Goal: Task Accomplishment & Management: Complete application form

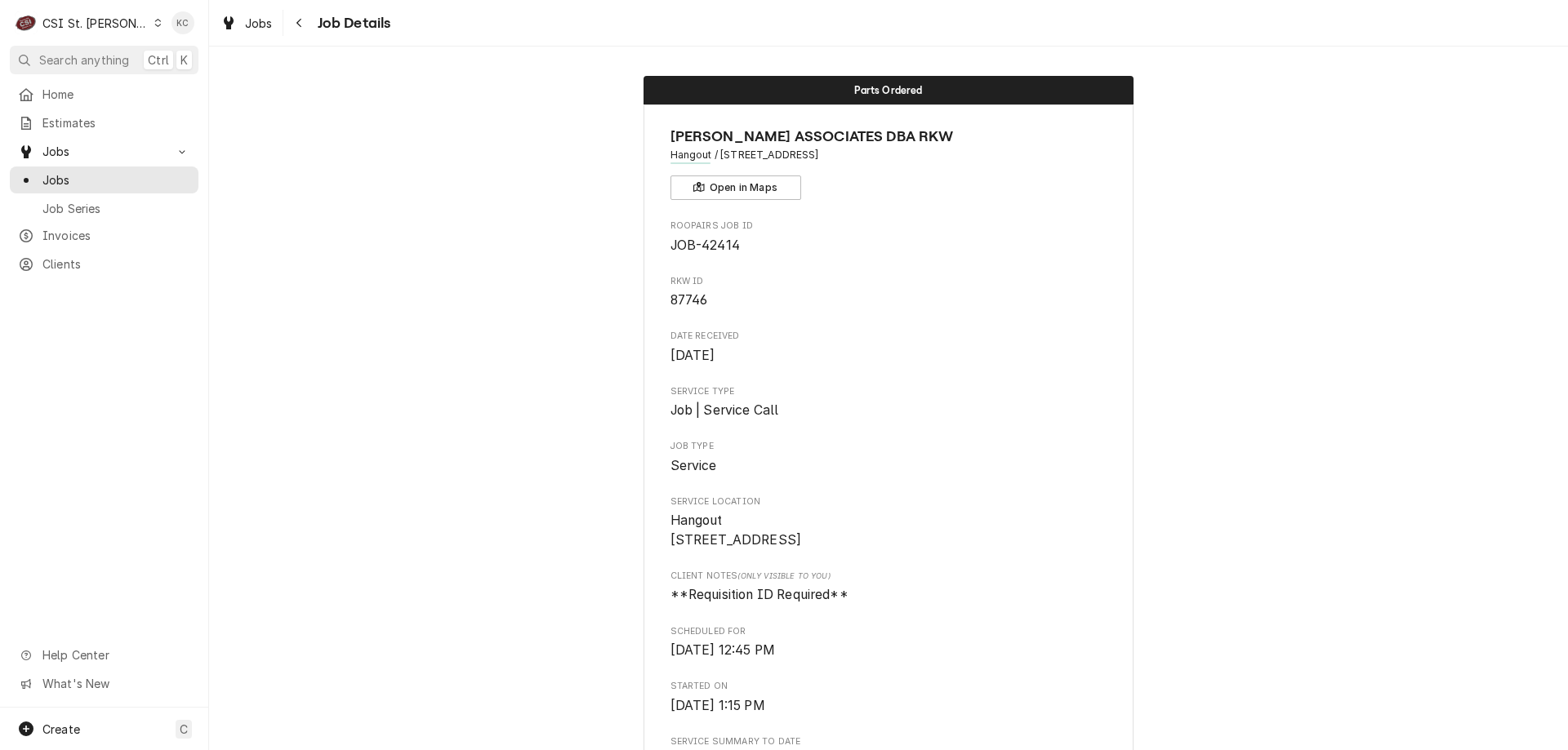
click at [308, 21] on button "Navigate back" at bounding box center [299, 22] width 26 height 26
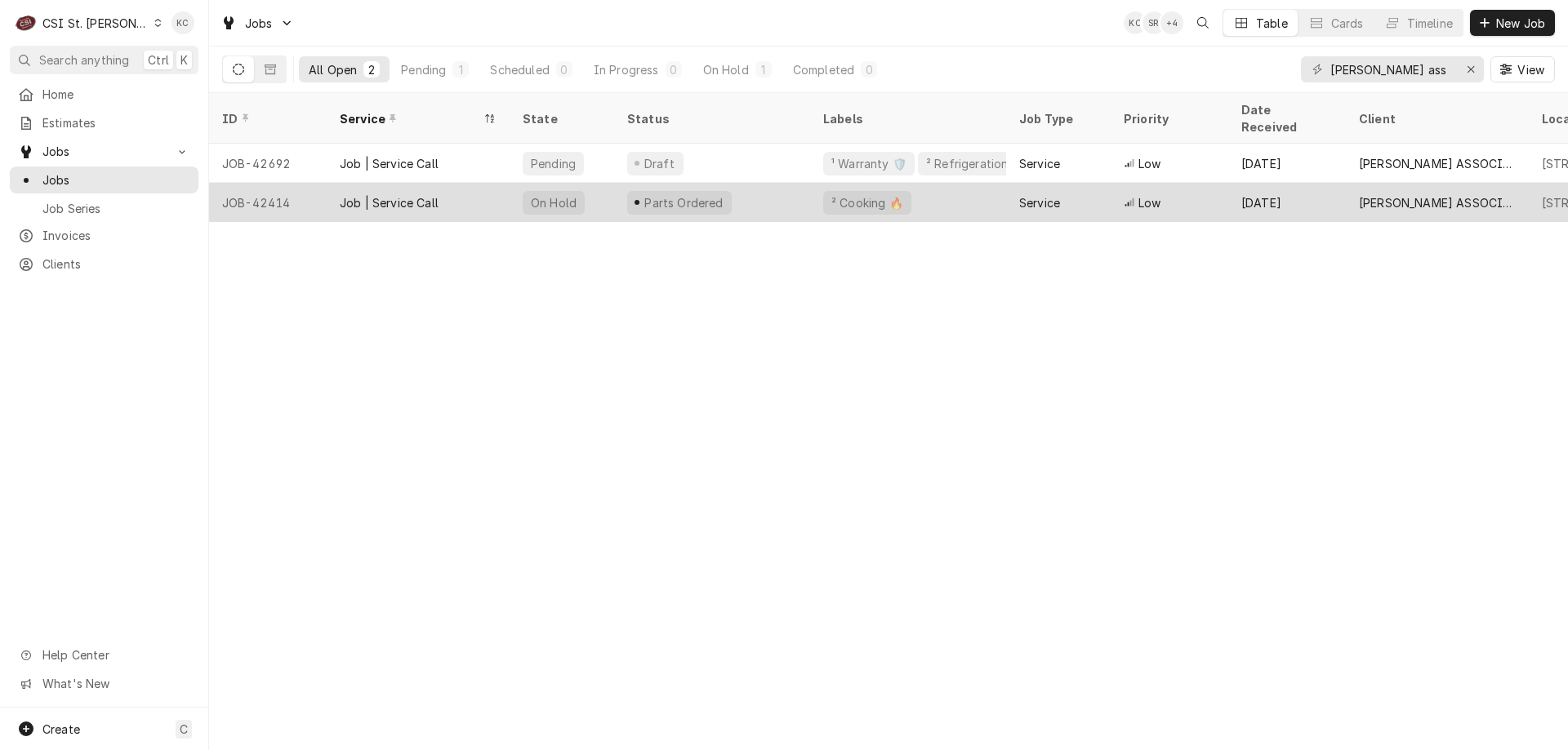
click at [1033, 183] on div "Service" at bounding box center [1059, 202] width 105 height 39
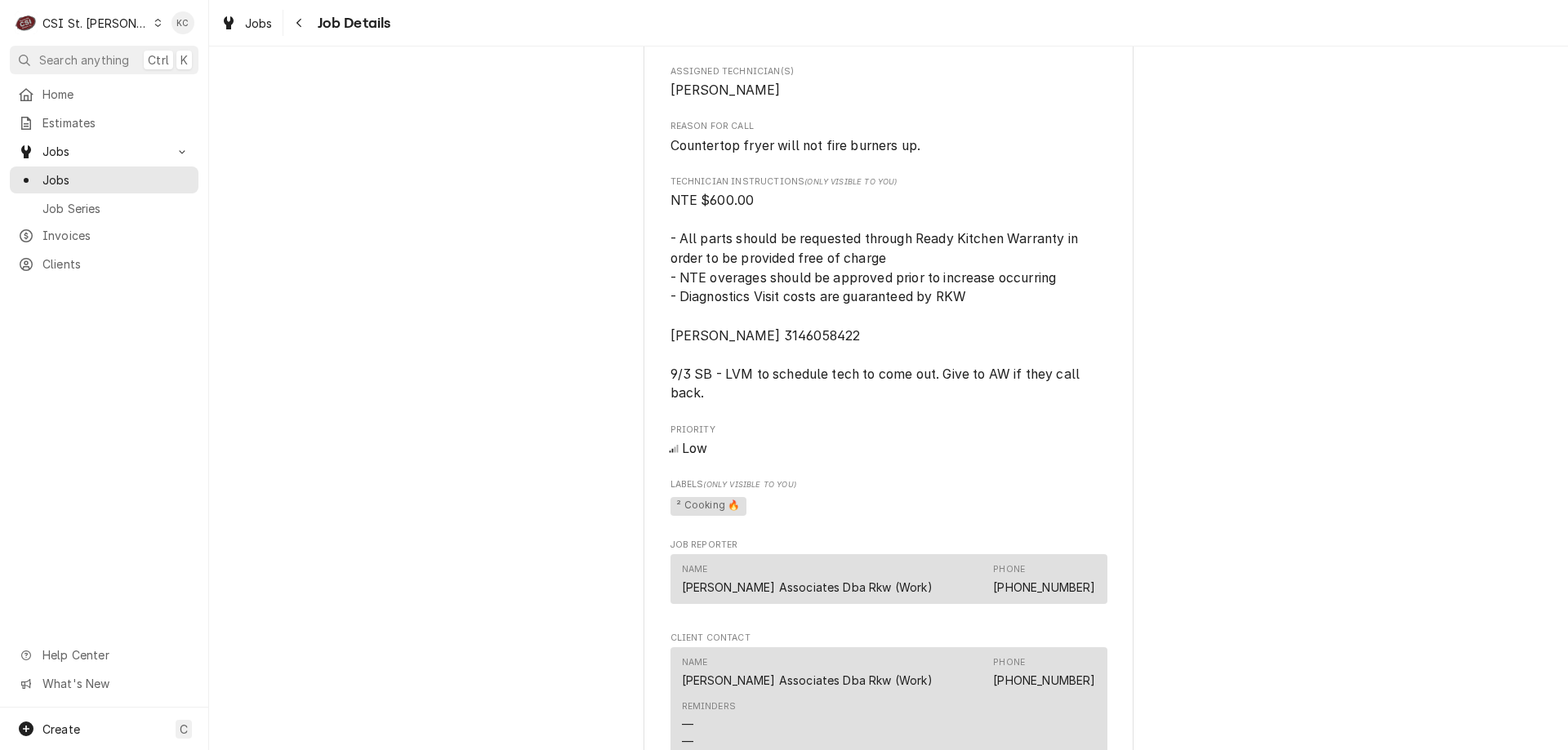
scroll to position [1537, 0]
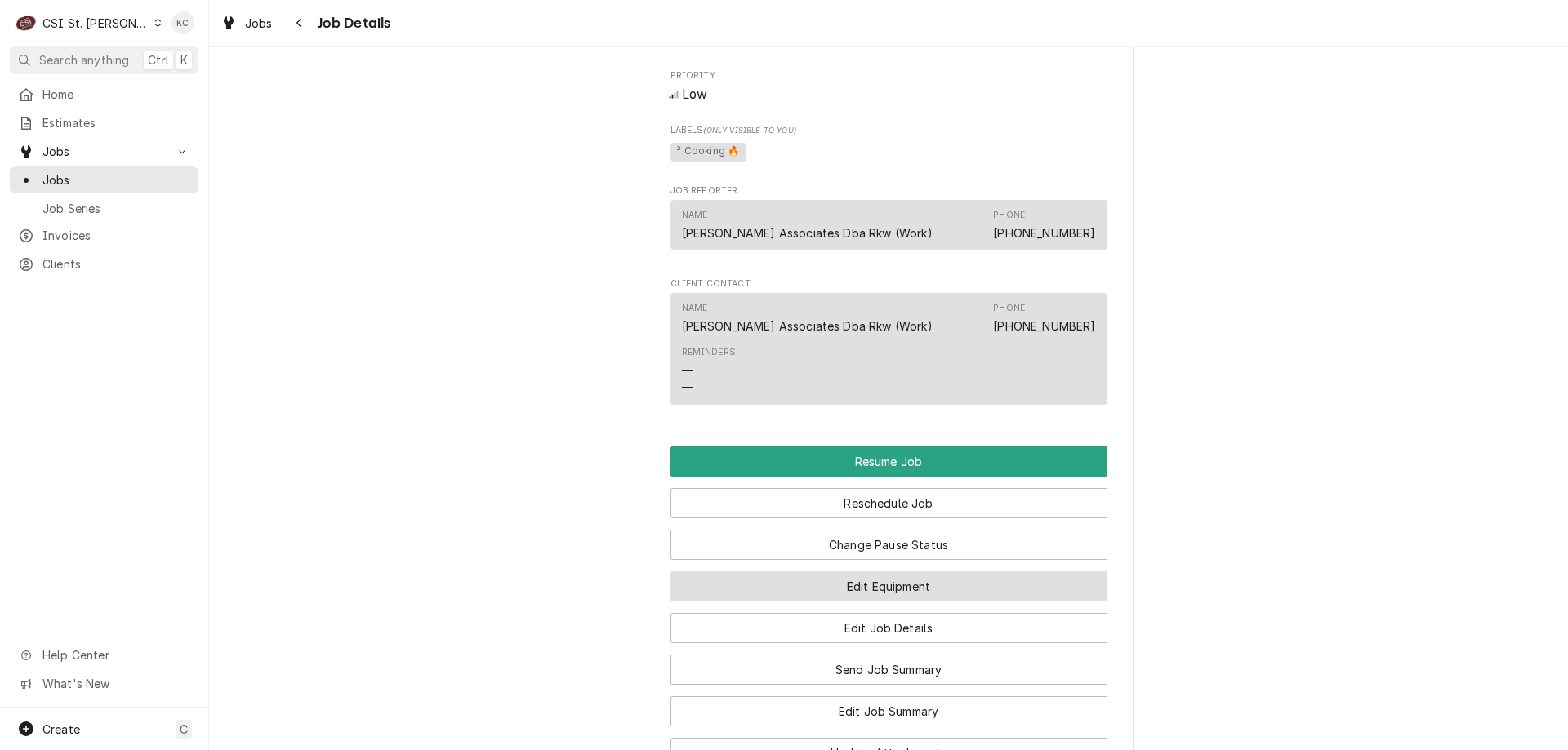
click at [864, 602] on button "Edit Equipment" at bounding box center [888, 586] width 437 height 30
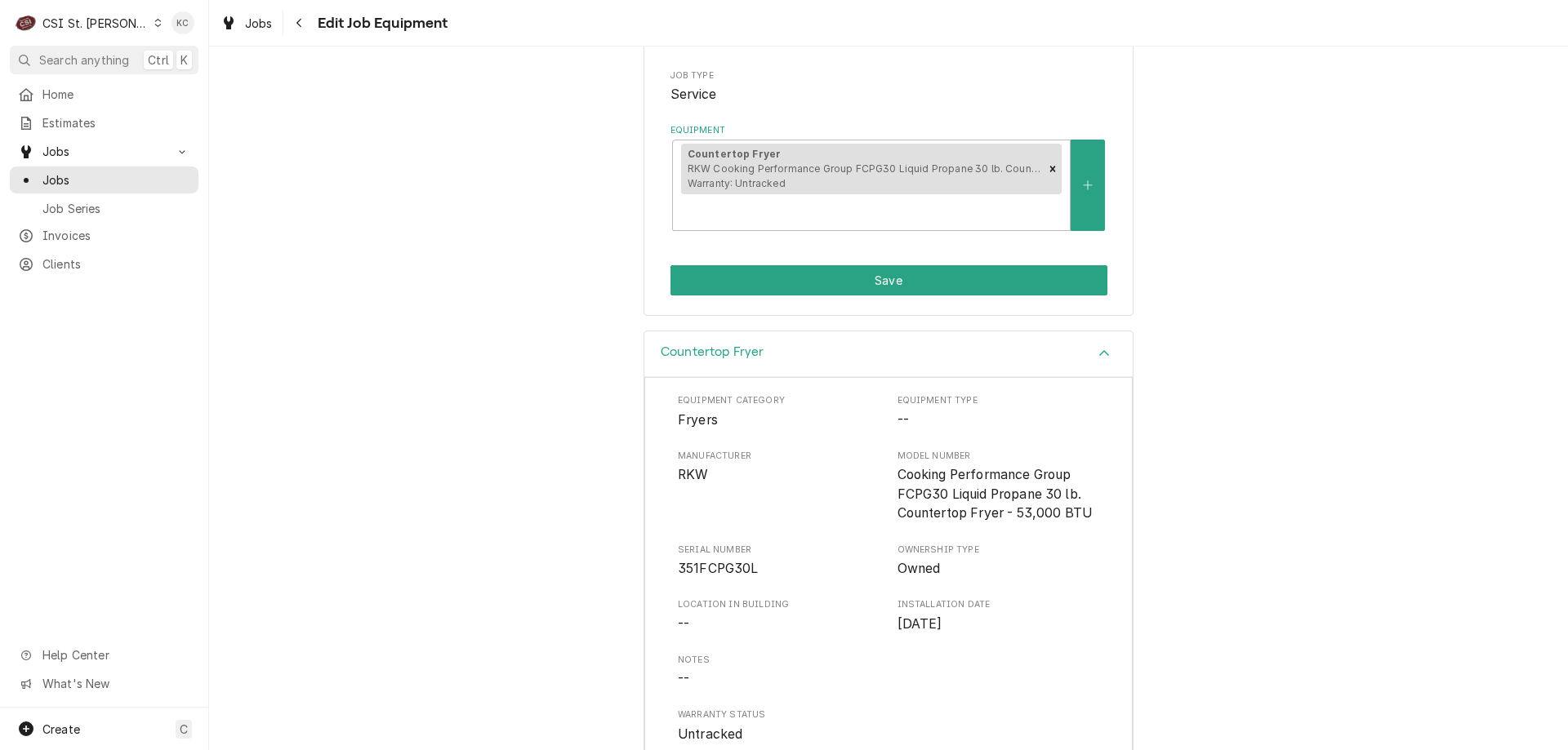
scroll to position [406, 0]
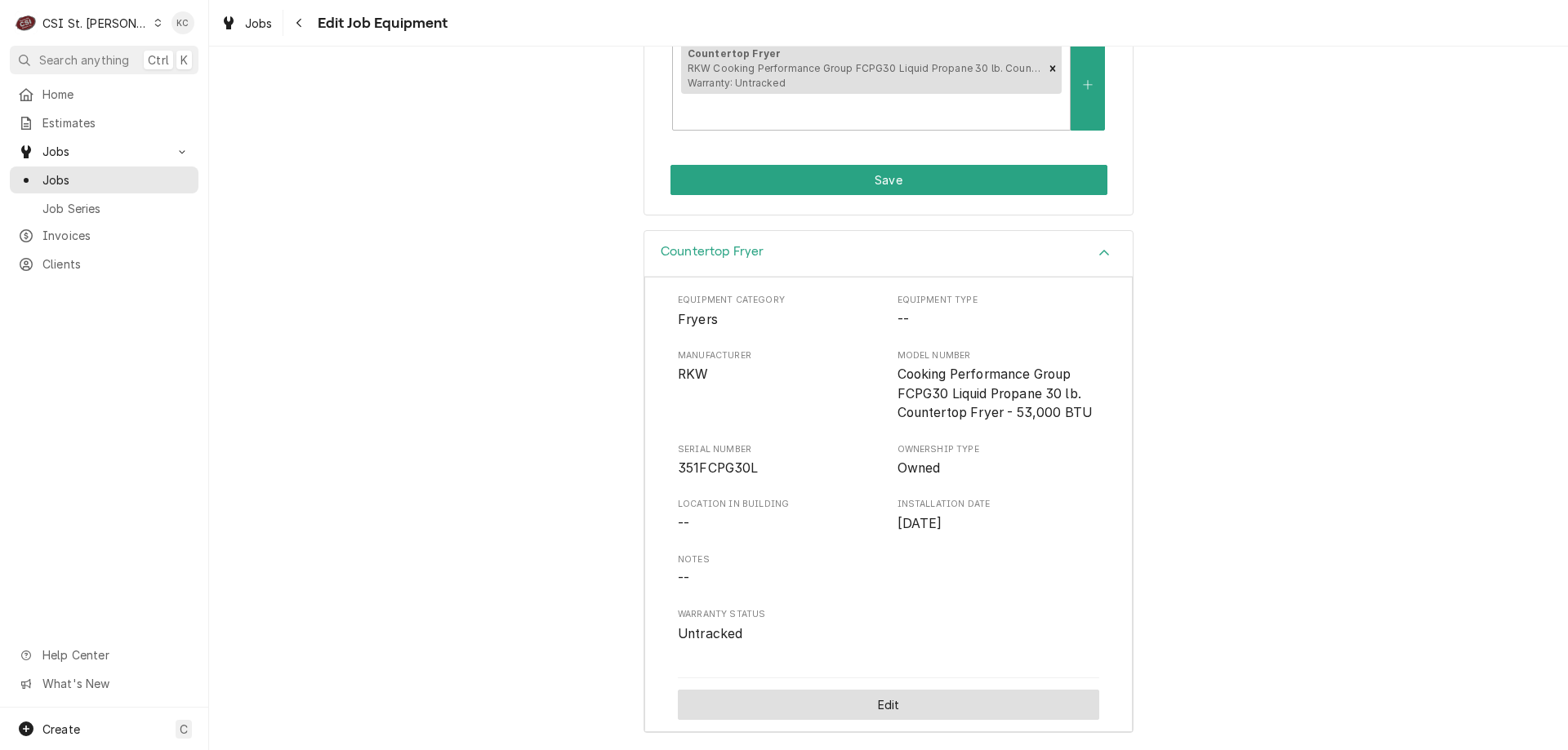
click at [748, 700] on button "Edit" at bounding box center [888, 705] width 422 height 30
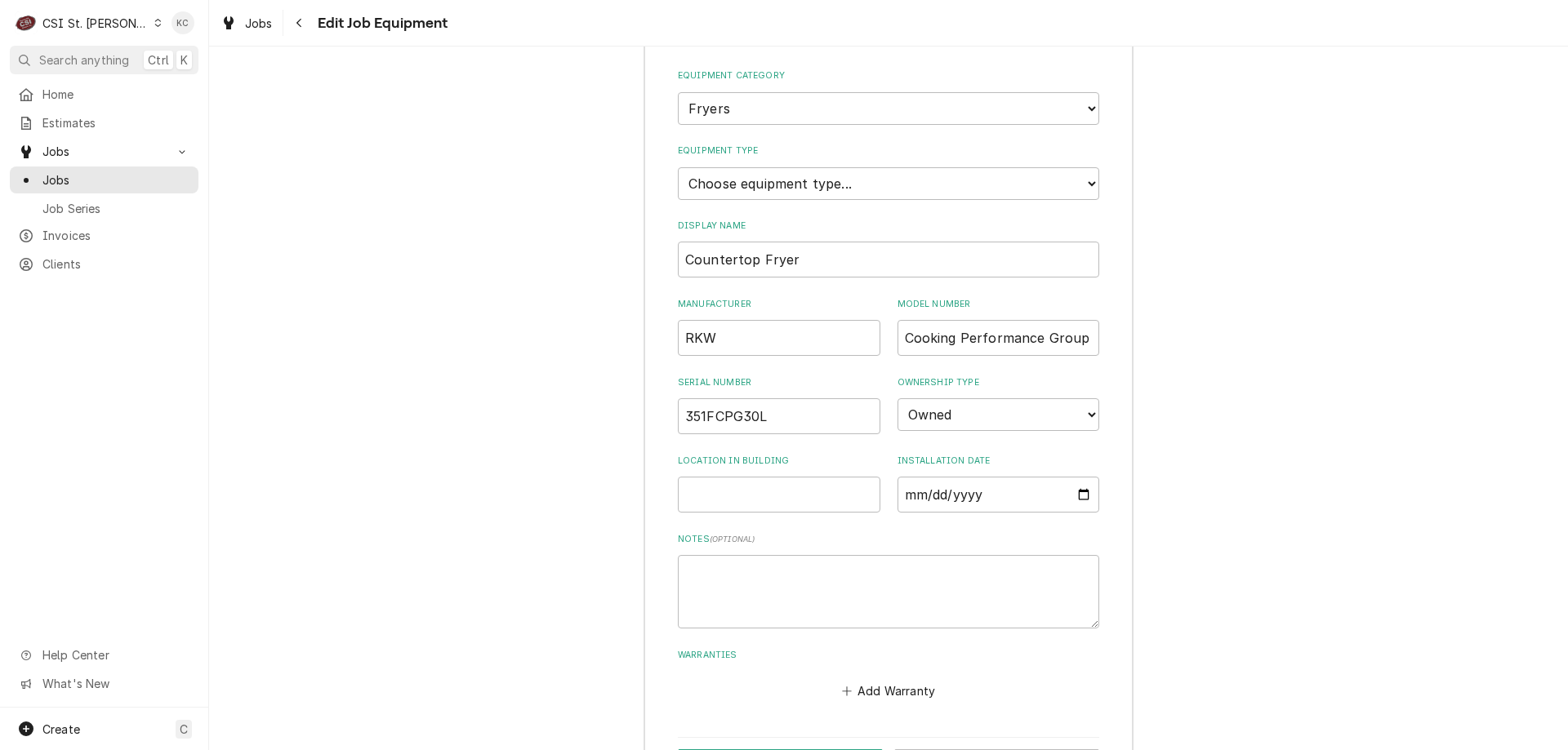
scroll to position [625, 0]
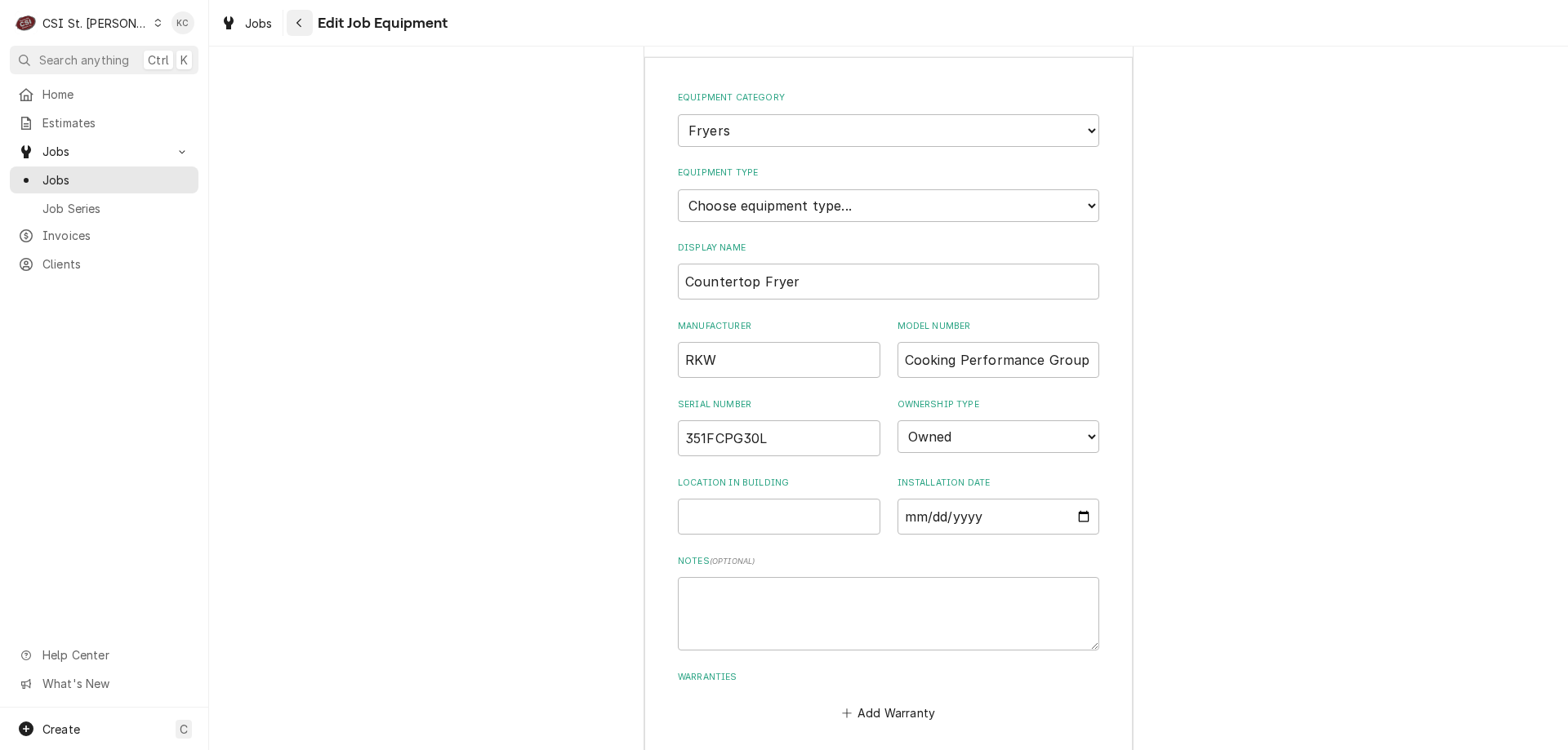
click at [309, 17] on button "Navigate back" at bounding box center [299, 22] width 26 height 26
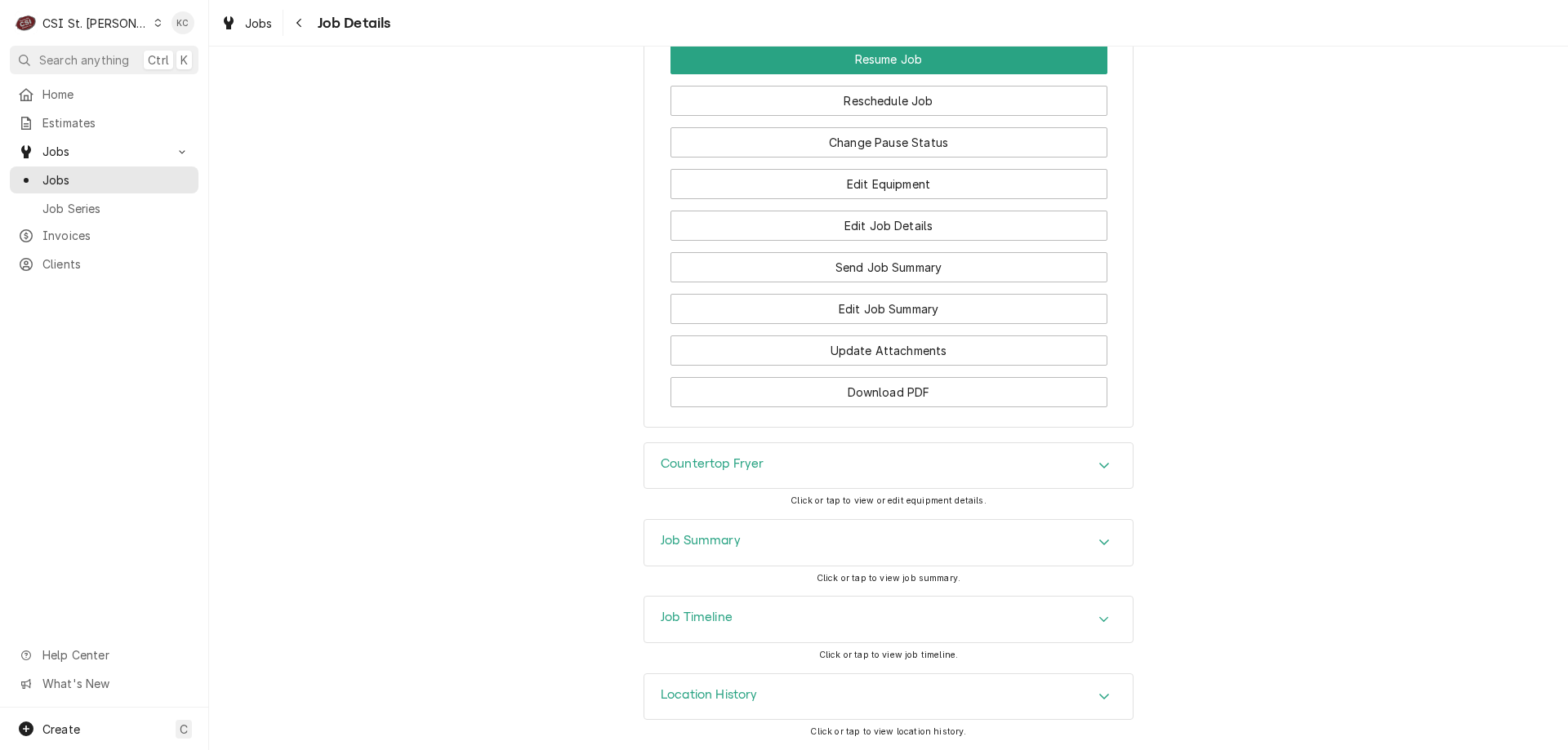
scroll to position [1958, 0]
click at [928, 226] on button "Edit Job Details" at bounding box center [888, 225] width 437 height 30
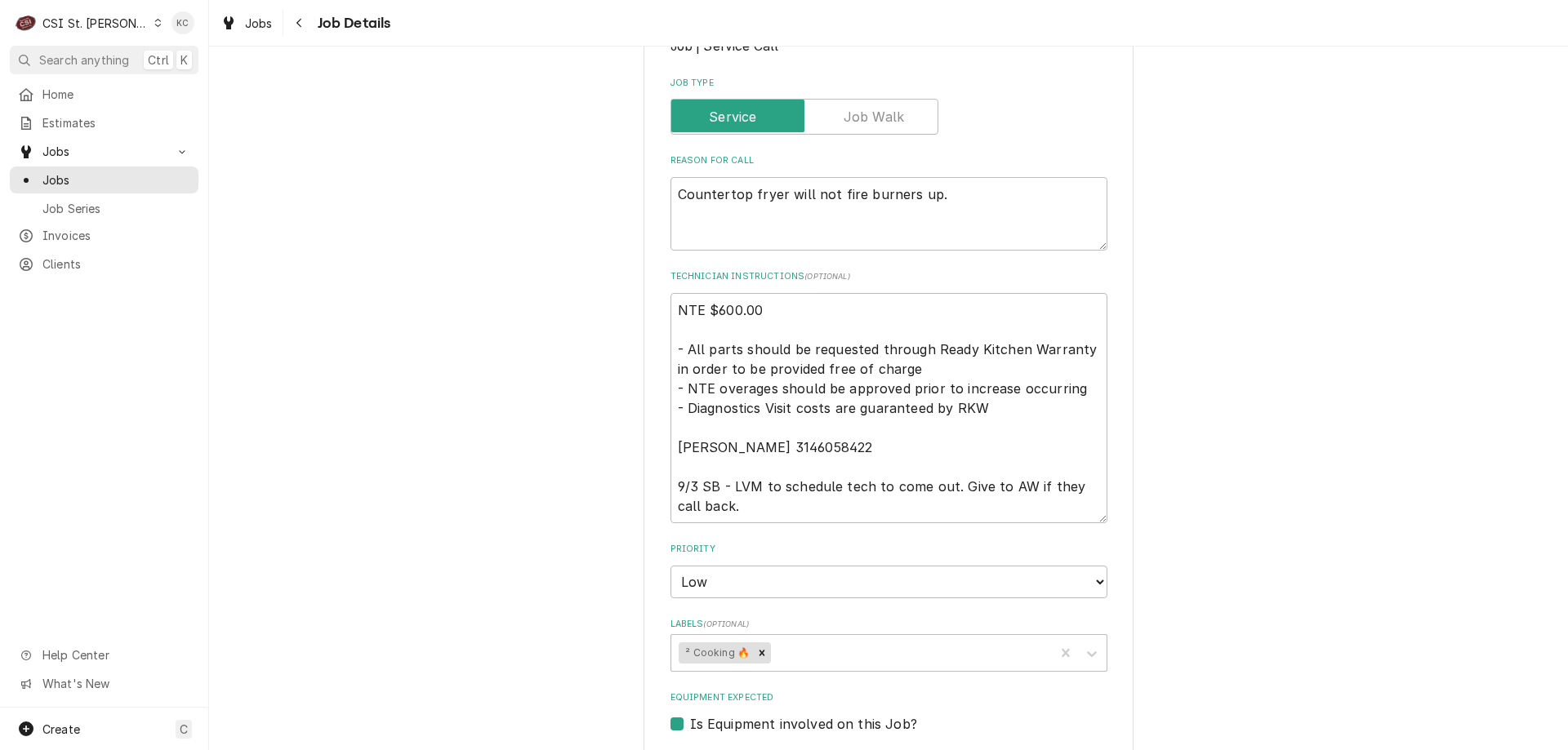
scroll to position [327, 0]
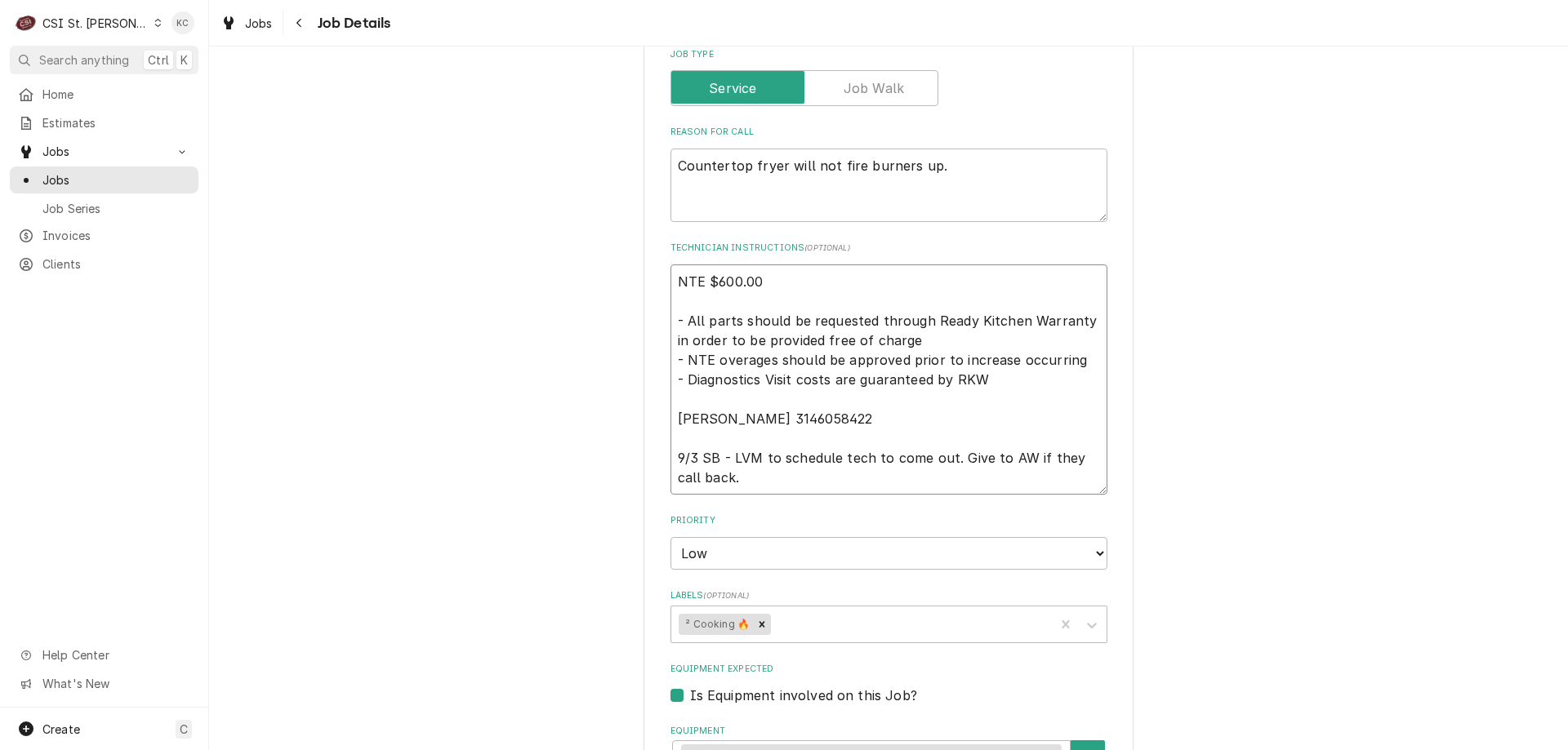
click at [670, 276] on textarea "NTE $600.00 - All parts should be requested through Ready Kitchen Warranty in o…" at bounding box center [888, 379] width 437 height 230
type textarea "x"
type textarea "NTE $600.00 - All parts should be requested through Ready Kitchen Warranty in o…"
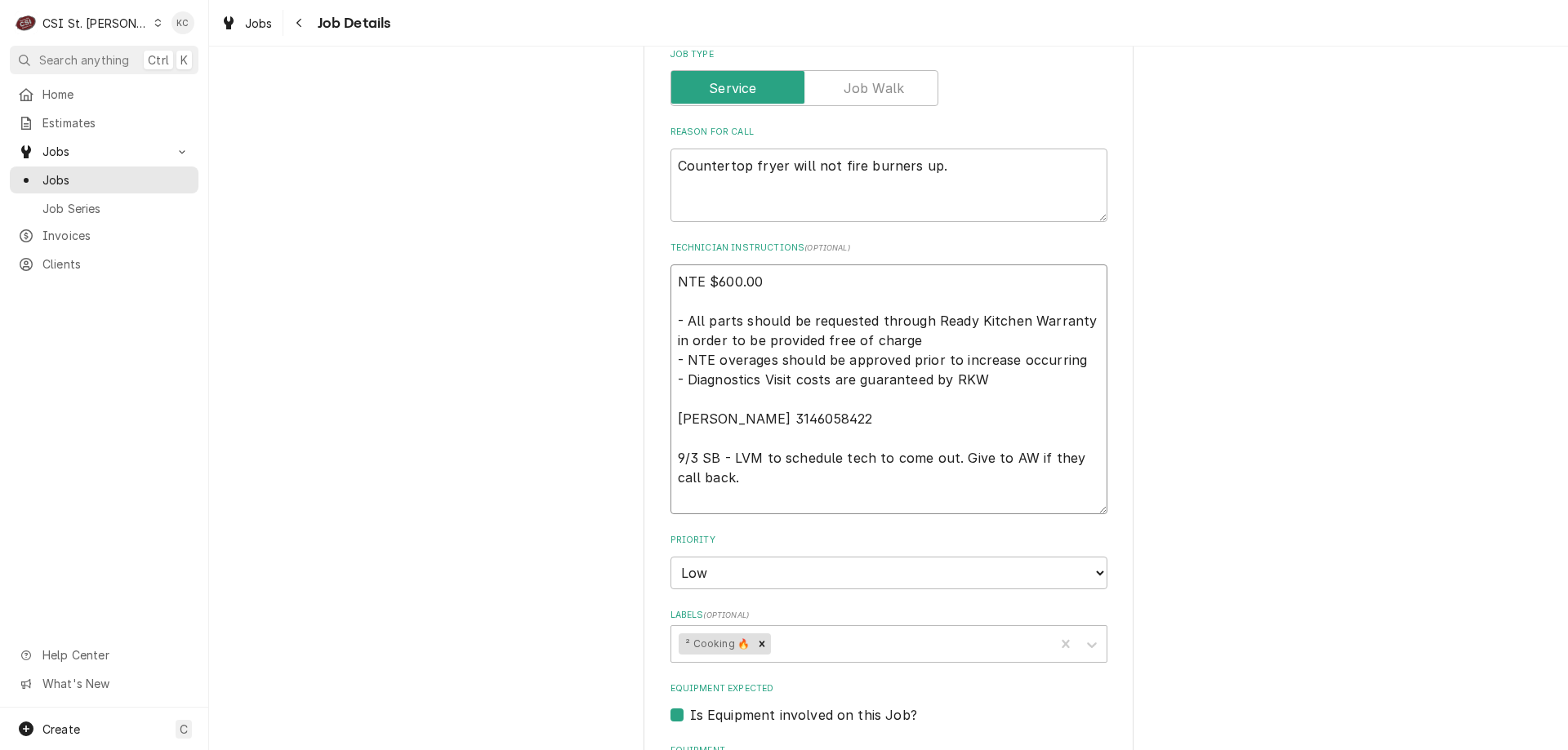
type textarea "x"
type textarea "NTE $600.00 - All parts should be requested through Ready Kitchen Warranty in o…"
type textarea "x"
type textarea "9 NTE $600.00 - All parts should be requested through Ready Kitchen Warranty in…"
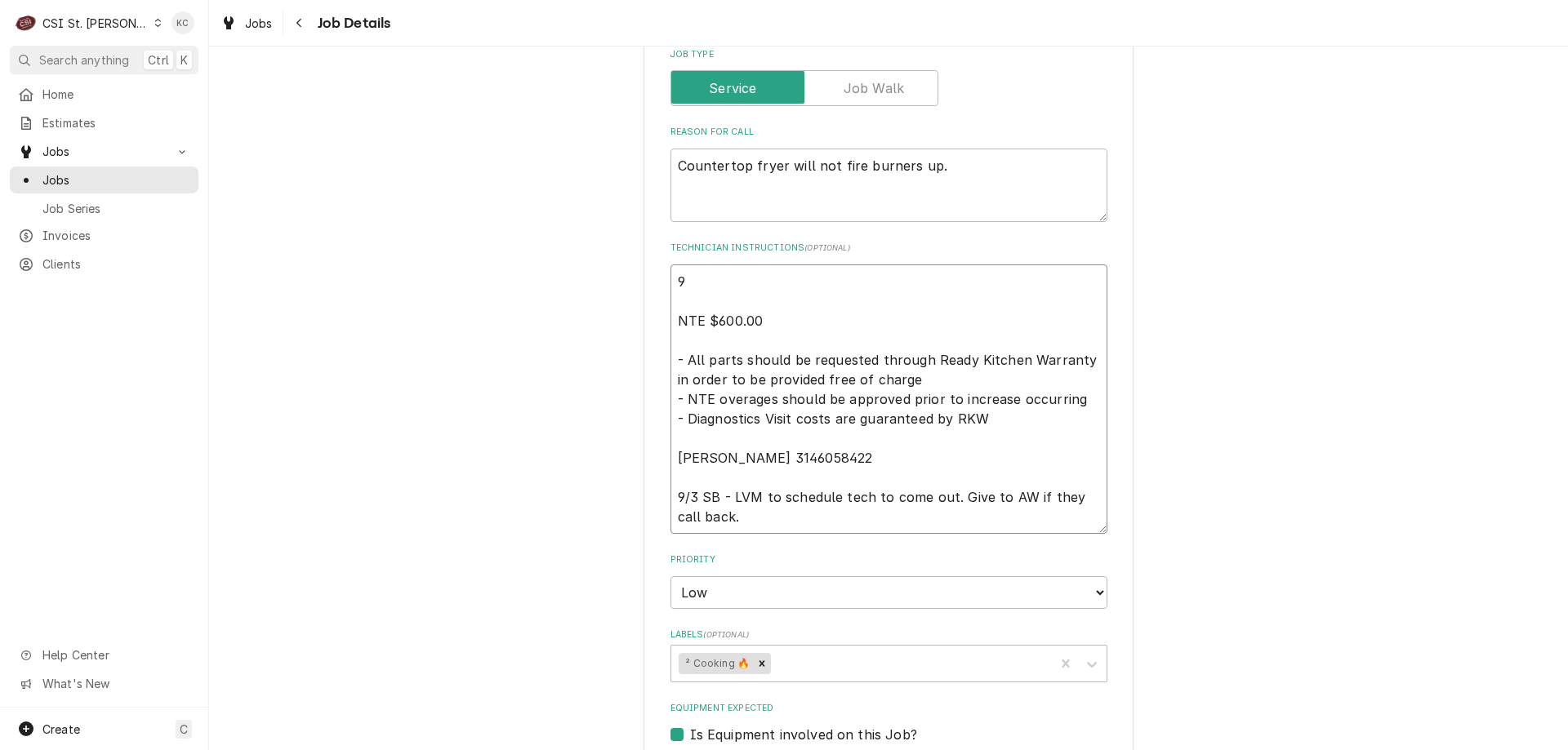
type textarea "x"
type textarea "9/ NTE $600.00 - All parts should be requested through Ready Kitchen Warranty i…"
type textarea "x"
type textarea "9/1 NTE $600.00 - All parts should be requested through Ready Kitchen Warranty …"
type textarea "x"
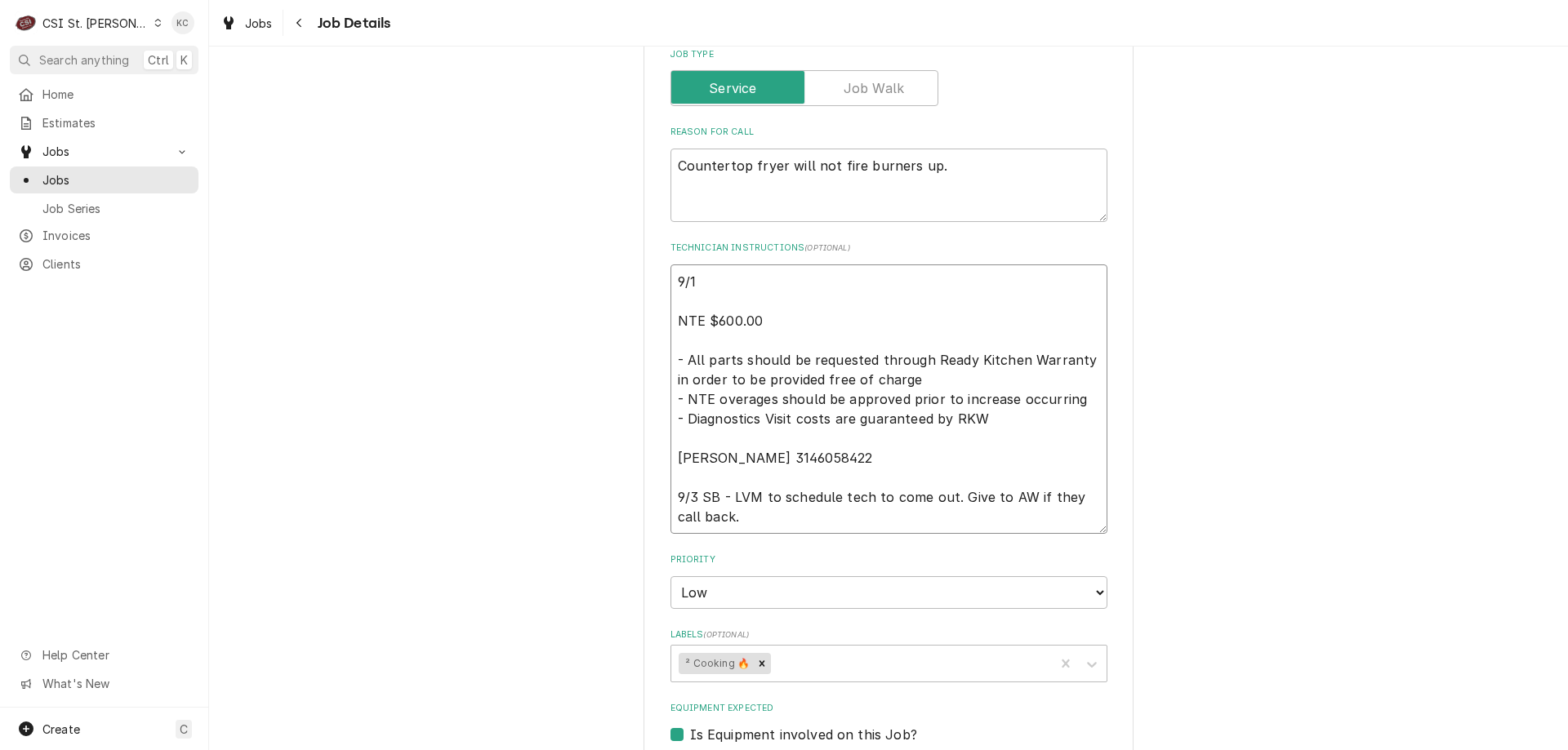
type textarea "9/18 NTE $600.00 - All parts should be requested through Ready Kitchen Warranty…"
type textarea "x"
type textarea "9/18 NTE $600.00 - All parts should be requested through Ready Kitchen Warranty…"
type textarea "x"
type textarea "9/18 - NTE $600.00 - All parts should be requested through Ready Kitchen Warran…"
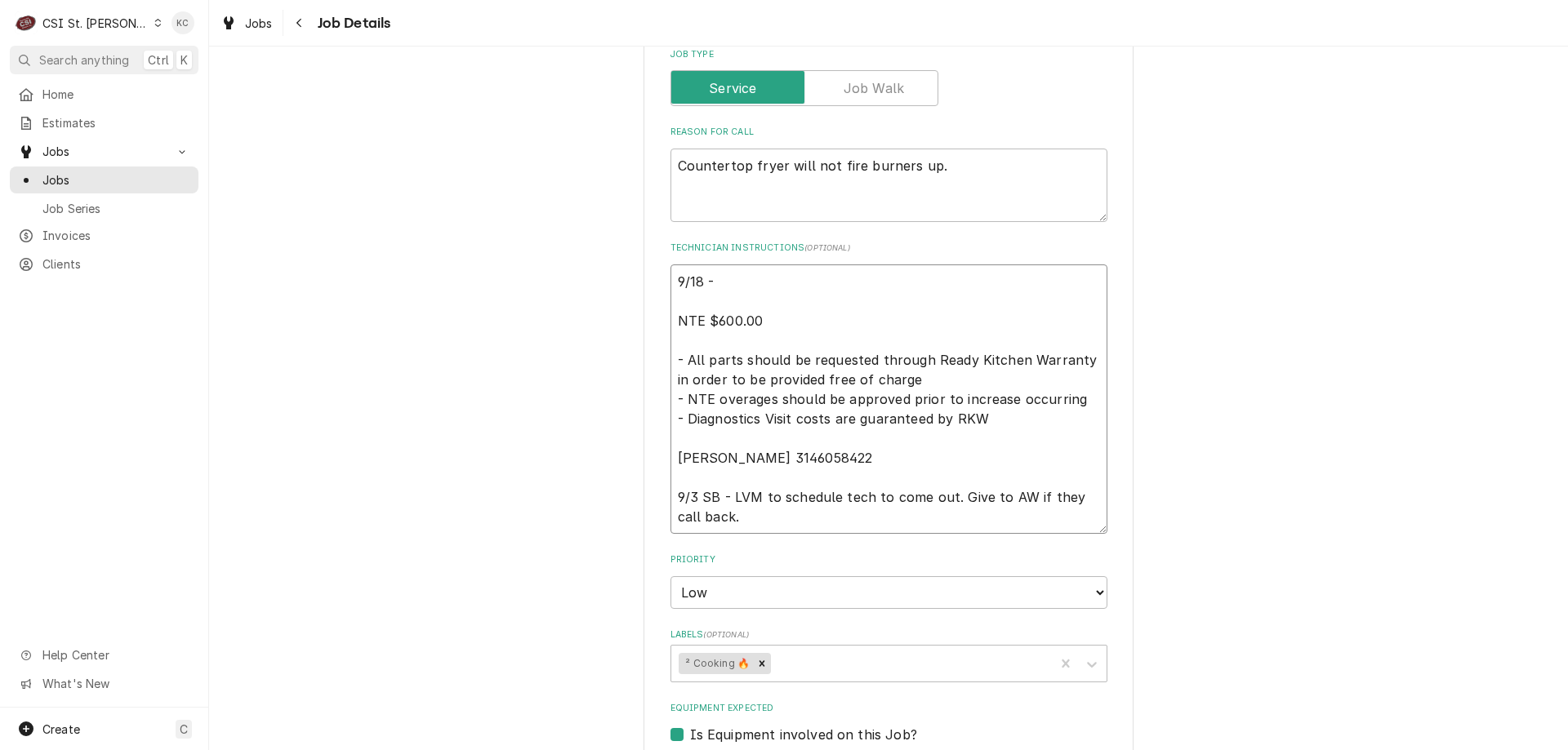
type textarea "x"
type textarea "9/18 - NTE $600.00 - All parts should be requested through Ready Kitchen Warran…"
type textarea "x"
type textarea "9/18 - C NTE $600.00 - All parts should be requested through Ready Kitchen Warr…"
type textarea "x"
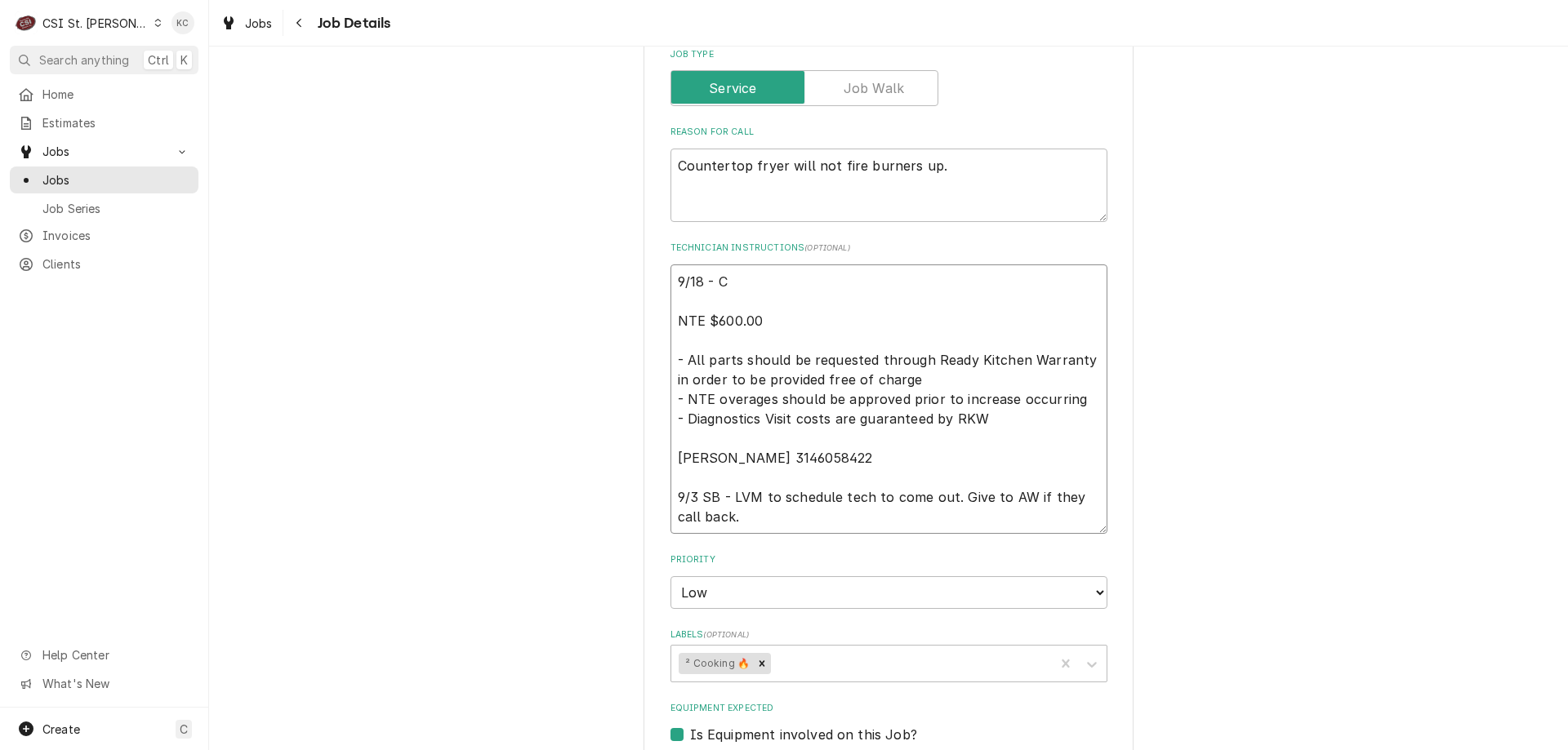
type textarea "9/18 - Ca NTE $600.00 - All parts should be requested through Ready Kitchen War…"
type textarea "x"
type textarea "9/18 - Cal NTE $600.00 - All parts should be requested through Ready Kitchen Wa…"
type textarea "x"
type textarea "9/18 - Call NTE $600.00 - All parts should be requested through Ready Kitchen W…"
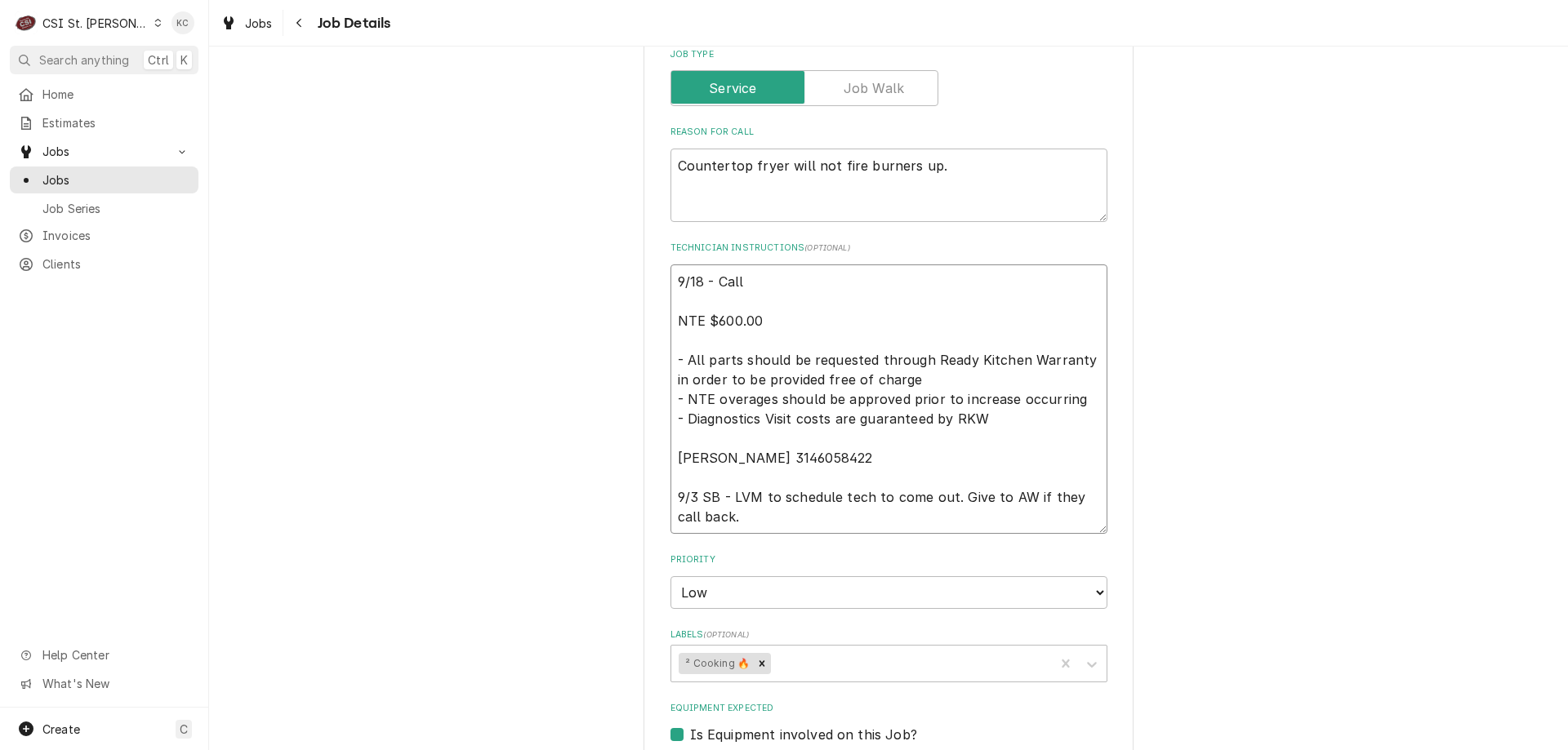
type textarea "x"
type textarea "9/18 - Calle NTE $600.00 - All parts should be requested through Ready Kitchen …"
type textarea "x"
type textarea "9/18 - Called NTE $600.00 - All parts should be requested through Ready Kitchen…"
type textarea "x"
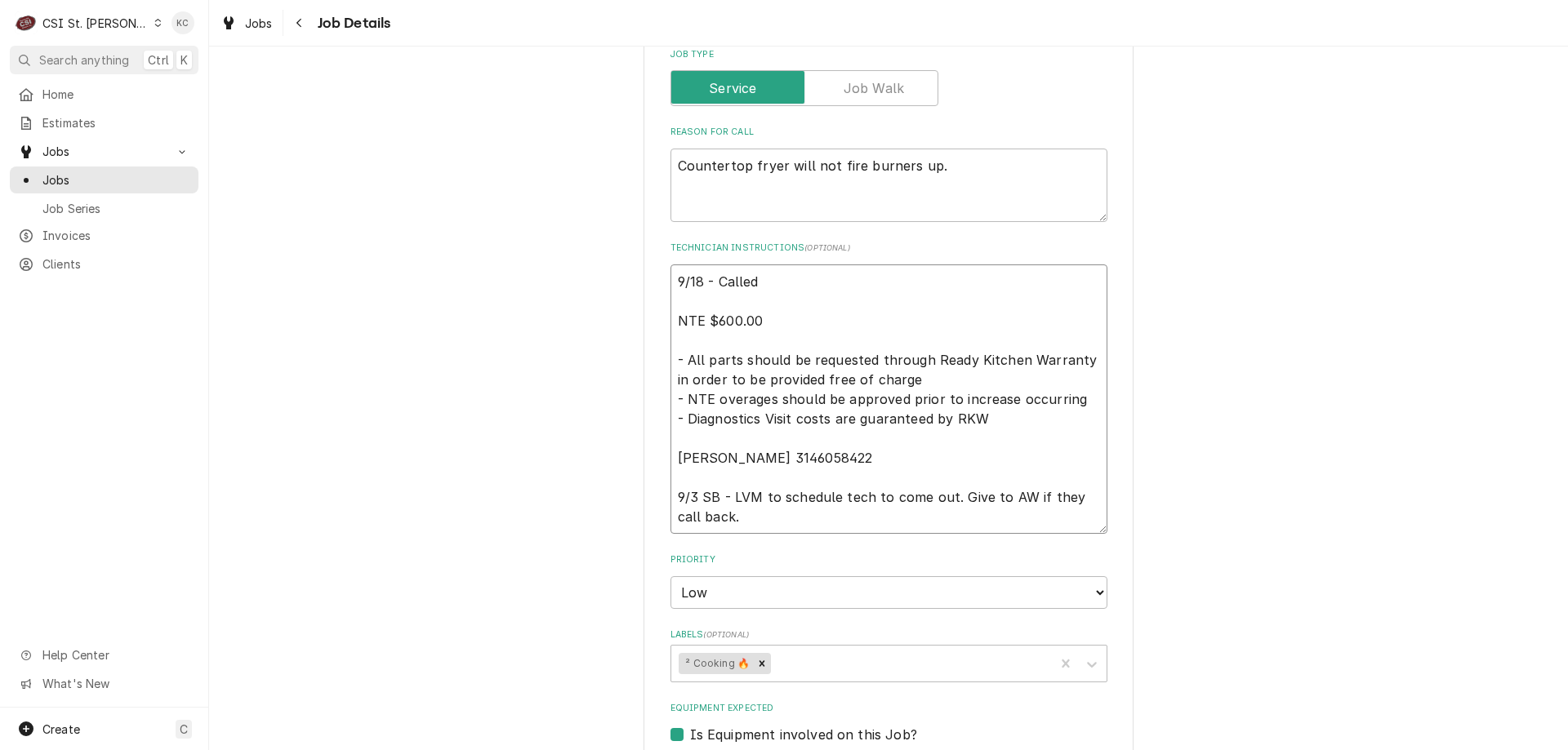
type textarea "9/18 - Called NTE $600.00 - All parts should be requested through Ready Kitchen…"
type textarea "x"
type textarea "9/18 - Called a NTE $600.00 - All parts should be requested through Ready Kitch…"
type textarea "x"
type textarea "9/18 - Called and NTE $600.00 - All parts should be requested through Ready Kit…"
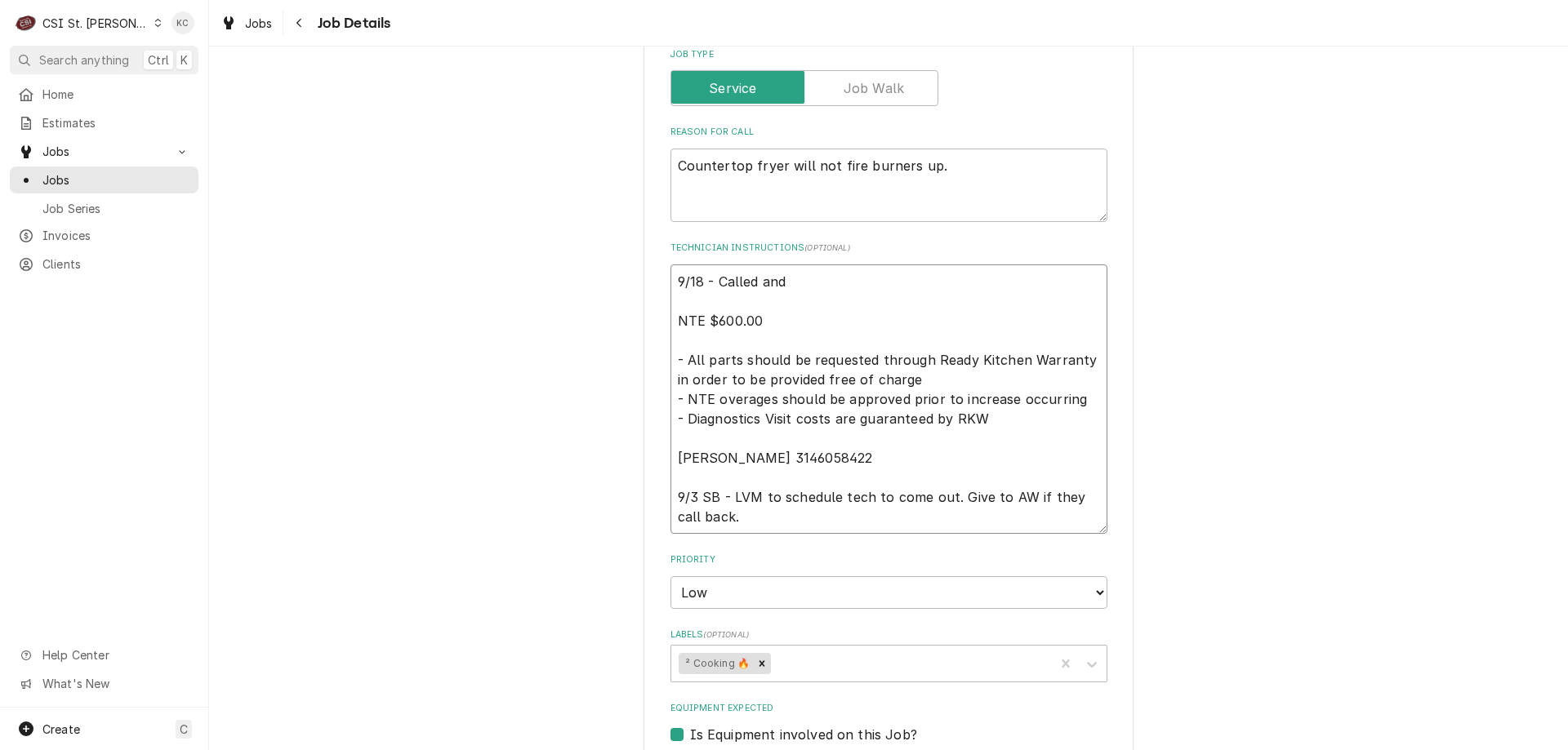
type textarea "x"
type textarea "9/18 - Called and NTE $600.00 - All parts should be requested through Ready Kit…"
type textarea "x"
type textarea "9/18 - Called and NTE $600.00 - All parts should be requested through Ready Kit…"
type textarea "x"
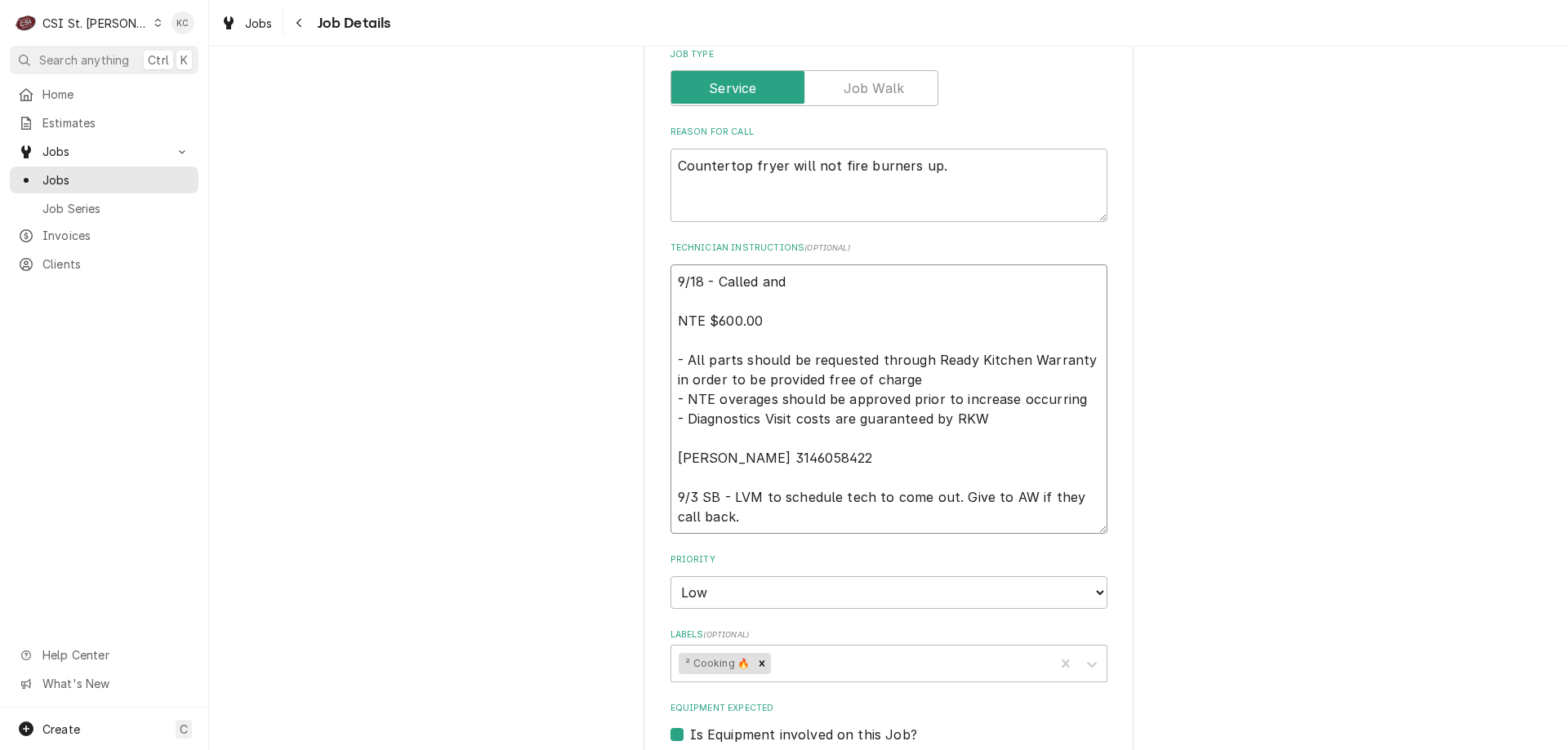
type textarea "9/18 - Called an NTE $600.00 - All parts should be requested through Ready Kitc…"
type textarea "x"
type textarea "9/18 - Called a NTE $600.00 - All parts should be requested through Ready Kitch…"
type textarea "x"
type textarea "9/18 - Called NTE $600.00 - All parts should be requested through Ready Kitchen…"
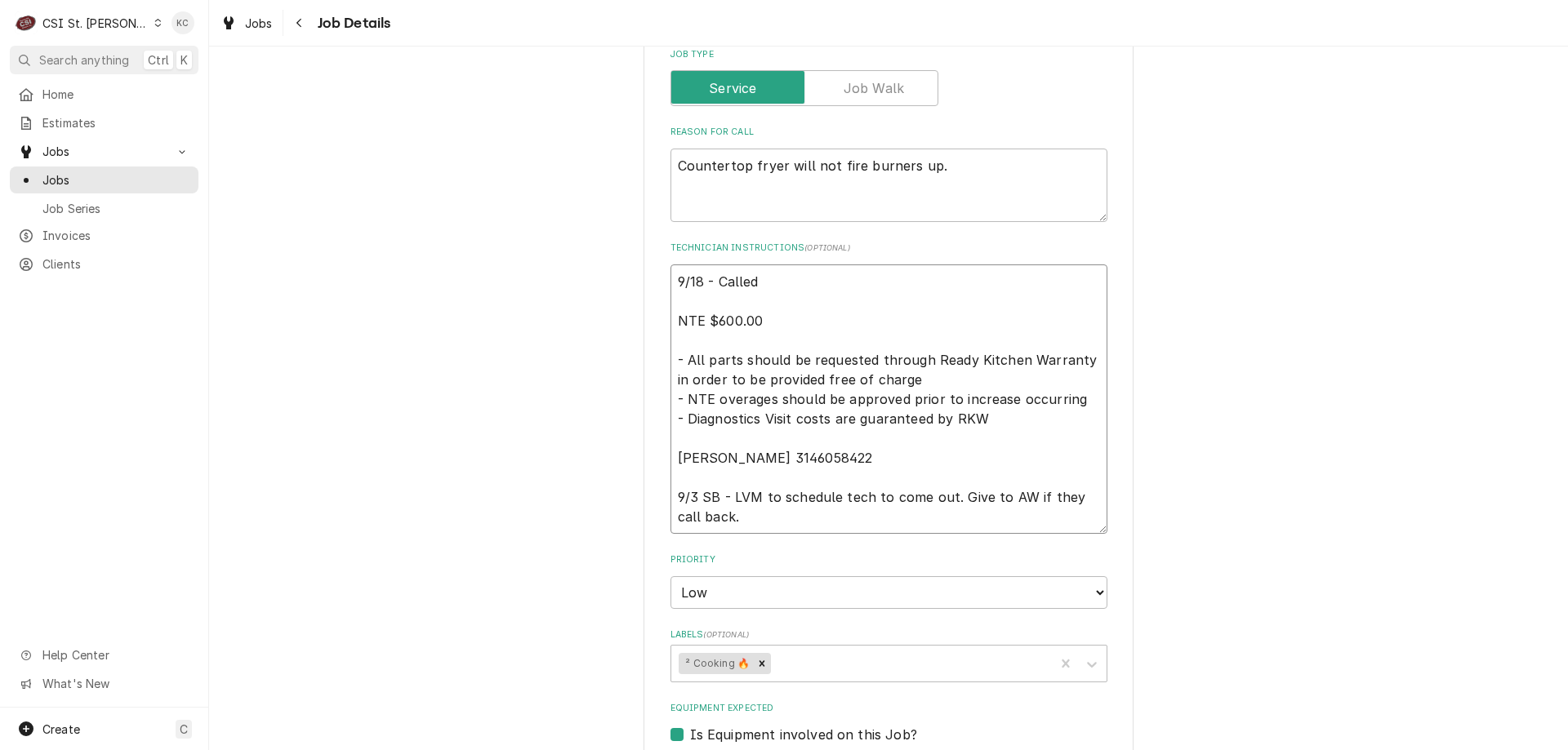
type textarea "x"
type textarea "9/18 - Called S NTE $600.00 - All parts should be requested through Ready Kitch…"
type textarea "x"
type textarea "9/18 - Called Sc NTE $600.00 - All parts should be requested through Ready Kitc…"
type textarea "x"
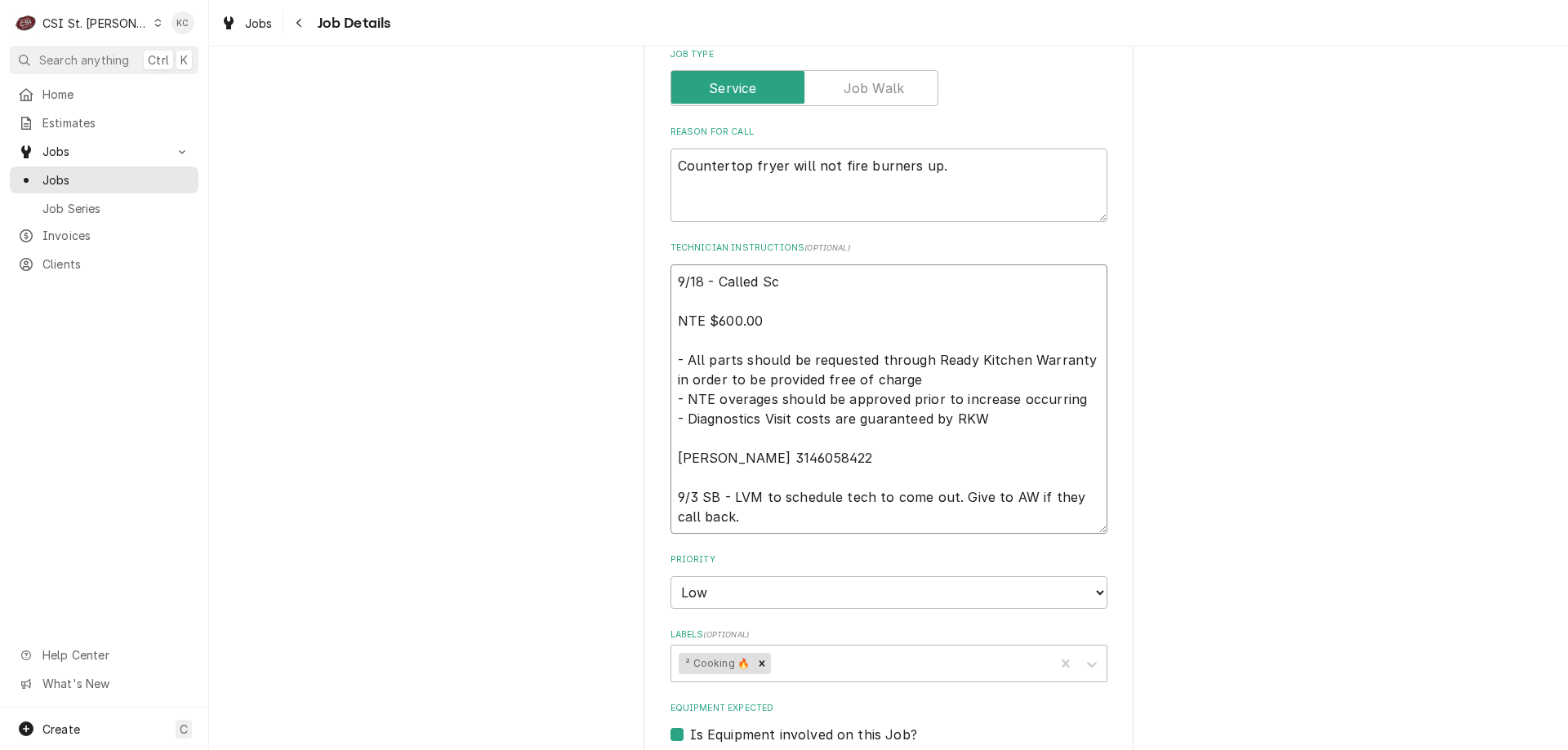
type textarea "9/18 - Called Sco NTE $600.00 - All parts should be requested through Ready Kit…"
type textarea "x"
type textarea "9/18 - Called Scot NTE $600.00 - All parts should be requested through Ready Ki…"
type textarea "x"
type textarea "9/18 - Called Scott NTE $600.00 - All parts should be requested through Ready K…"
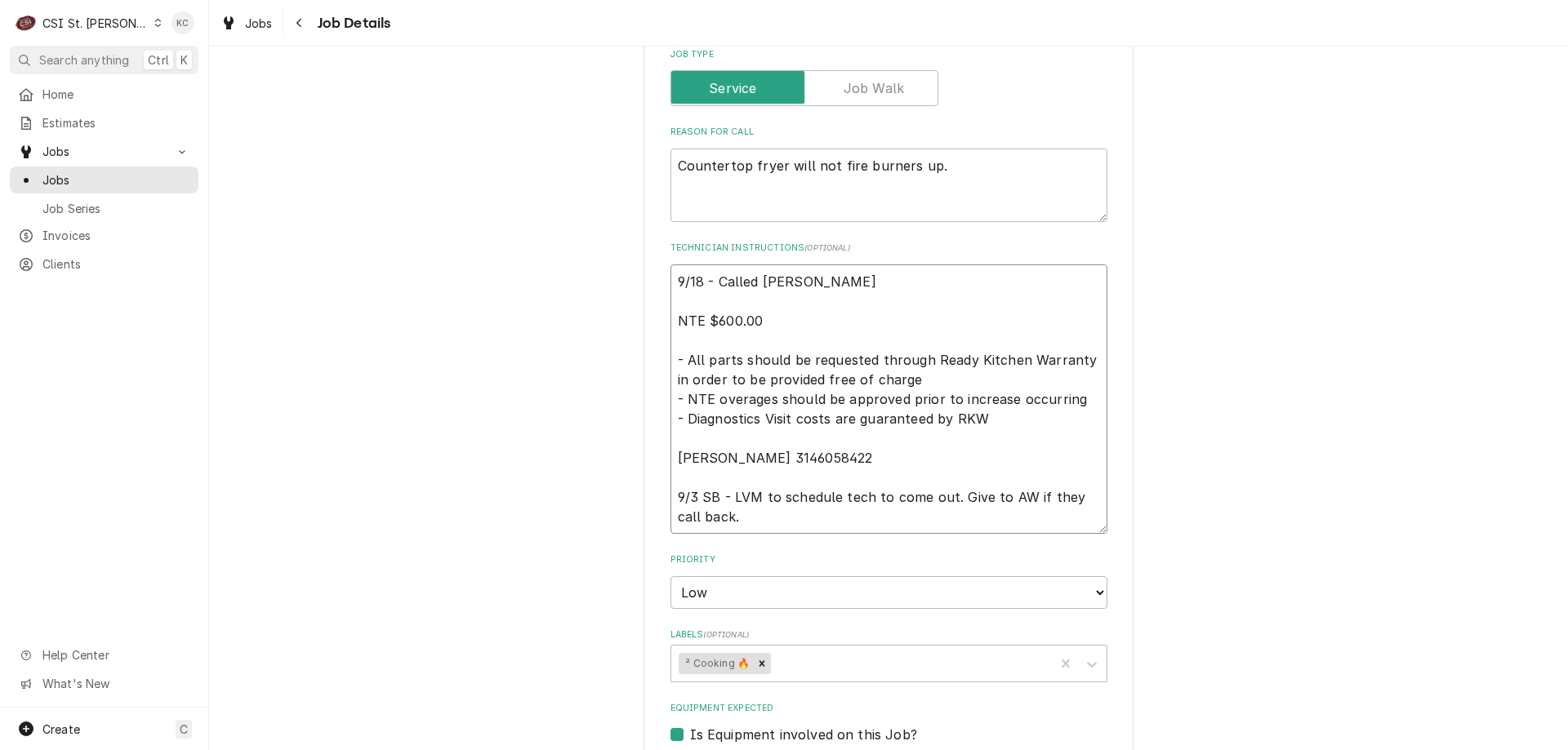
type textarea "x"
type textarea "9/18 - Called Scott NTE $600.00 - All parts should be requested through Ready K…"
type textarea "x"
type textarea "9/18 - Called Scott a NTE $600.00 - All parts should be requested through Ready…"
type textarea "x"
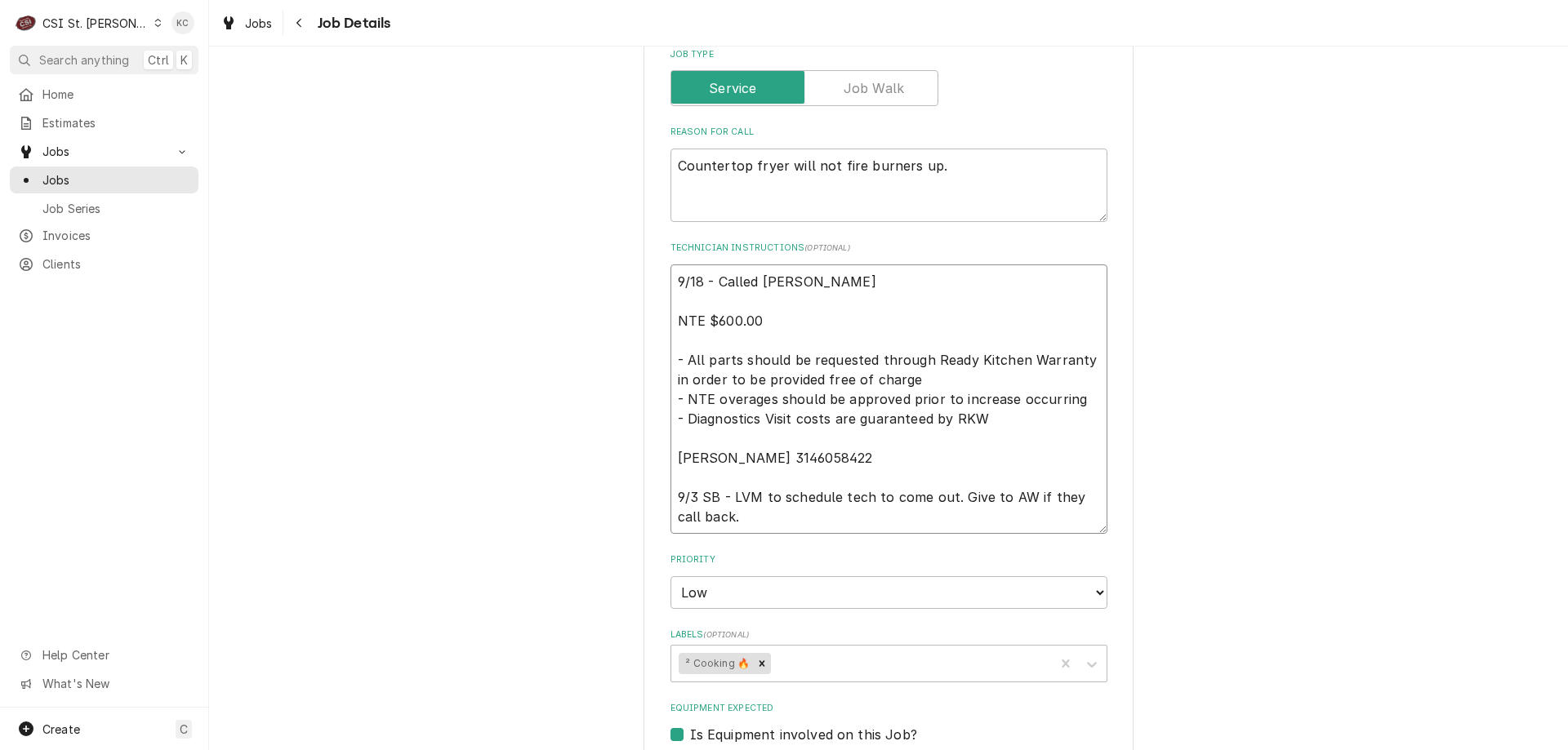
type textarea "9/18 - Called Scott an NTE $600.00 - All parts should be requested through Read…"
type textarea "x"
type textarea "9/18 - Called Scott and NTE $600.00 - All parts should be requested through Rea…"
type textarea "x"
type textarea "9/18 - Called Scott and NTE $600.00 - All parts should be requested through Rea…"
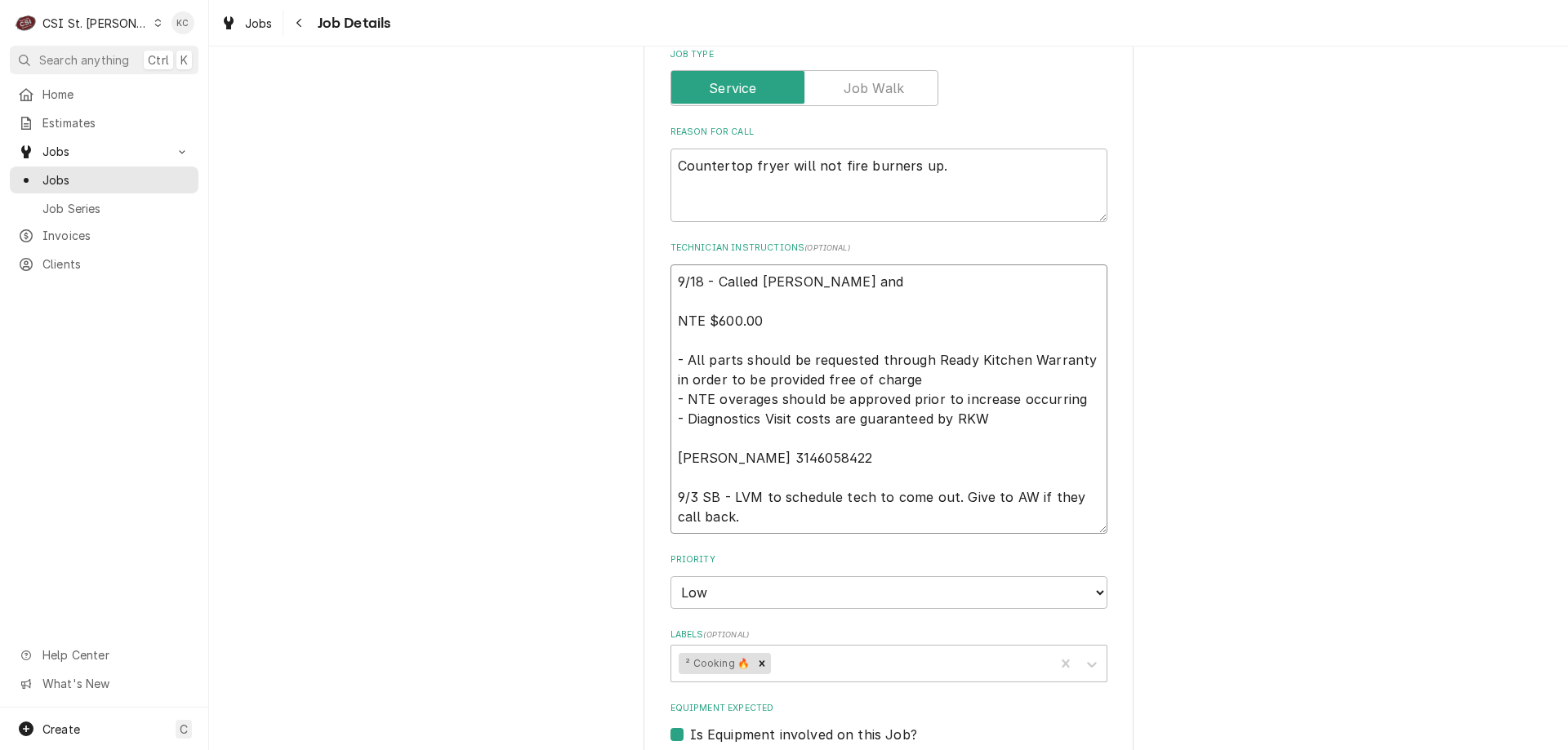
type textarea "x"
type textarea "9/18 - Called Scott and l NTE $600.00 - All parts should be requested through R…"
type textarea "x"
type textarea "9/18 - Called Scott and lv NTE $600.00 - All parts should be requested through …"
type textarea "x"
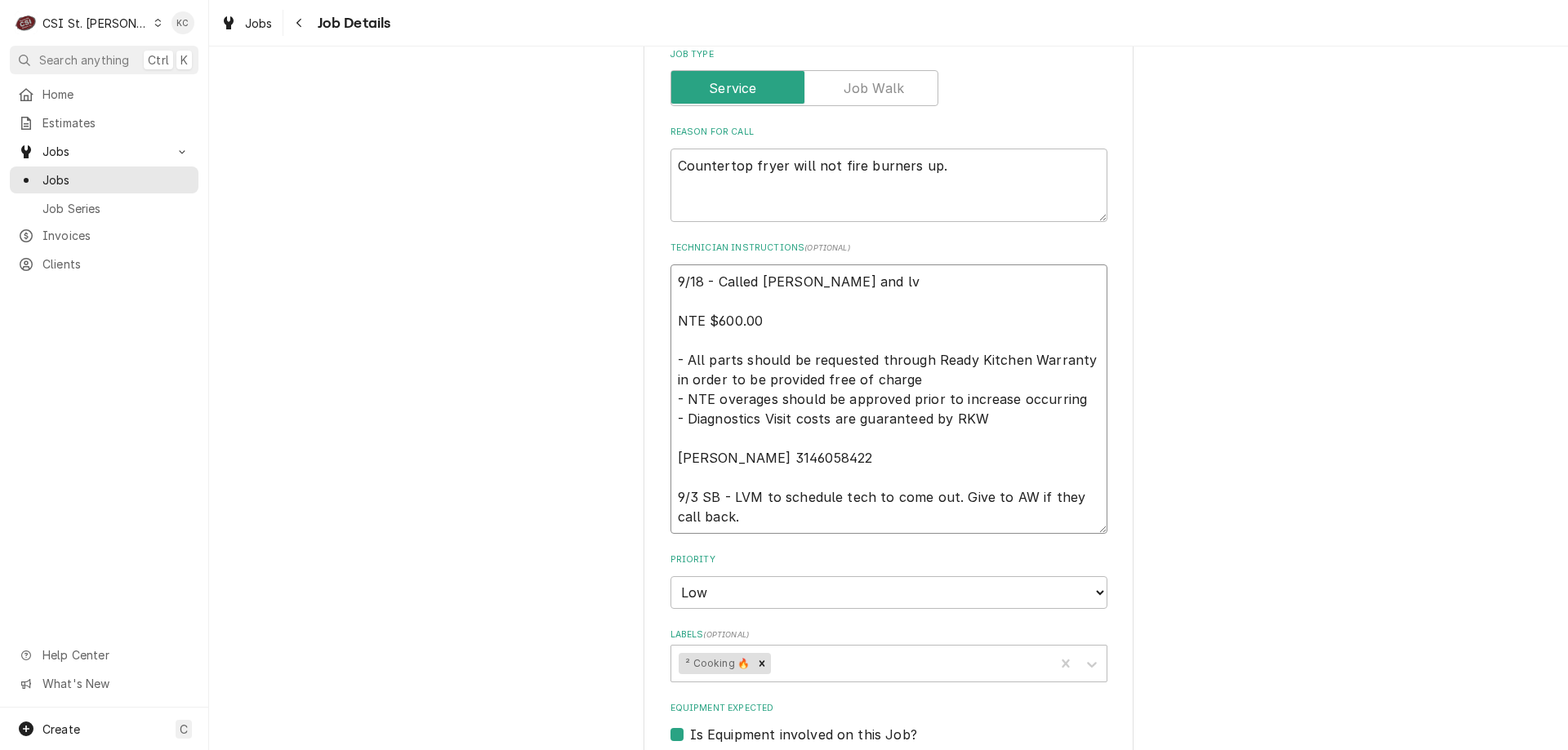
type textarea "9/18 - Called Scott and lvm NTE $600.00 - All parts should be requested through…"
type textarea "x"
type textarea "9/18 - Called Scott and lvm NTE $600.00 - All parts should be requested through…"
type textarea "x"
type textarea "9/18 - Called Scott and lvm to NTE $600.00 - All parts should be requested thro…"
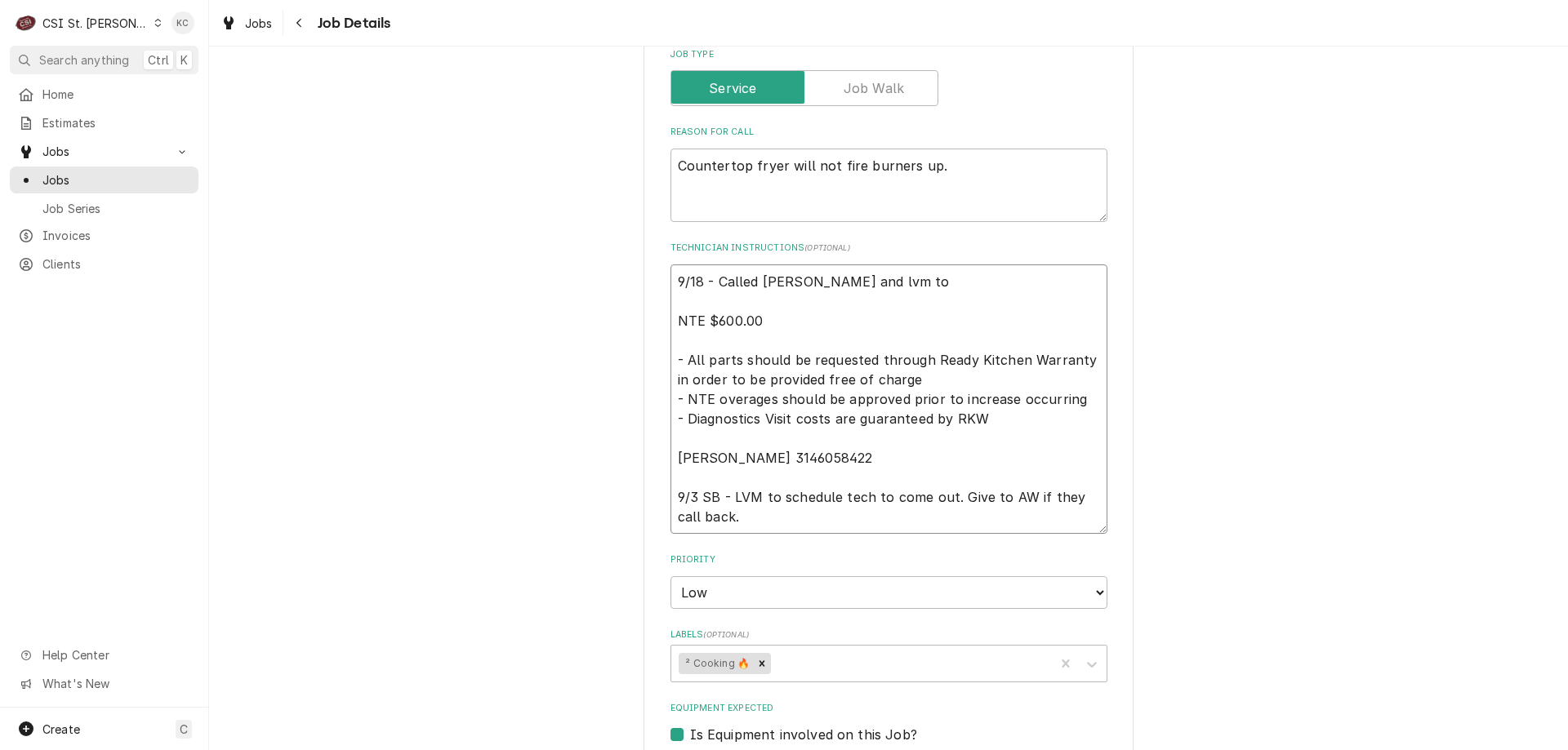
type textarea "x"
type textarea "9/18 - Called Scott and lvm to NTE $600.00 - All parts should be requested thro…"
type textarea "x"
type textarea "9/18 - Called Scott and lvm to s NTE $600.00 - All parts should be requested th…"
type textarea "x"
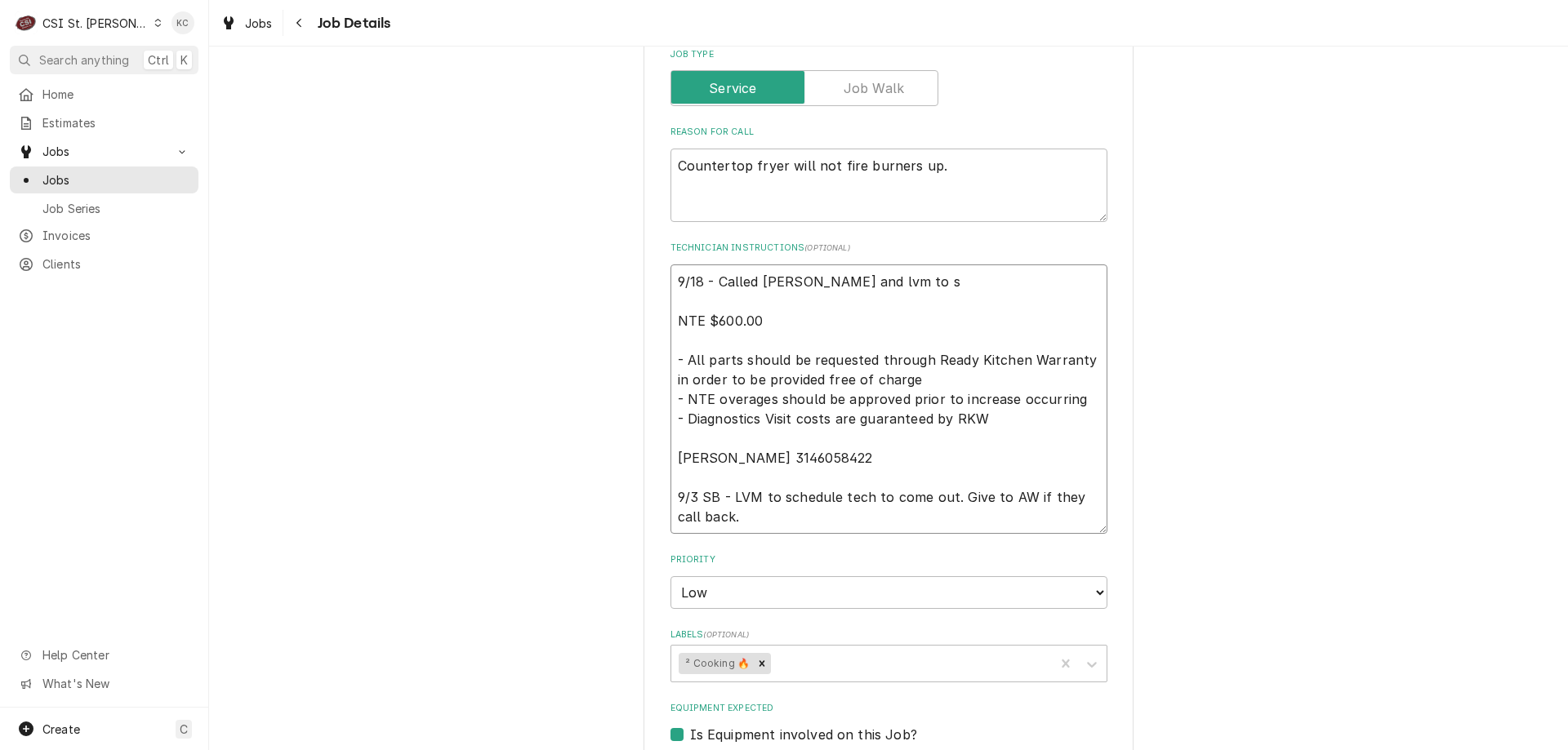
type textarea "9/18 - Called Scott and lvm to se NTE $600.00 - All parts should be requested t…"
type textarea "x"
type textarea "9/18 - Called Scott and lvm to see NTE $600.00 - All parts should be requested …"
type textarea "x"
type textarea "9/18 - Called Scott and lvm to see NTE $600.00 - All parts should be requested …"
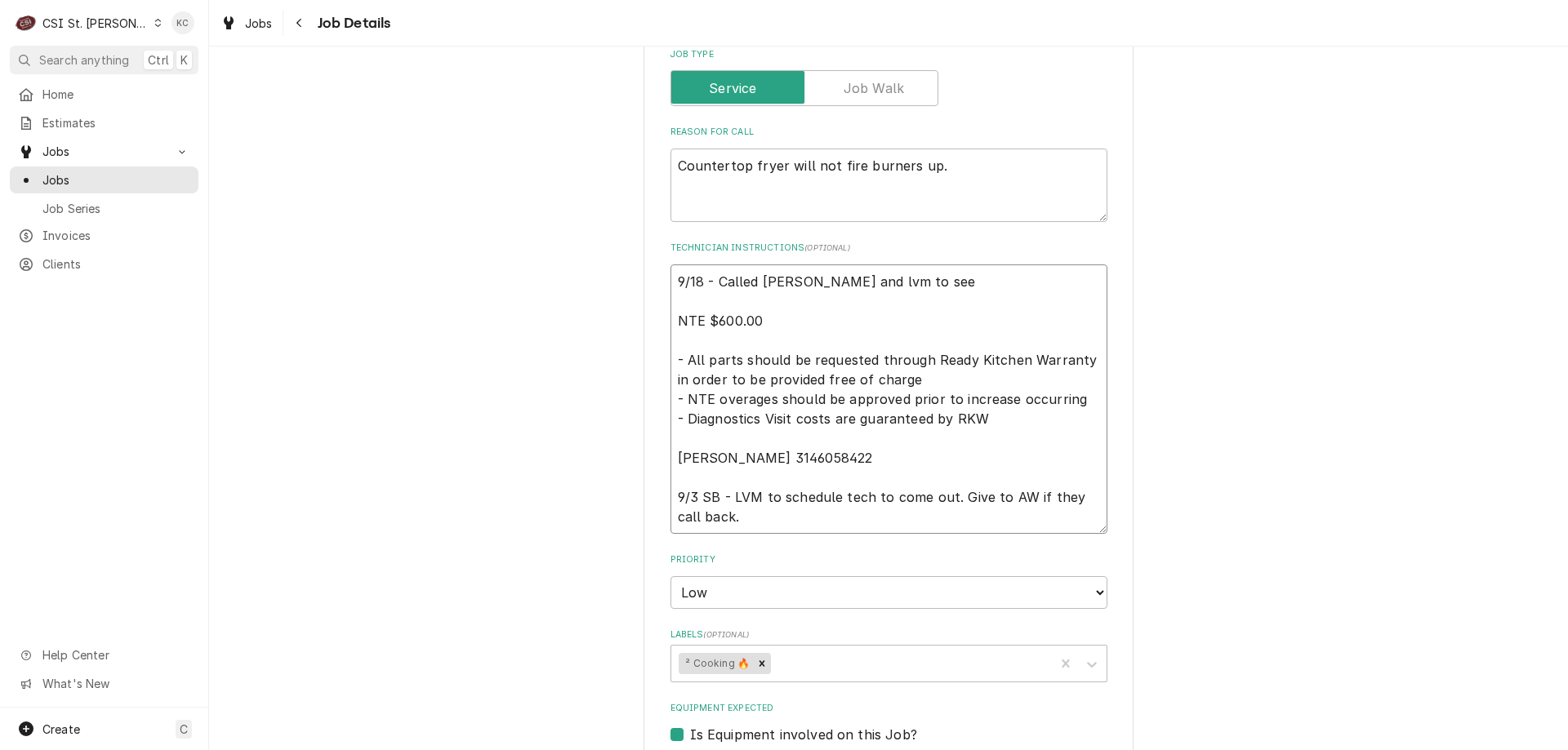
type textarea "x"
type textarea "9/18 - Called Scott and lvm to see a NTE $600.00 - All parts should be requeste…"
type textarea "x"
type textarea "9/18 - Called Scott and lvm to see ab NTE $600.00 - All parts should be request…"
type textarea "x"
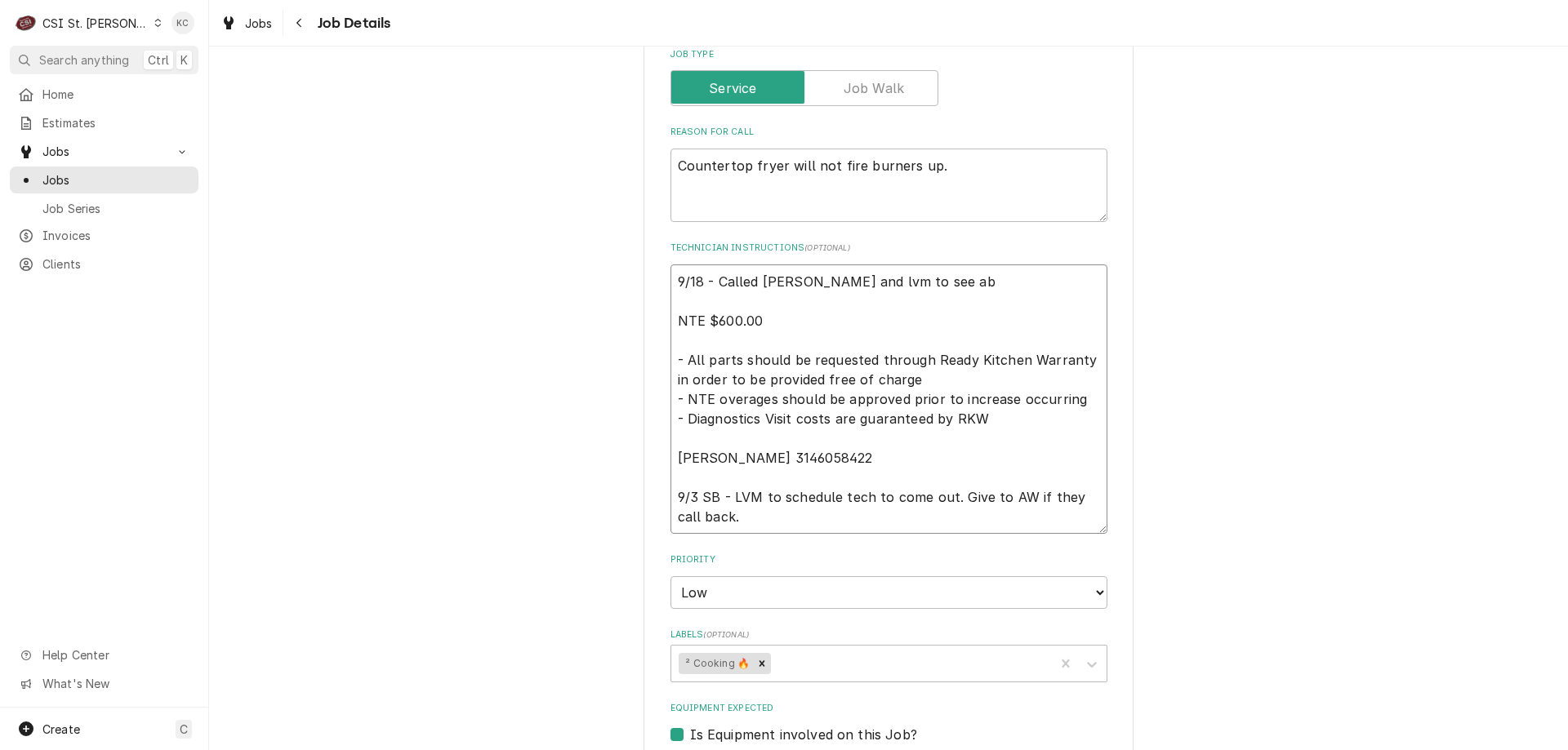
type textarea "9/18 - Called Scott and lvm to see abo NTE $600.00 - All parts should be reques…"
type textarea "x"
type textarea "9/18 - Called Scott and lvm to see abou NTE $600.00 - All parts should be reque…"
type textarea "x"
type textarea "9/18 - Called Scott and lvm to see about NTE $600.00 - All parts should be requ…"
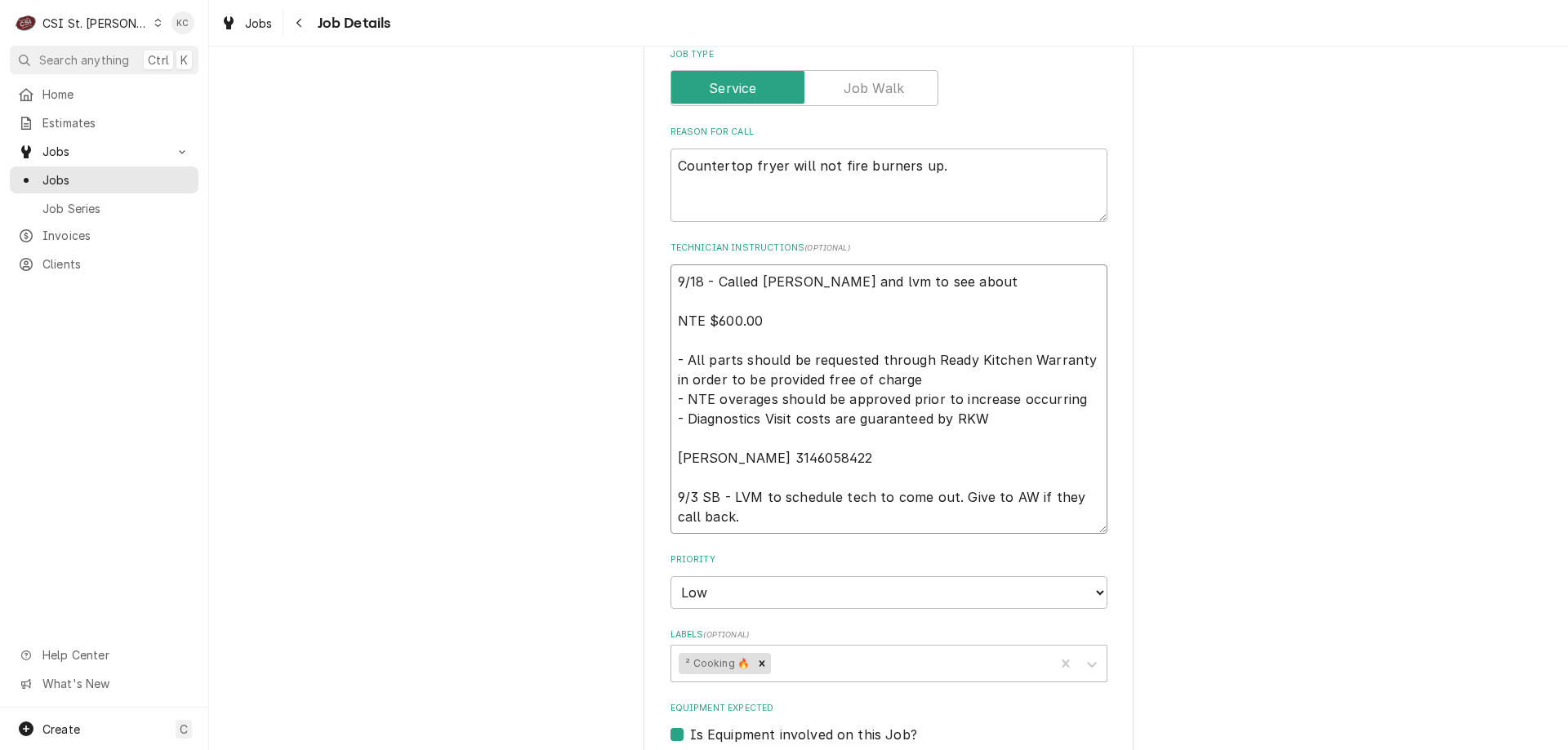
type textarea "x"
type textarea "9/18 - Called Scott and lvm to see about NTE $600.00 - All parts should be requ…"
type textarea "x"
type textarea "9/18 - Called Scott and lvm to see about NTE $600.00 - All parts should be requ…"
type textarea "x"
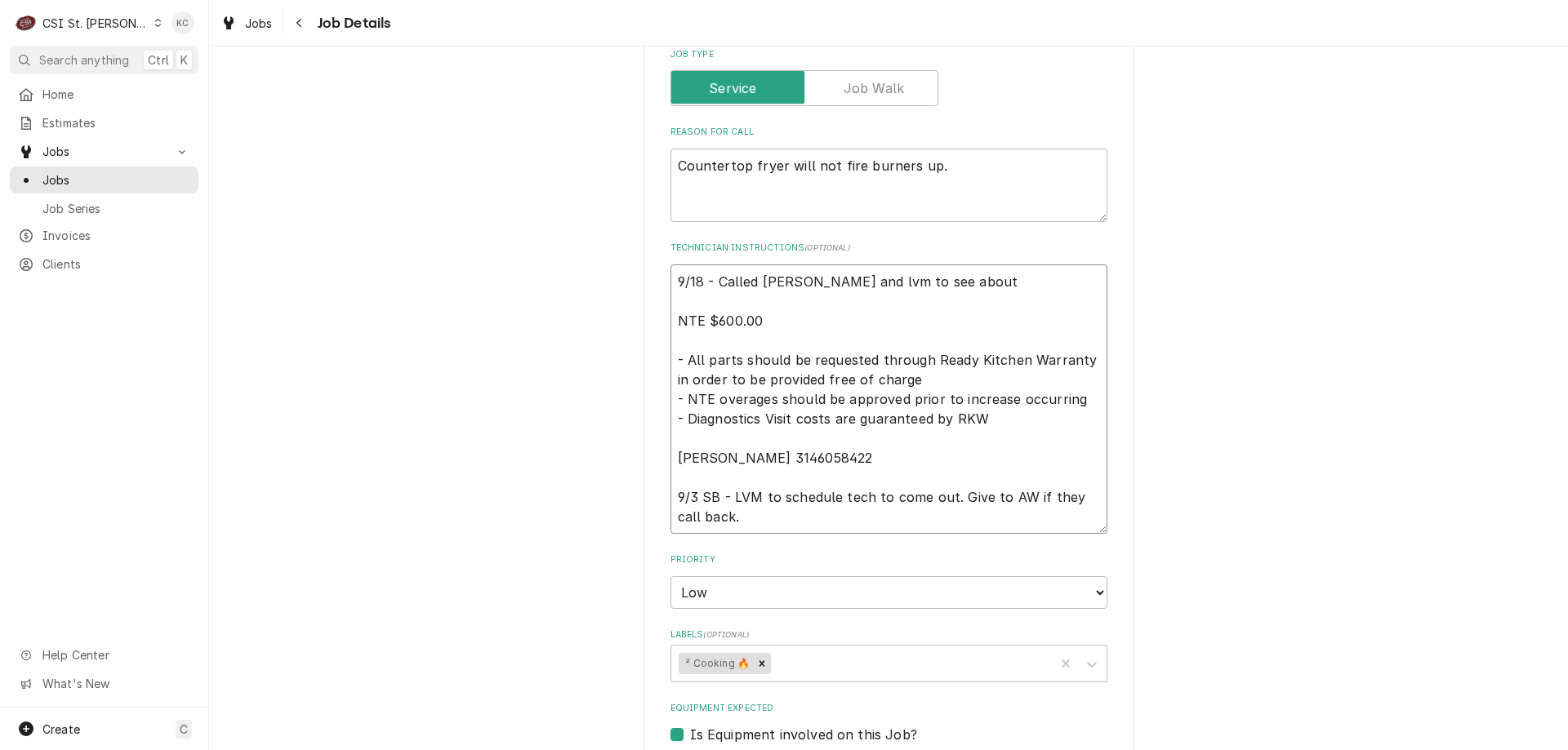
type textarea "9/18 - Called Scott and lvm to see about NTE $600.00 - All parts should be requ…"
type textarea "x"
type textarea "9/18 - Called Scott and lvm to see about u NTE $600.00 - All parts should be re…"
type textarea "x"
type textarea "9/18 - Called Scott and lvm to see about us NTE $600.00 - All parts should be r…"
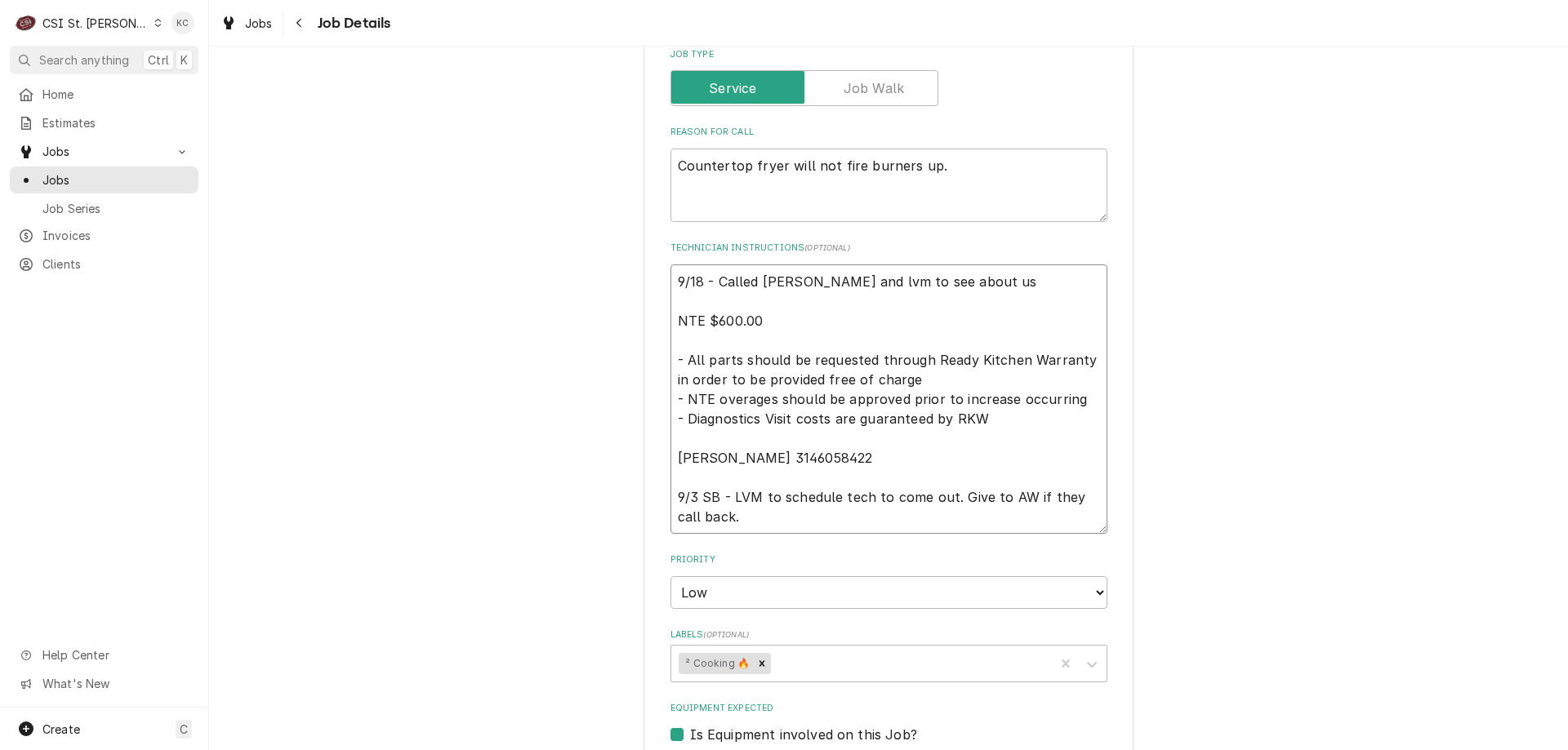
type textarea "x"
type textarea "9/18 - Called Scott and lvm to see about us NTE $600.00 - All parts should be r…"
type textarea "x"
type textarea "9/18 - Called Scott and lvm to see about us NTE $600.00 - All parts should be r…"
type textarea "x"
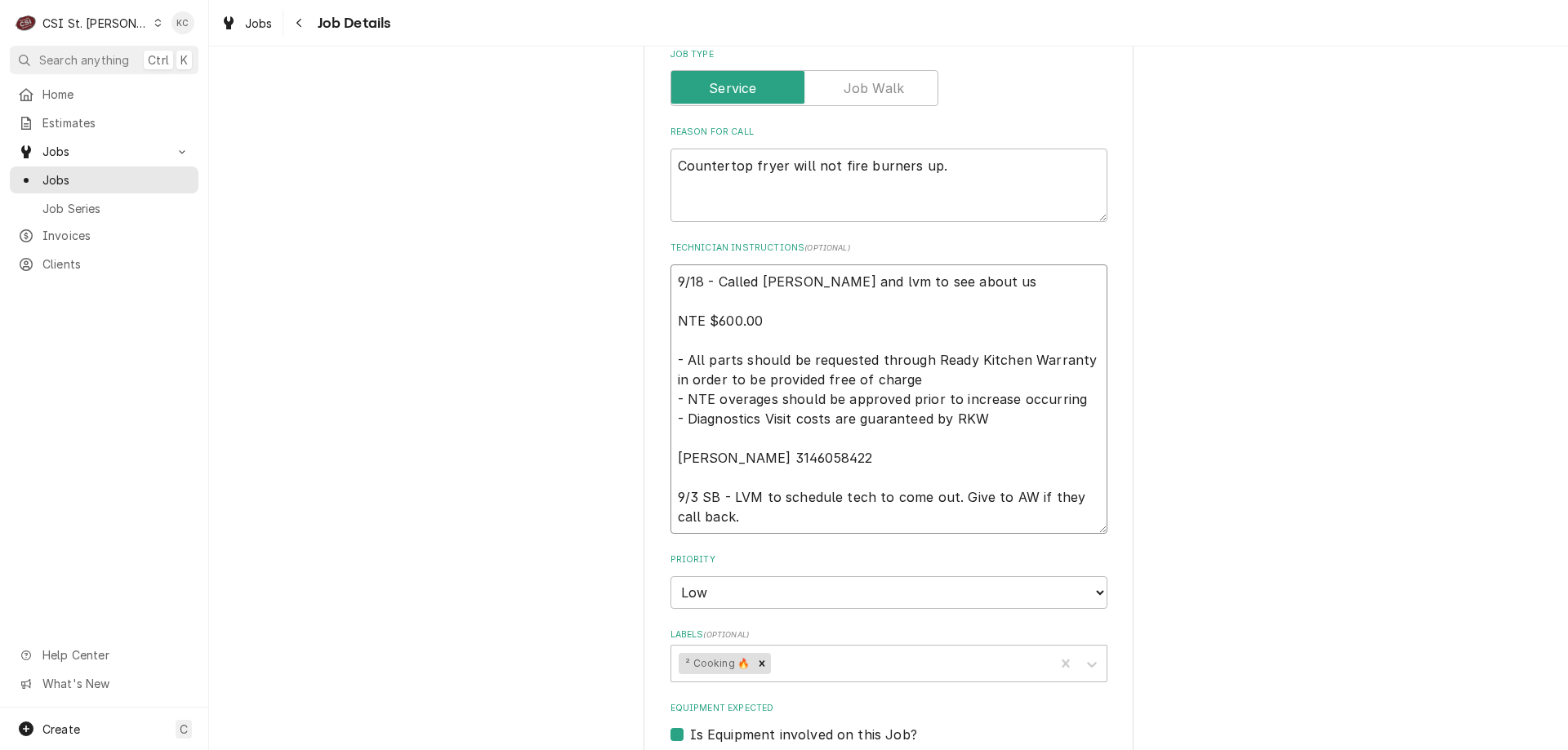
type textarea "9/18 - Called Scott and lvm to see about u NTE $600.00 - All parts should be re…"
type textarea "x"
type textarea "9/18 - Called Scott and lvm to see about NTE $600.00 - All parts should be requ…"
type textarea "x"
type textarea "9/18 - Called Scott and lvm to see about NTE $600.00 - All parts should be requ…"
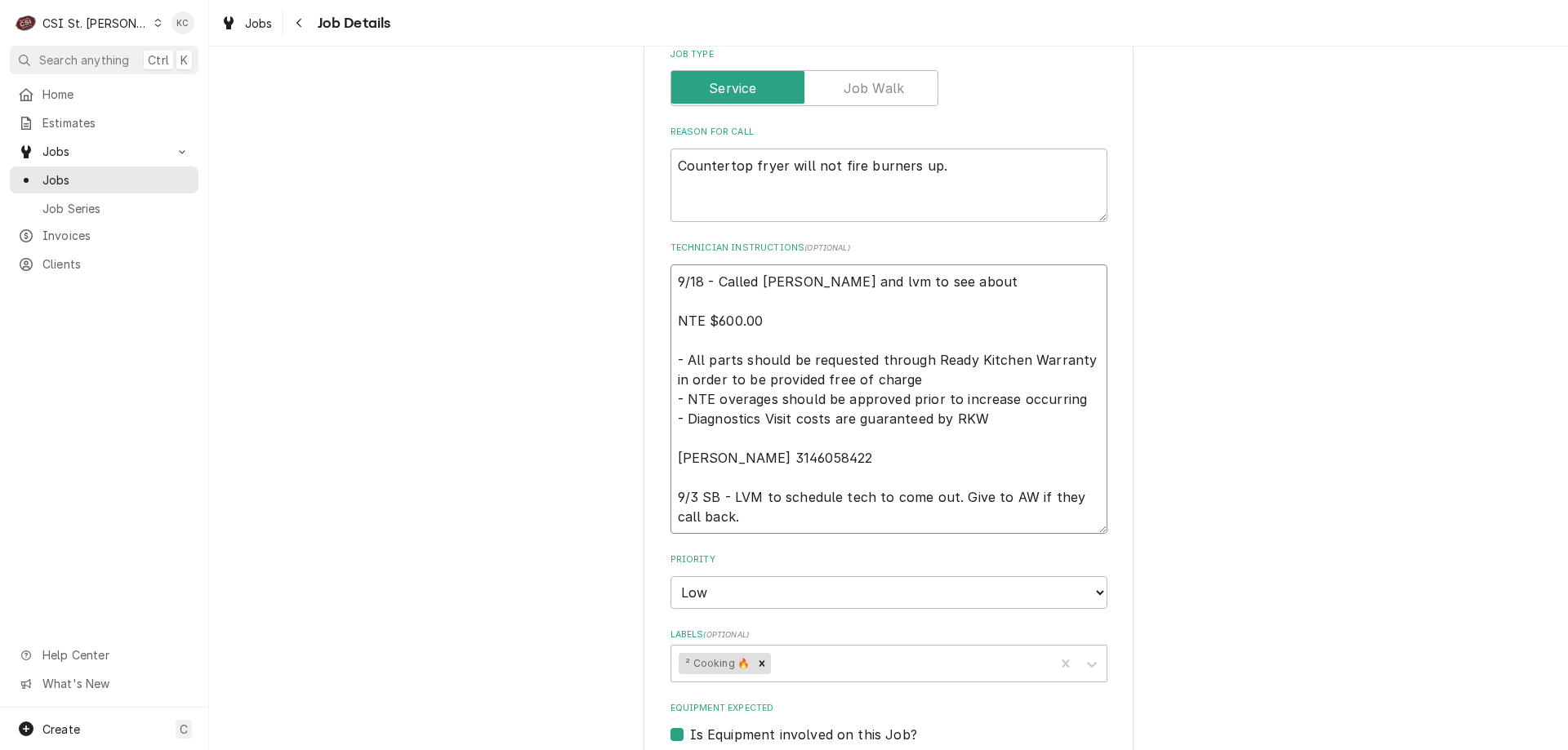
type textarea "x"
type textarea "9/18 - Called Scott and lvm to see abou NTE $600.00 - All parts should be reque…"
type textarea "x"
type textarea "9/18 - Called Scott and lvm to see abo NTE $600.00 - All parts should be reques…"
type textarea "x"
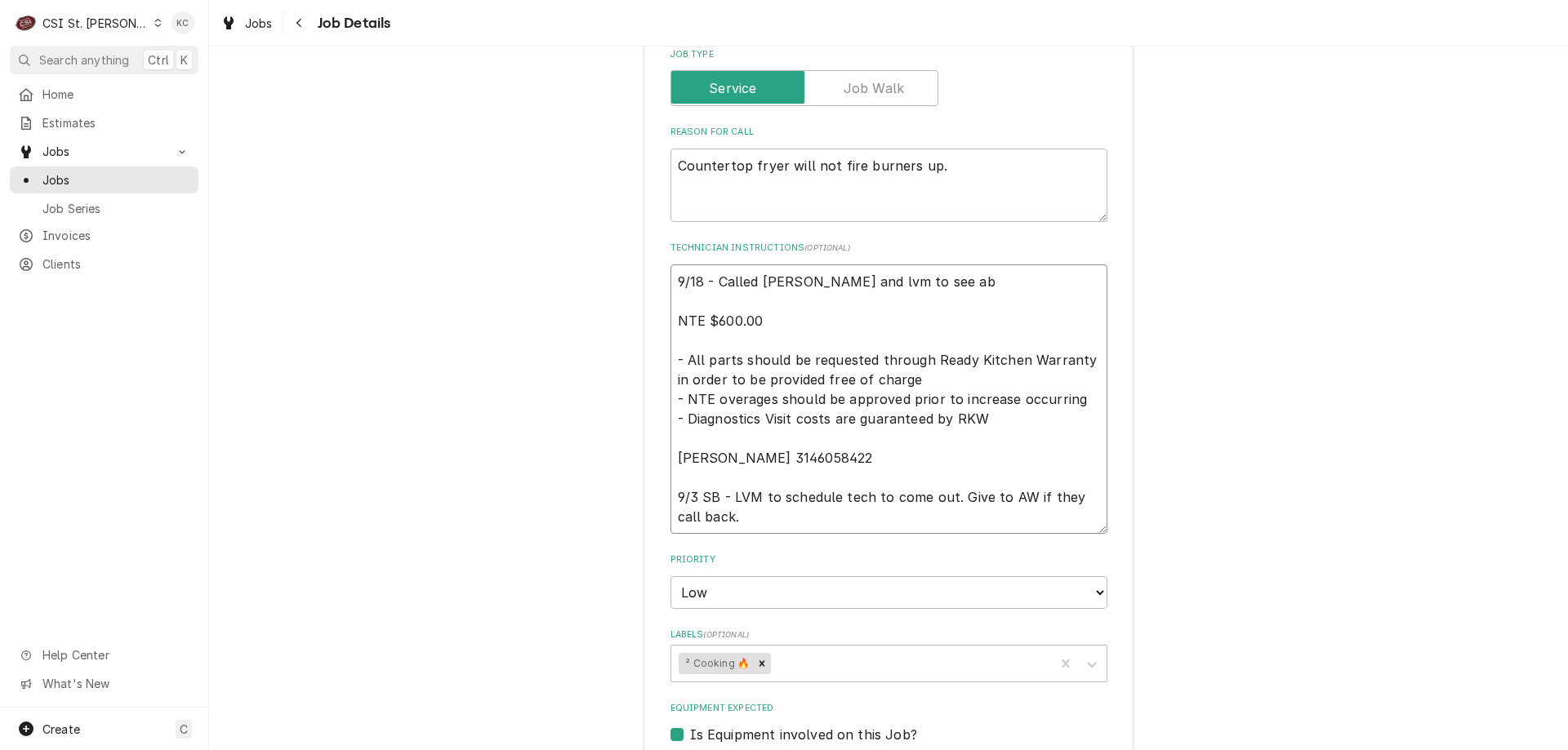
type textarea "9/18 - Called Scott and lvm to see a NTE $600.00 - All parts should be requeste…"
type textarea "x"
type textarea "9/18 - Called Scott and lvm to see NTE $600.00 - All parts should be requested …"
type textarea "x"
type textarea "9/18 - Called Scott and lvm to see NTE $600.00 - All parts should be requested …"
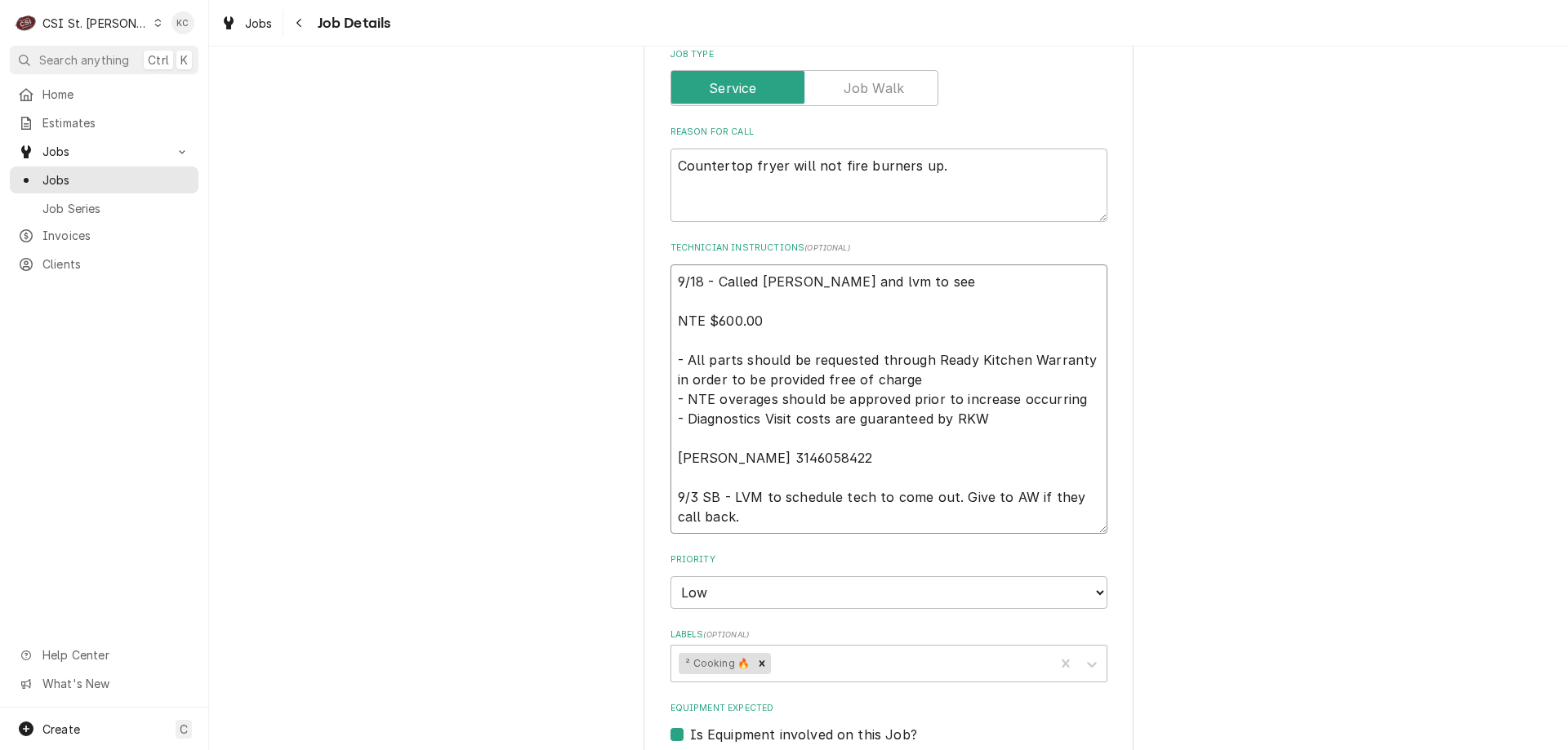
type textarea "x"
type textarea "9/18 - Called Scott and lvm to se NTE $600.00 - All parts should be requested t…"
type textarea "x"
type textarea "9/18 - Called Scott and lvm to s NTE $600.00 - All parts should be requested th…"
type textarea "x"
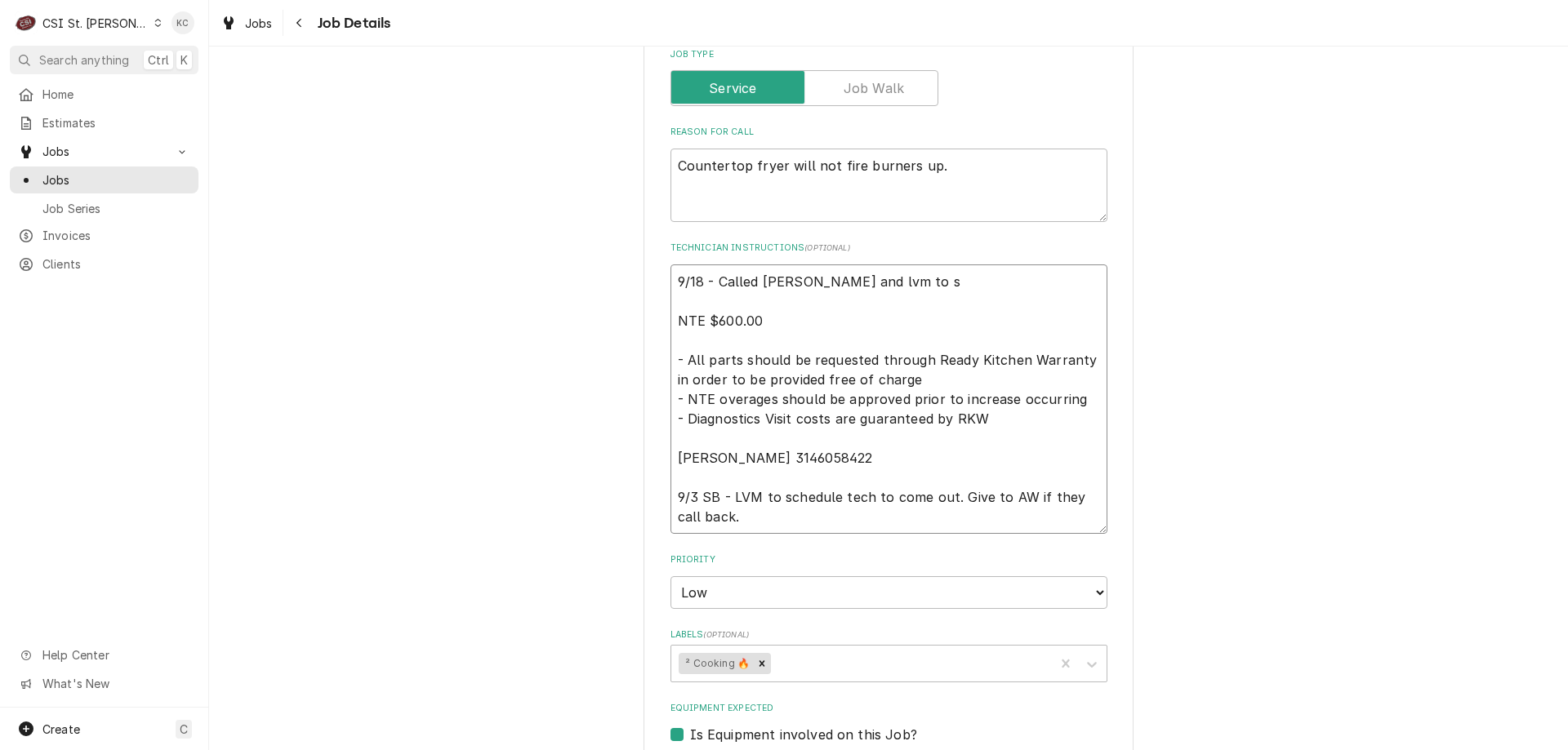
type textarea "9/18 - Called Scott and lvm to NTE $600.00 - All parts should be requested thro…"
type textarea "x"
type textarea "9/18 - Called Scott and lvm to NTE $600.00 - All parts should be requested thro…"
type textarea "x"
type textarea "9/18 - Called Scott and lvm t NTE $600.00 - All parts should be requested throu…"
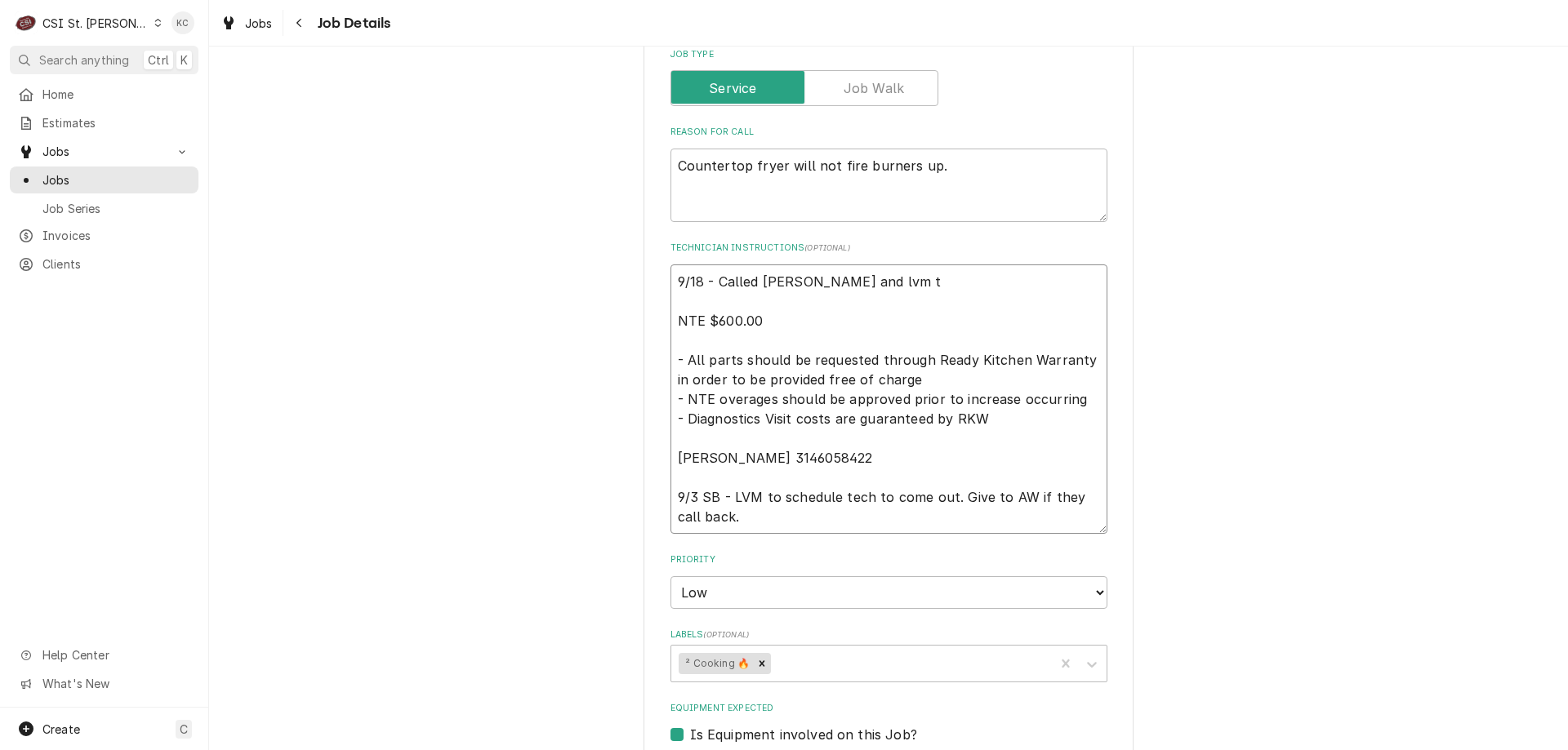
type textarea "x"
type textarea "9/18 - Called Scott and lvm NTE $600.00 - All parts should be requested through…"
type textarea "x"
type textarea "9/18 - Called Scott and lvm l NTE $600.00 - All parts should be requested throu…"
type textarea "x"
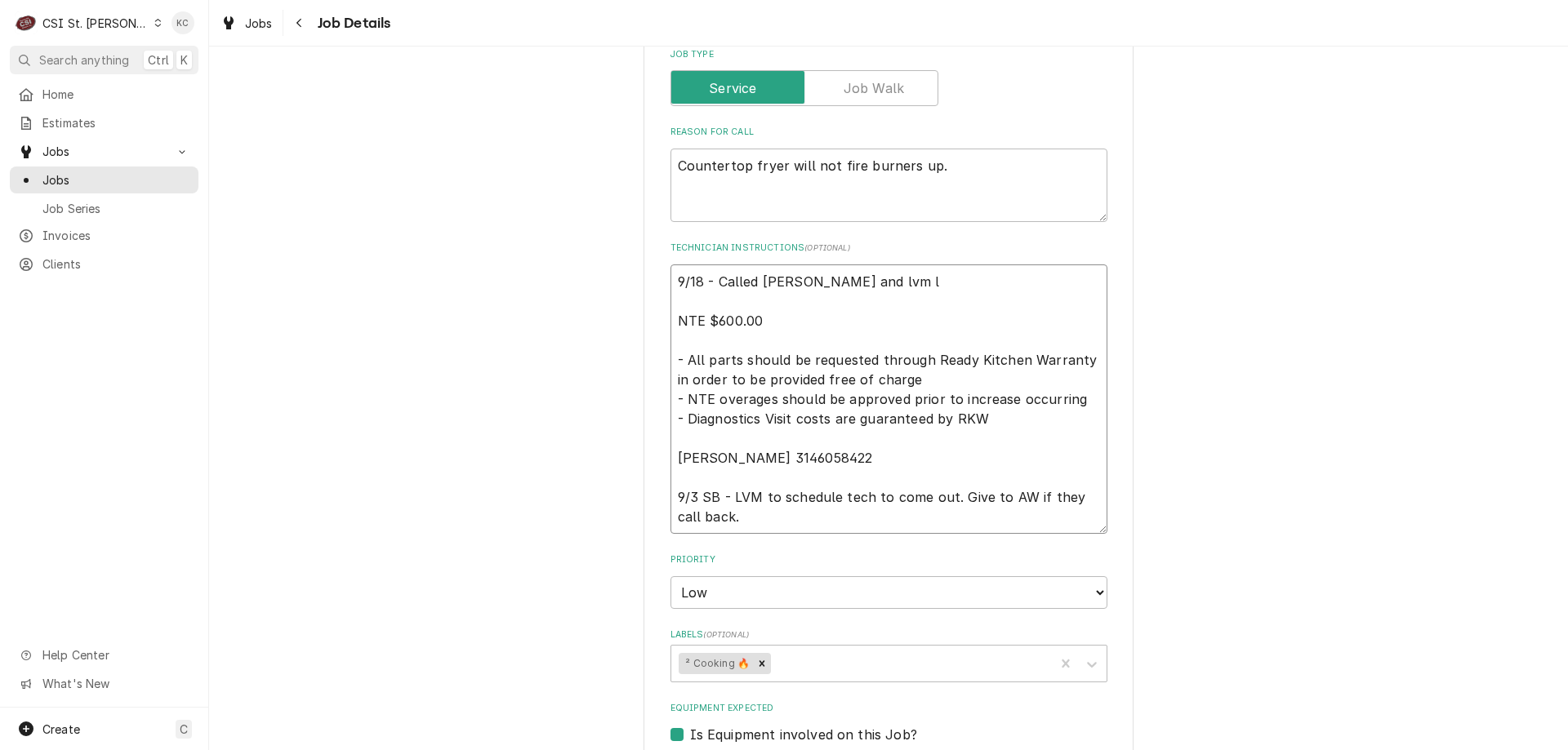
type textarea "9/18 - Called Scott and lvm le NTE $600.00 - All parts should be requested thro…"
type textarea "x"
type textarea "9/18 - Called Scott and lvm let NTE $600.00 - All parts should be requested thr…"
type textarea "x"
type textarea "9/18 - Called Scott and lvm letti NTE $600.00 - All parts should be requested t…"
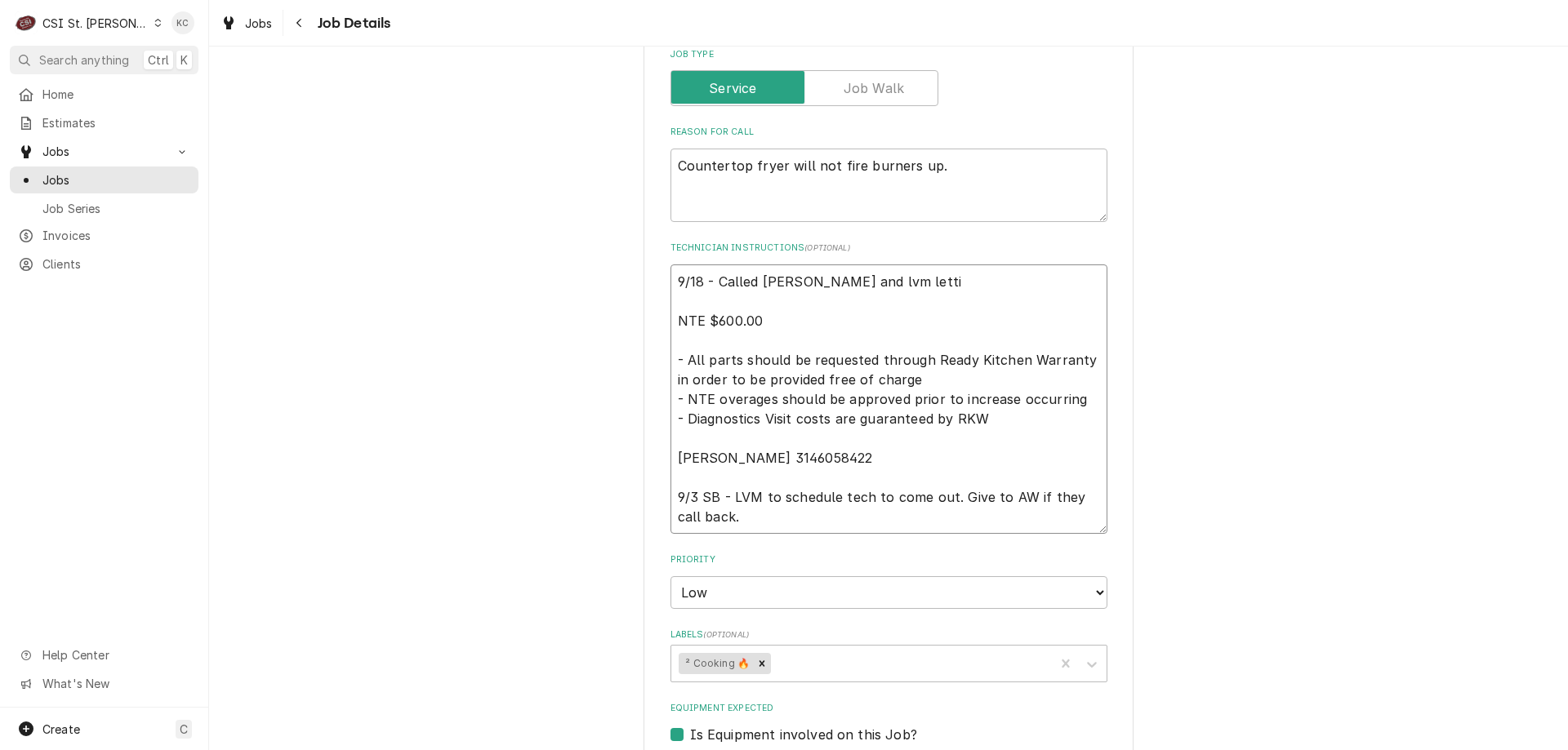
type textarea "x"
type textarea "9/18 - Called Scott and lvm letting NTE $600.00 - All parts should be requested…"
type textarea "x"
type textarea "9/18 - Called Scott and lvm letting NTE $600.00 - All parts should be requested…"
type textarea "x"
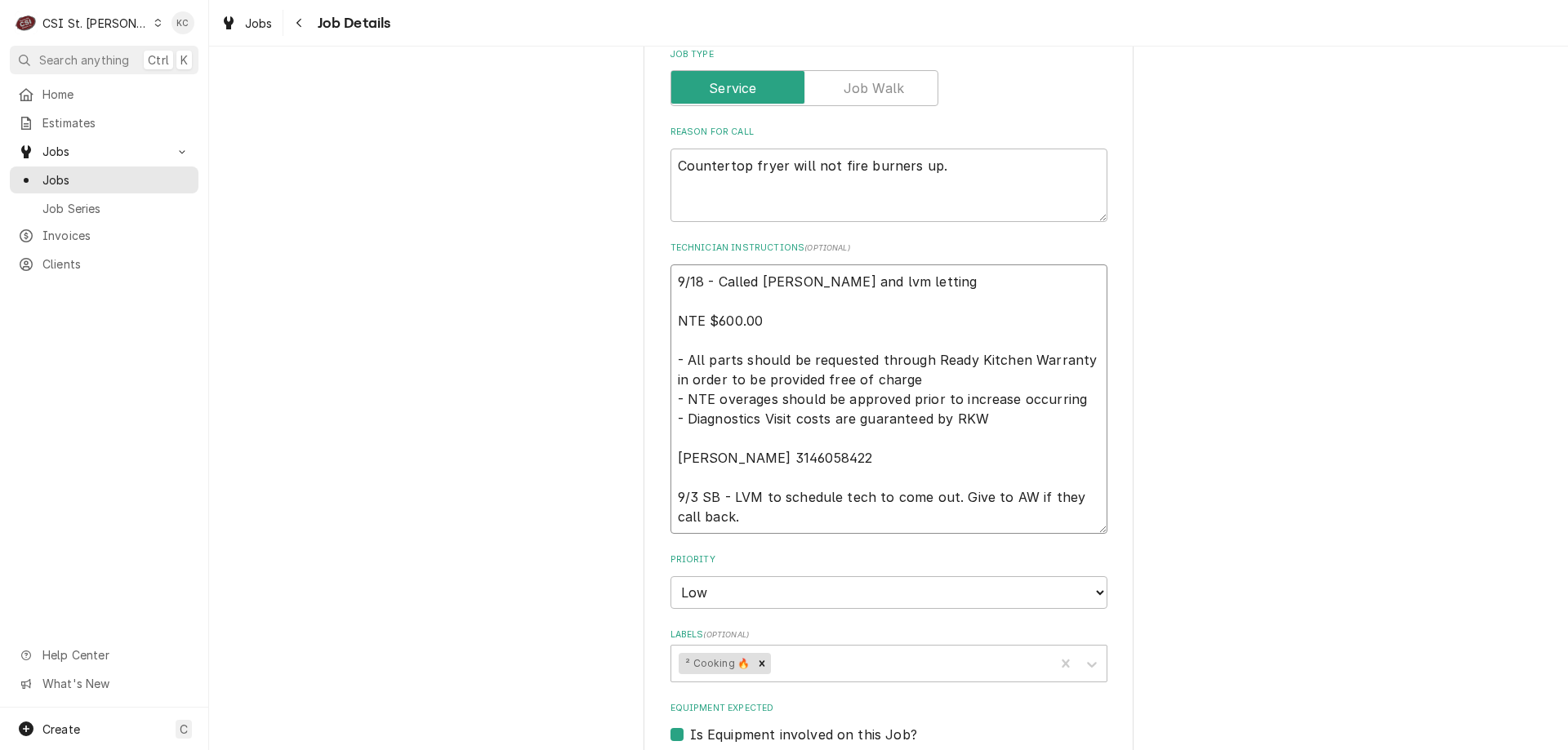
type textarea "9/18 - Called Scott and lvm letting h NTE $600.00 - All parts should be request…"
type textarea "x"
type textarea "9/18 - Called Scott and lvm letting hi NTE $600.00 - All parts should be reques…"
type textarea "x"
type textarea "9/18 - Called Scott and lvm letting him NTE $600.00 - All parts should be reque…"
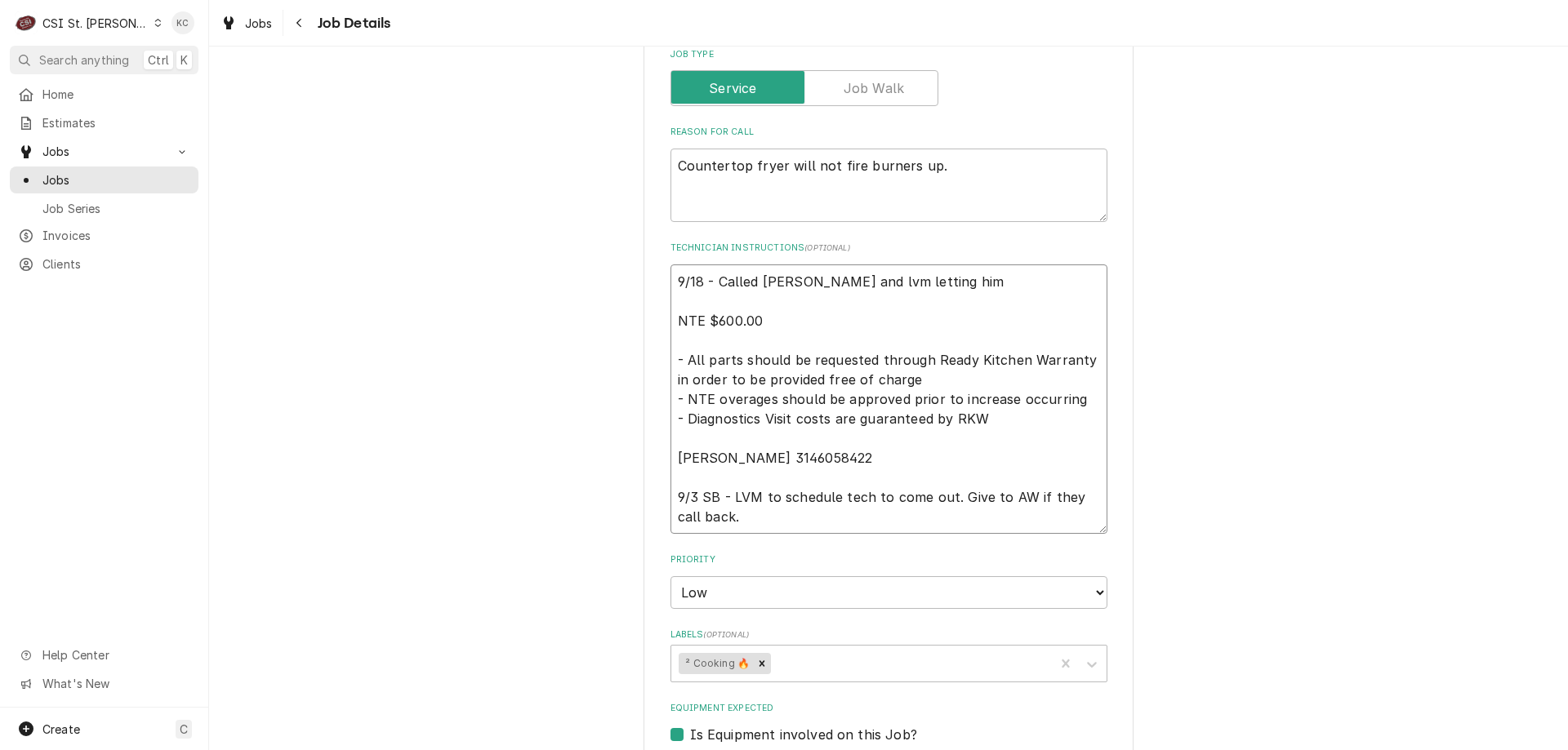
type textarea "x"
type textarea "9/18 - Called Scott and lvm letting him NTE $600.00 - All parts should be reque…"
type textarea "x"
type textarea "9/18 - Called Scott and lvm letting him k NTE $600.00 - All parts should be req…"
type textarea "x"
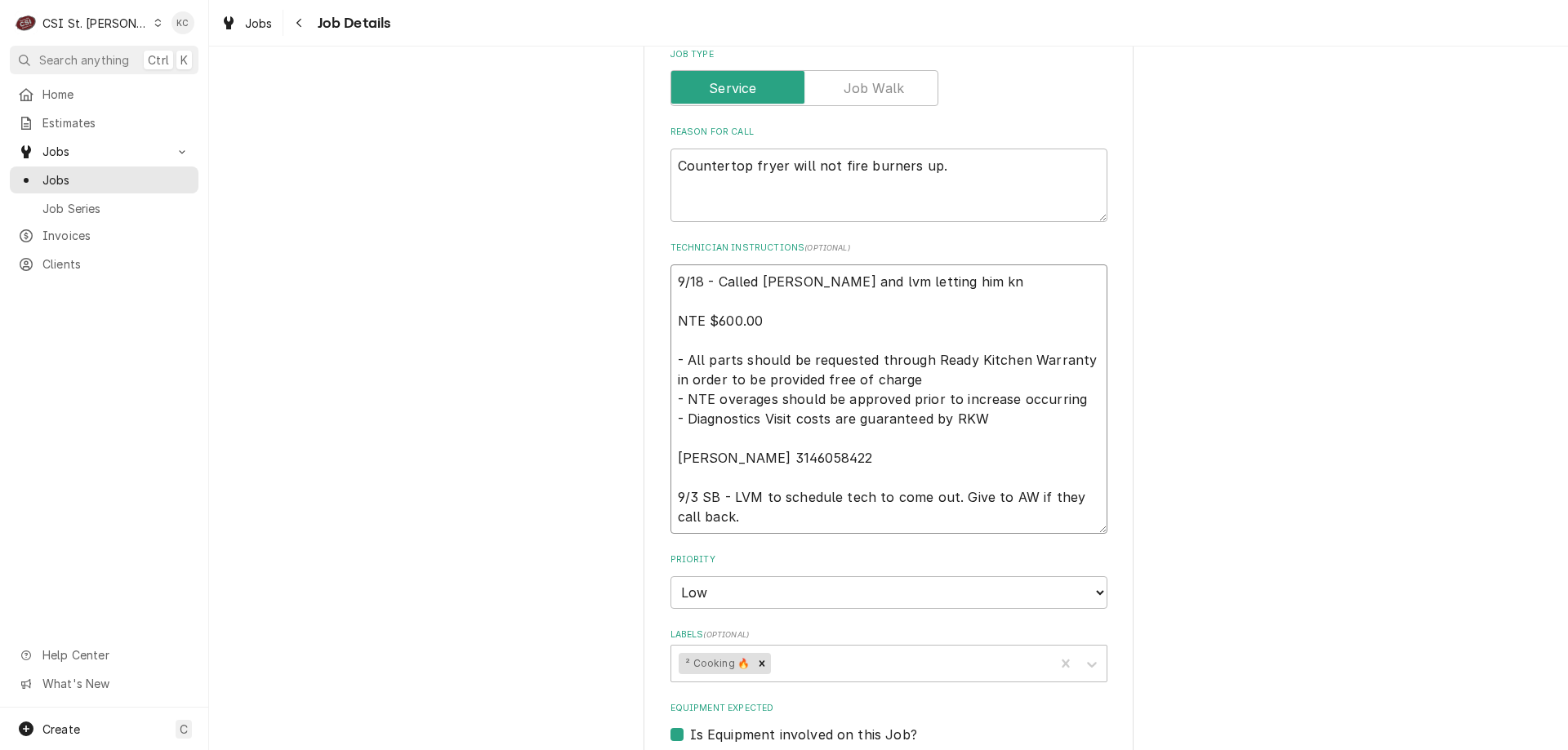
type textarea "9/18 - Called Scott and lvm letting him kno NTE $600.00 - All parts should be r…"
type textarea "x"
type textarea "9/18 - Called Scott and lvm letting him know NTE $600.00 - All parts should be …"
type textarea "x"
type textarea "9/18 - Called Scott and lvm letting him know NTE $600.00 - All parts should be …"
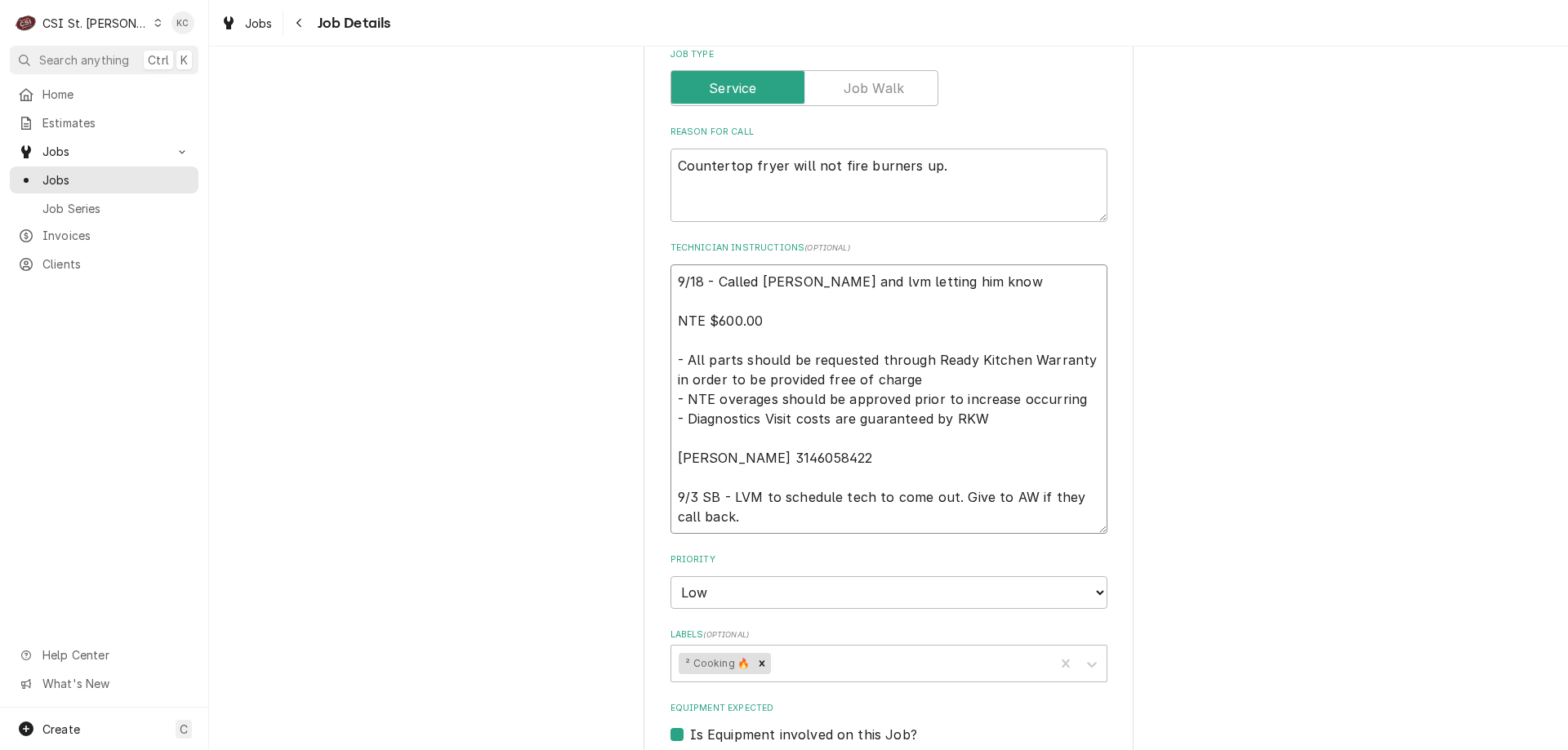
type textarea "x"
type textarea "9/18 - Called Scott and lvm letting him know t NTE $600.00 - All parts should b…"
type textarea "x"
type textarea "9/18 - Called Scott and lvm letting him know th NTE $600.00 - All parts should …"
type textarea "x"
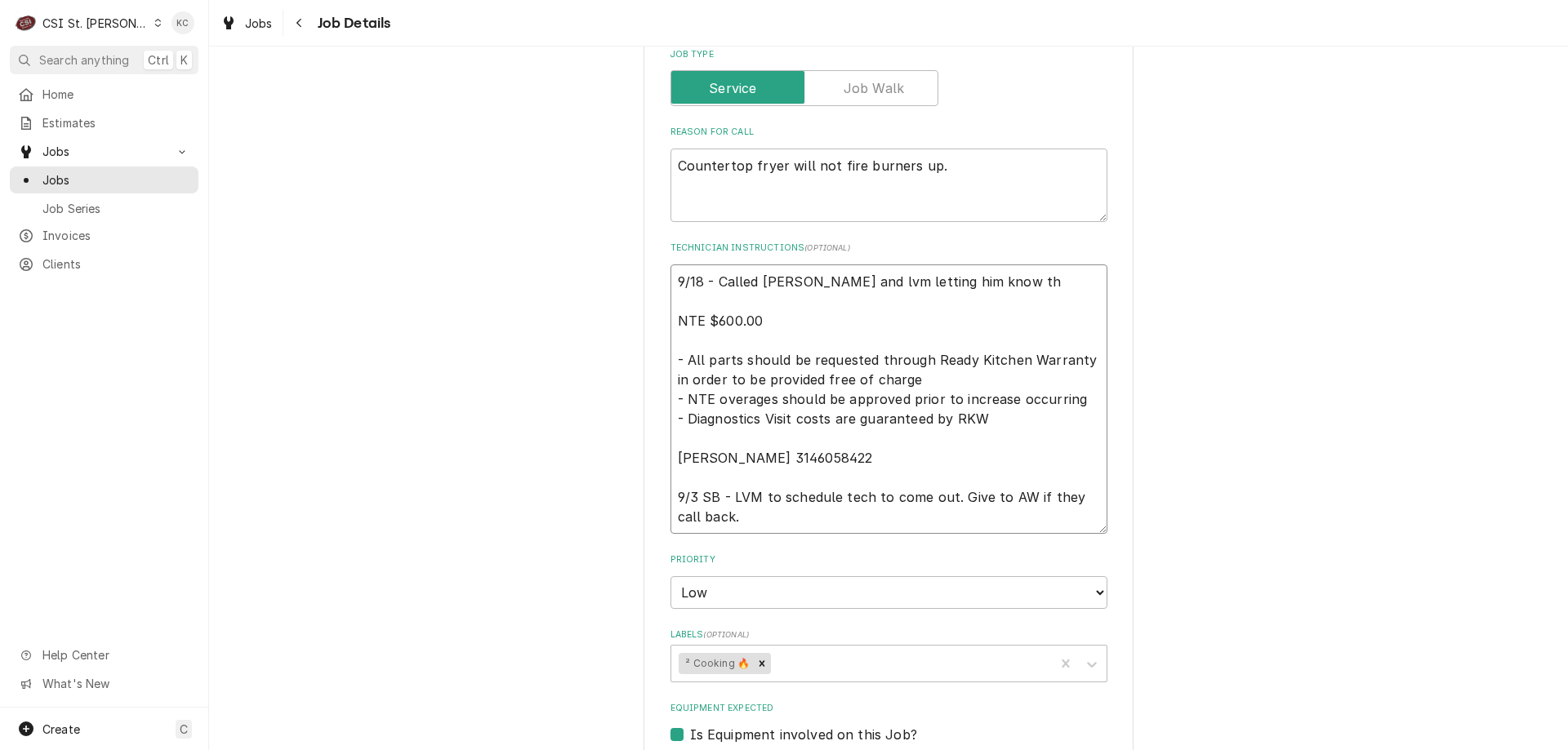
type textarea "9/18 - Called Scott and lvm letting him know tha NTE $600.00 - All parts should…"
type textarea "x"
type textarea "9/18 - Called Scott and lvm letting him know that NTE $600.00 - All parts shoul…"
type textarea "x"
type textarea "9/18 - Called Scott and lvm letting him know that NTE $600.00 - All parts shoul…"
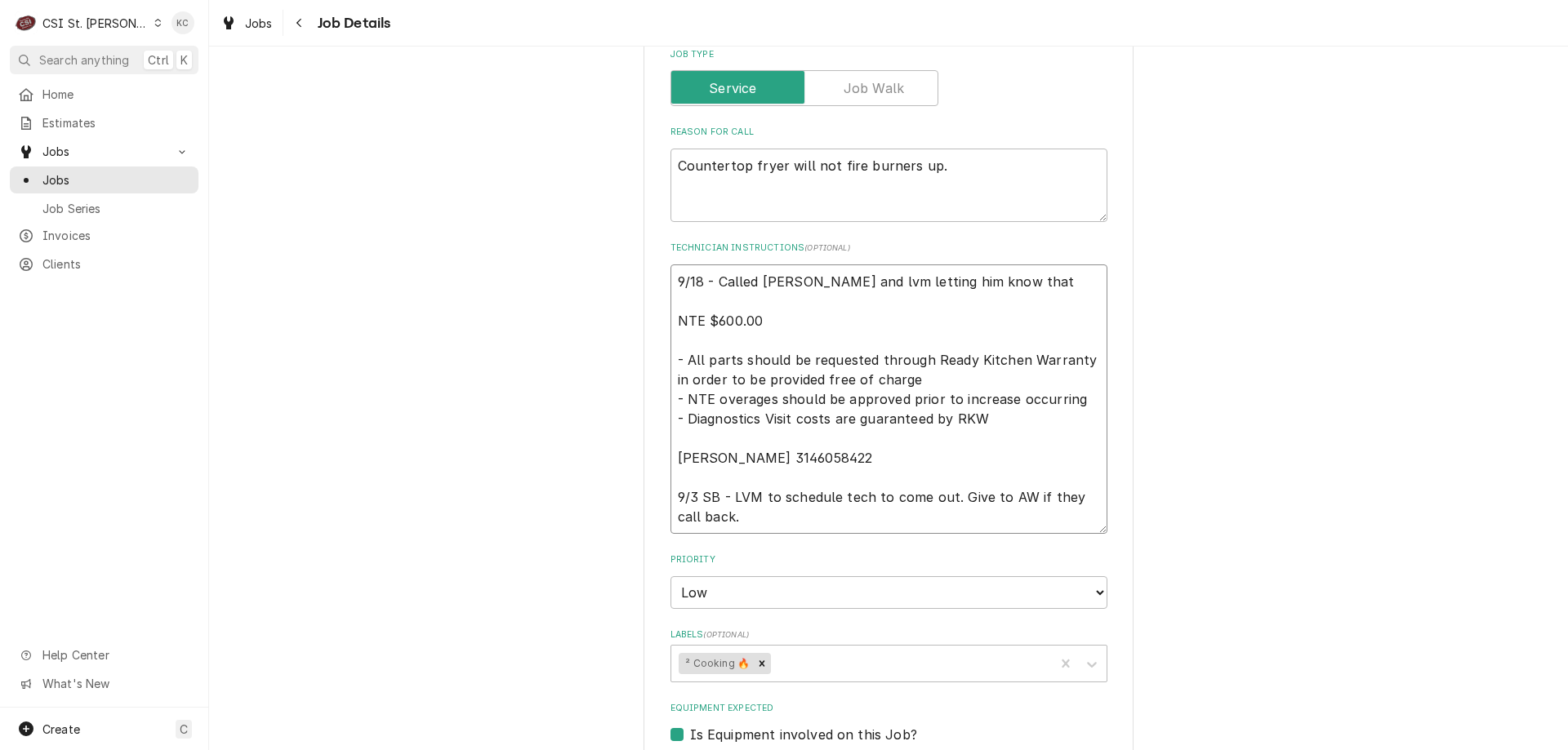
type textarea "x"
type textarea "9/18 - Called Scott and lvm letting him know that w NTE $600.00 - All parts sho…"
type textarea "x"
type textarea "9/18 - Called Scott and lvm letting him know that we NTE $600.00 - All parts sh…"
type textarea "x"
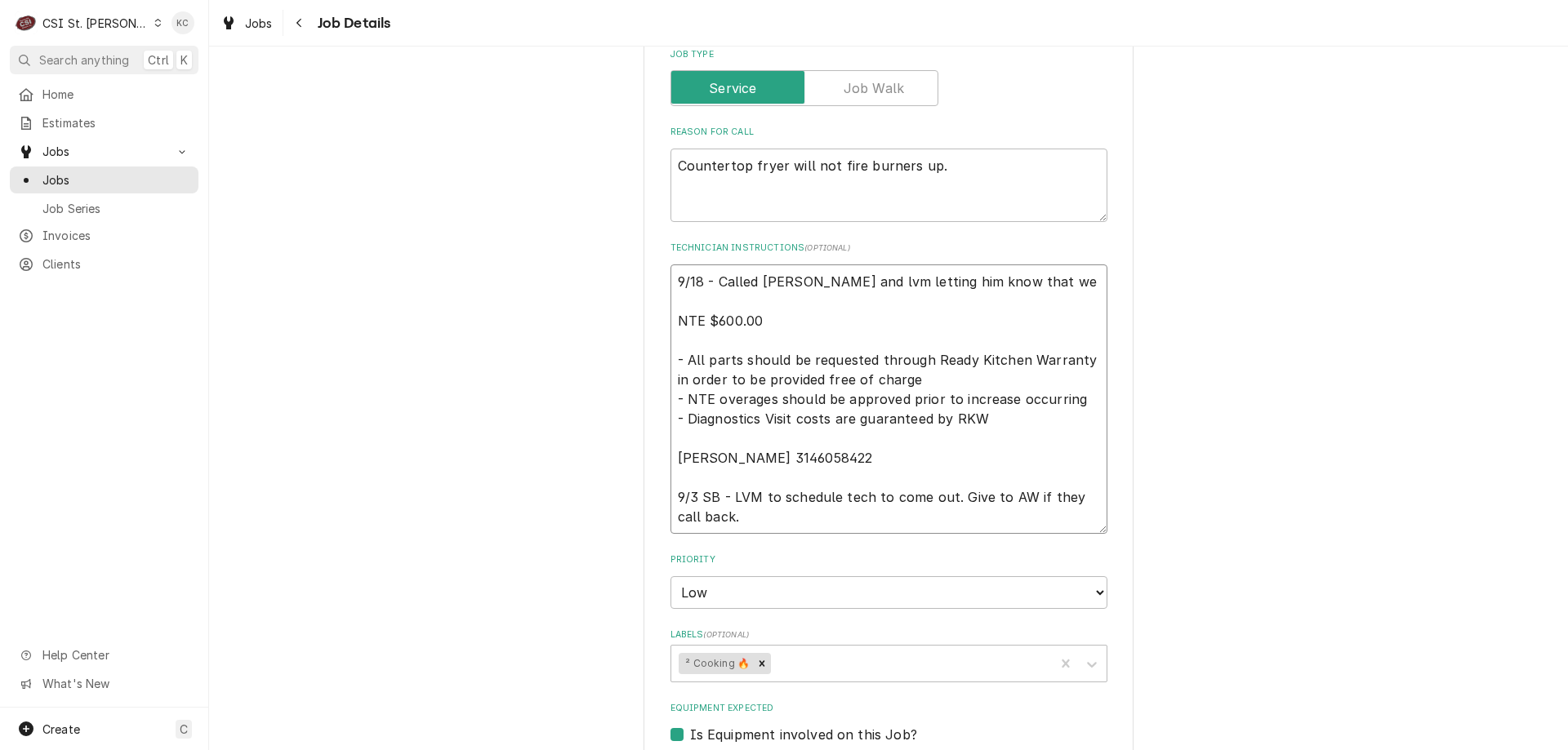
type textarea "9/18 - Called Scott and lvm letting him know that w NTE $600.00 - All parts sho…"
type textarea "x"
type textarea "9/18 - Called Scott and lvm letting him know that NTE $600.00 - All parts shoul…"
click at [989, 281] on textarea "9/18 - Called Scott and lvm letting him know that NTE $600.00 - All parts shoul…" at bounding box center [888, 399] width 437 height 269
type textarea "x"
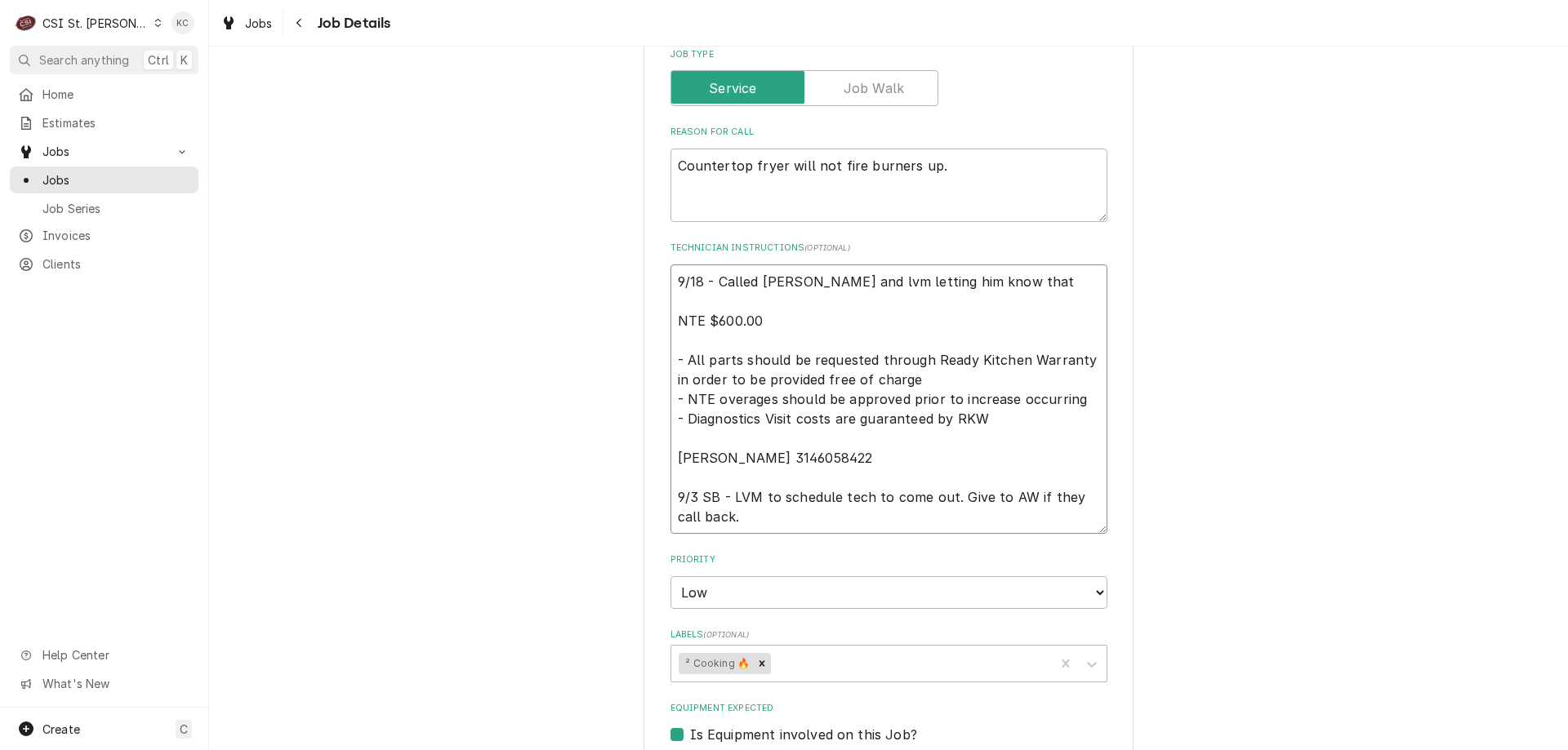
type textarea "9/18 - Called Scott and lvm letting him know that NTE $600.00 - All parts shoul…"
type textarea "x"
type textarea "9/18 - Called Scott and lvm letting him know tha NTE $600.00 - All parts should…"
type textarea "x"
type textarea "9/18 - Called Scott and lvm letting him know t NTE $600.00 - All parts should b…"
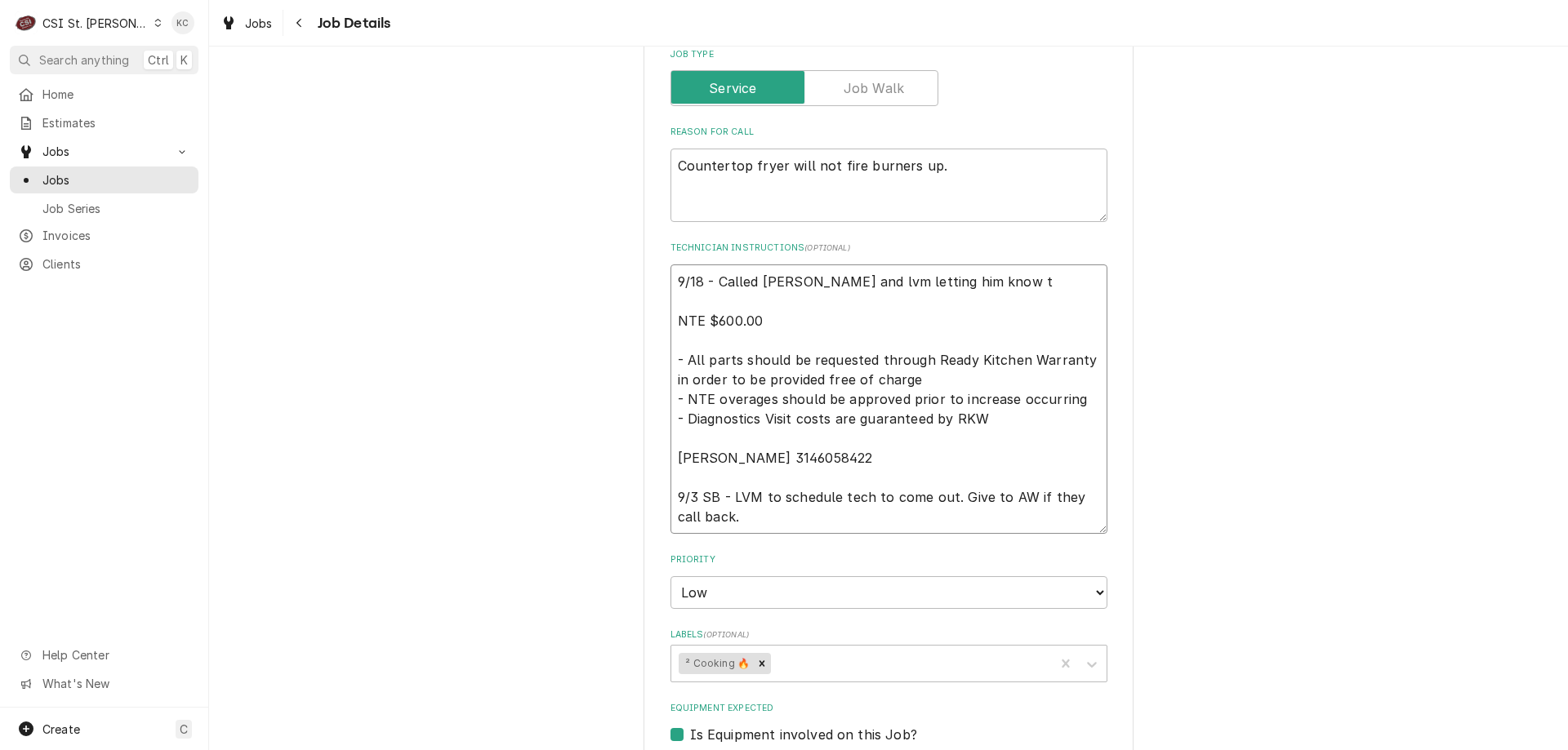
type textarea "x"
type textarea "9/18 - Called Scott and lvm letting him know NTE $600.00 - All parts should be …"
type textarea "x"
type textarea "9/18 - Called Scott and lvm letting him know NTE $600.00 - All parts should be …"
type textarea "x"
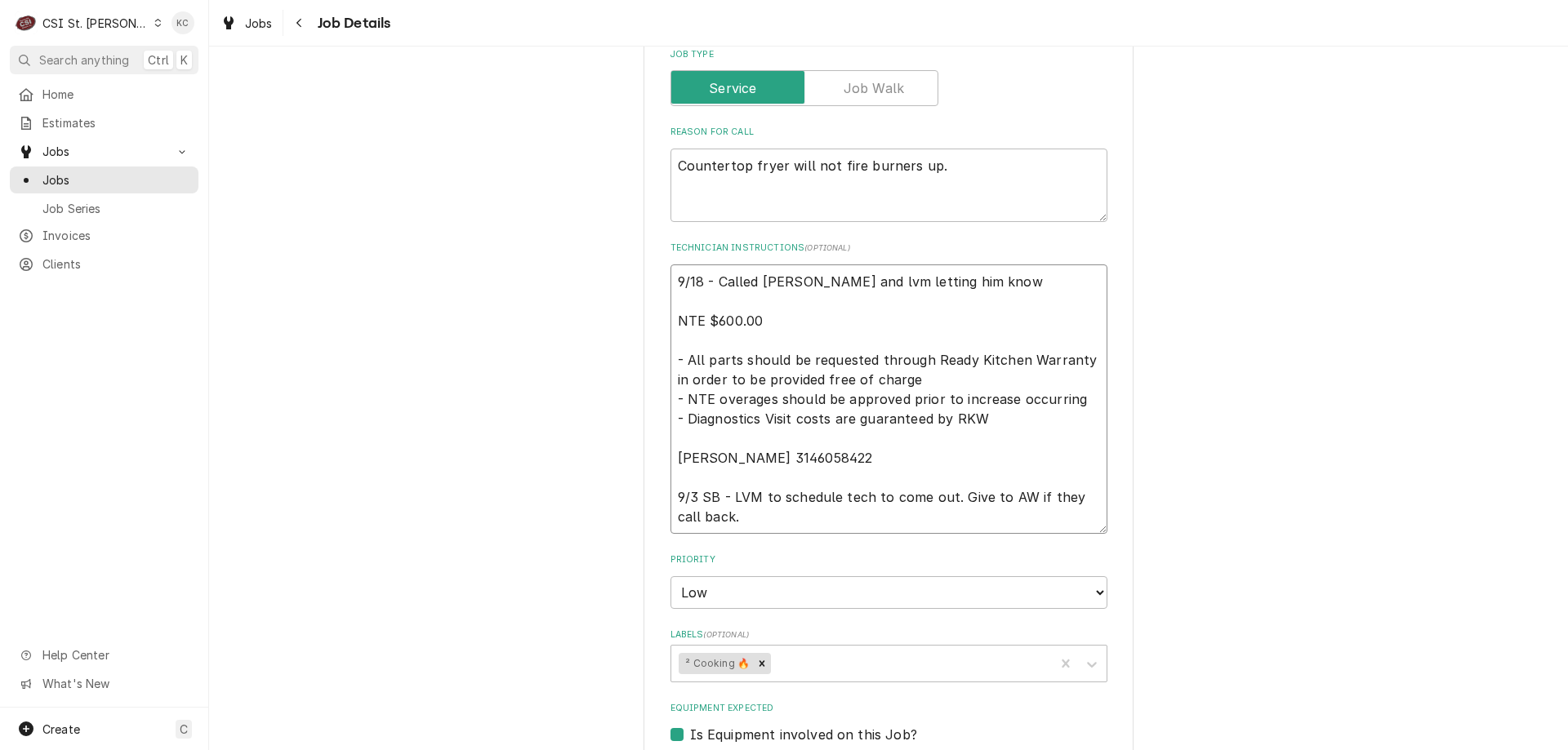
type textarea "9/18 - Called Scott and lvm letting him kno NTE $600.00 - All parts should be r…"
type textarea "x"
type textarea "9/18 - Called Scott and lvm letting him kn NTE $600.00 - All parts should be re…"
type textarea "x"
type textarea "9/18 - Called Scott and lvm letting him k NTE $600.00 - All parts should be req…"
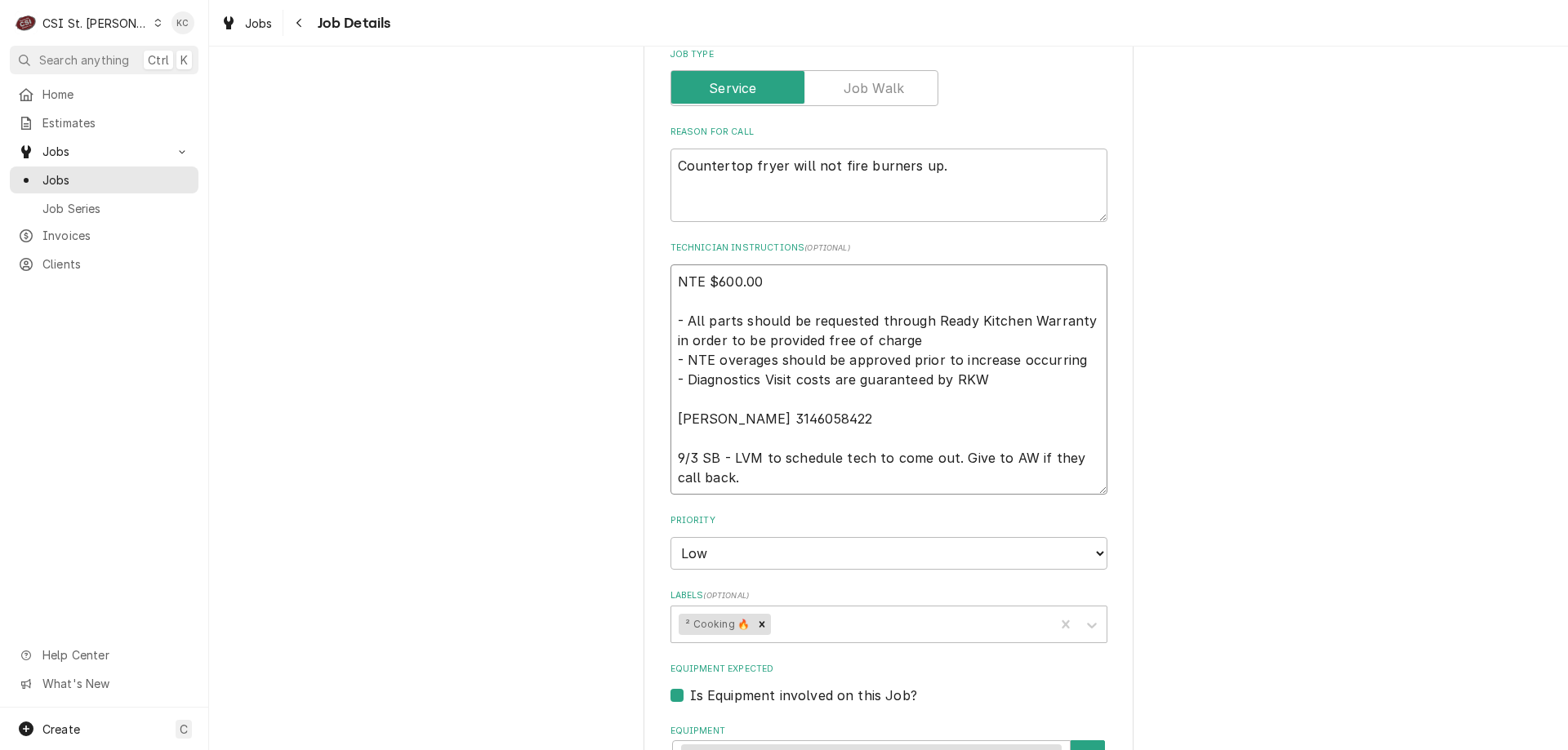
click at [670, 278] on textarea "NTE $600.00 - All parts should be requested through Ready Kitchen Warranty in o…" at bounding box center [888, 379] width 437 height 230
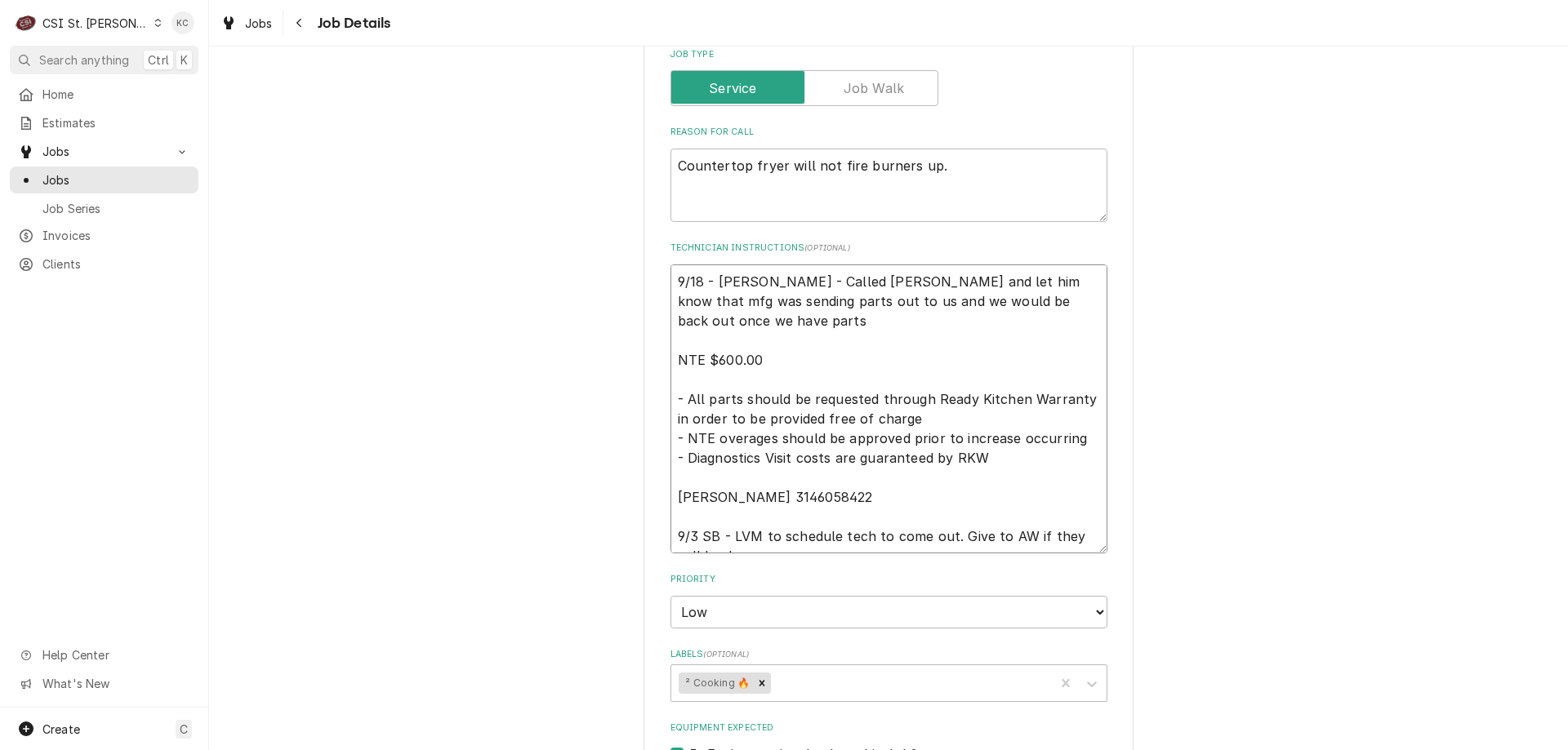
drag, startPoint x: 1056, startPoint y: 303, endPoint x: 758, endPoint y: 283, distance: 298.7
click at [758, 283] on textarea "9/18 - Kelly - Called Scott and let him know that mfg was sending parts out to …" at bounding box center [888, 409] width 437 height 289
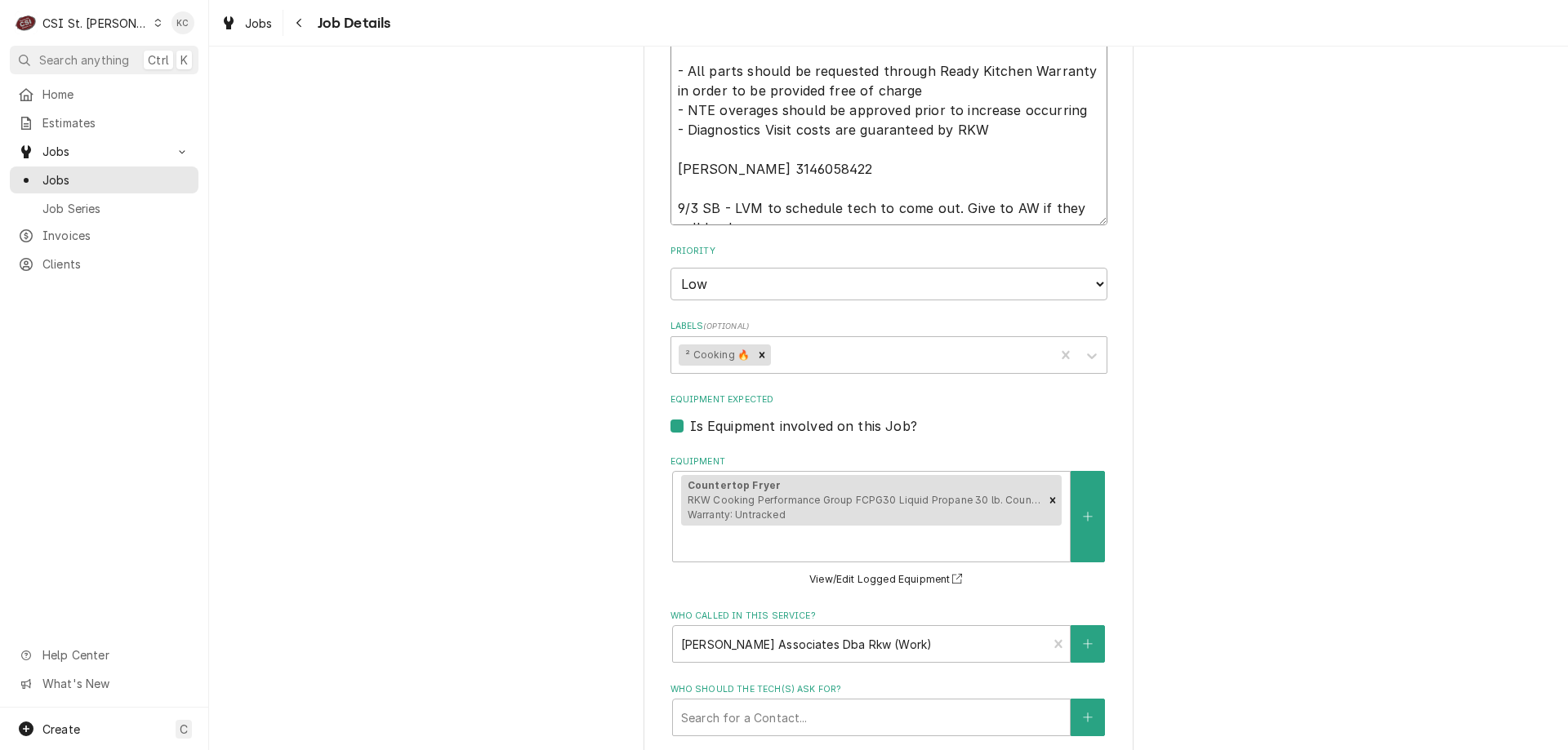
scroll to position [1044, 0]
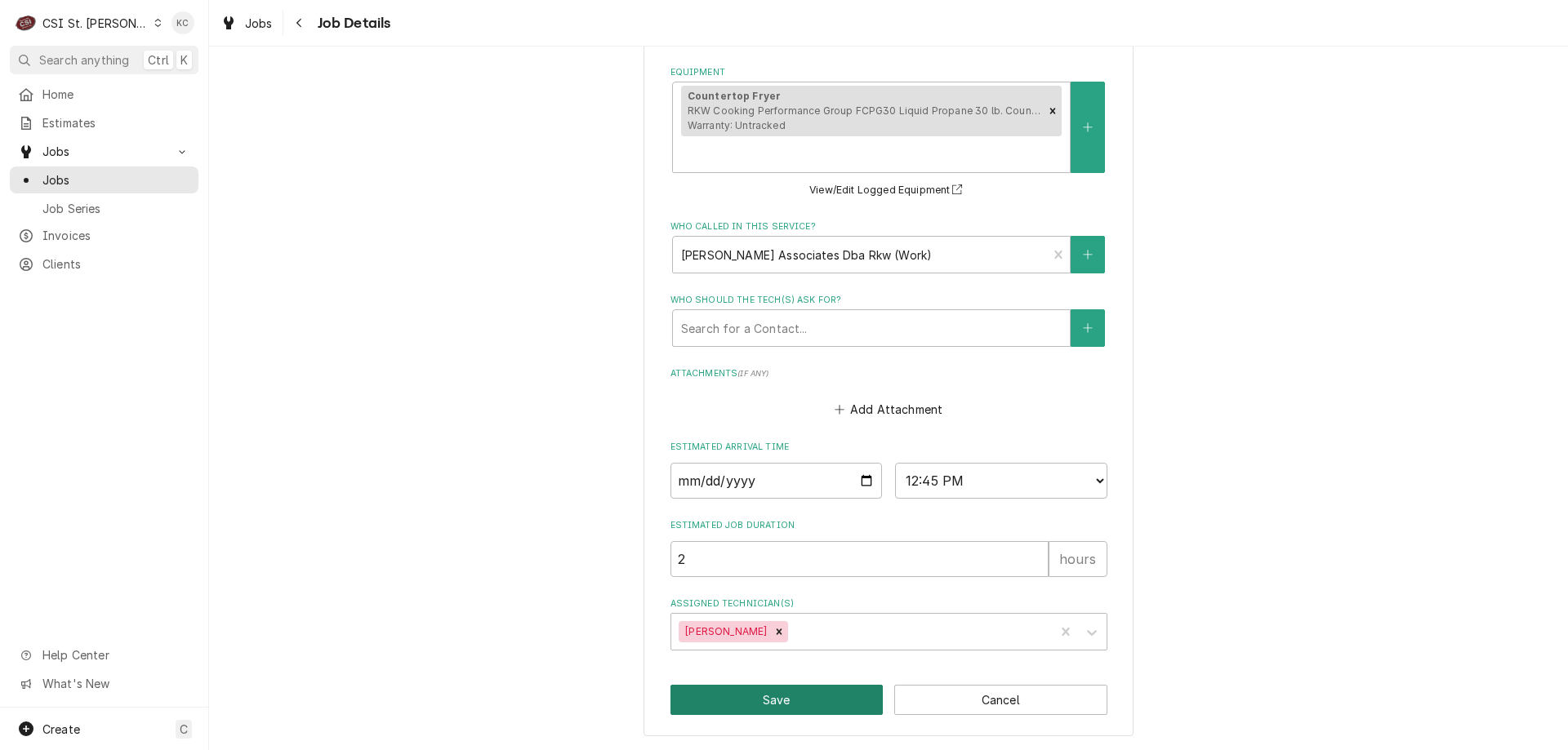
click at [807, 704] on button "Save" at bounding box center [777, 700] width 213 height 30
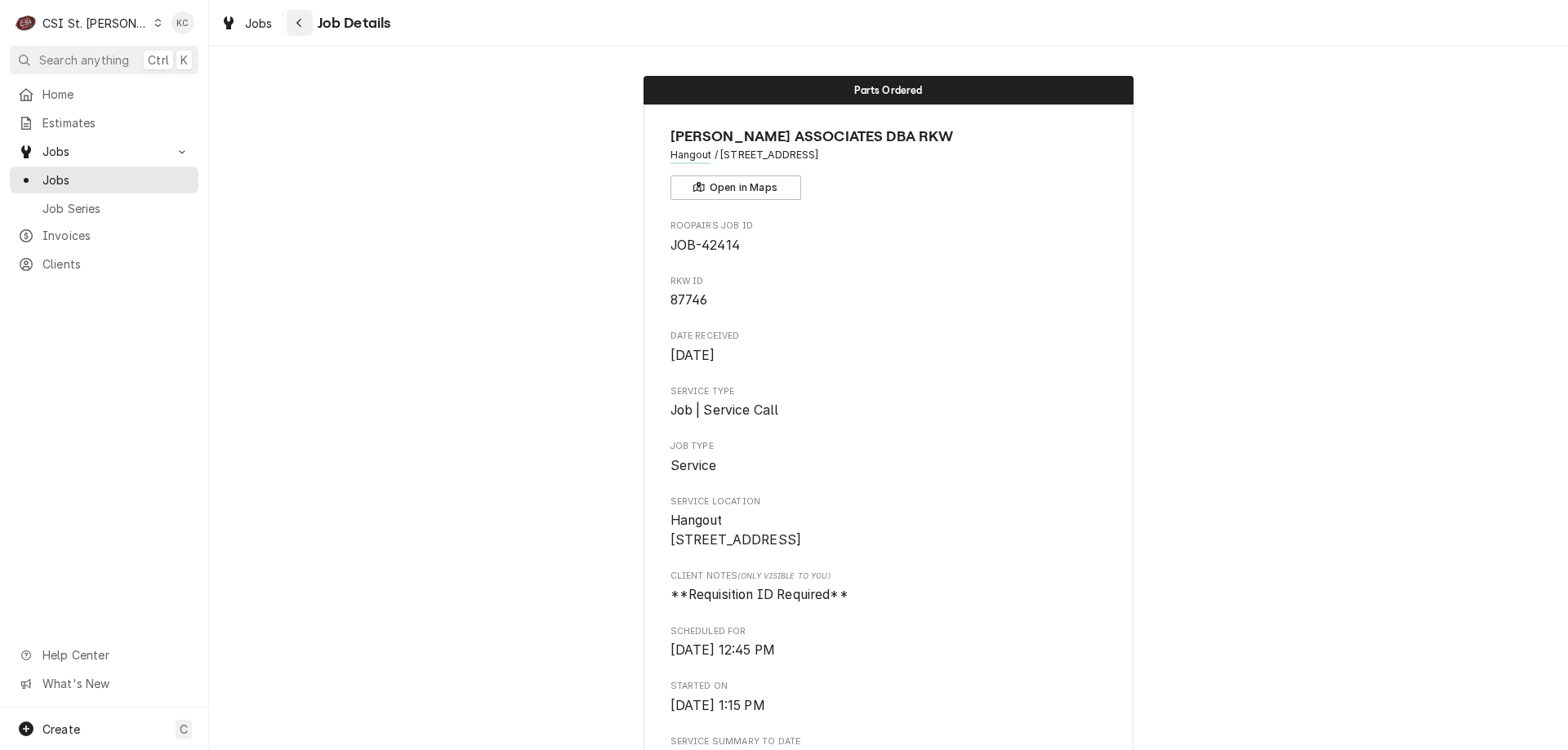
click at [298, 19] on icon "Navigate back" at bounding box center [299, 23] width 7 height 12
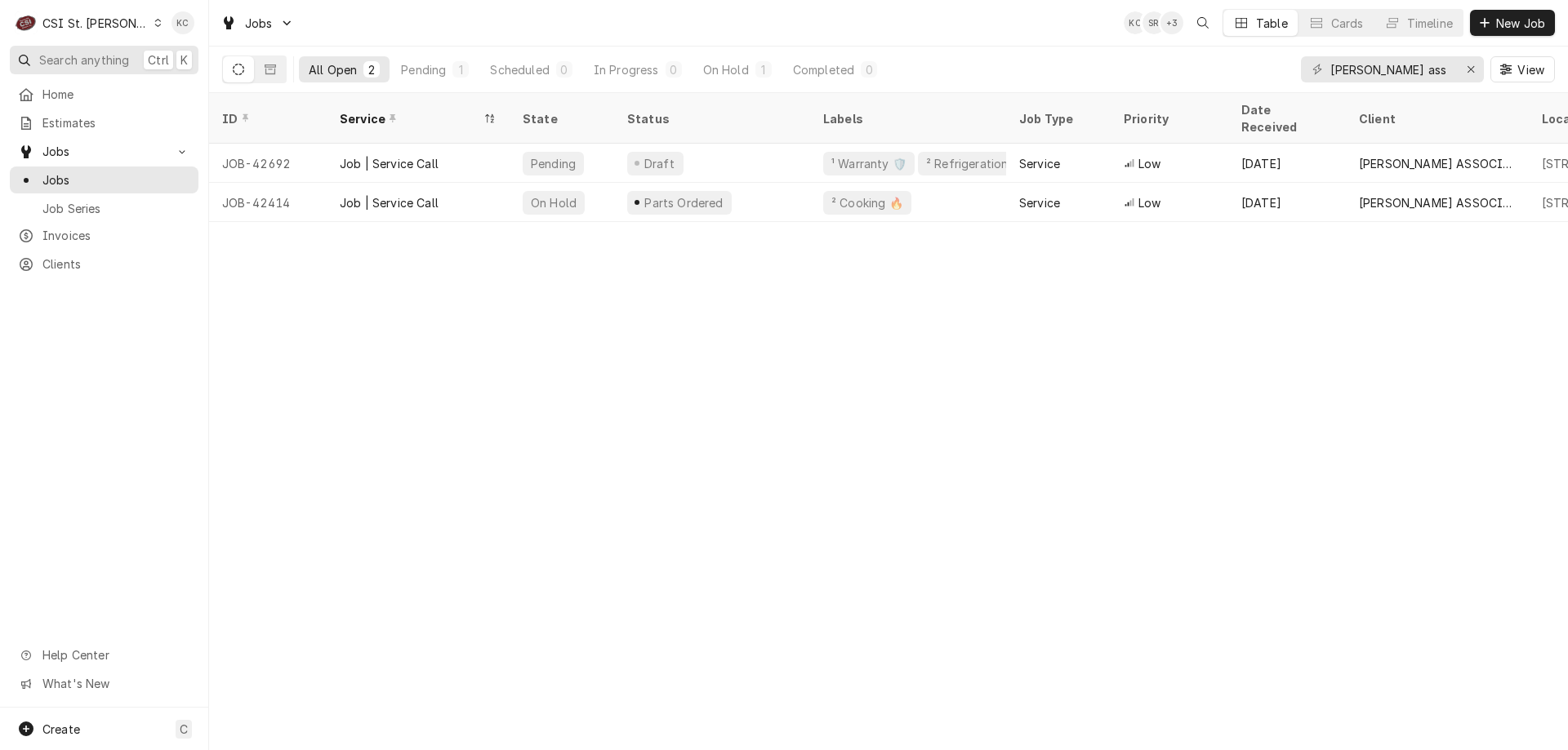
click at [84, 57] on span "Search anything" at bounding box center [84, 60] width 90 height 17
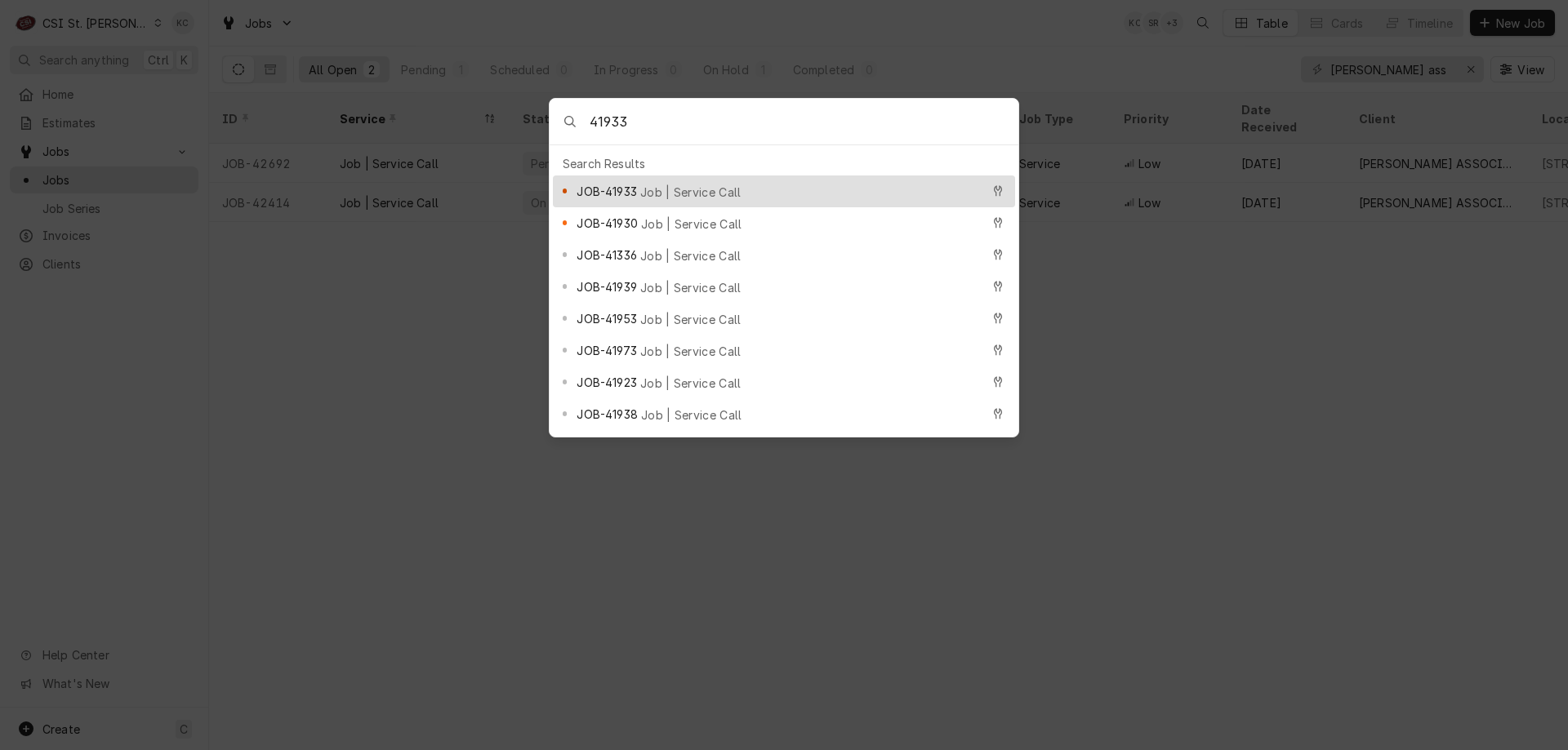
type input "41933"
click at [675, 190] on span "Job | Service Call" at bounding box center [691, 192] width 101 height 17
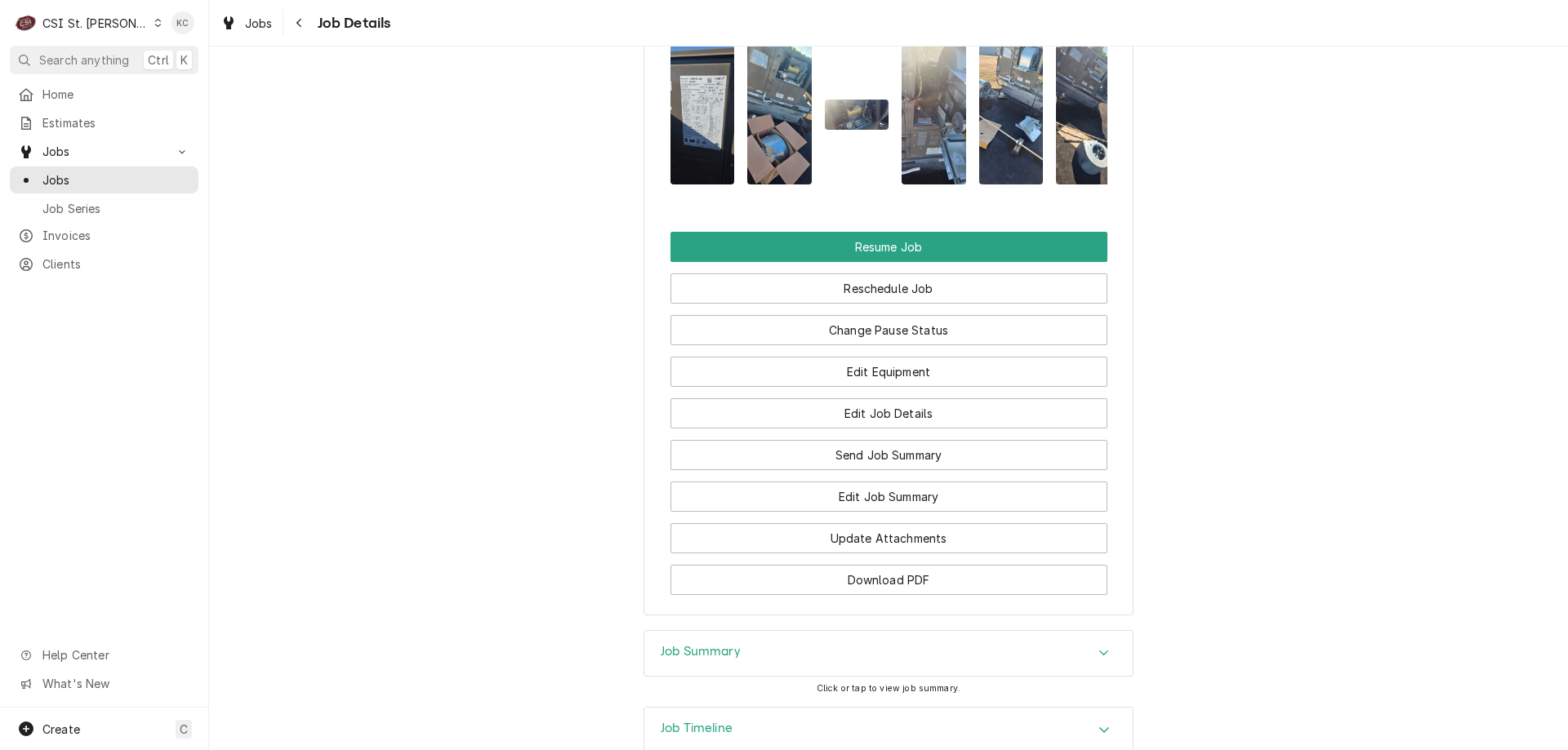
scroll to position [2910, 0]
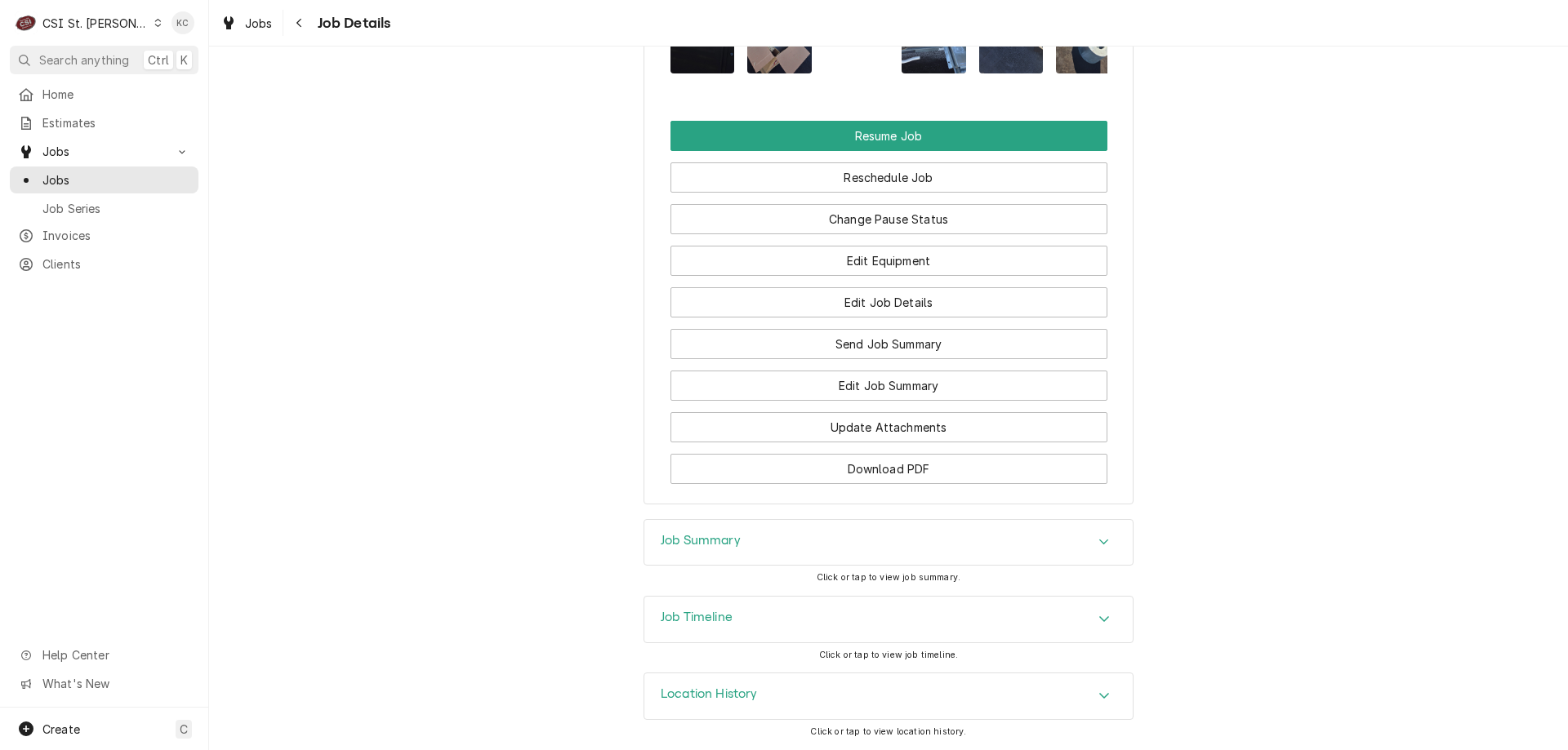
click at [736, 545] on div "Job Summary" at bounding box center [888, 542] width 488 height 46
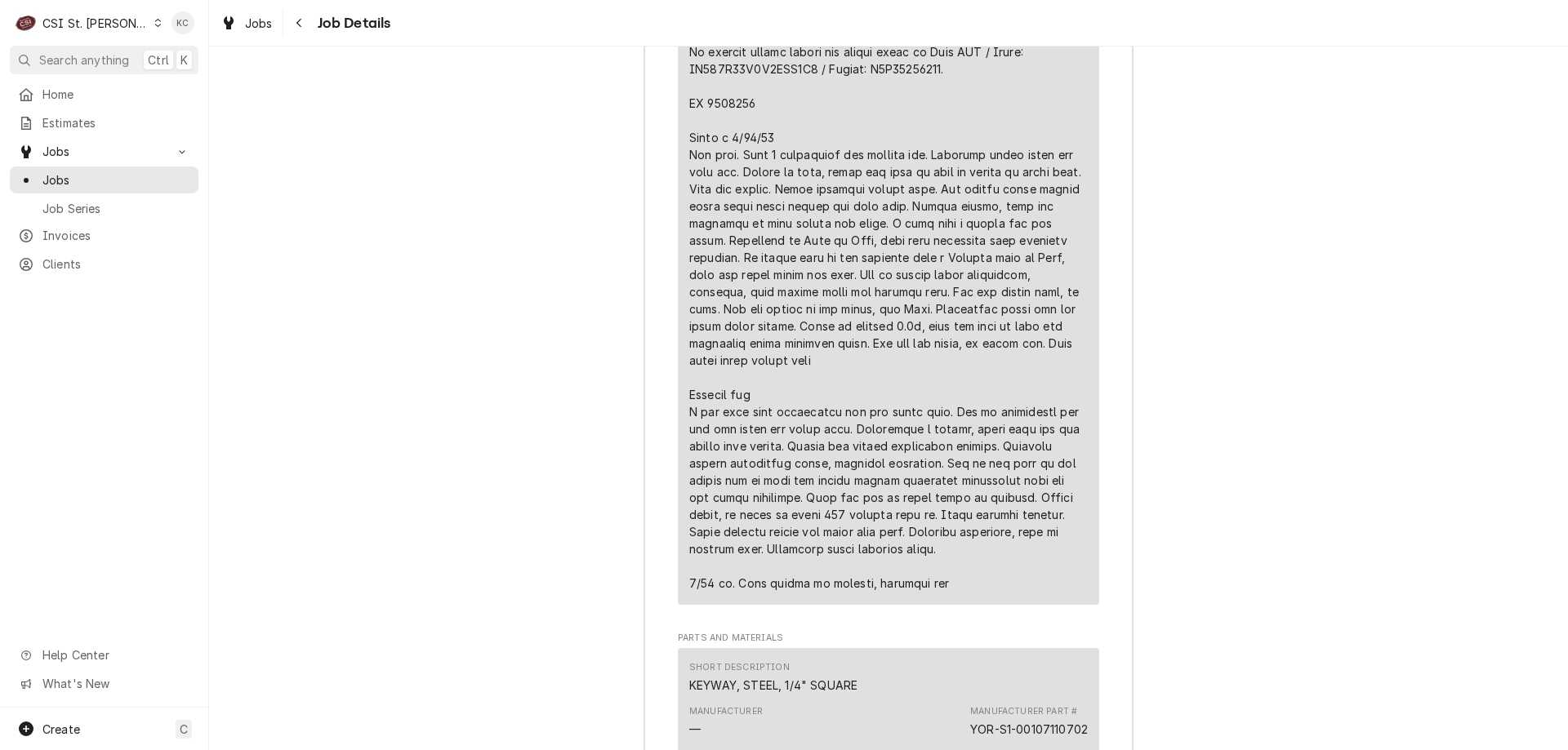
scroll to position [4670, 0]
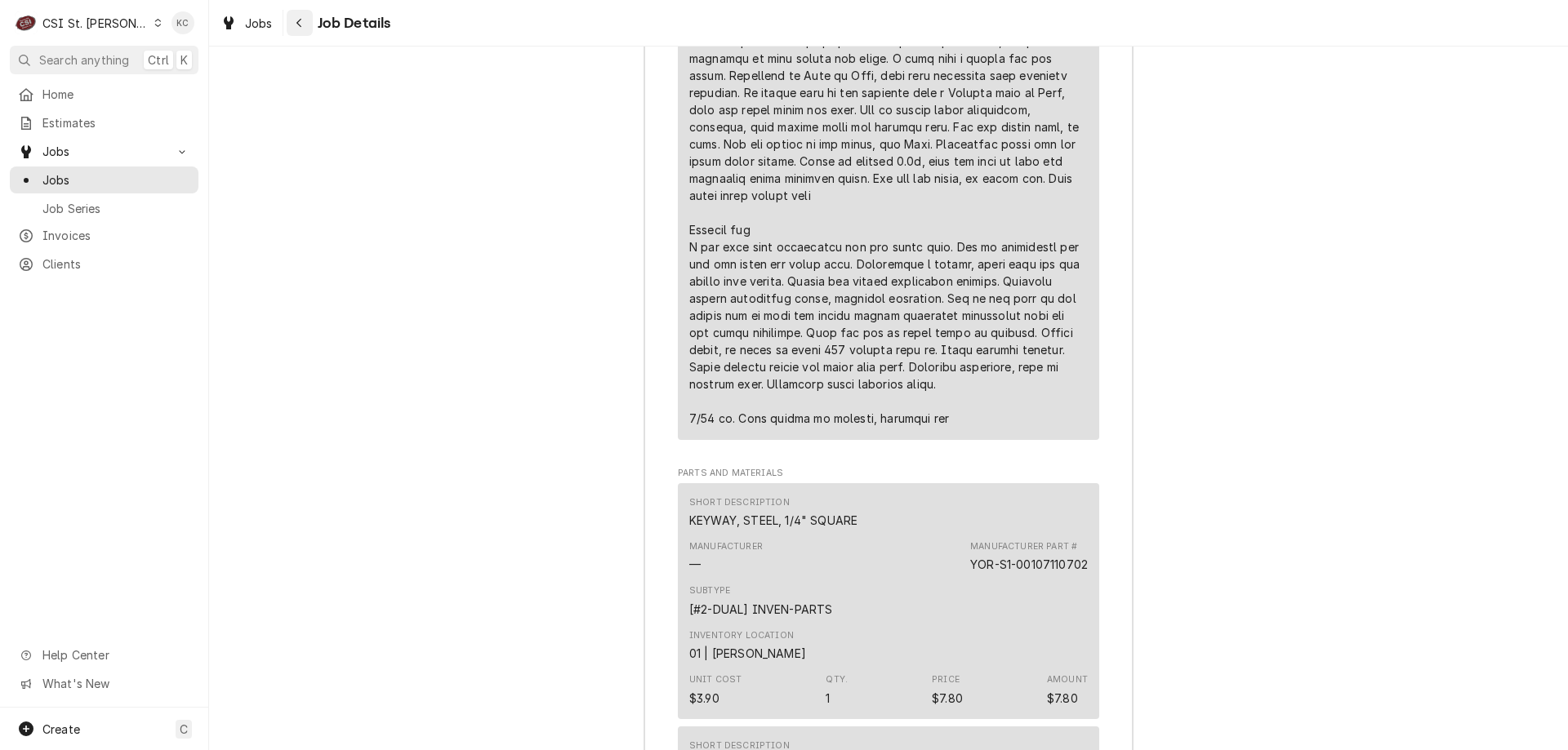
click at [302, 31] on button "Navigate back" at bounding box center [299, 22] width 26 height 26
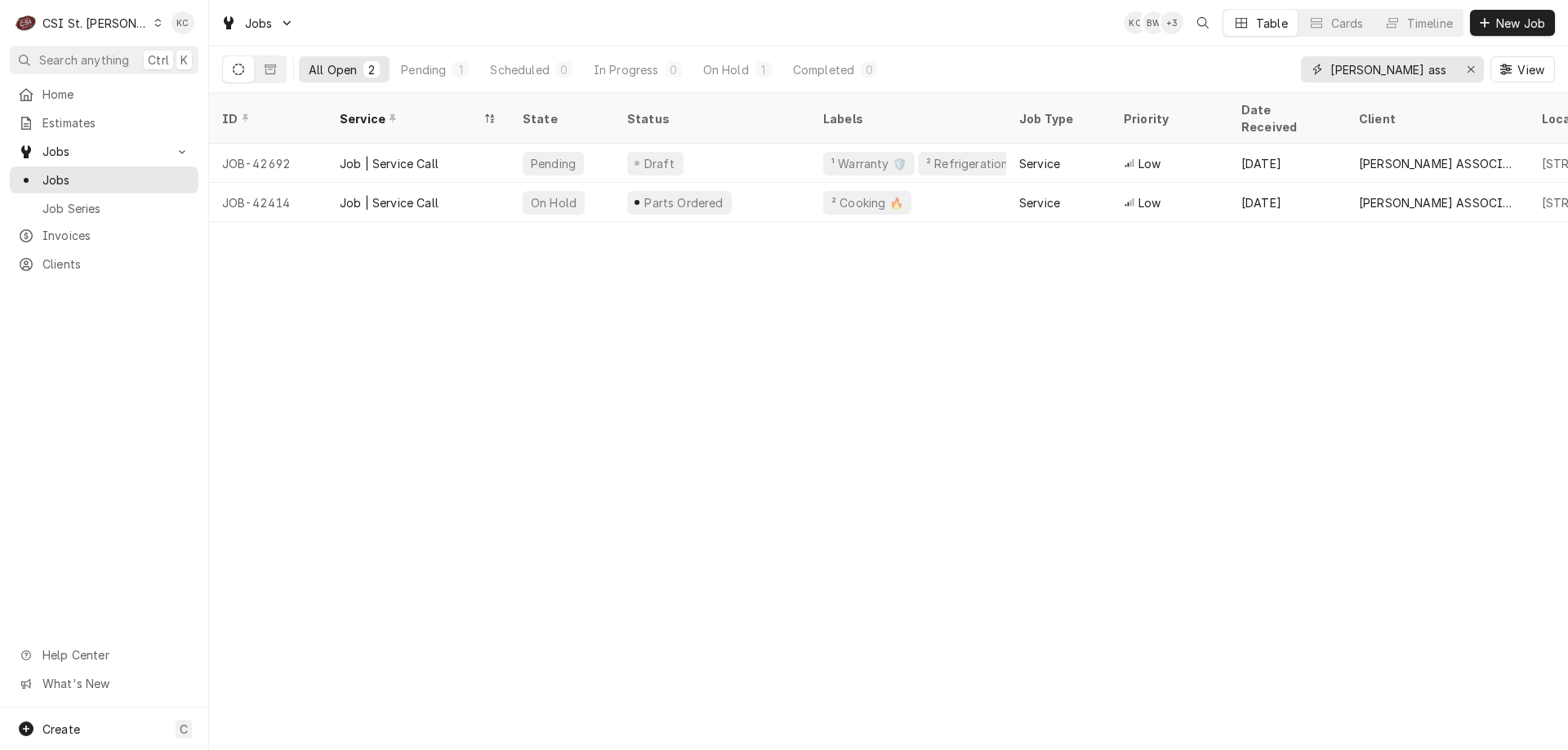
drag, startPoint x: 1393, startPoint y: 67, endPoint x: 1293, endPoint y: 75, distance: 100.3
click at [1293, 75] on div "All Open 2 Pending 1 Scheduled 0 In Progress 0 On Hold 1 Completed 0 clark ass …" at bounding box center [888, 69] width 1333 height 46
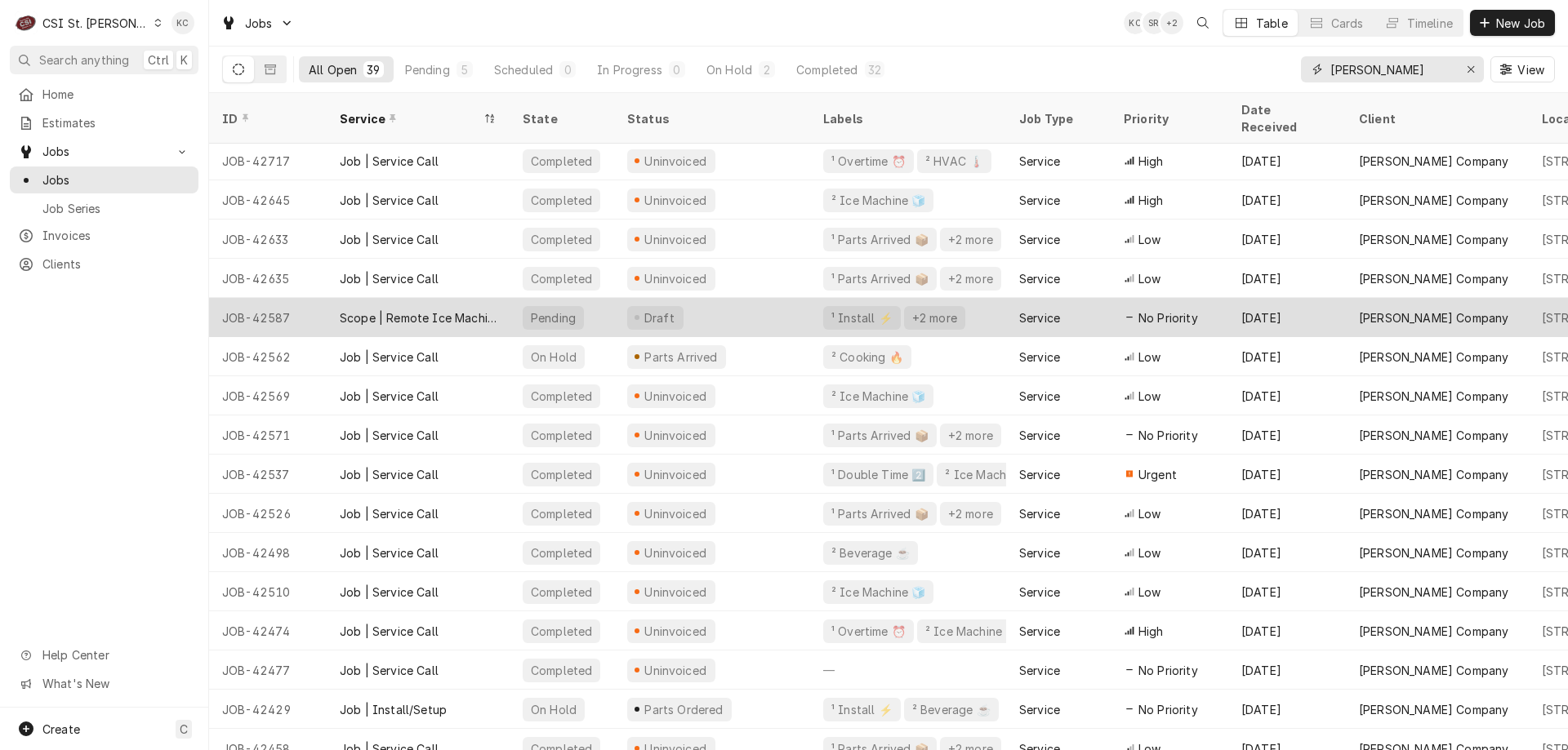
scroll to position [327, 0]
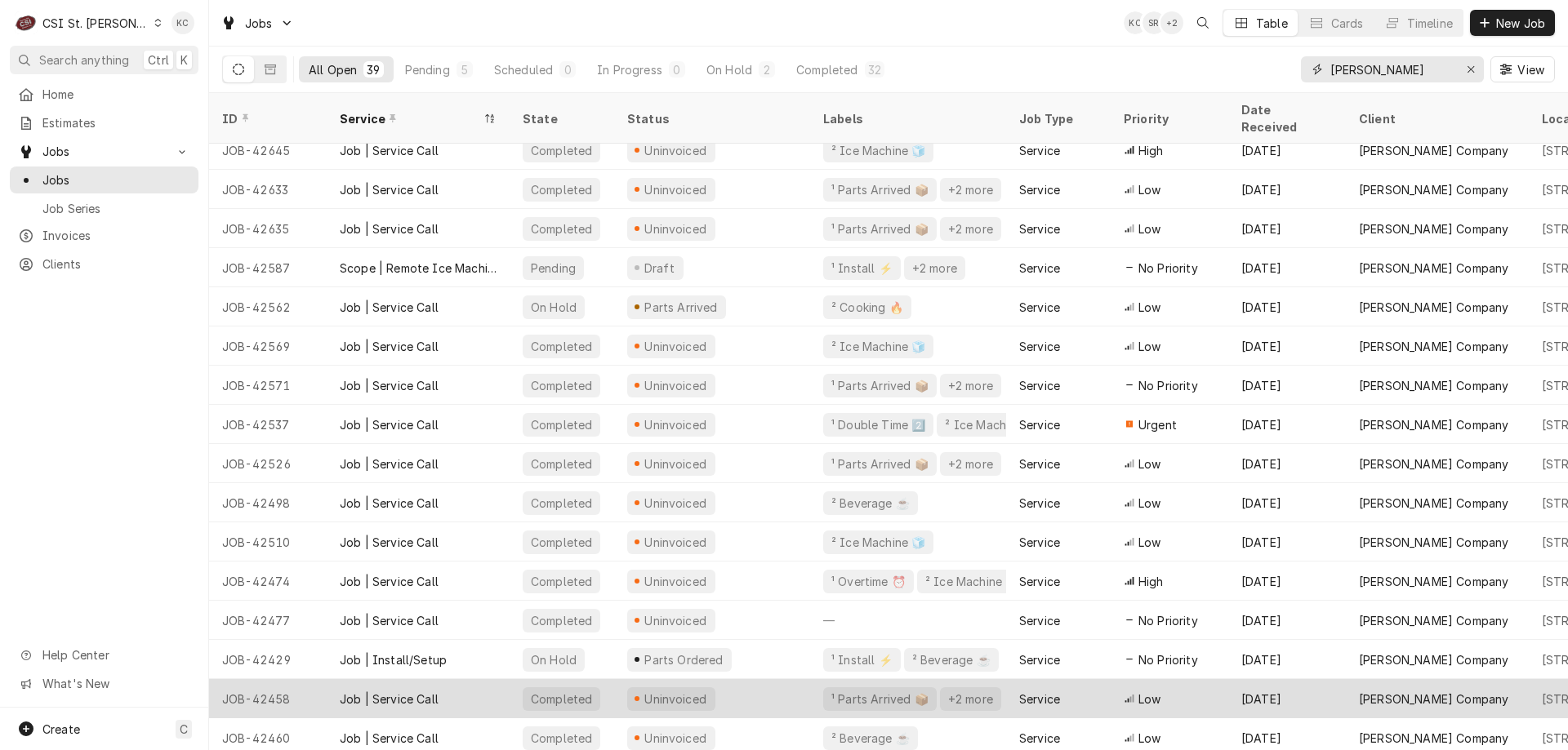
type input "vivian"
click at [367, 691] on div "Job | Service Call" at bounding box center [388, 699] width 99 height 17
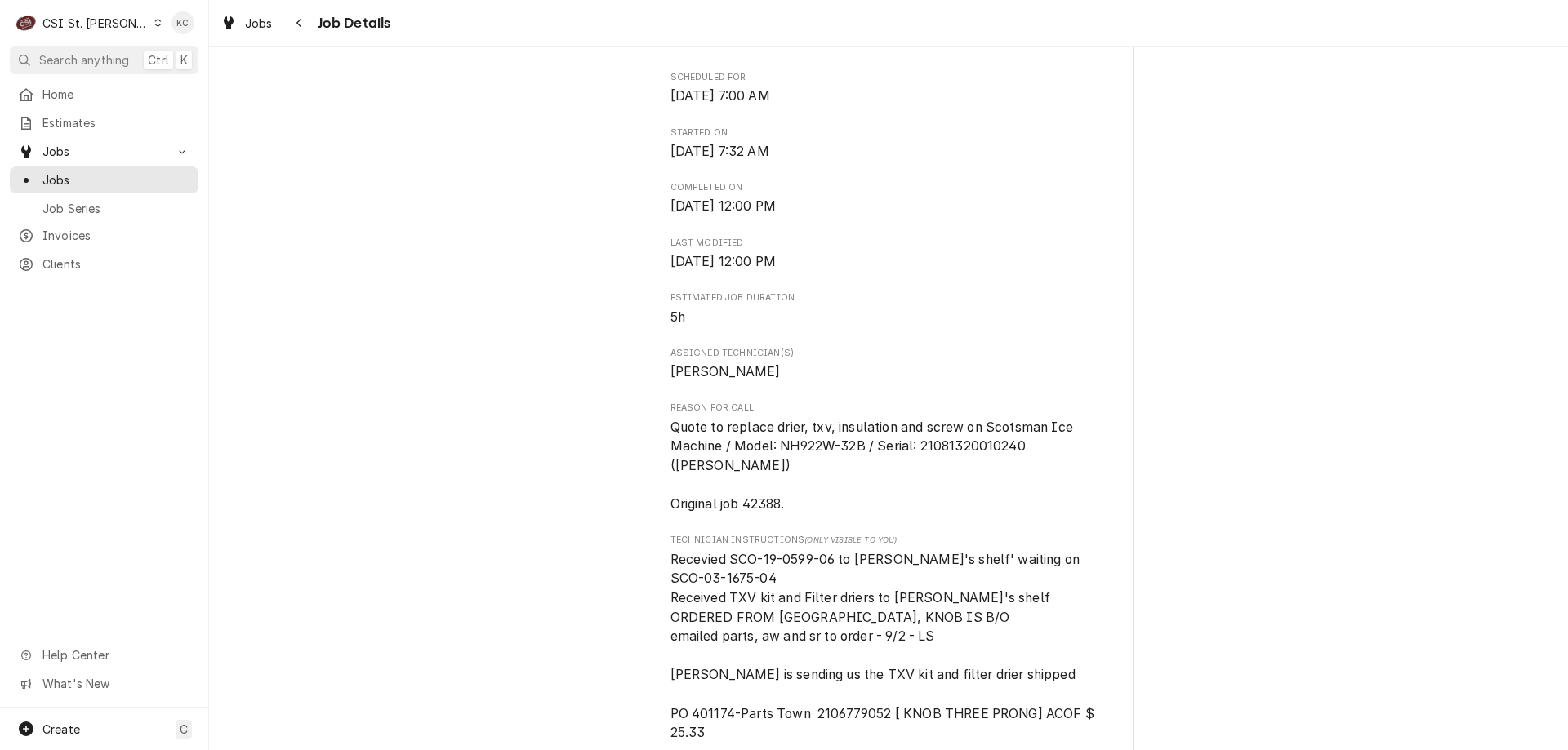
scroll to position [735, 0]
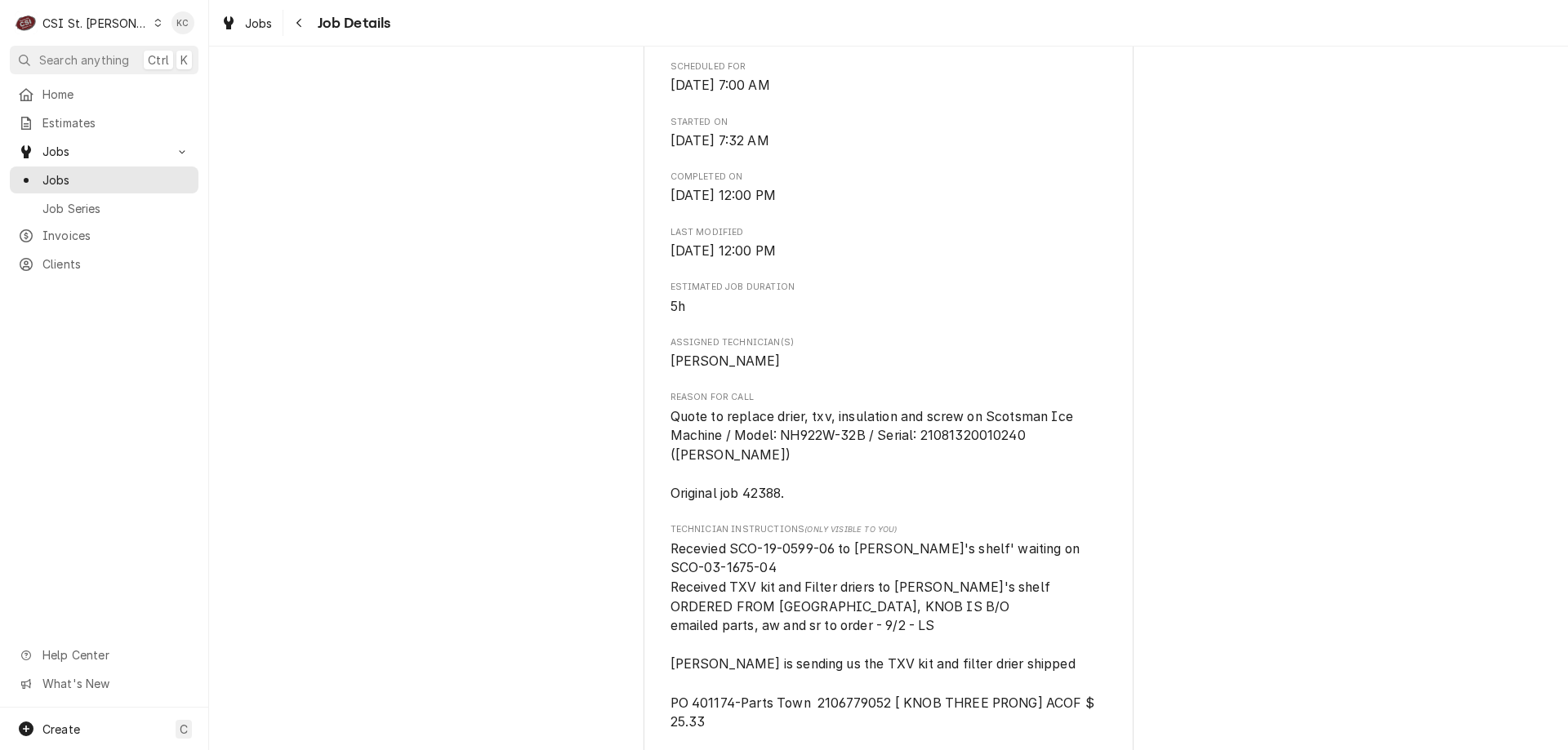
click at [1315, 246] on div "Completed and Uninvoiced [PERSON_NAME] Company Rocket #4269 / [STREET_ADDRESS][…" at bounding box center [888, 550] width 1359 height 2444
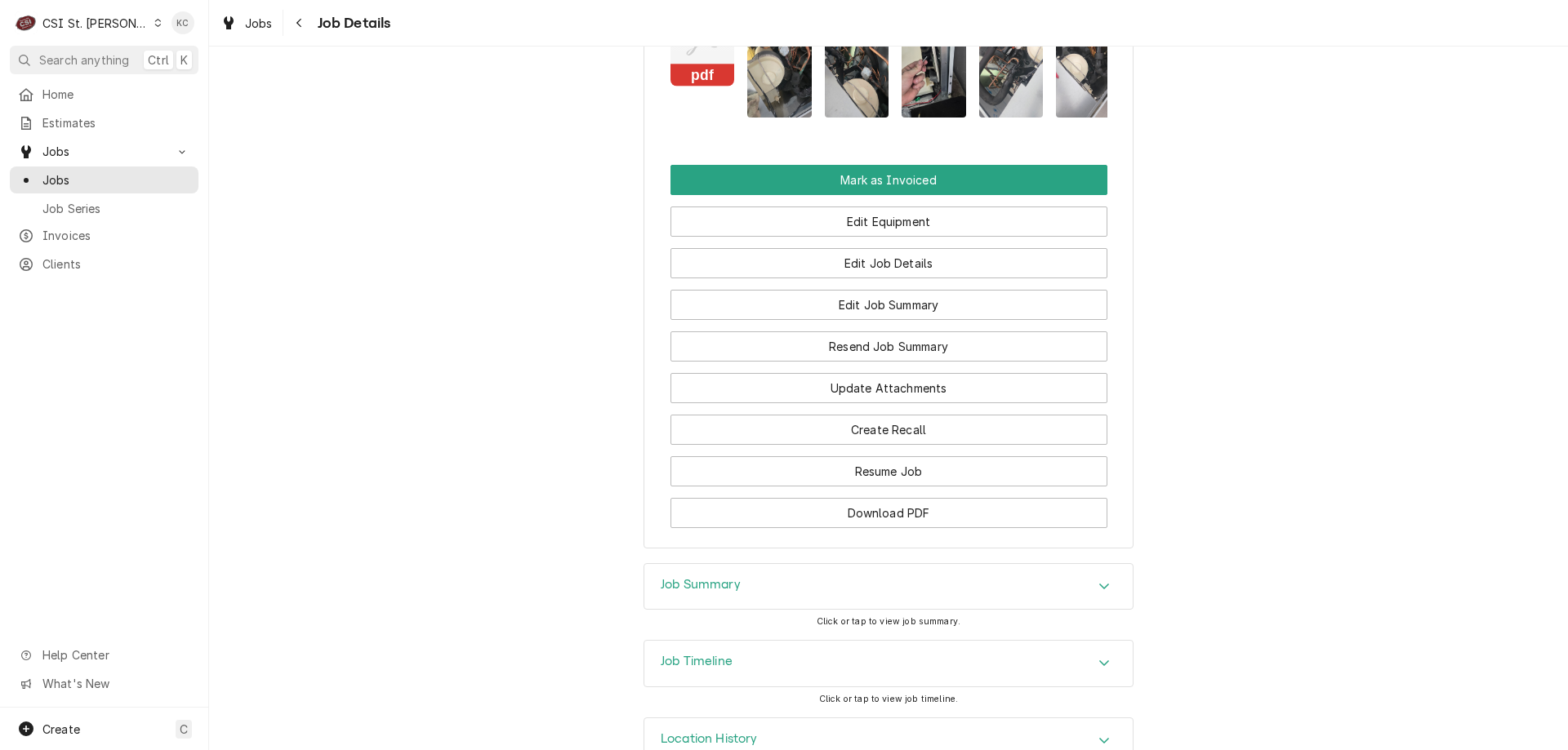
scroll to position [1956, 0]
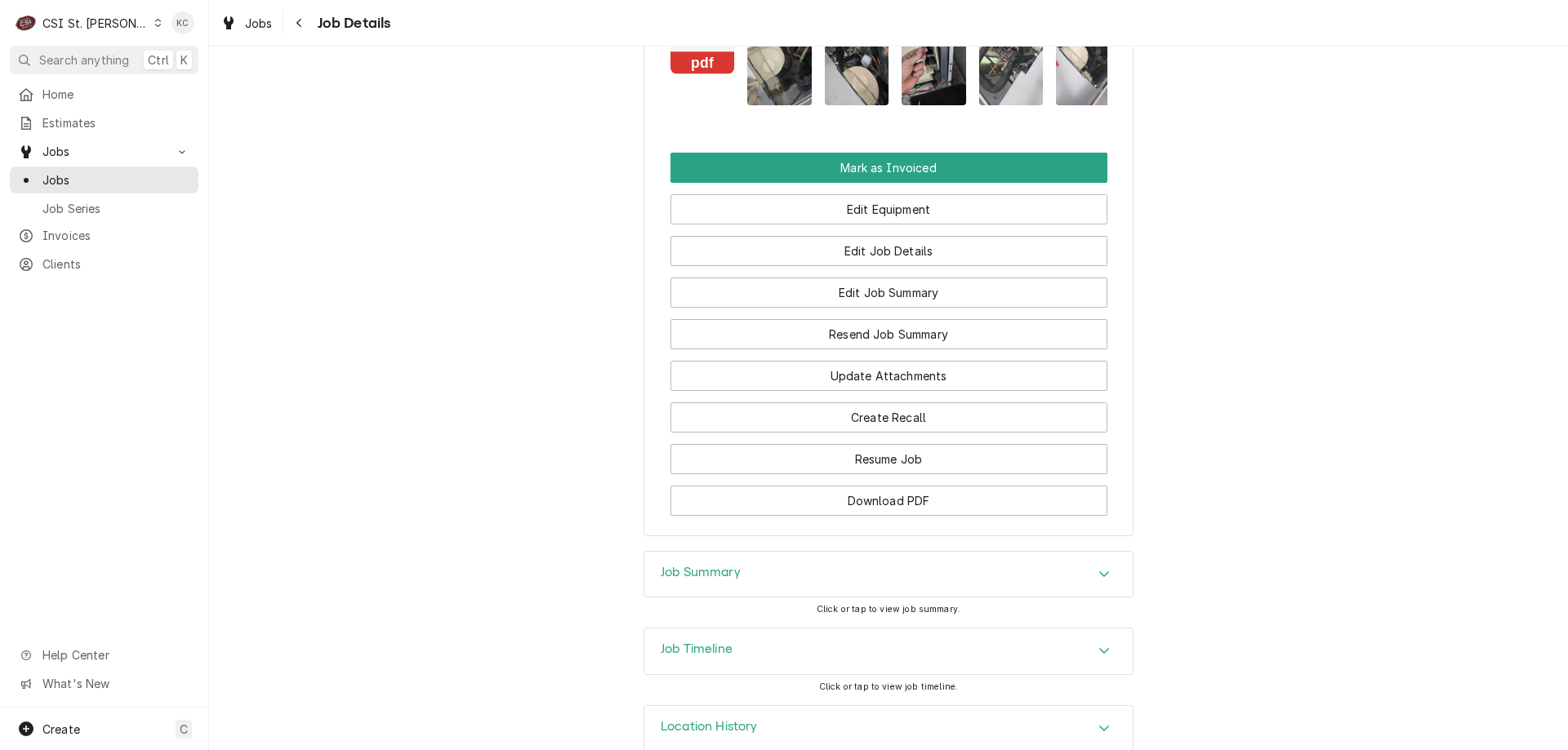
click at [673, 553] on div "Job Summary" at bounding box center [888, 575] width 488 height 46
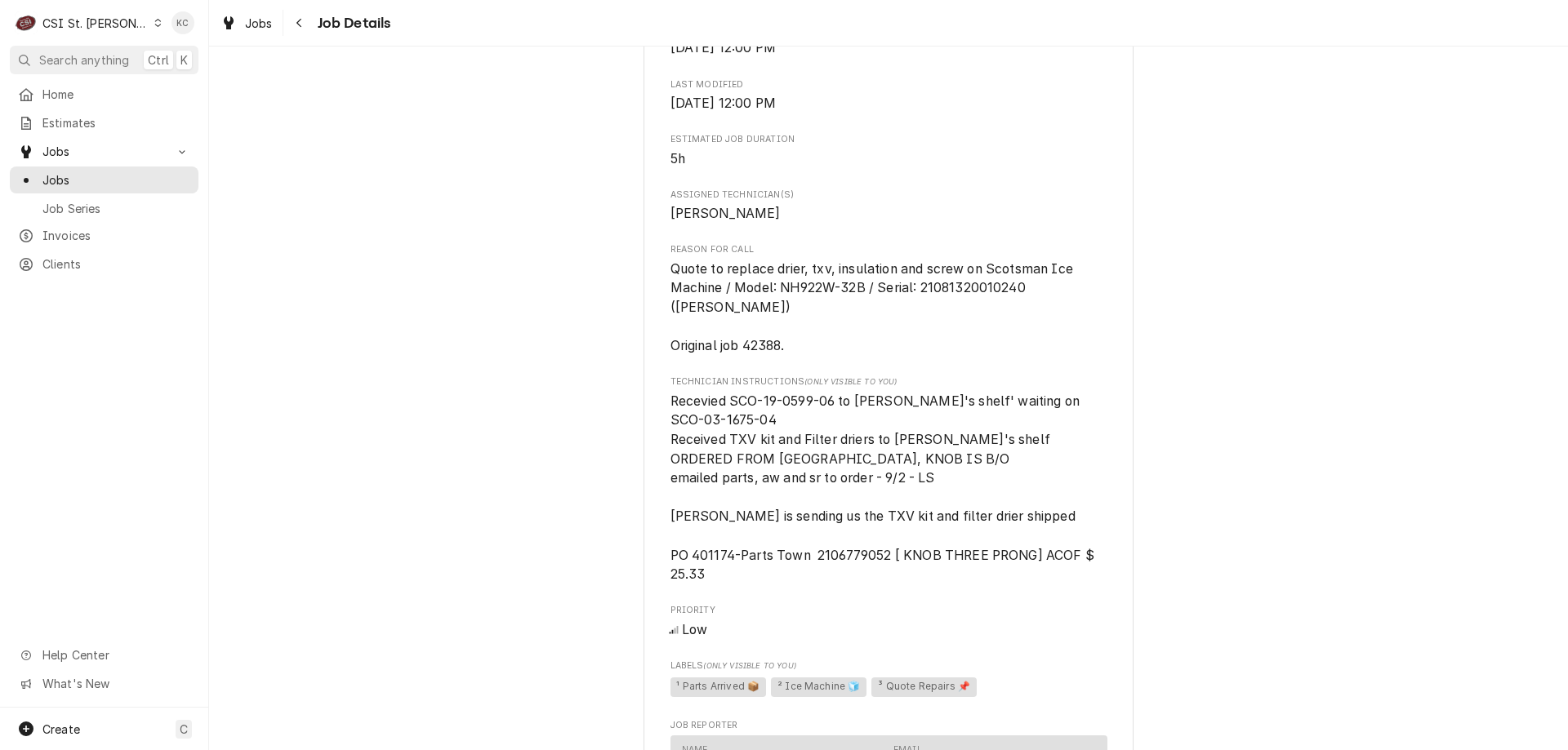
scroll to position [803, 0]
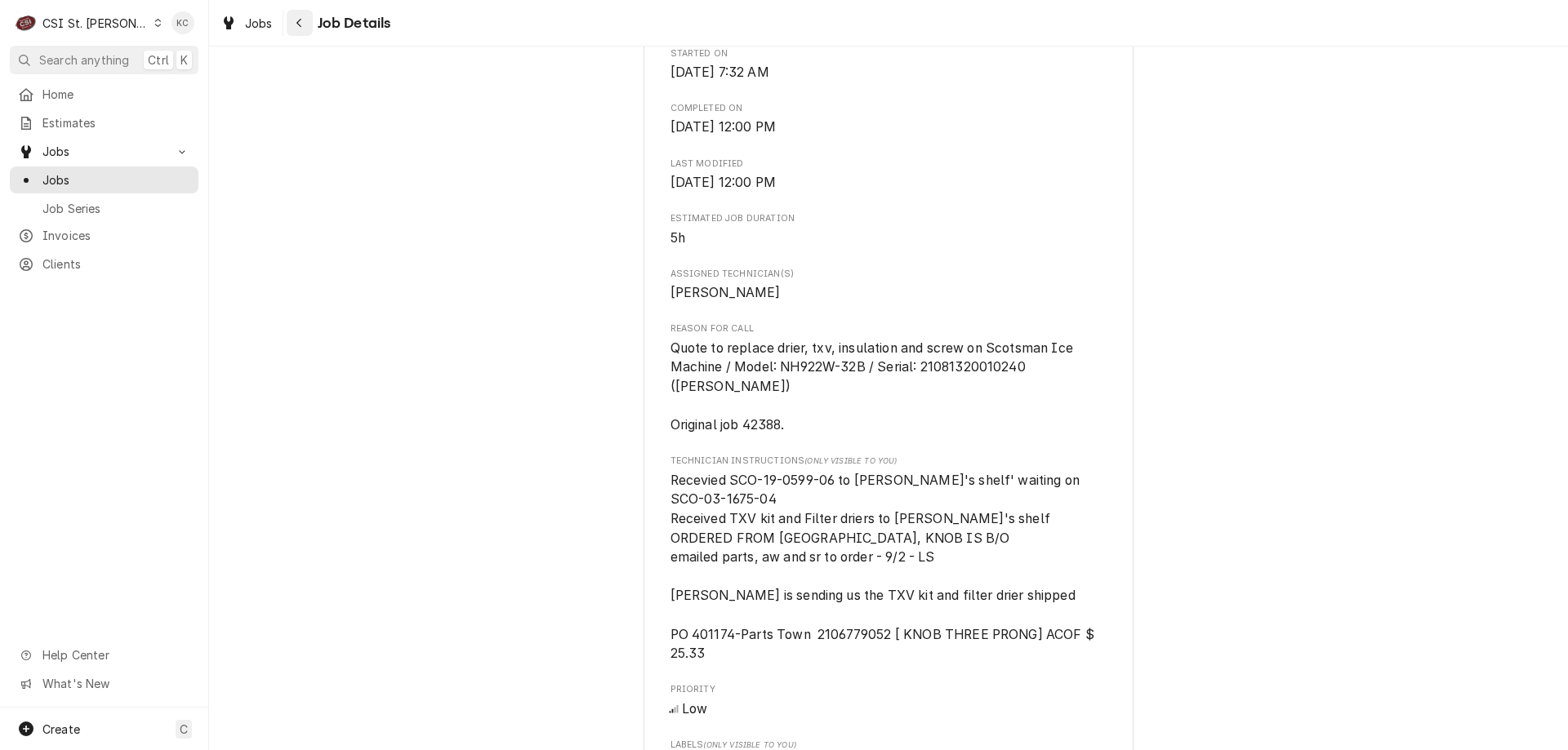
click at [295, 22] on icon "Navigate back" at bounding box center [299, 23] width 7 height 12
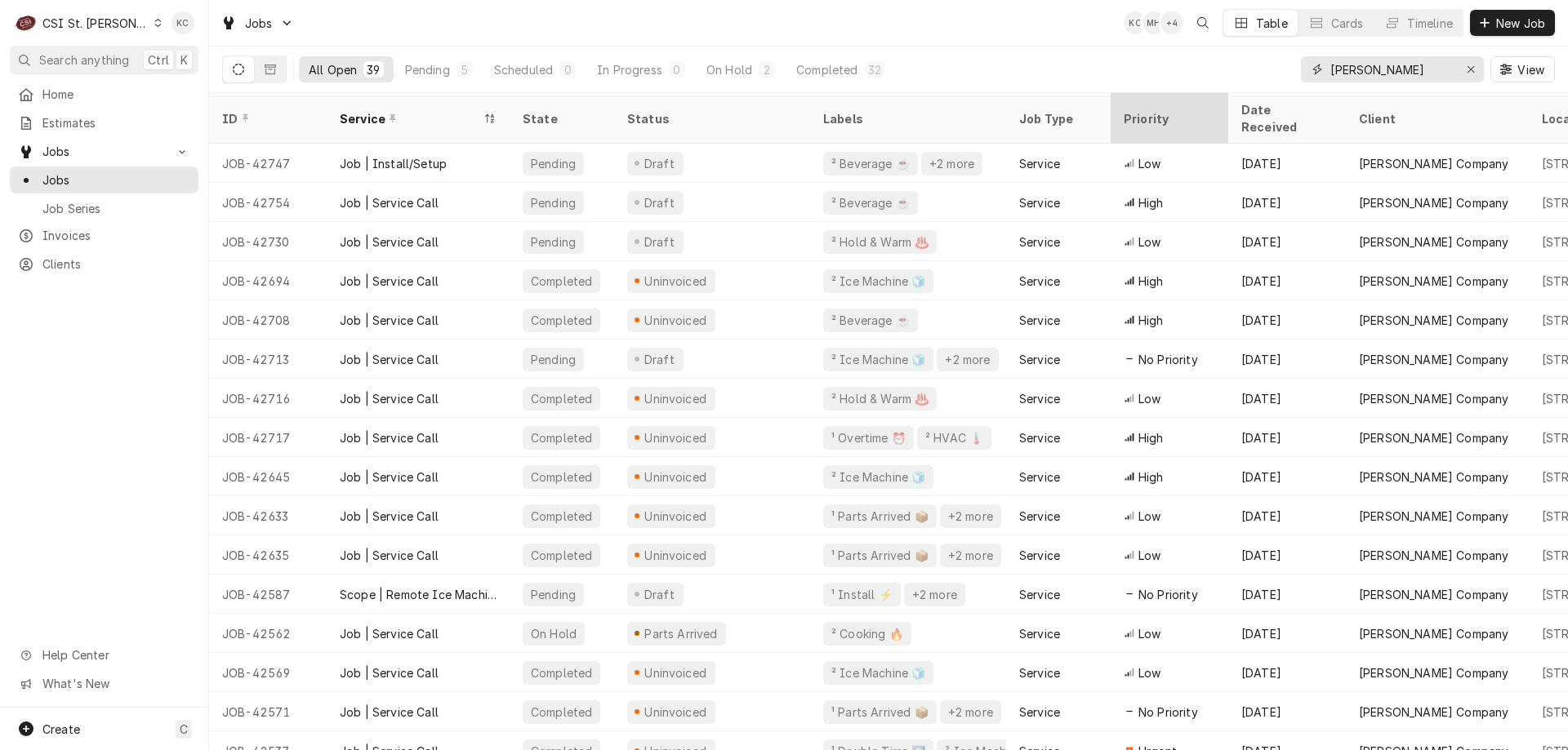
drag, startPoint x: 1409, startPoint y: 68, endPoint x: 1125, endPoint y: 106, distance: 286.5
click at [1125, 106] on div "Jobs KC MH + 4 Table Cards Timeline New Job All Open 39 Pending 5 Scheduled 0 I…" at bounding box center [888, 375] width 1359 height 750
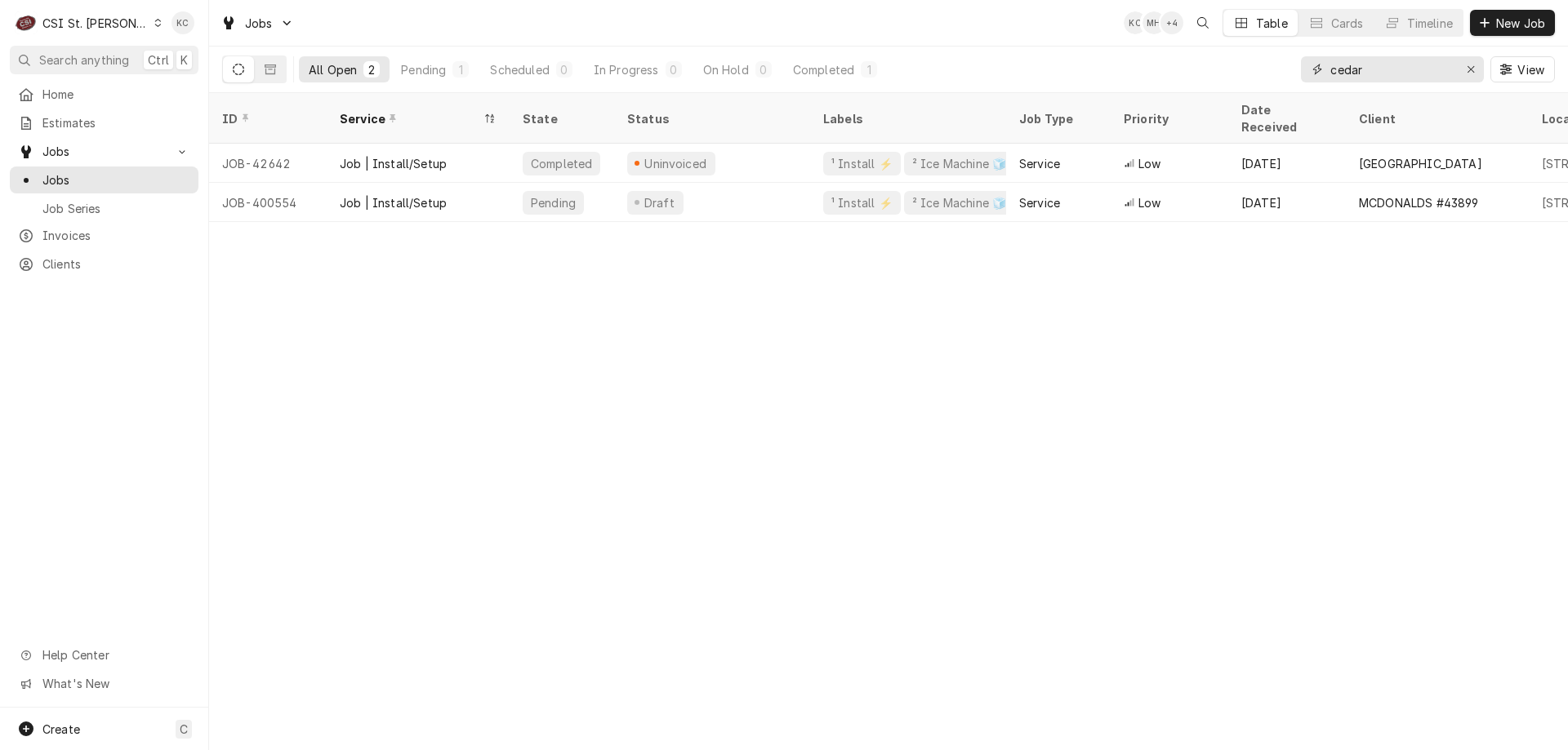
type input "cedar"
click at [434, 67] on div "Pending" at bounding box center [423, 70] width 45 height 17
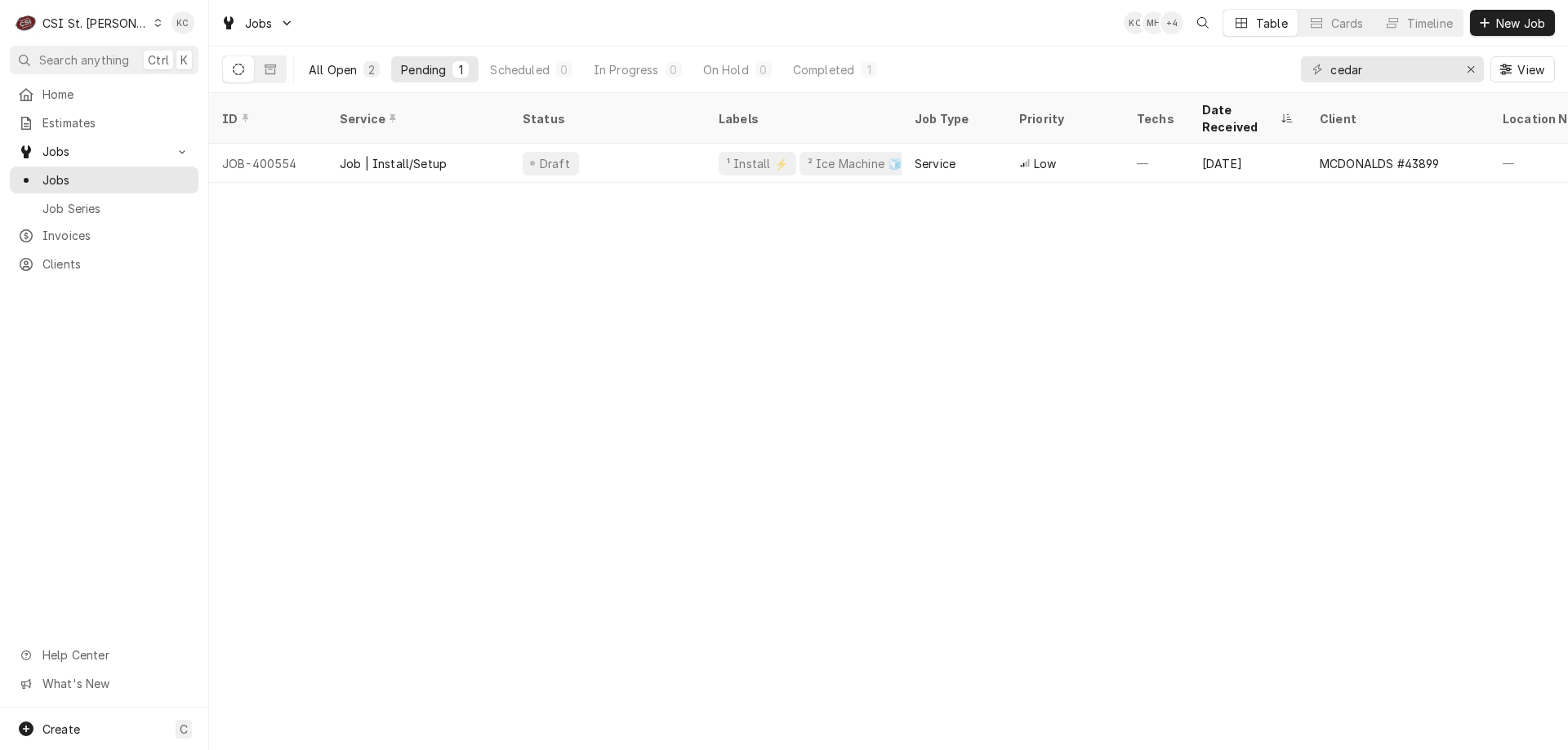
click at [353, 72] on div "All Open" at bounding box center [333, 70] width 48 height 17
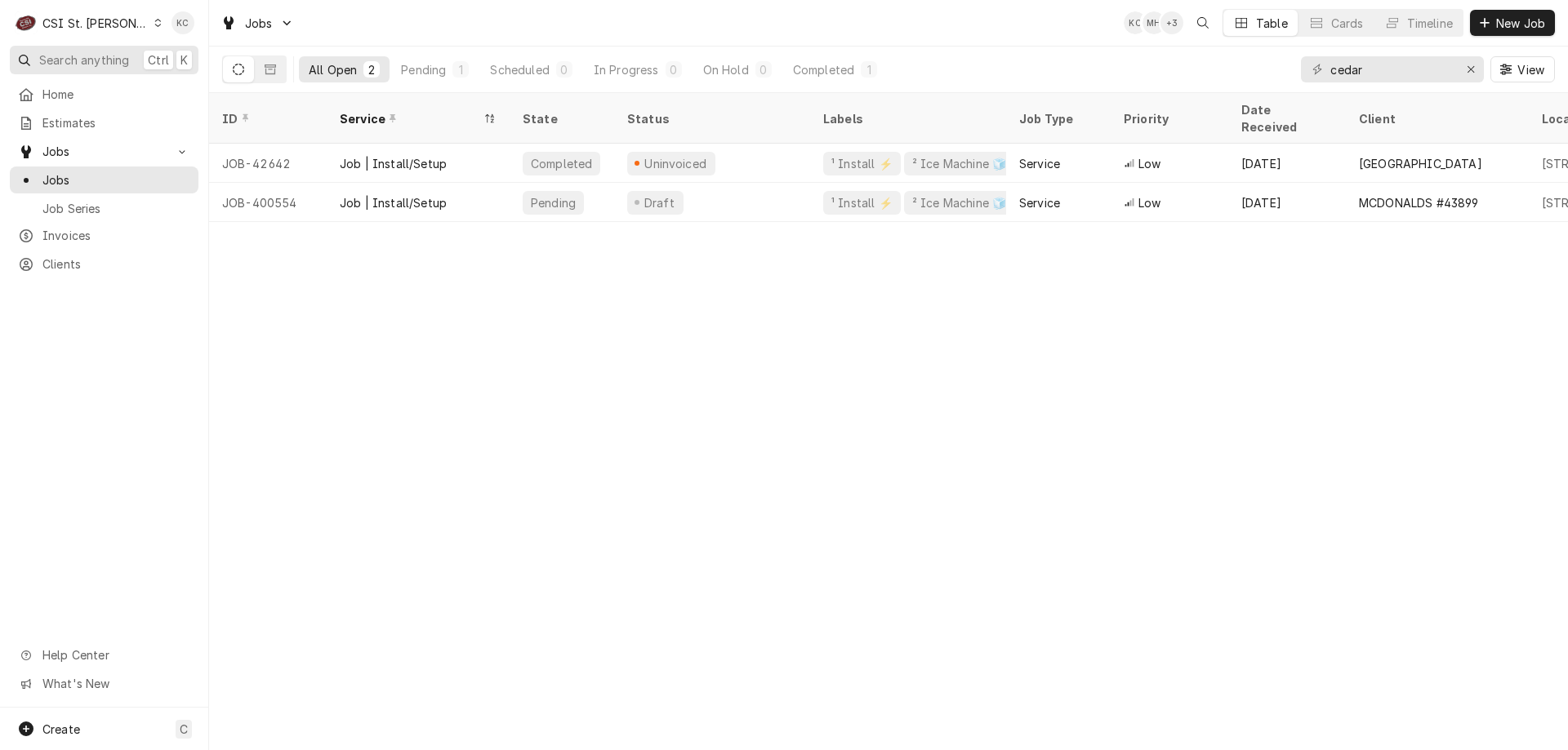
click at [101, 57] on span "Search anything" at bounding box center [84, 60] width 90 height 17
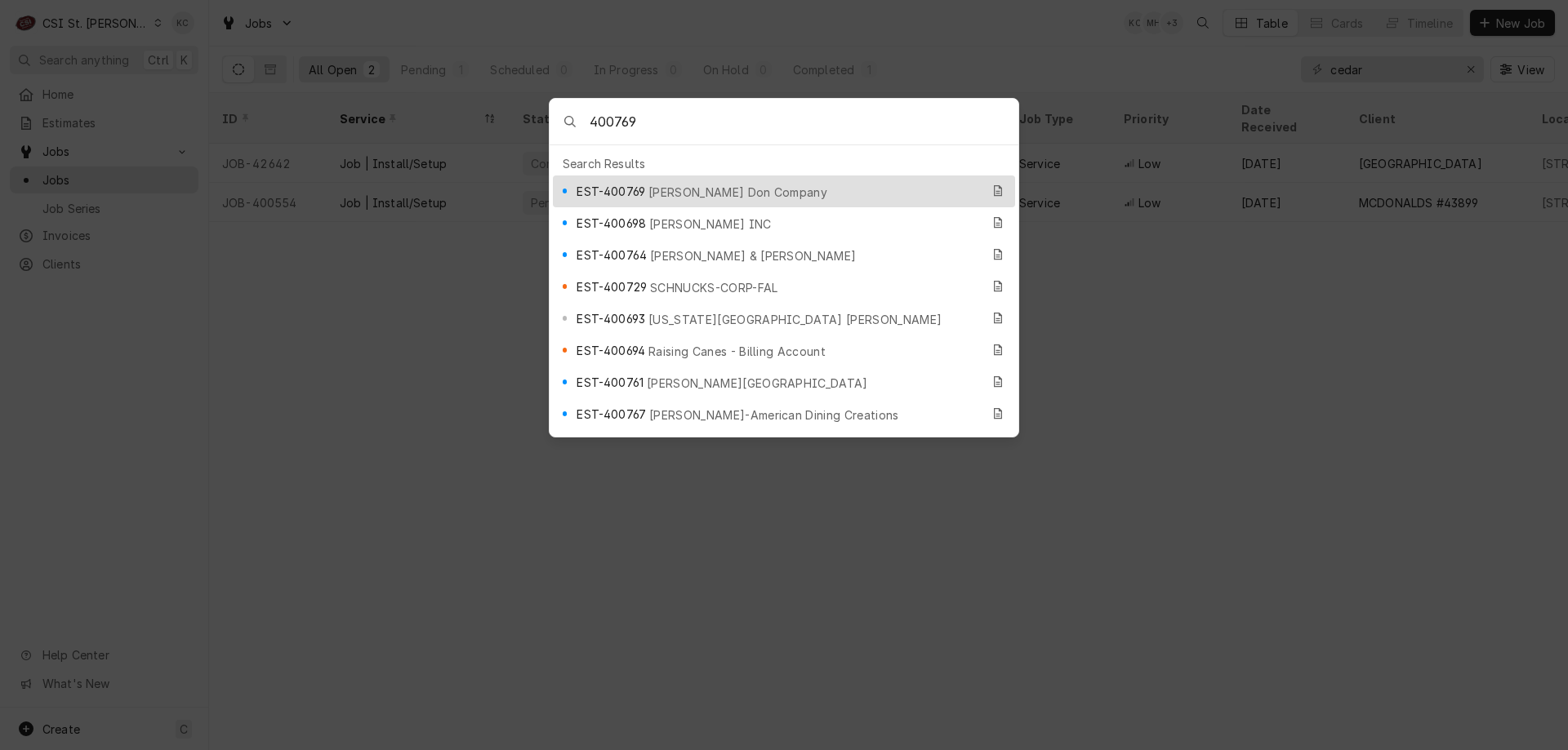
type input "400769"
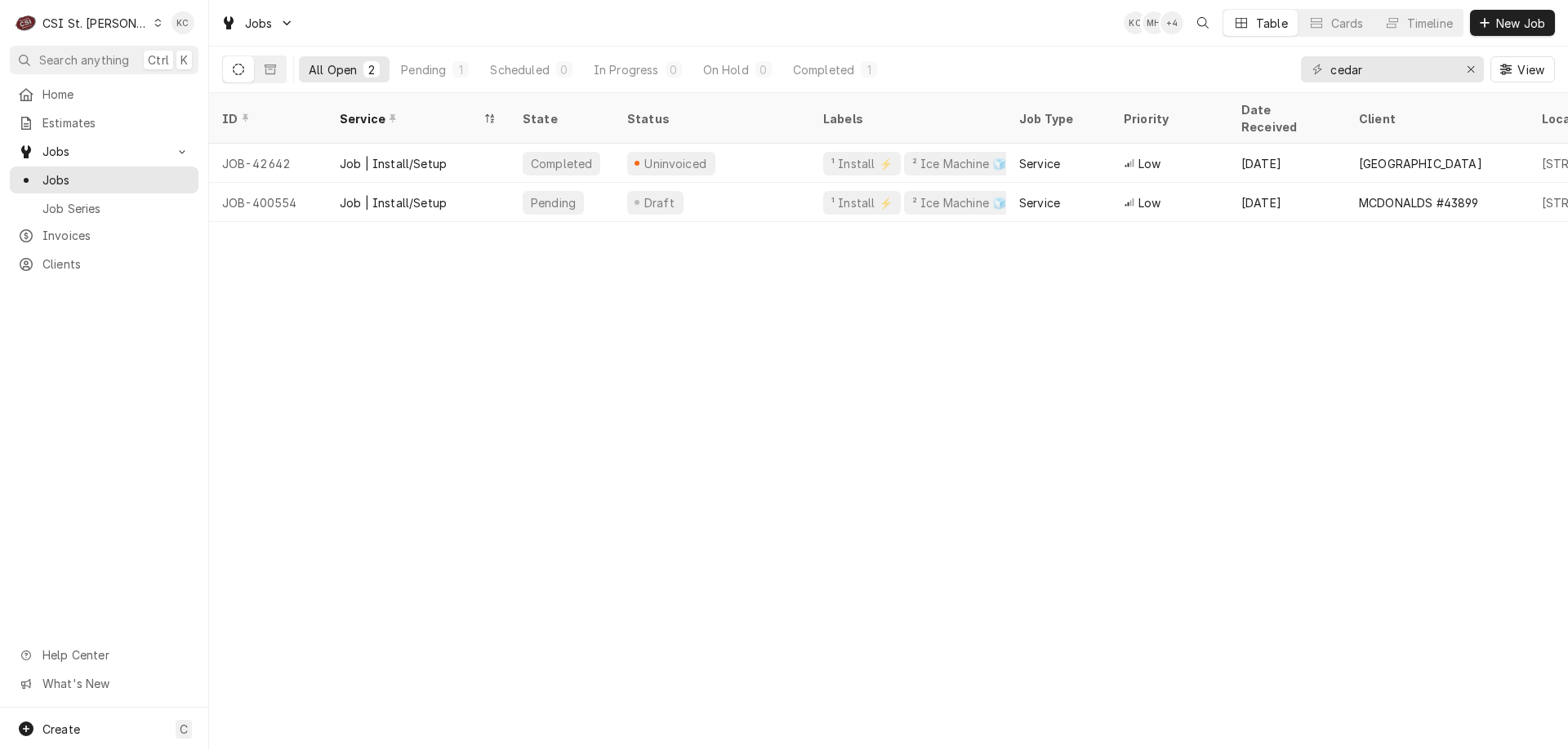
click at [1395, 440] on body "C CSI St. Louis KC Search anything Ctrl K Home Estimates Jobs Jobs Job Series I…" at bounding box center [784, 375] width 1568 height 750
drag, startPoint x: 1397, startPoint y: 71, endPoint x: 1277, endPoint y: 72, distance: 120.0
click at [1277, 72] on div "All Open 2 Pending 1 Scheduled 0 In Progress 0 On Hold 0 Completed 1 cedar View" at bounding box center [888, 69] width 1333 height 46
click at [1371, 65] on input "cedar" at bounding box center [1391, 69] width 122 height 26
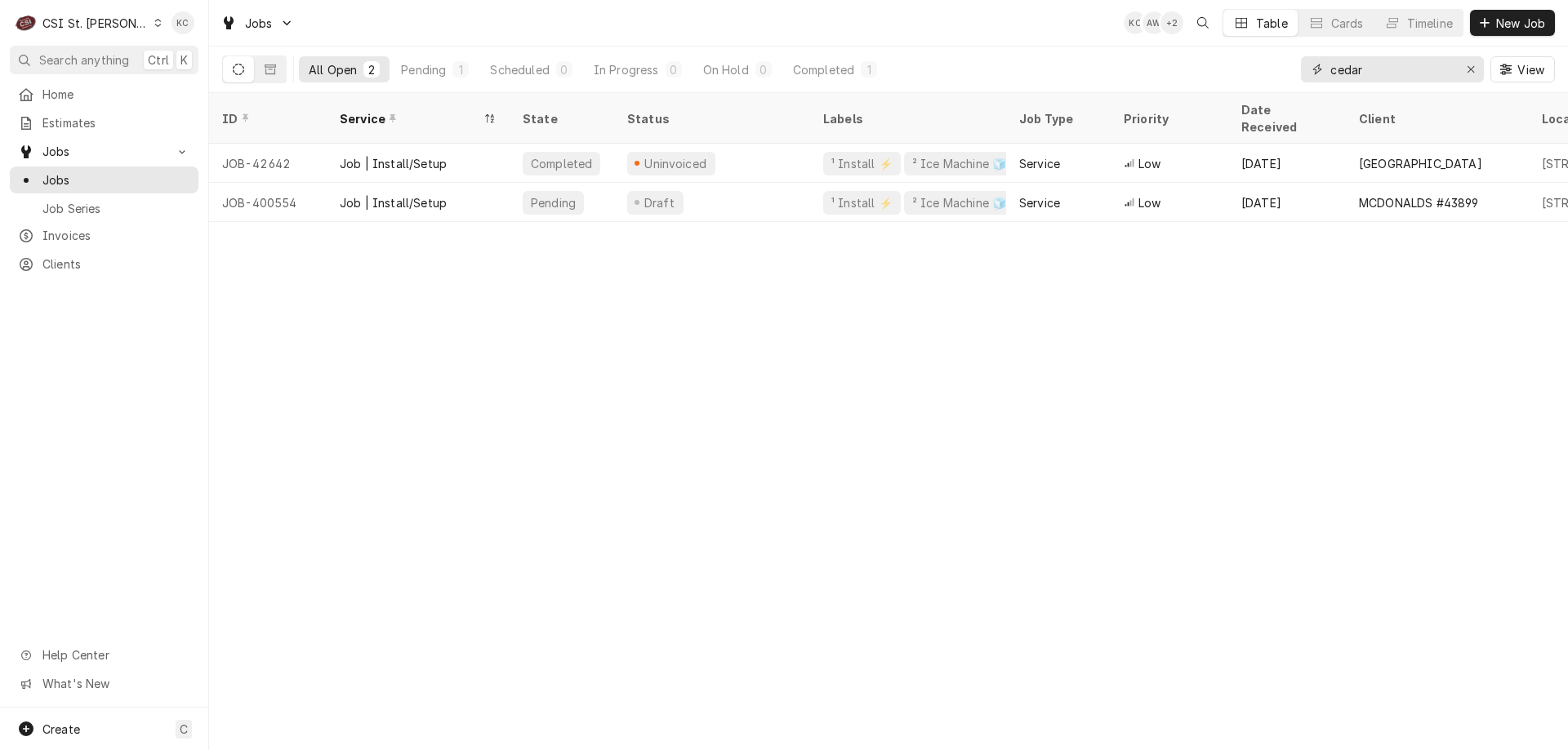
click at [1371, 65] on input "cedar" at bounding box center [1391, 69] width 122 height 26
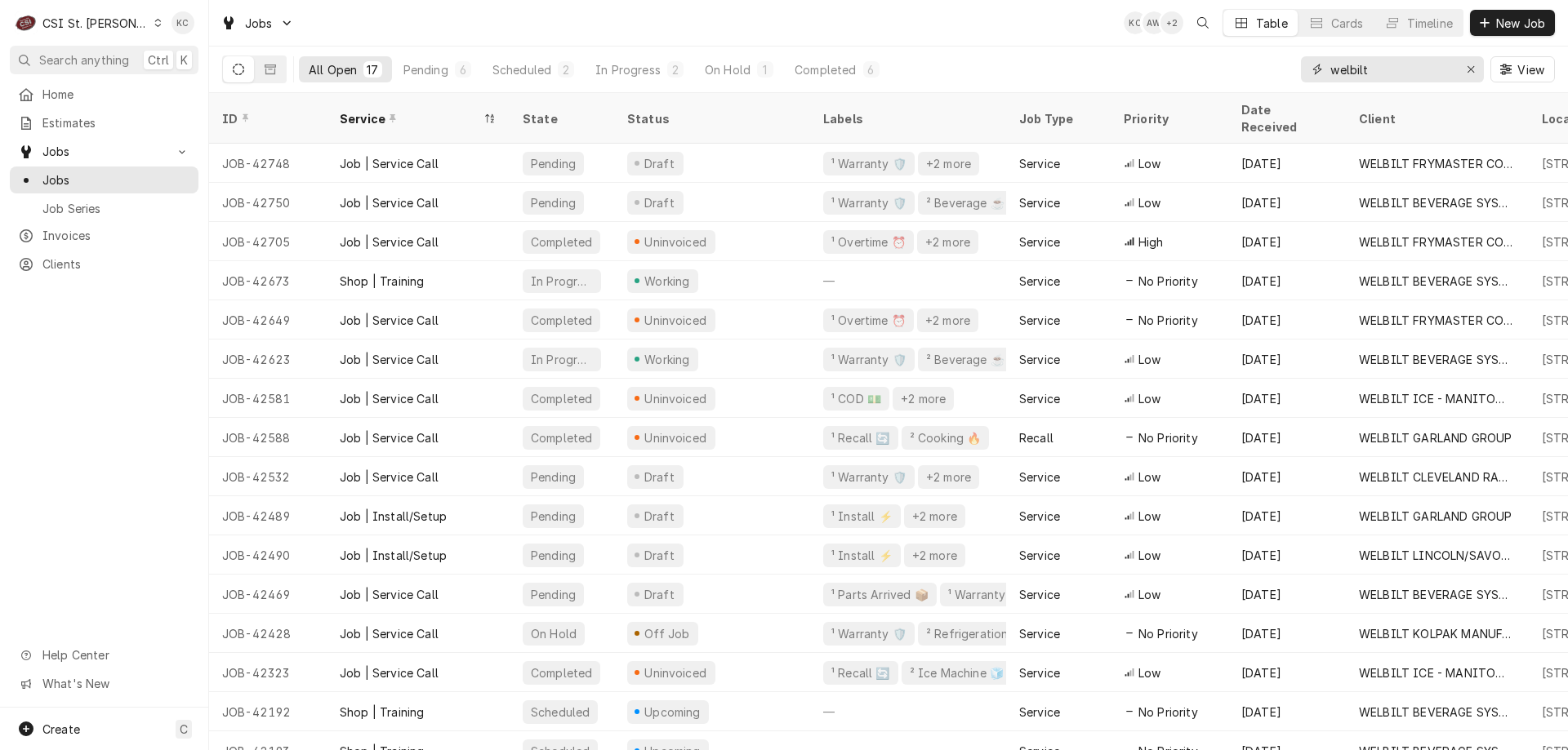
type input "welbilt"
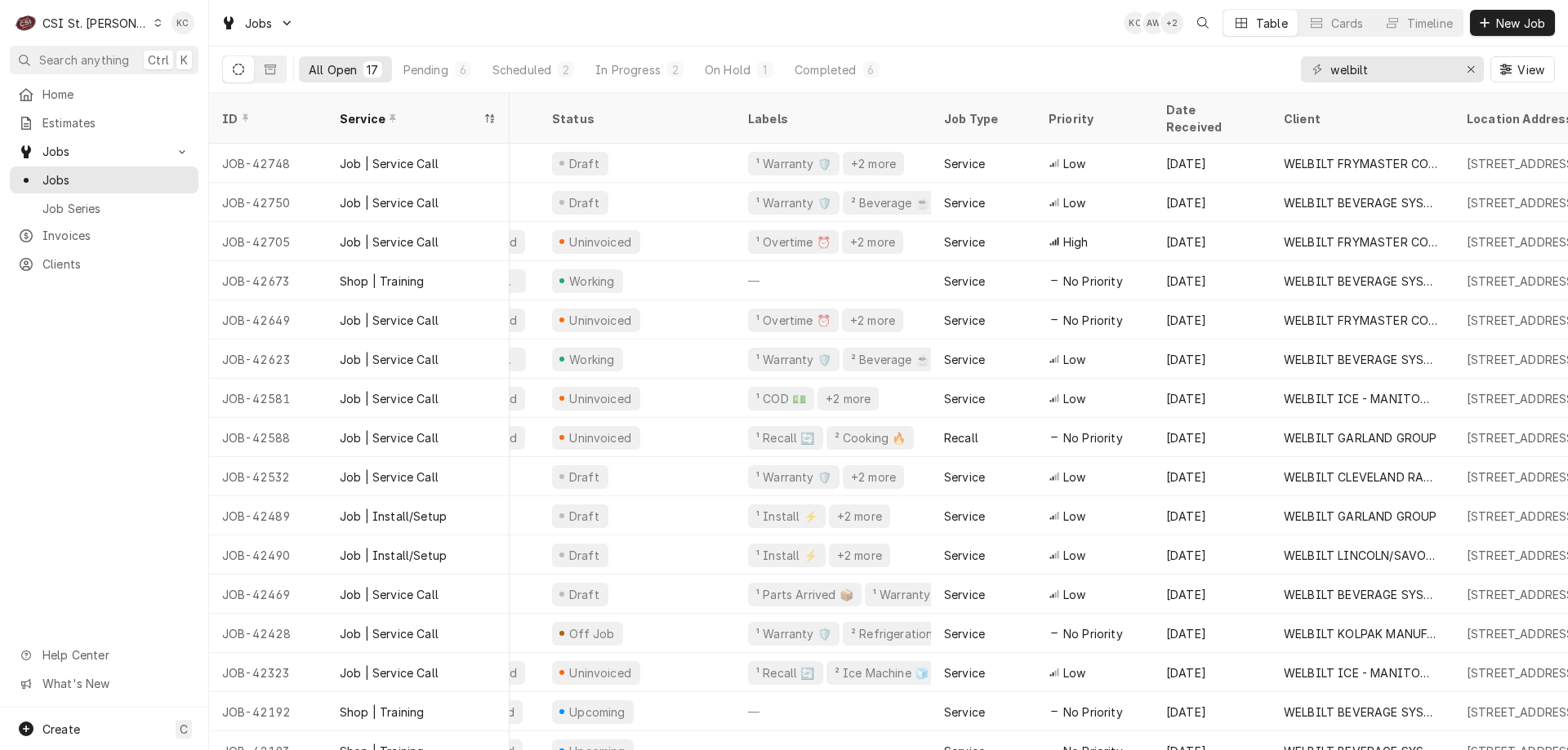
scroll to position [0, 203]
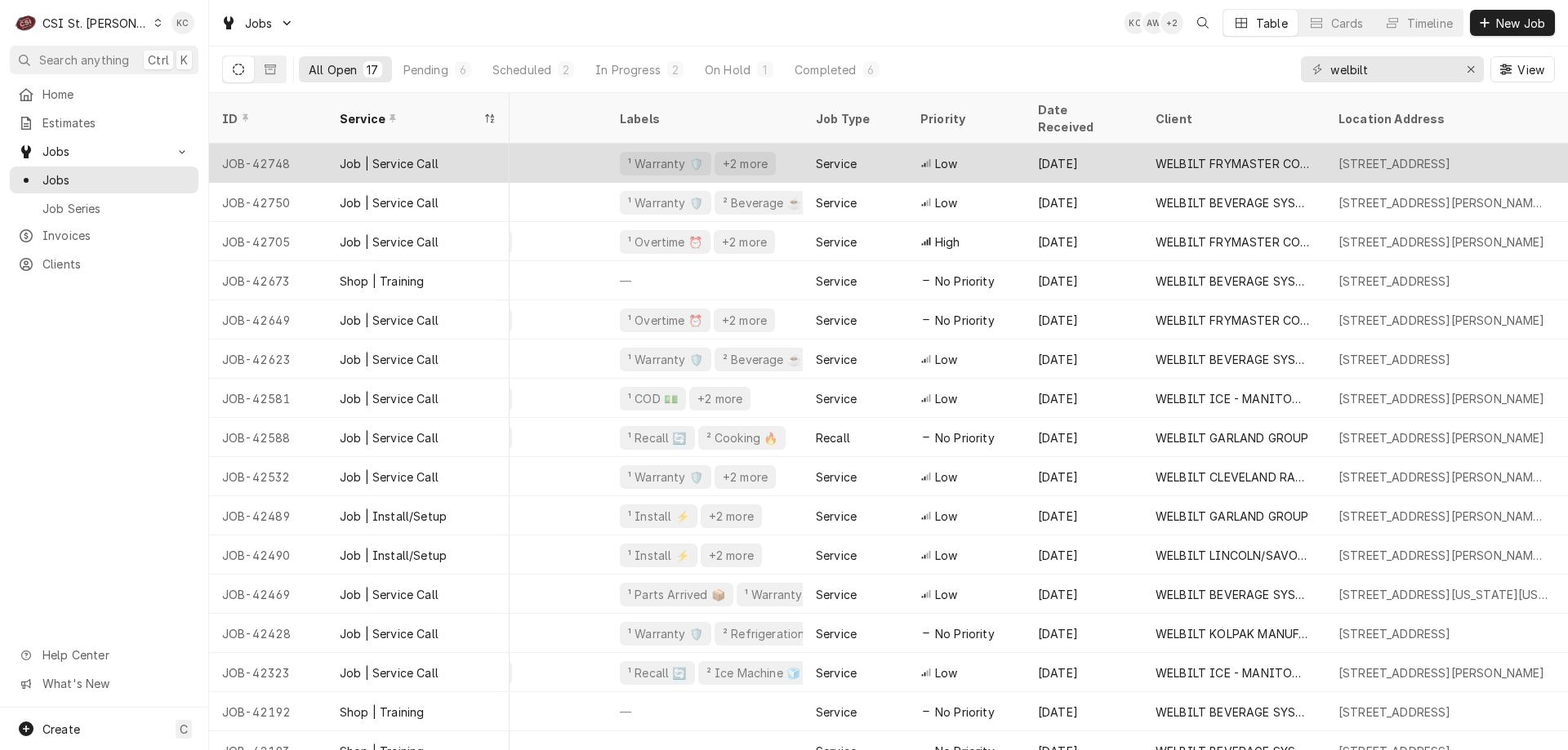
click at [1287, 155] on div "WELBILT FRYMASTER CORPORATION" at bounding box center [1234, 164] width 156 height 17
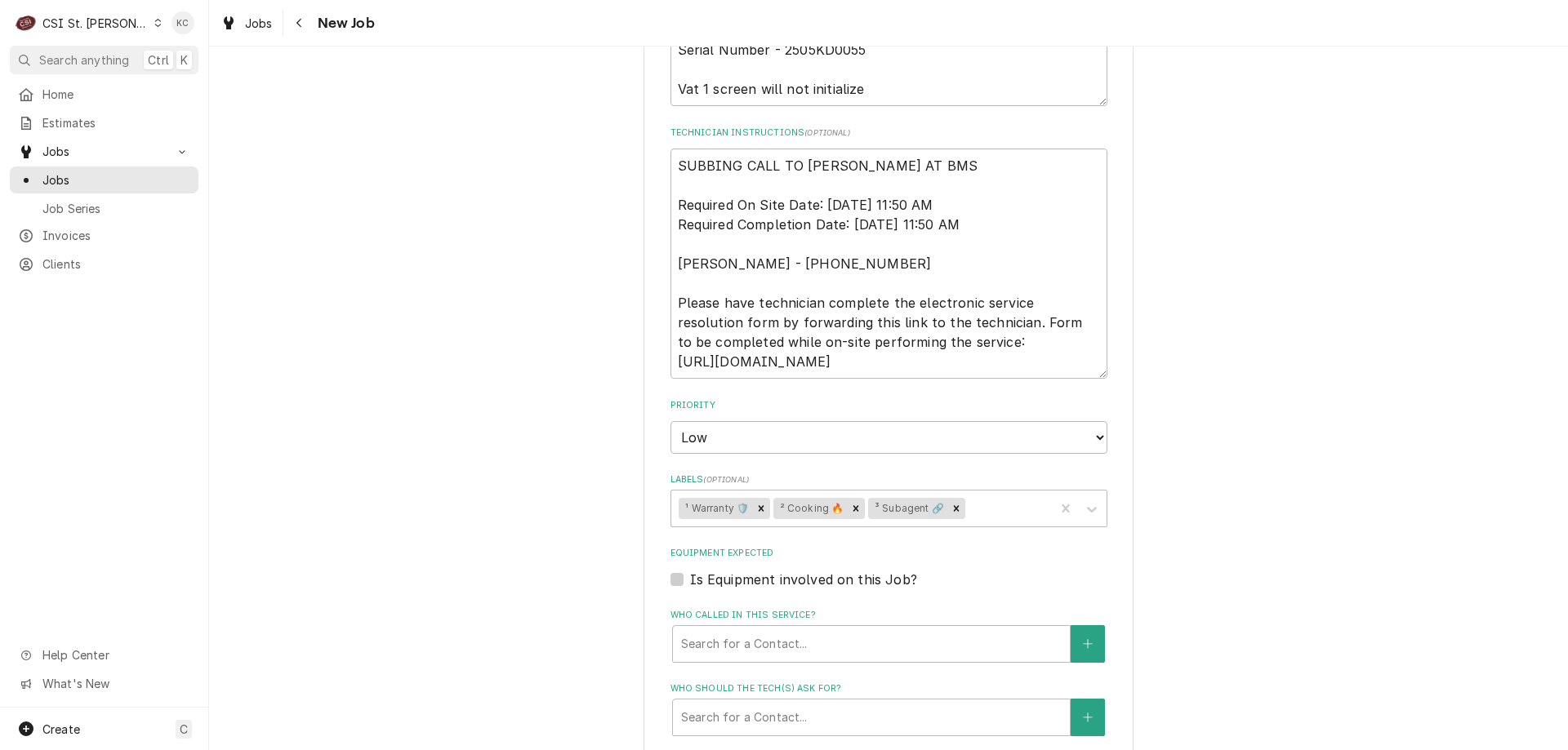
scroll to position [979, 0]
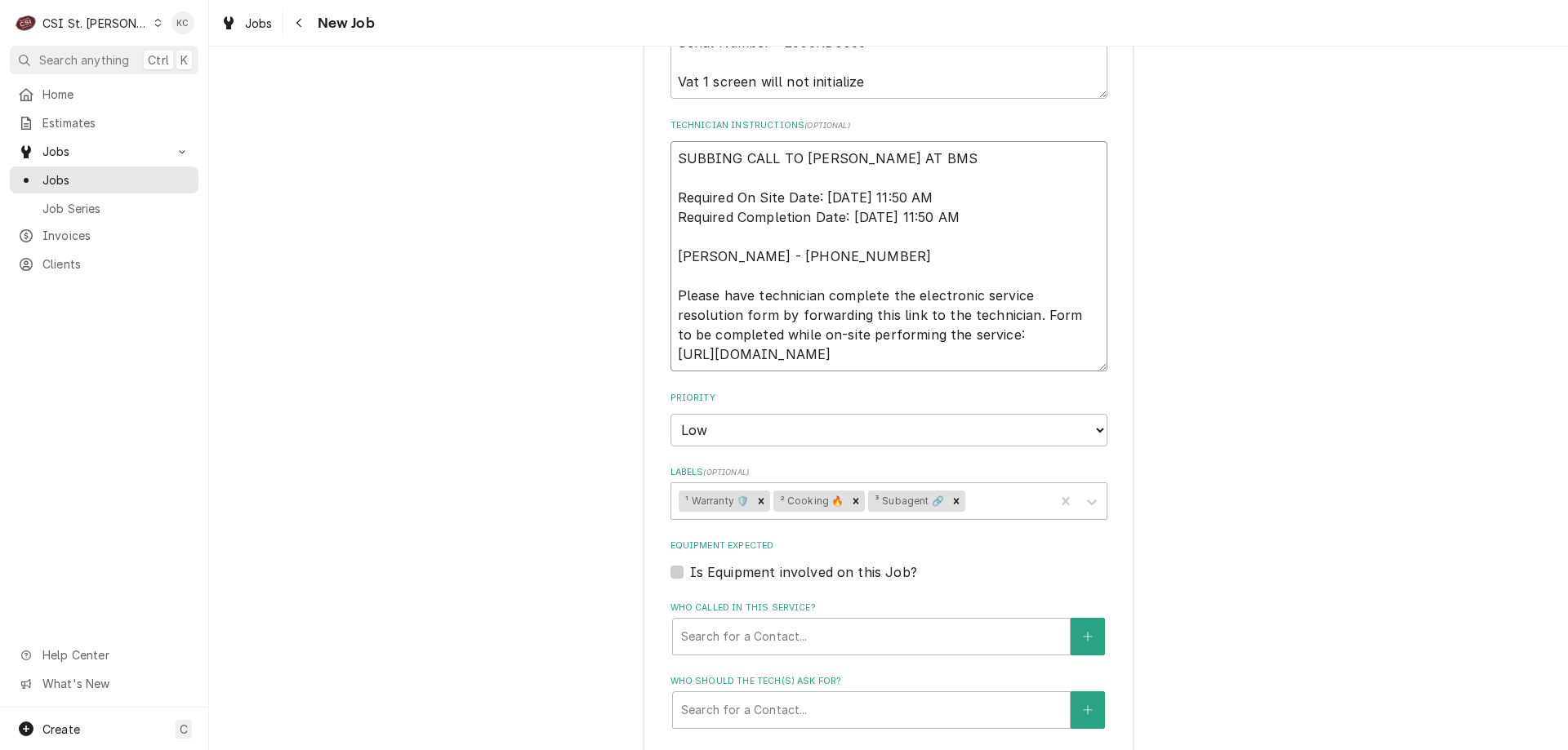
drag, startPoint x: 897, startPoint y: 161, endPoint x: 633, endPoint y: 163, distance: 264.0
click at [633, 163] on div "Use the fields below to edit this job: Client Details Client WELBILT FRYMASTER …" at bounding box center [888, 149] width 1359 height 2131
type textarea "x"
type textarea "Required On Site Date: [DATE] 11:50 AM Required Completion Date: [DATE] 11:50 A…"
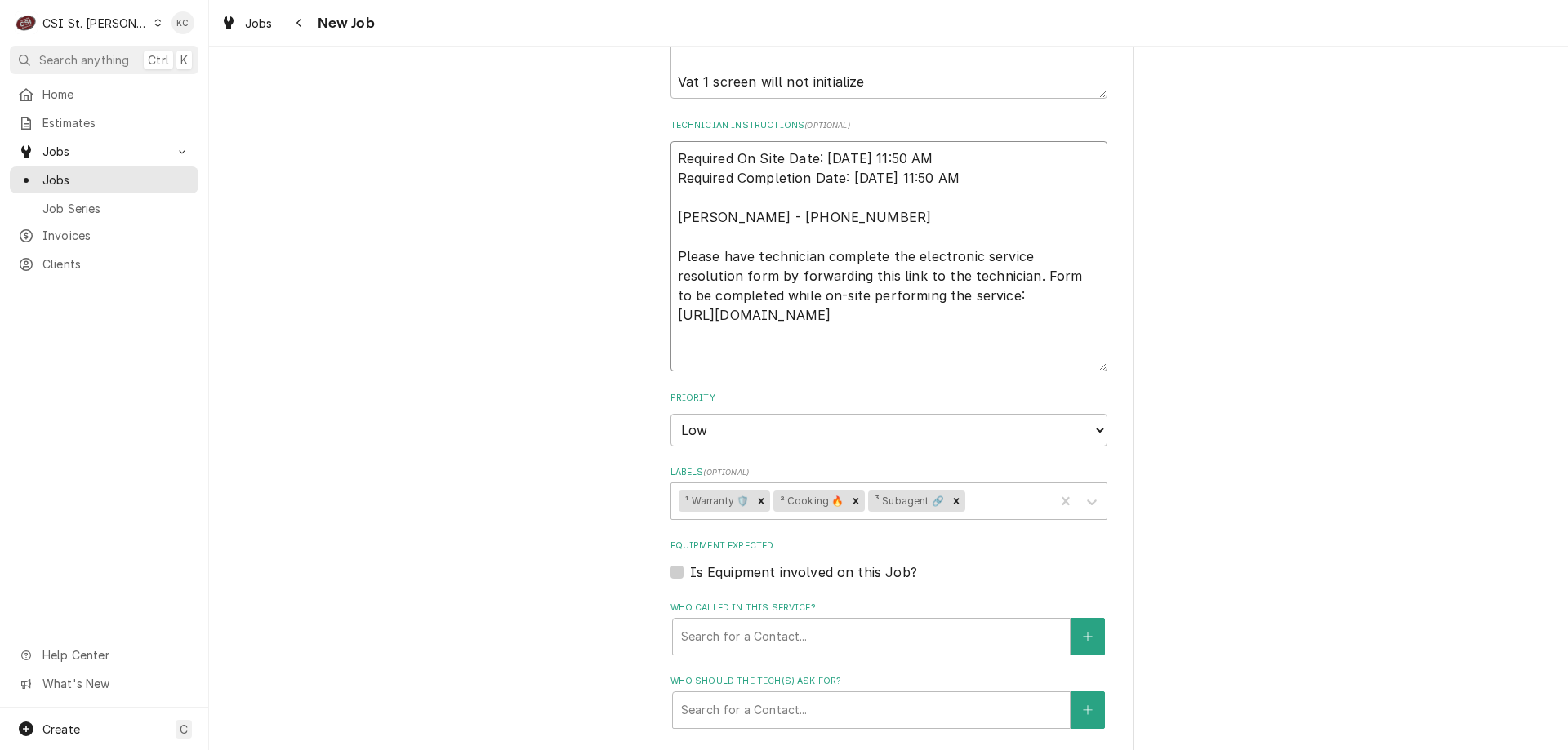
type textarea "x"
type textarea "9 Required On Site Date: [DATE] 11:50 AM Required Completion Date: [DATE] 11:50…"
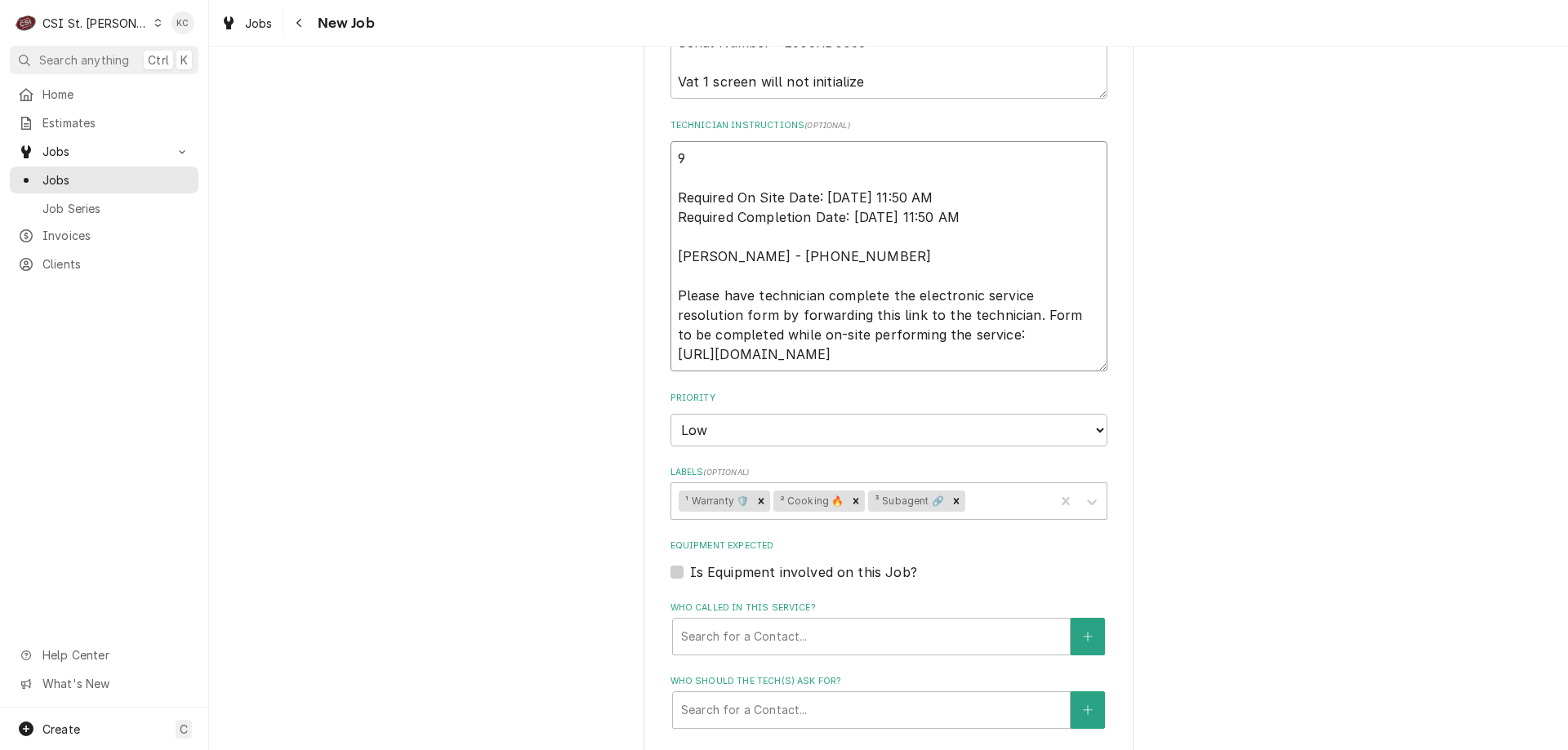
type textarea "x"
type textarea "9/ Required On Site Date: [DATE] 11:50 AM Required Completion Date: [DATE] 11:5…"
type textarea "x"
type textarea "9/1 Required On Site Date: [DATE] 11:50 AM Required Completion Date: [DATE] 11:…"
type textarea "x"
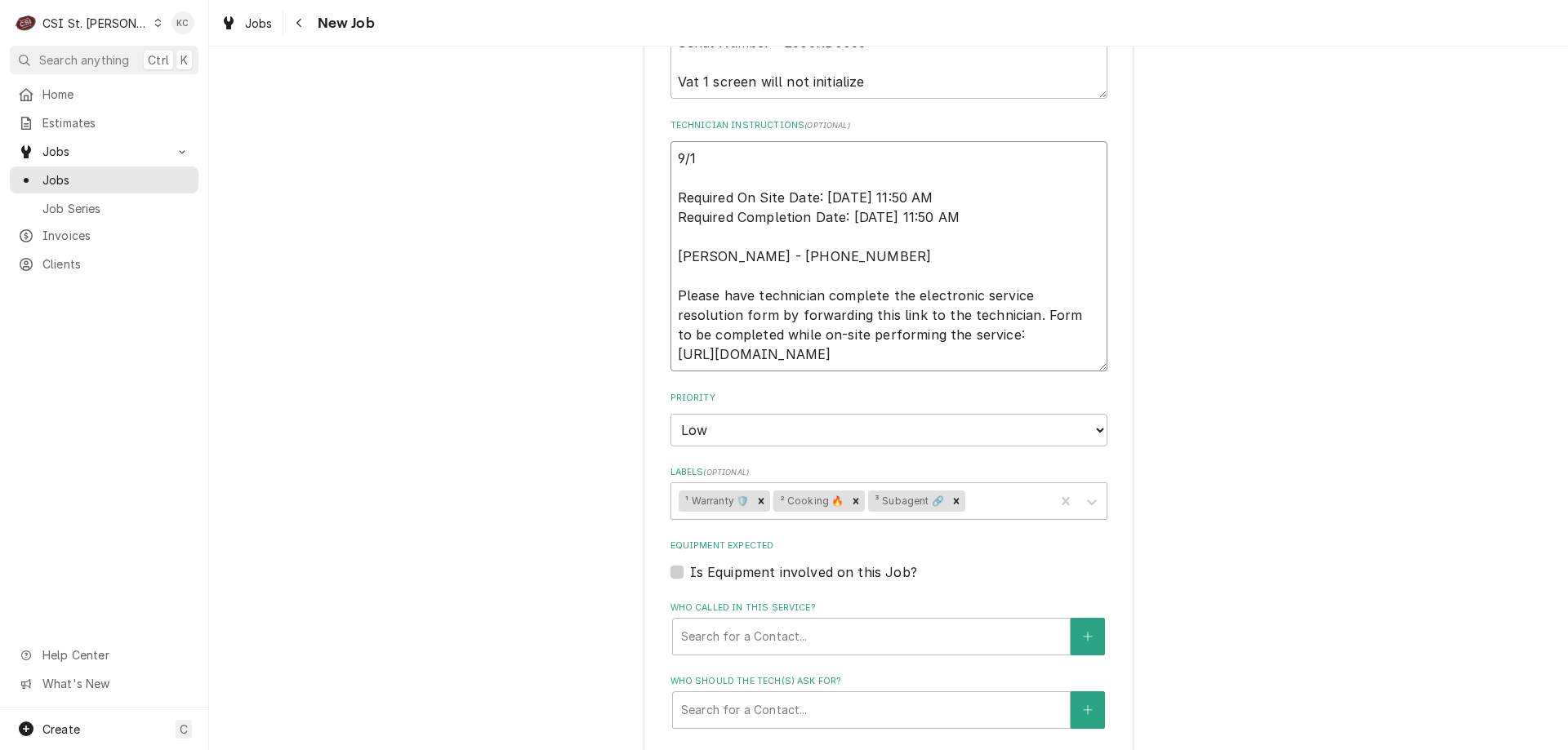
type textarea "9/18 Required On Site Date: [DATE] 11:50 AM Required Completion Date: [DATE] 11…"
type textarea "x"
type textarea "9/18 Required On Site Date: 9/17/2025, 11:50 AM Required Completion Date: 9/18/…"
type textarea "x"
type textarea "9/18 - Required On Site Date: 9/17/2025, 11:50 AM Required Completion Date: 9/1…"
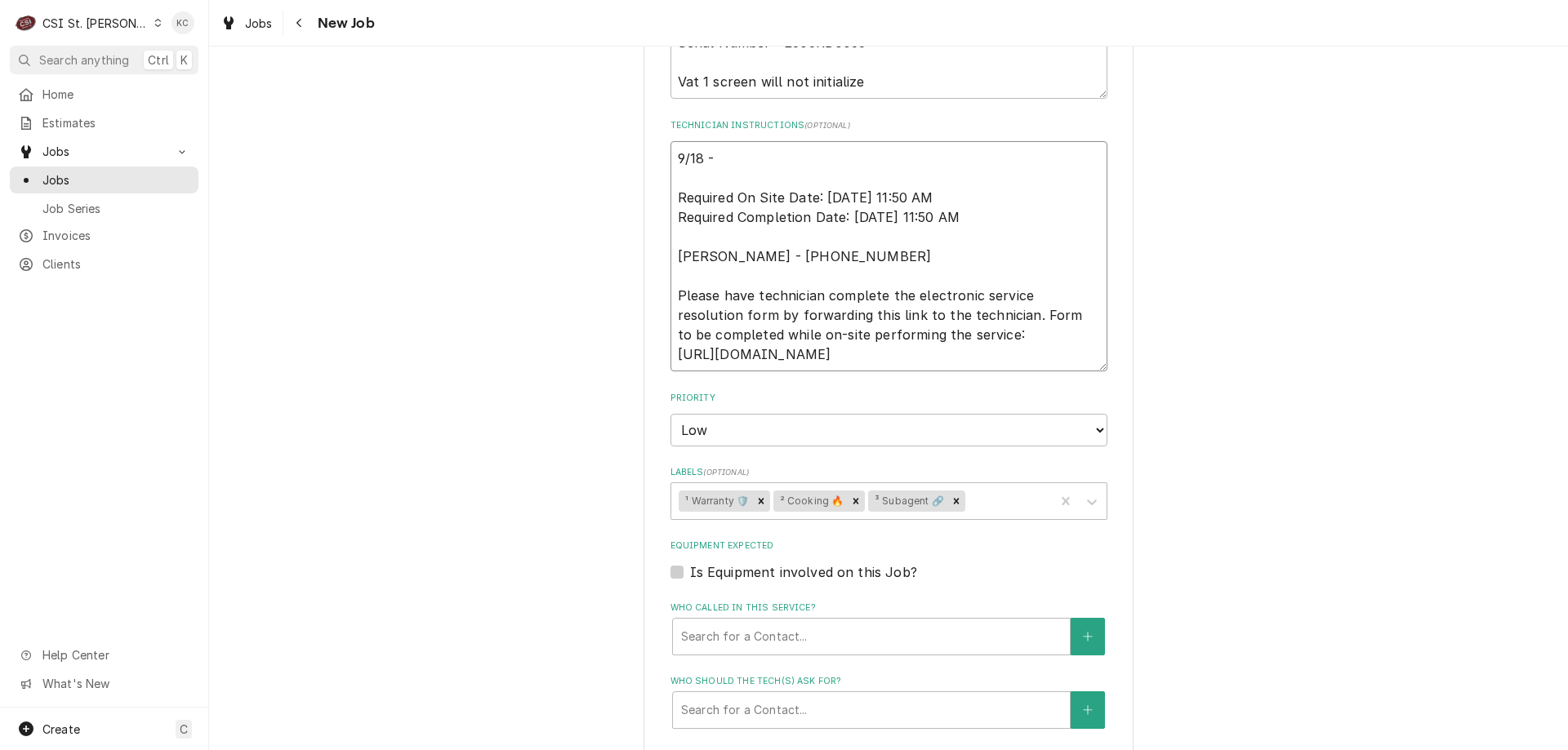
type textarea "x"
type textarea "9/18 - Required On Site Date: 9/17/2025, 11:50 AM Required Completion Date: 9/1…"
type textarea "x"
type textarea "9/18 - K Required On Site Date: 9/17/2025, 11:50 AM Required Completion Date: 9…"
type textarea "x"
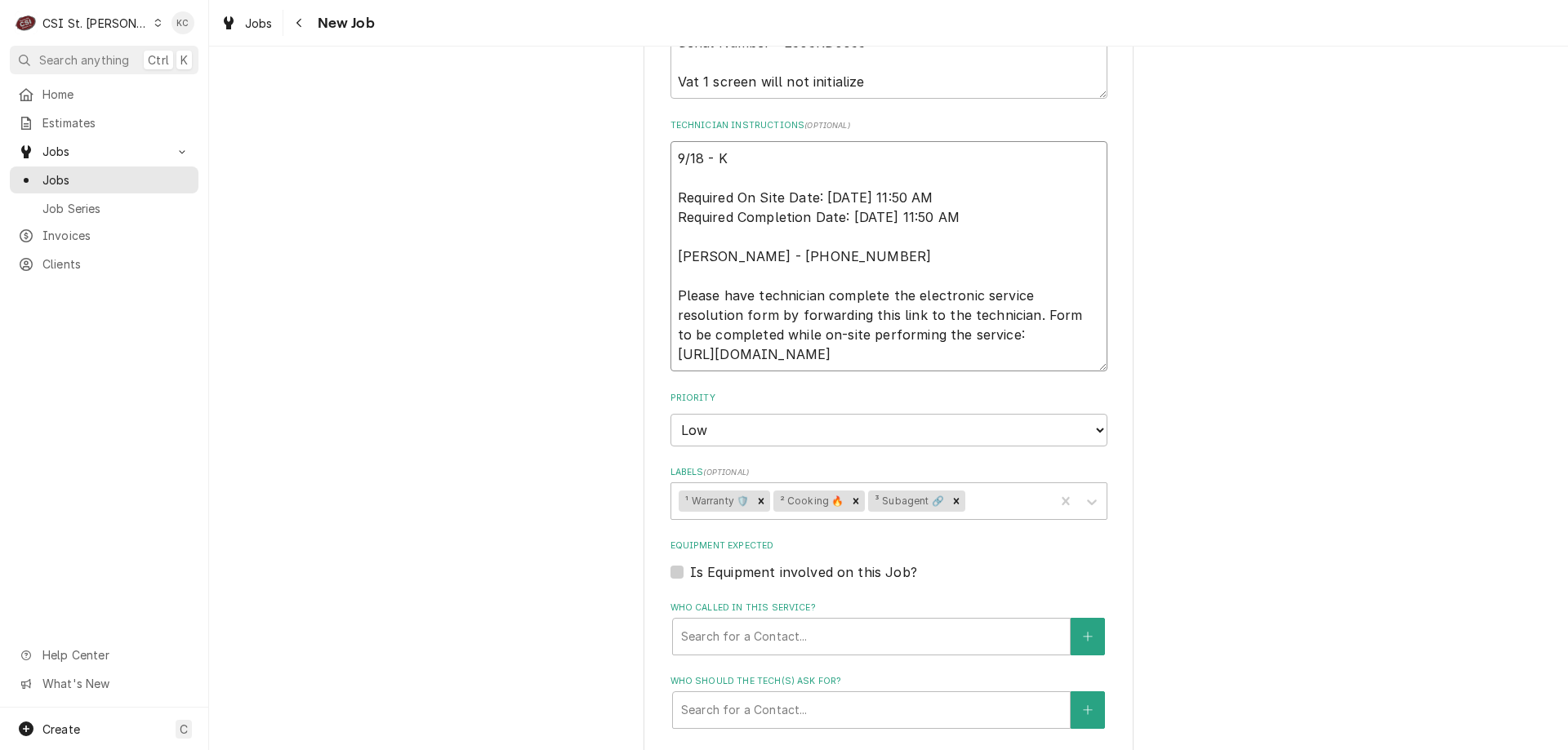
type textarea "9/18 - Ke Required On Site Date: 9/17/2025, 11:50 AM Required Completion Date: …"
type textarea "x"
type textarea "9/18 - Kel Required On Site Date: 9/17/2025, 11:50 AM Required Completion Date:…"
type textarea "x"
type textarea "9/18 - Kell Required On Site Date: 9/17/2025, 11:50 AM Required Completion Date…"
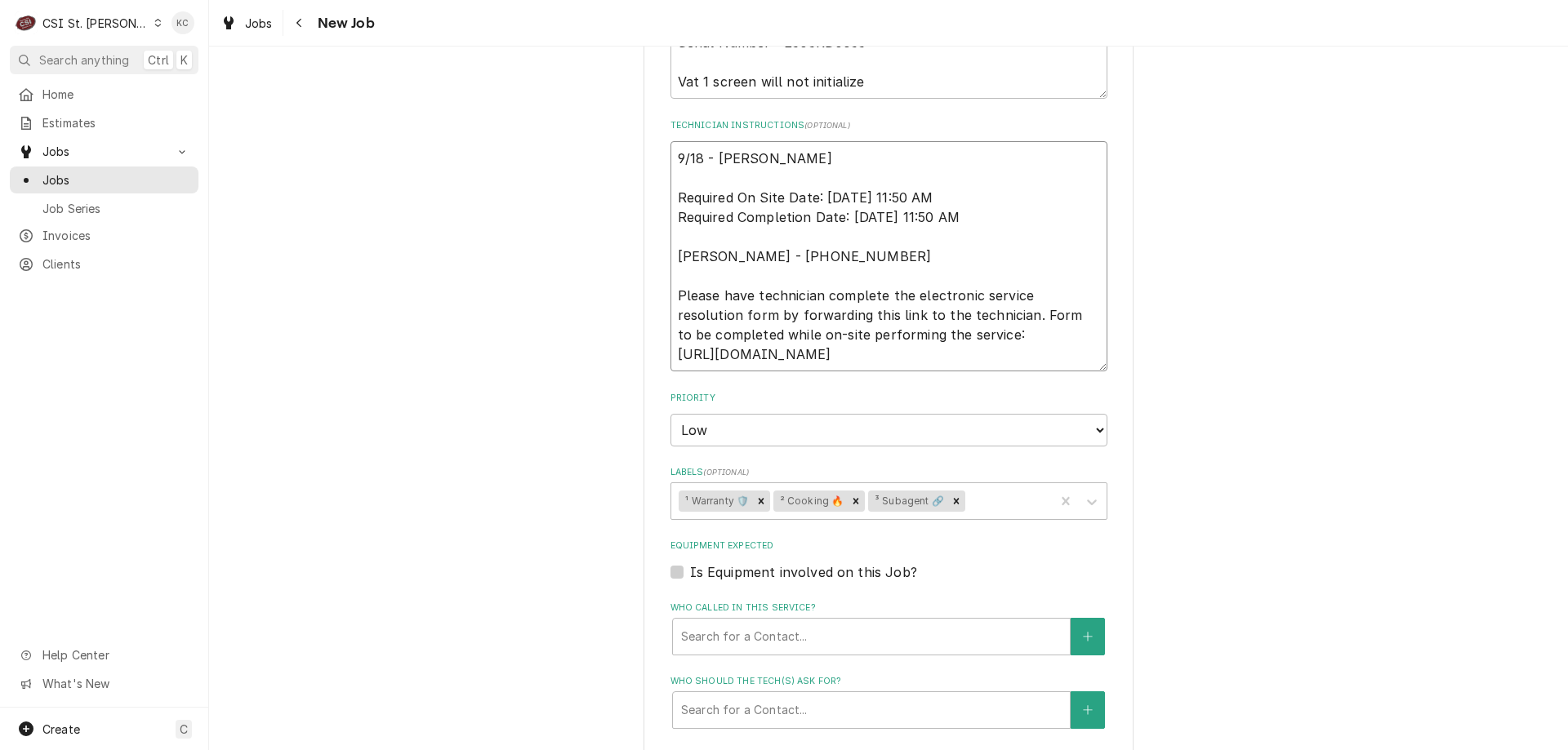
type textarea "x"
type textarea "9/18 - Kelly Required On Site Date: 9/17/2025, 11:50 AM Required Completion Dat…"
type textarea "x"
type textarea "9/18 - Kelly Required On Site Date: 9/17/2025, 11:50 AM Required Completion Dat…"
type textarea "x"
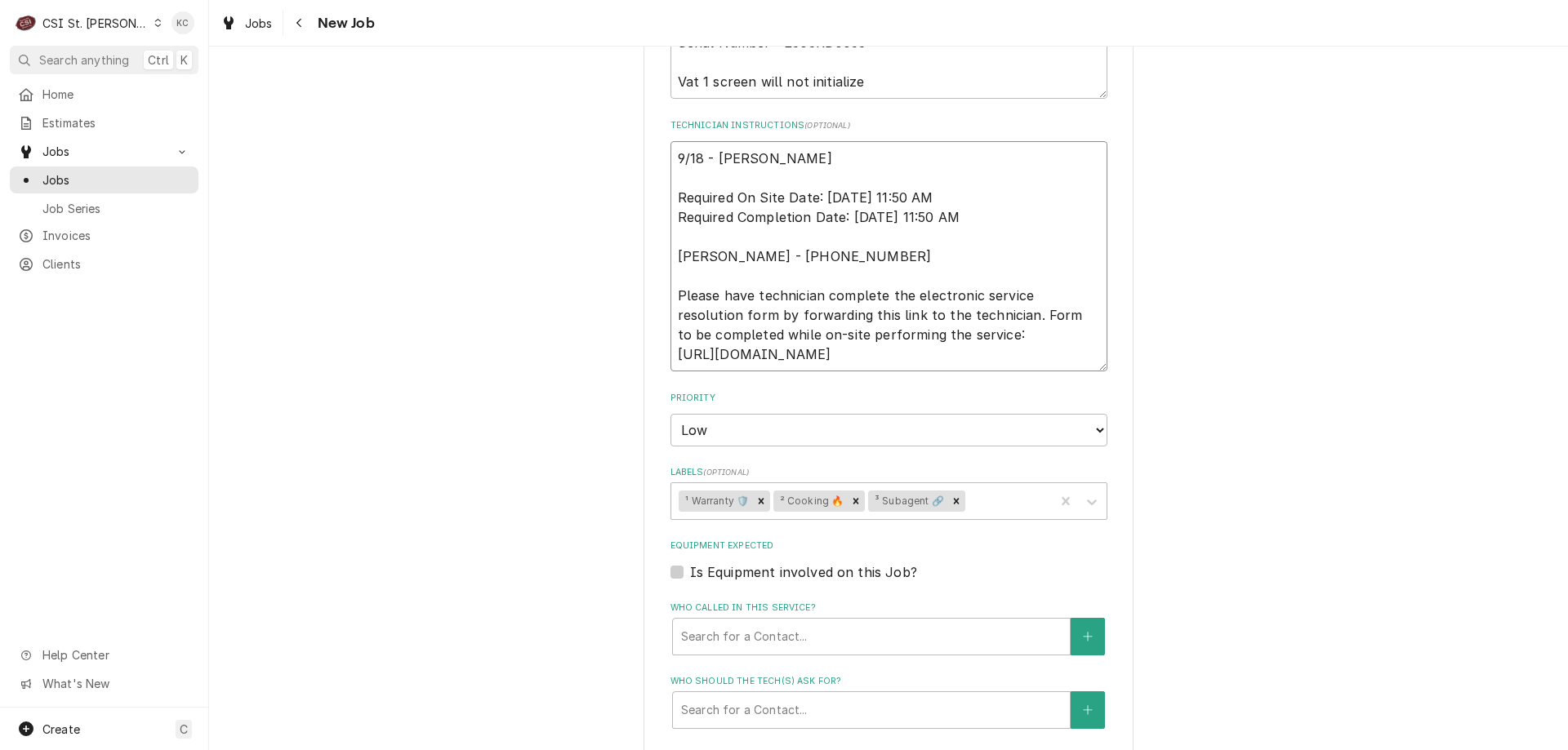
type textarea "9/18 - Kelly - Required On Site Date: 9/17/2025, 11:50 AM Required Completion D…"
type textarea "x"
type textarea "9/18 - Kelly - Required On Site Date: 9/17/2025, 11:50 AM Required Completion D…"
type textarea "x"
type textarea "9/18 - Kelly - S Required On Site Date: 9/17/2025, 11:50 AM Required Completion…"
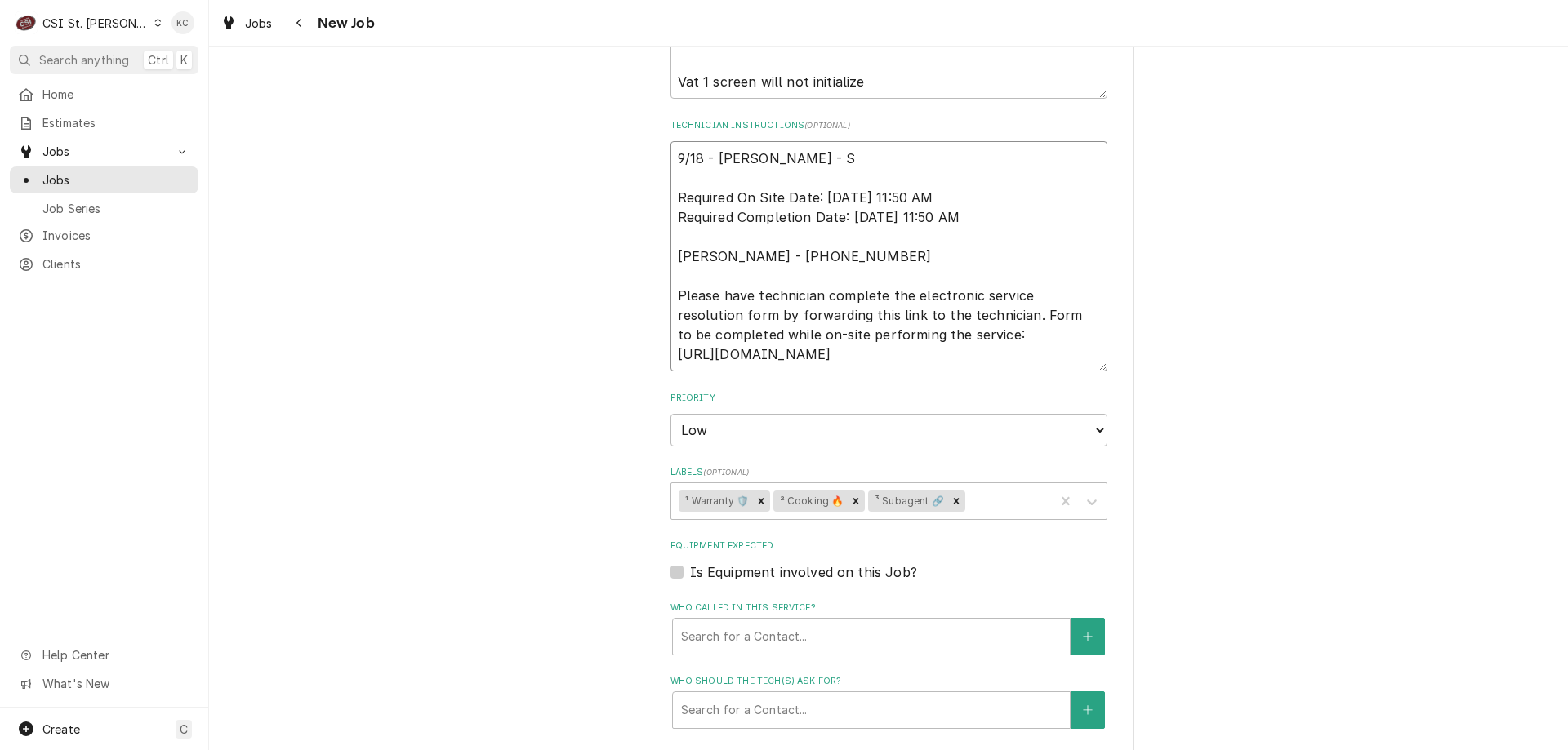
type textarea "x"
type textarea "9/18 - Kelly - Sp Required On Site Date: 9/17/2025, 11:50 AM Required Completio…"
type textarea "x"
type textarea "9/18 - Kelly - Spo Required On Site Date: 9/17/2025, 11:50 AM Required Completi…"
type textarea "x"
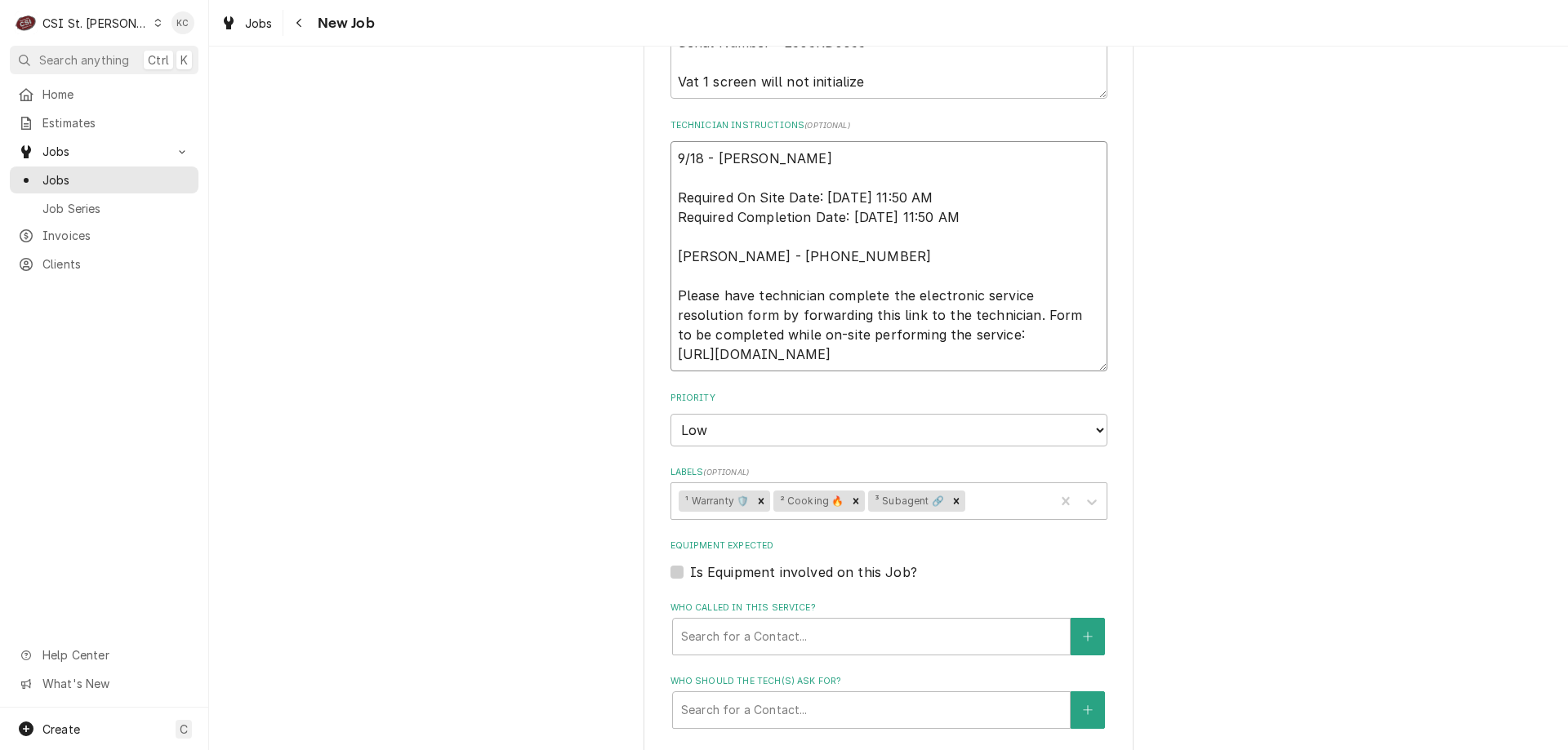
type textarea "9/18 - Kelly - Spok Required On Site Date: 9/17/2025, 11:50 AM Required Complet…"
type textarea "x"
type textarea "9/18 - Kelly - Spoke Required On Site Date: 9/17/2025, 11:50 AM Required Comple…"
type textarea "x"
type textarea "9/18 - Kelly - Spoke Required On Site Date: 9/17/2025, 11:50 AM Required Comple…"
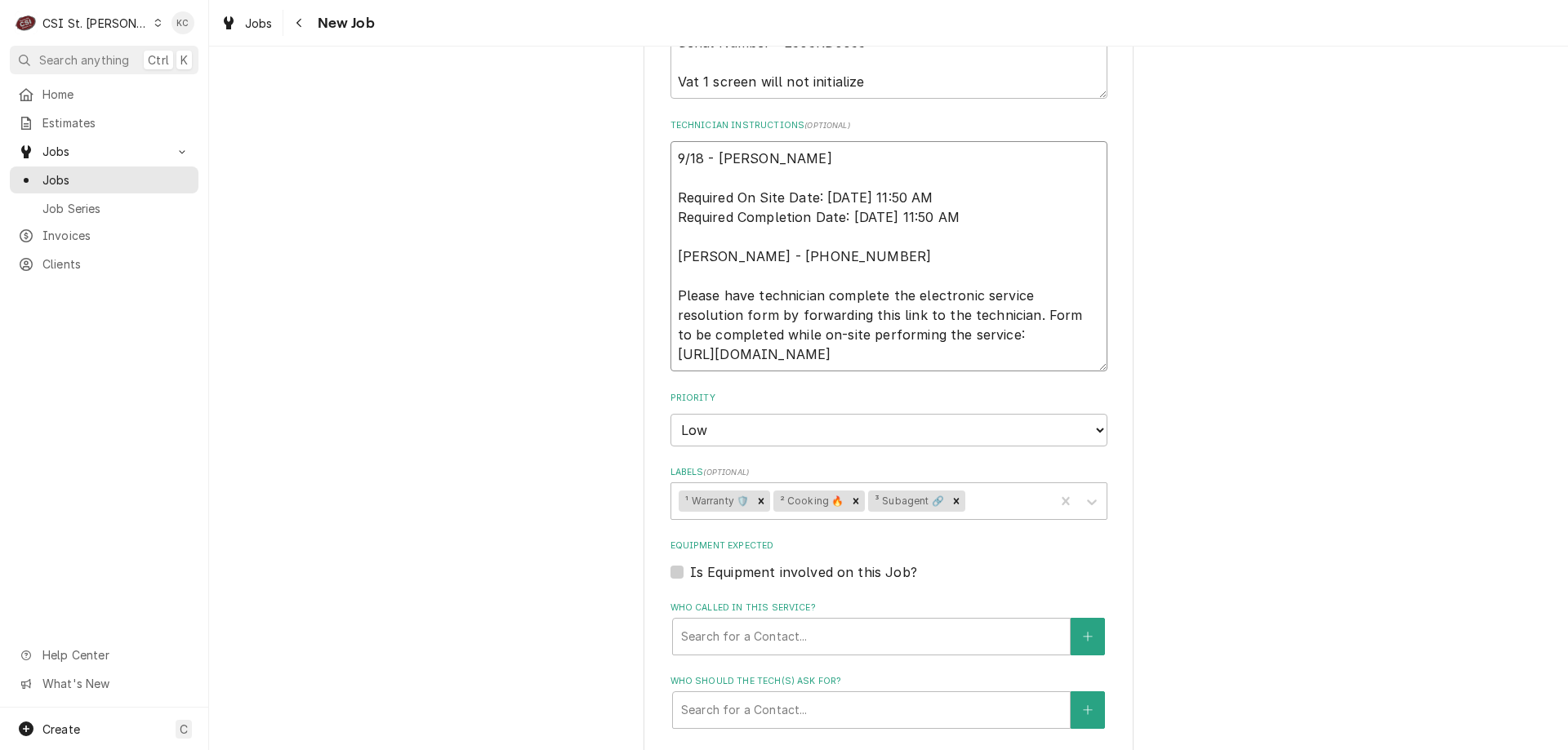
type textarea "x"
type textarea "9/18 - Kelly - Spoke t Required On Site Date: 9/17/2025, 11:50 AM Required Comp…"
type textarea "x"
type textarea "9/18 - Kelly - Spoke to Required On Site Date: 9/17/2025, 11:50 AM Required Com…"
type textarea "x"
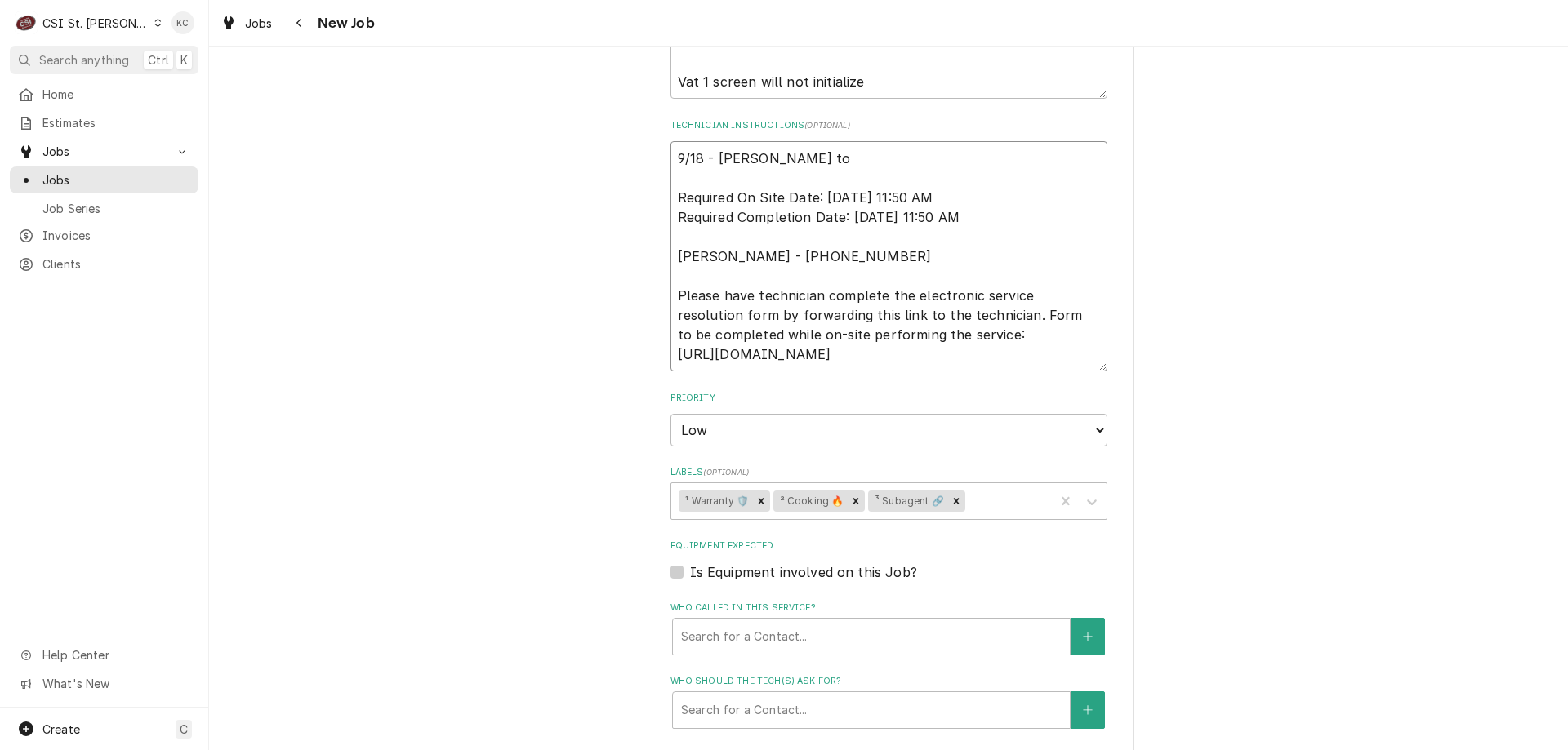
type textarea "9/18 - Kelly - Spoke t Required On Site Date: 9/17/2025, 11:50 AM Required Comp…"
type textarea "x"
type textarea "9/18 - Kelly - Spoke Required On Site Date: 9/17/2025, 11:50 AM Required Comple…"
type textarea "x"
type textarea "9/18 - Kelly - Spoke Required On Site Date: 9/17/2025, 11:50 AM Required Comple…"
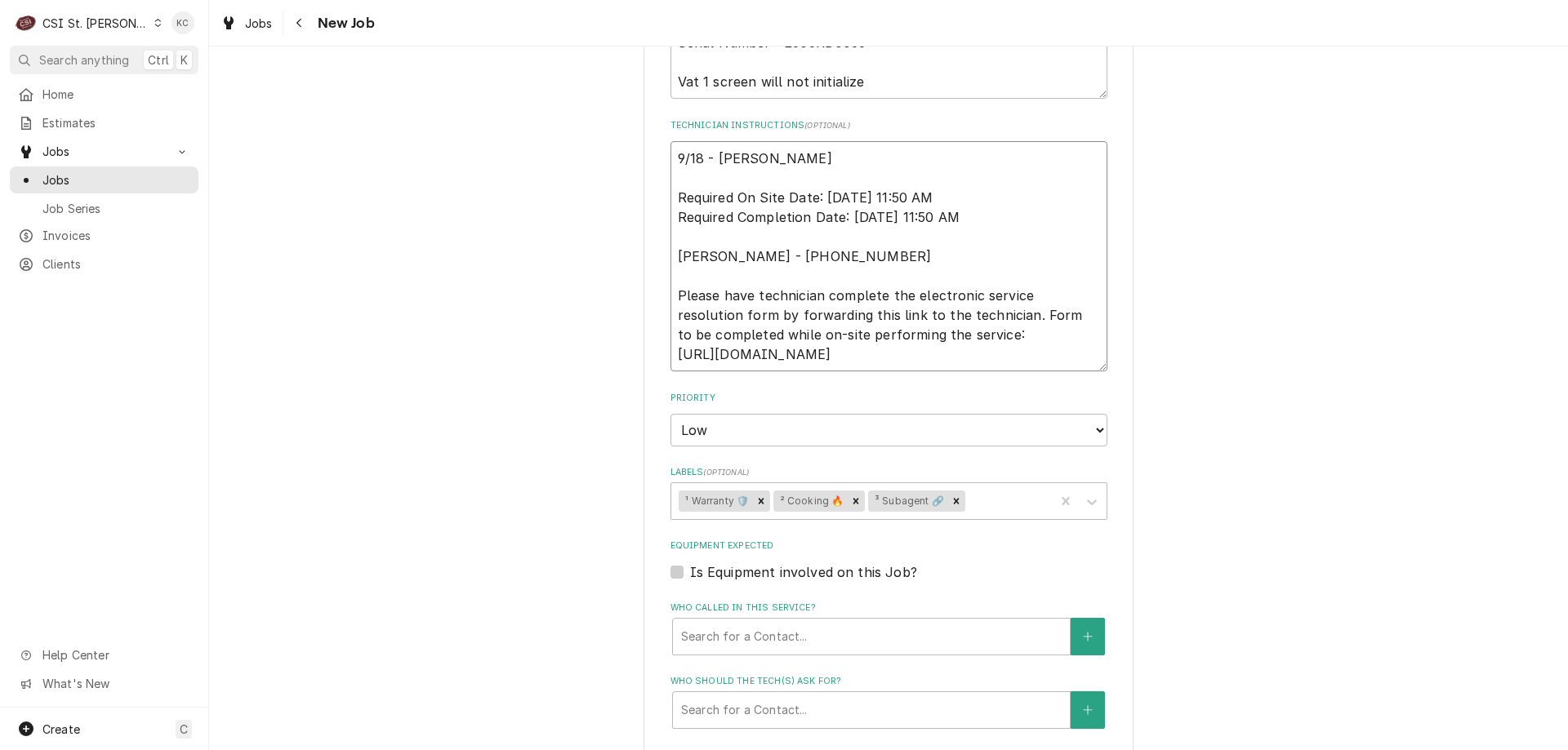
type textarea "x"
type textarea "9/18 - Kelly - Spok Required On Site Date: 9/17/2025, 11:50 AM Required Complet…"
type textarea "x"
type textarea "9/18 - Kelly - Spo Required On Site Date: 9/17/2025, 11:50 AM Required Completi…"
type textarea "x"
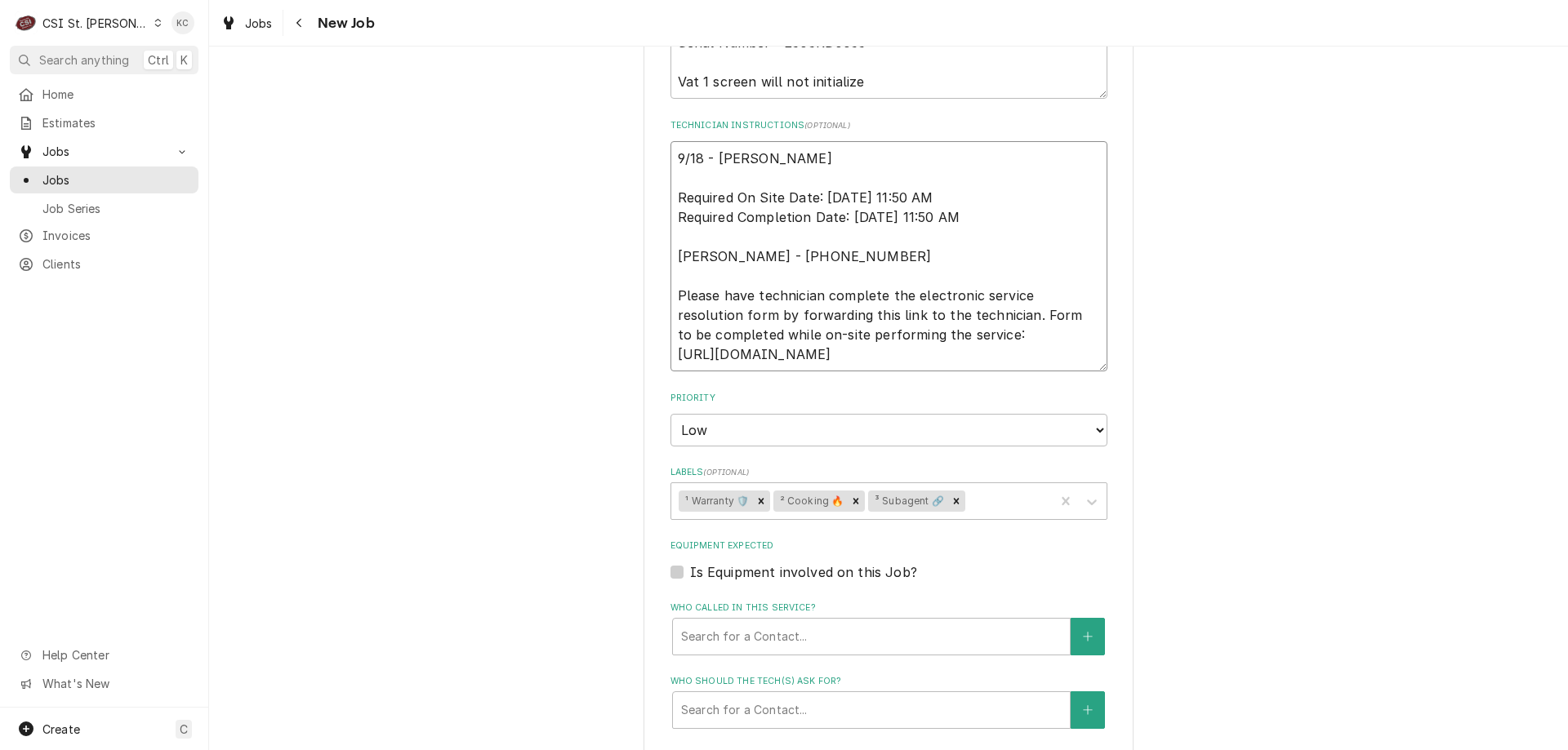
type textarea "9/18 - Kelly - Sp Required On Site Date: 9/17/2025, 11:50 AM Required Completio…"
type textarea "x"
type textarea "9/18 - Kelly - S Required On Site Date: 9/17/2025, 11:50 AM Required Completion…"
type textarea "x"
type textarea "9/18 - Kelly - Required On Site Date: 9/17/2025, 11:50 AM Required Completion D…"
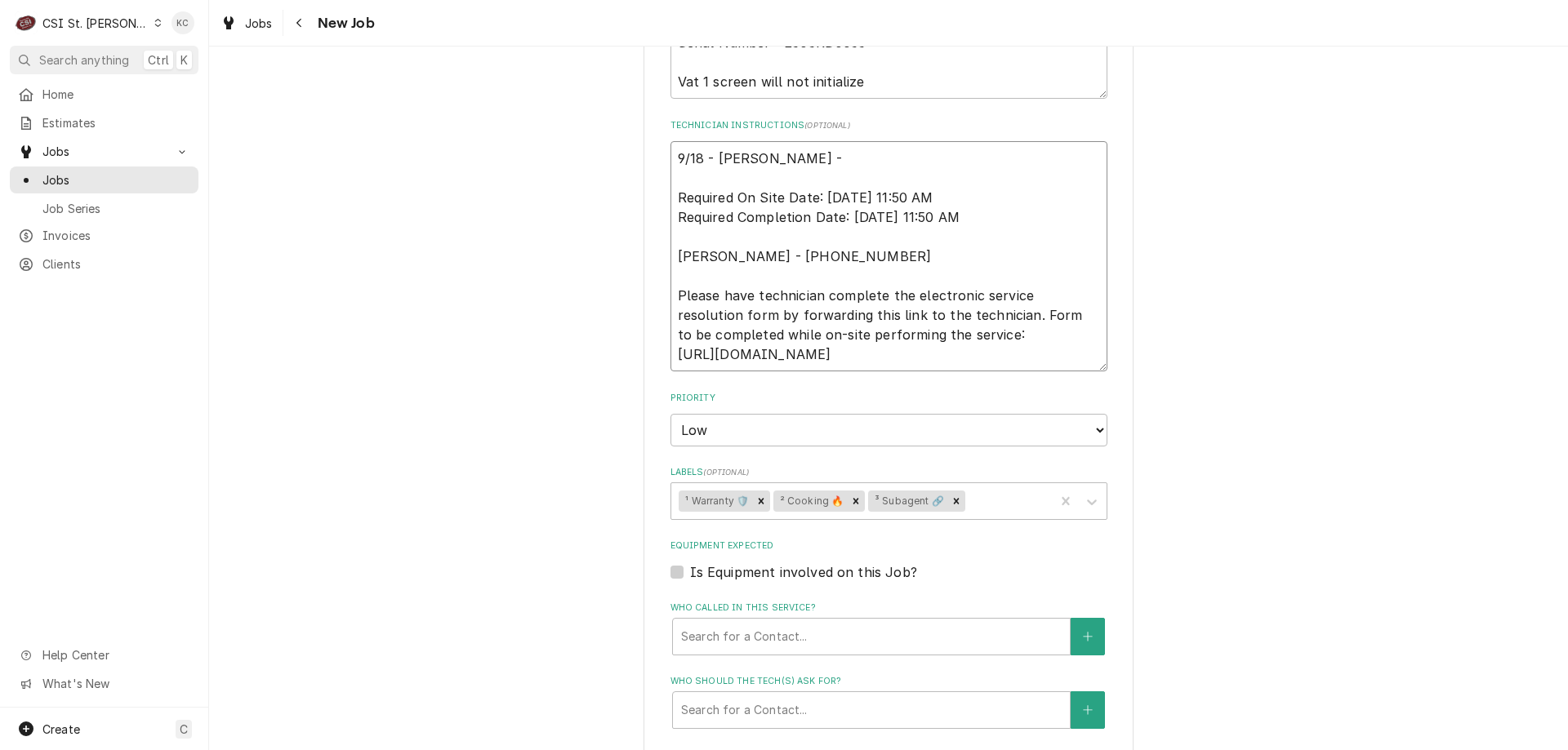
type textarea "x"
type textarea "9/18 - Kelly - C Required On Site Date: 9/17/2025, 11:50 AM Required Completion…"
type textarea "x"
type textarea "9/18 - Kelly - Required On Site Date: 9/17/2025, 11:50 AM Required Completion D…"
type textarea "x"
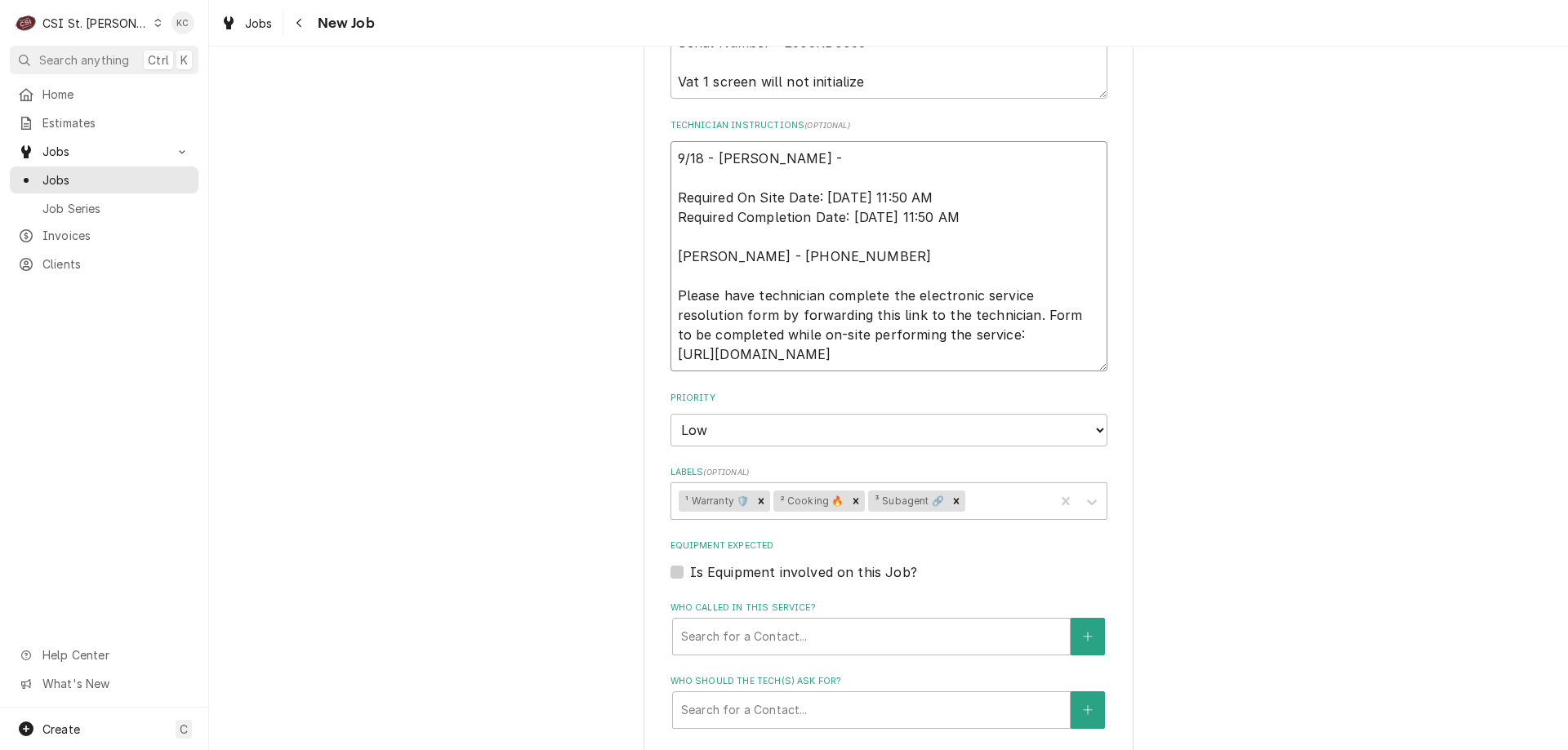
type textarea "9/18 - Kelly - D Required On Site Date: 9/17/2025, 11:50 AM Required Completion…"
type textarea "x"
type textarea "9/18 - Kelly - Do Required On Site Date: 9/17/2025, 11:50 AM Required Completio…"
type textarea "x"
type textarea "9/18 - Kelly - Dou Required On Site Date: 9/17/2025, 11:50 AM Required Completi…"
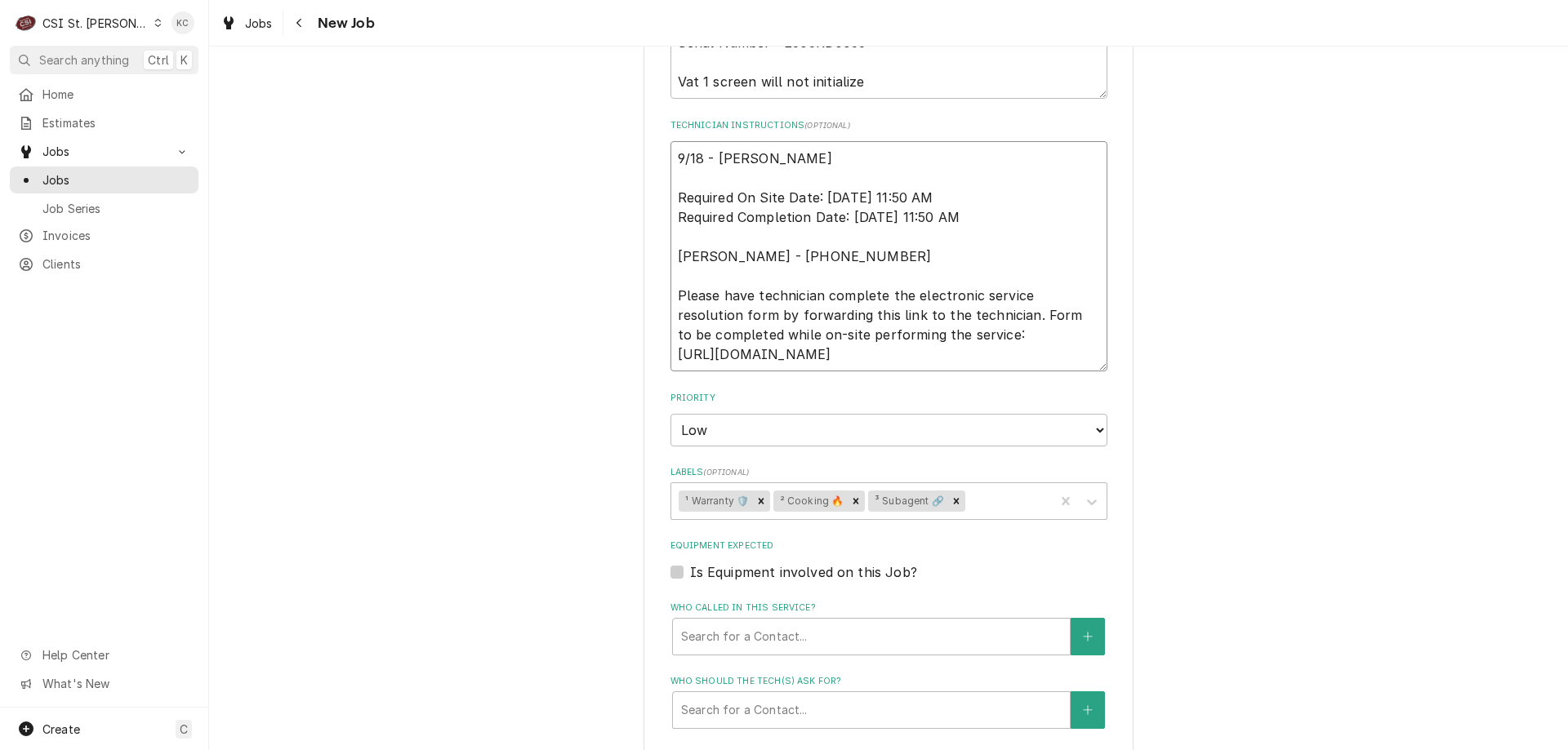
type textarea "x"
type textarea "9/18 - Kelly - Doug Required On Site Date: 9/17/2025, 11:50 AM Required Complet…"
type textarea "x"
type textarea "9/18 - Kelly - Doug Required On Site Date: 9/17/2025, 11:50 AM Required Complet…"
type textarea "x"
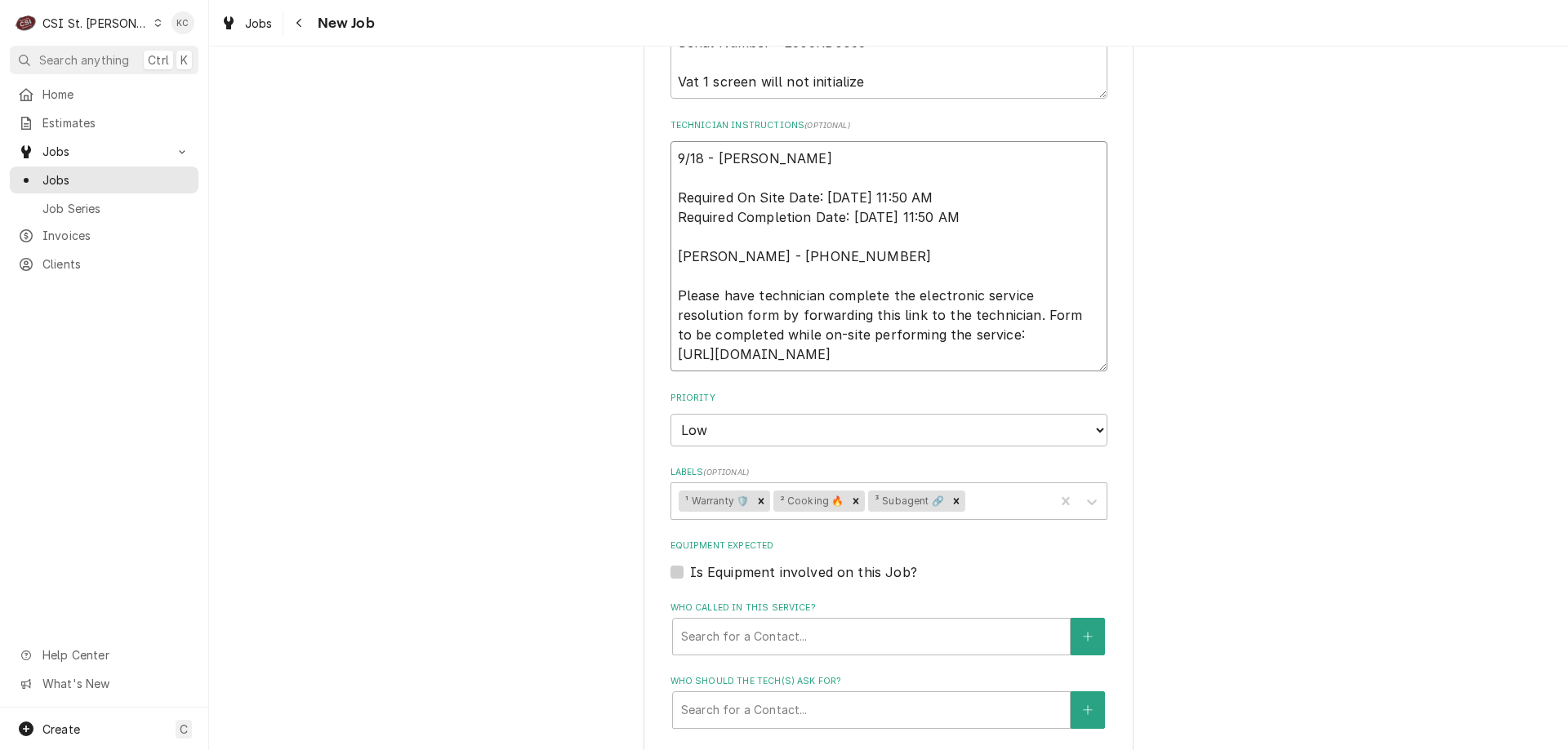
type textarea "9/18 - Kelly - Doug c Required On Site Date: 9/17/2025, 11:50 AM Required Compl…"
type textarea "x"
type textarea "9/18 - Kelly - Doug ca Required On Site Date: 9/17/2025, 11:50 AM Required Comp…"
type textarea "x"
type textarea "9/18 - Kelly - Doug cal Required On Site Date: 9/17/2025, 11:50 AM Required Com…"
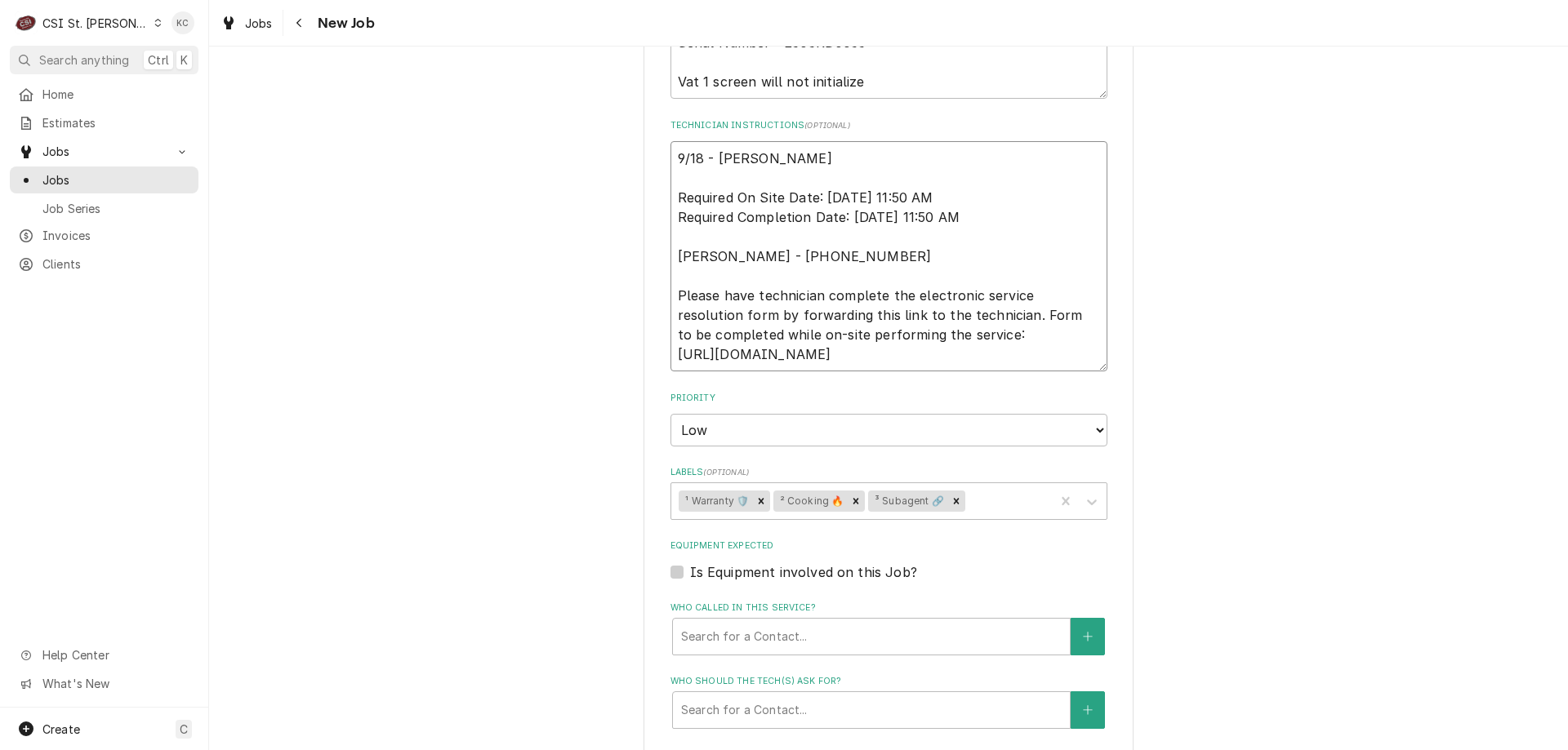
type textarea "x"
type textarea "9/18 - Kelly - Doug call Required On Site Date: 9/17/2025, 11:50 AM Required Co…"
type textarea "x"
type textarea "9/18 - Kelly - Doug calle Required On Site Date: 9/17/2025, 11:50 AM Required C…"
type textarea "x"
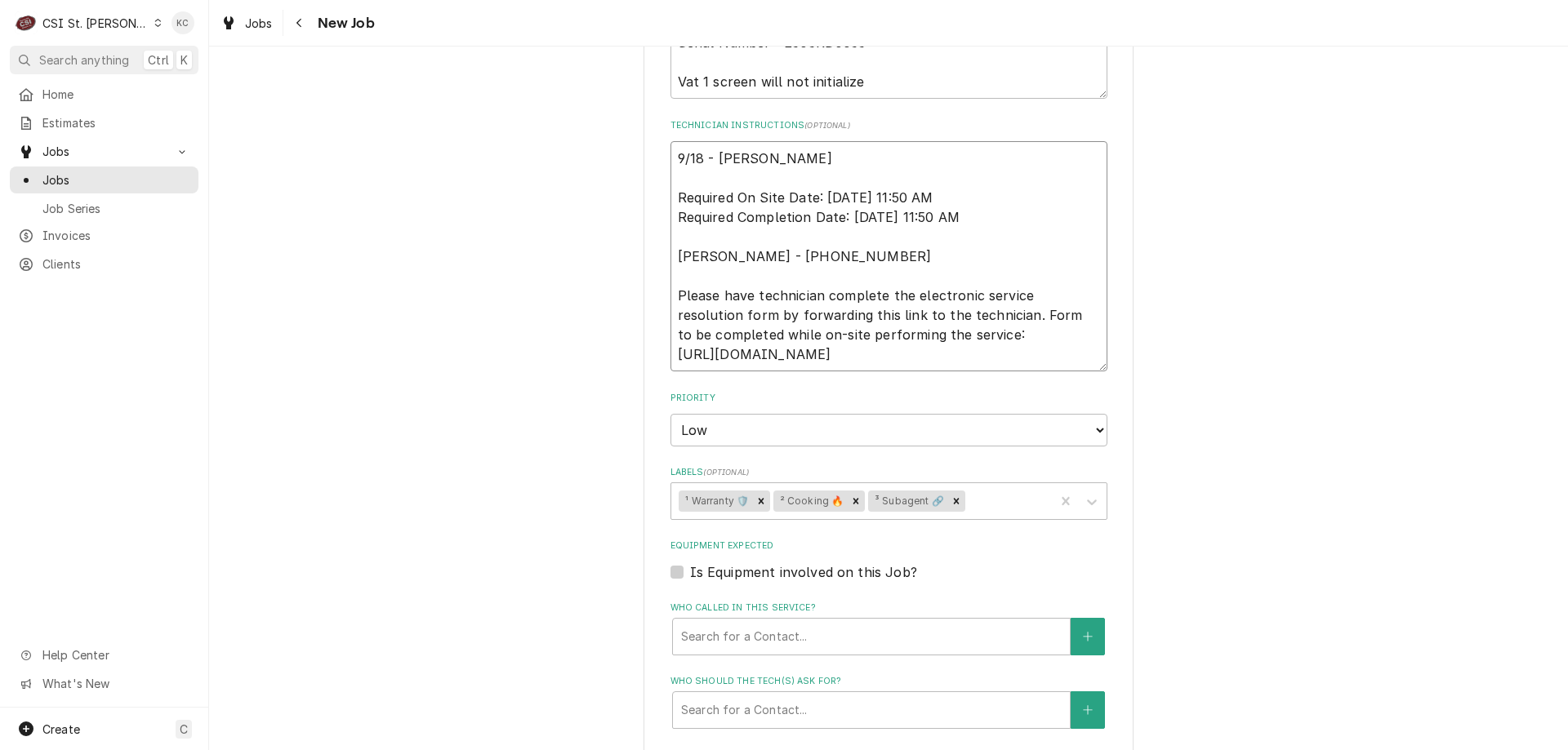
type textarea "9/18 - Kelly - Doug called Required On Site Date: 9/17/2025, 11:50 AM Required …"
type textarea "x"
type textarea "9/18 - Kelly - Doug called Required On Site Date: 9/17/2025, 11:50 AM Required …"
type textarea "x"
type textarea "9/18 - Kelly - Doug called i Required On Site Date: 9/17/2025, 11:50 AM Require…"
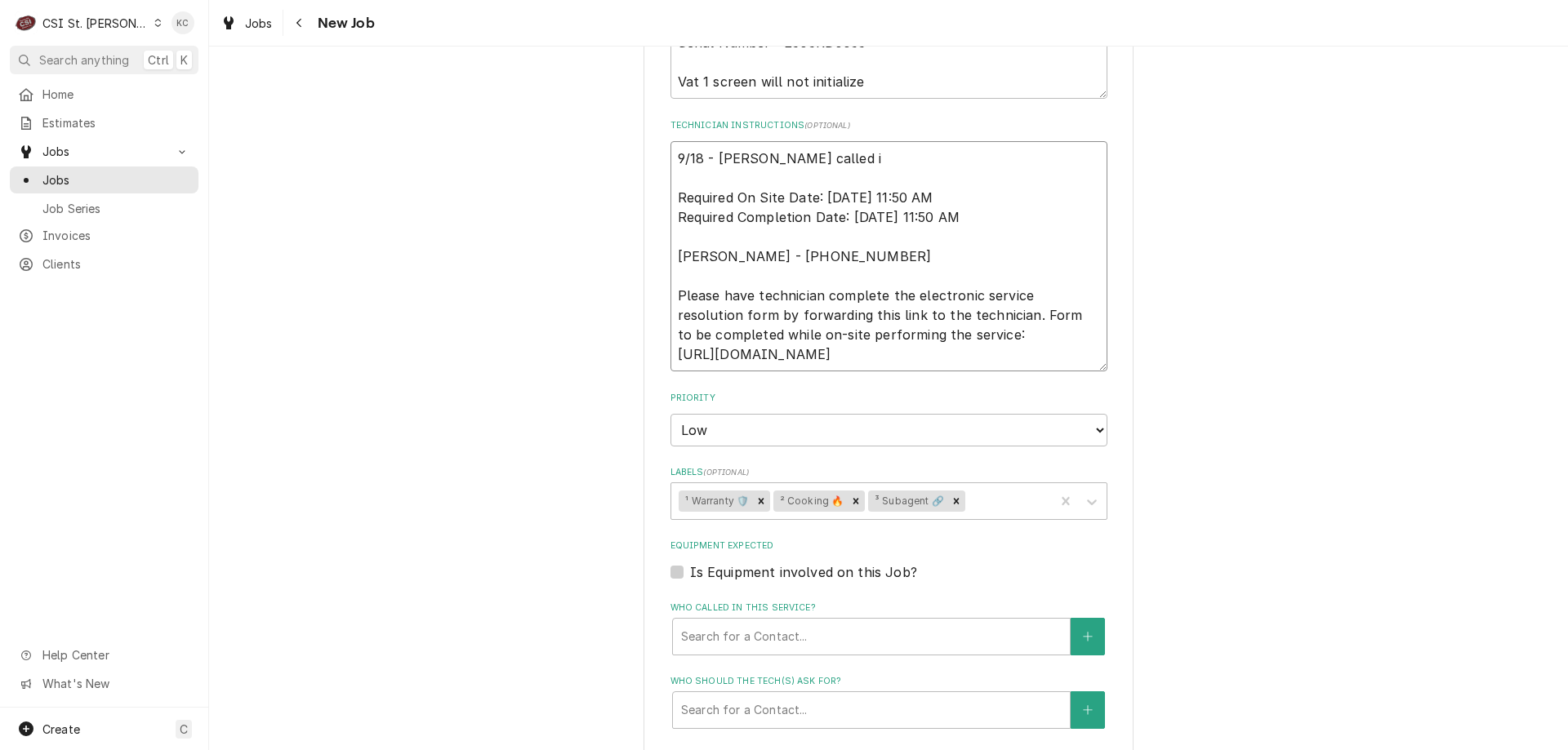
type textarea "x"
type textarea "9/18 - Kelly - Doug called in Required On Site Date: 9/17/2025, 11:50 AM Requir…"
type textarea "x"
type textarea "9/18 - Kelly - Doug called in Required On Site Date: 9/17/2025, 11:50 AM Requir…"
type textarea "x"
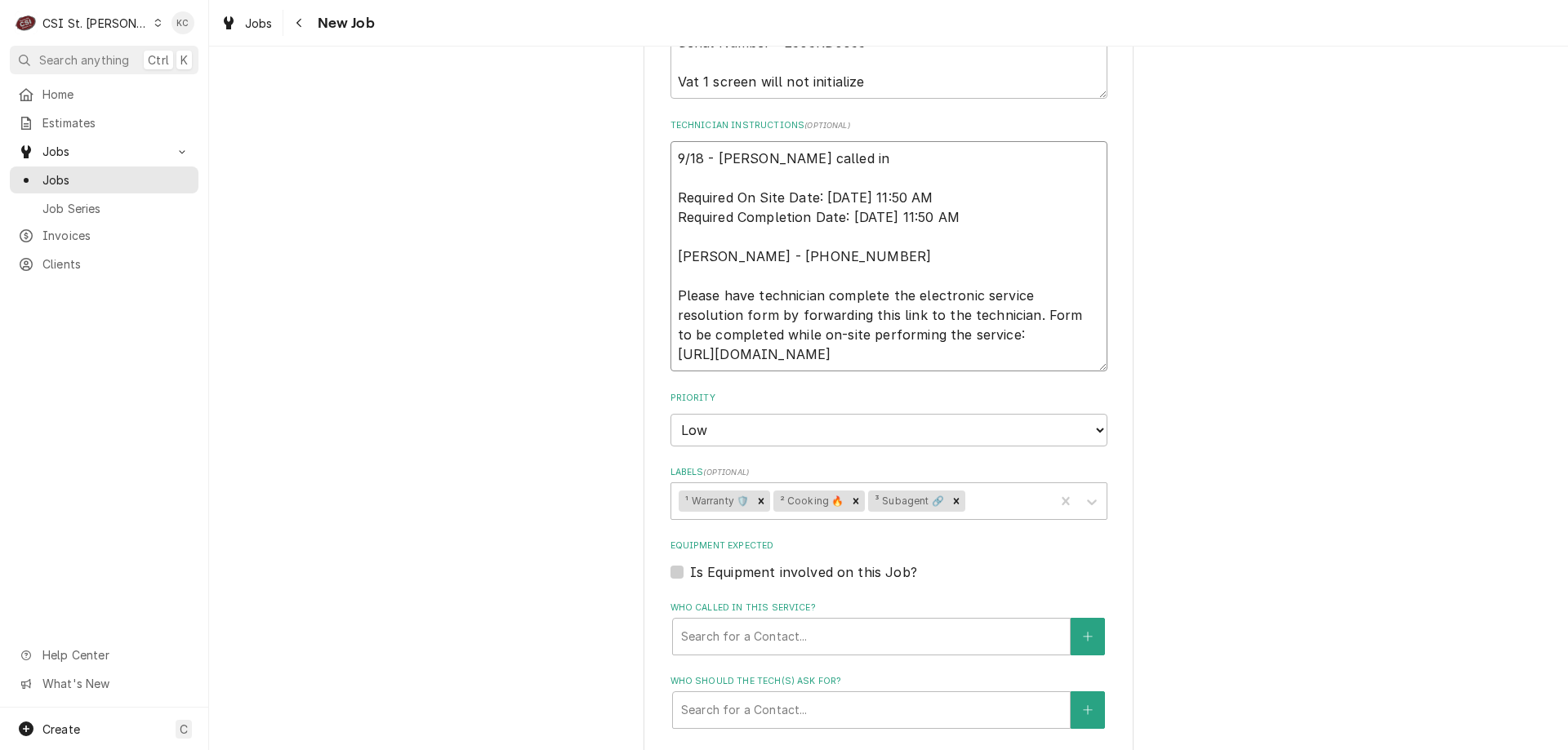
type textarea "9/18 - Kelly - Doug called in a Required On Site Date: 9/17/2025, 11:50 AM Requ…"
type textarea "x"
type textarea "9/18 - Kelly - Doug called in an Required On Site Date: 9/17/2025, 11:50 AM Req…"
type textarea "x"
type textarea "9/18 - Kelly - Doug called in and Required On Site Date: 9/17/2025, 11:50 AM Re…"
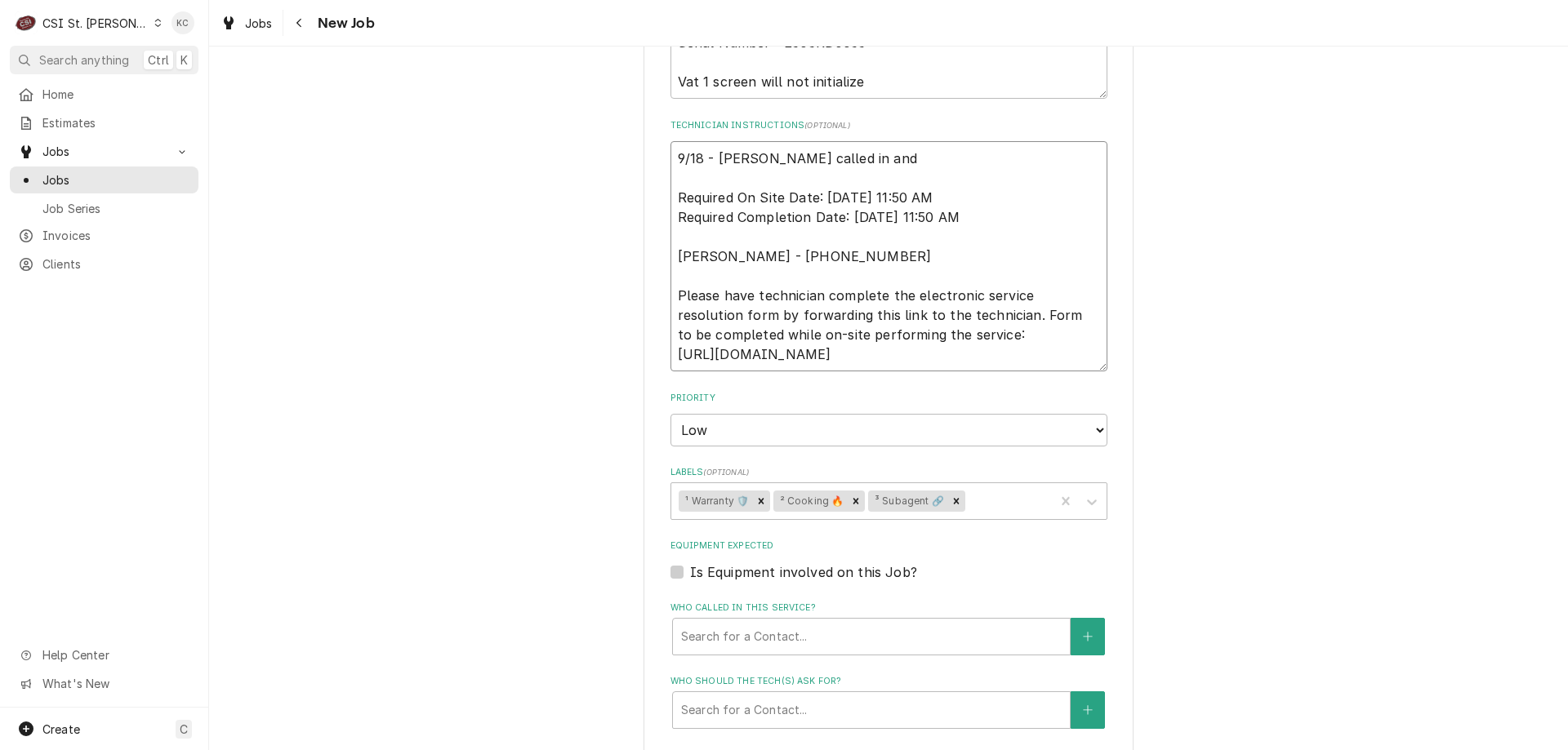
type textarea "x"
type textarea "9/18 - Kelly - Doug called in and Required On Site Date: 9/17/2025, 11:50 AM Re…"
type textarea "x"
type textarea "9/18 - Kelly - Doug called in and d Required On Site Date: 9/17/2025, 11:50 AM …"
type textarea "x"
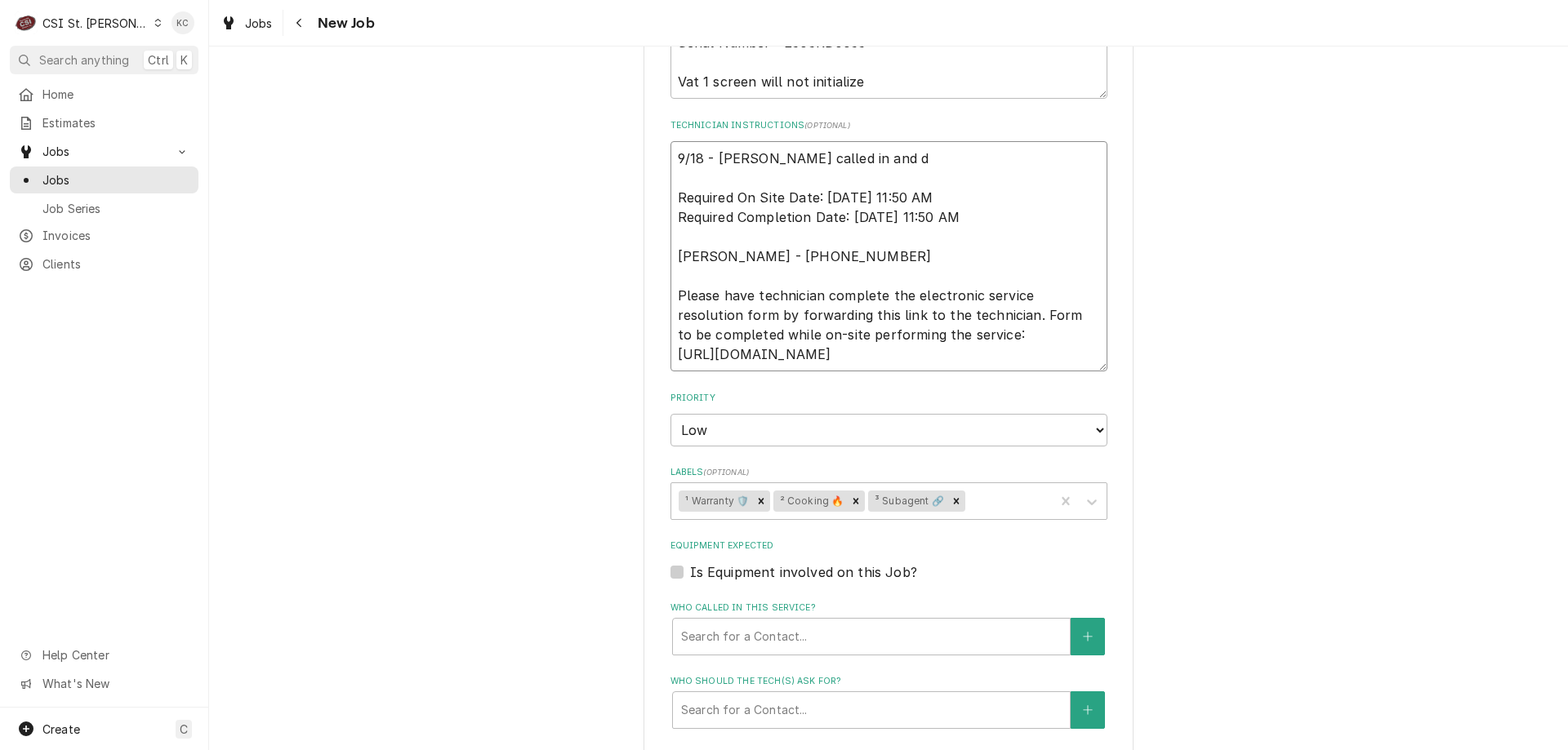
type textarea "9/18 - Kelly - Doug called in and ds Required On Site Date: 9/17/2025, 11:50 AM…"
type textarea "x"
type textarea "9/18 - Kelly - Doug called in and ds= Required On Site Date: 9/17/2025, 11:50 A…"
type textarea "x"
type textarea "9/18 - Kelly - Doug called in and ds== Required On Site Date: 9/17/2025, 11:50 …"
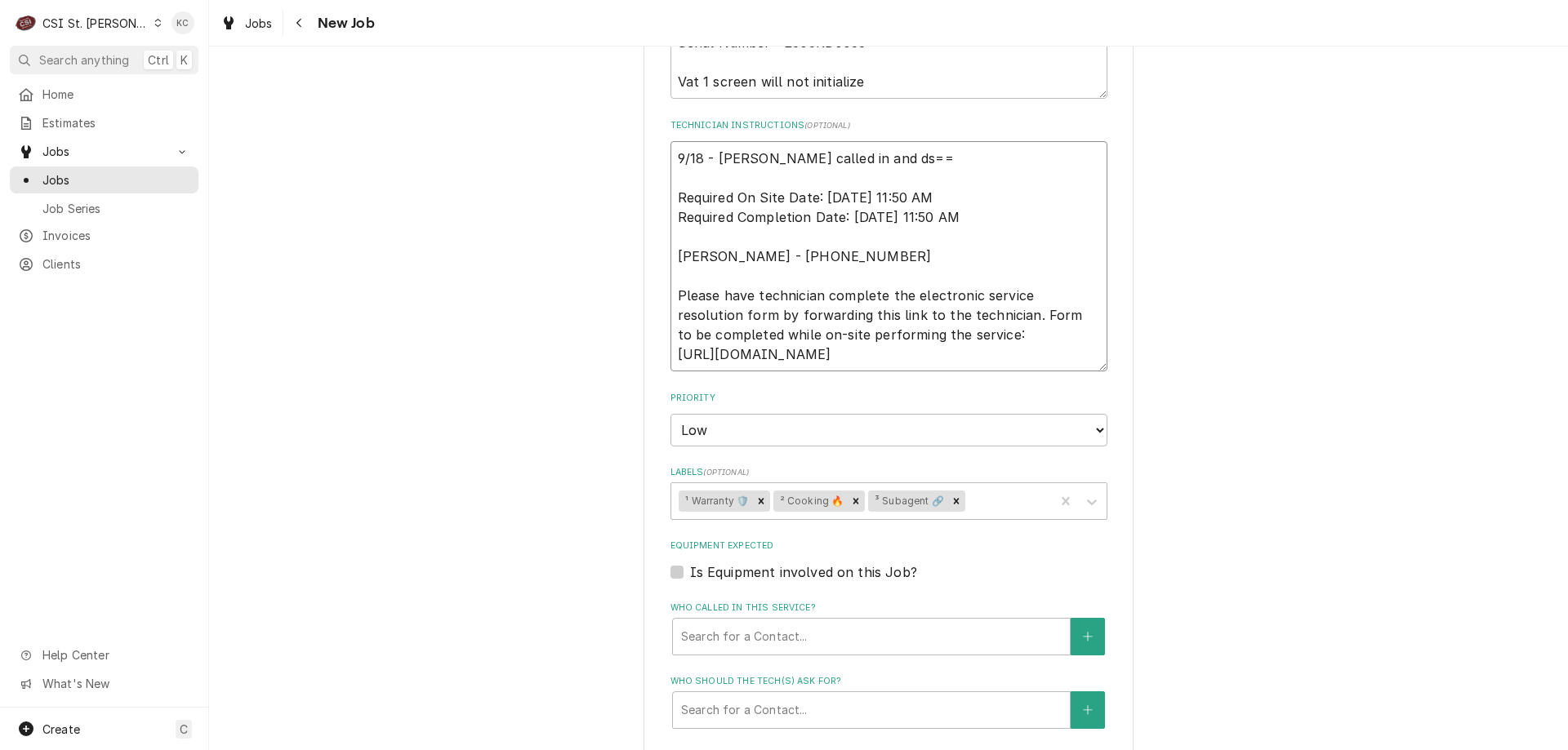
type textarea "x"
type textarea "9/18 - Kelly - Doug called in and ds= Required On Site Date: 9/17/2025, 11:50 A…"
type textarea "x"
type textarea "9/18 - Kelly - Doug called in and ds Required On Site Date: 9/17/2025, 11:50 AM…"
type textarea "x"
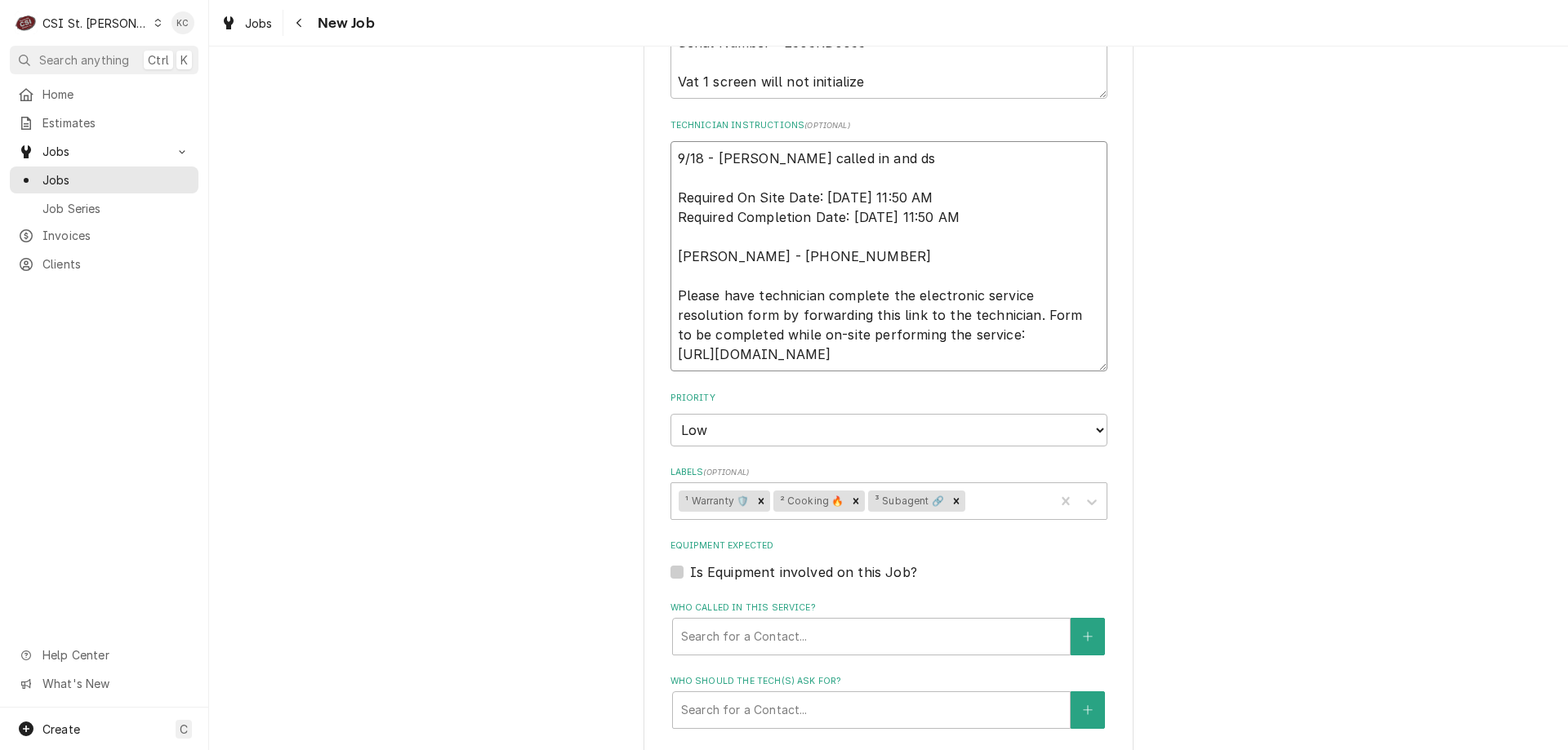
type textarea "9/18 - Kelly - Doug called in and d Required On Site Date: 9/17/2025, 11:50 AM …"
type textarea "x"
type textarea "9/18 - Kelly - Doug called in and Required On Site Date: 9/17/2025, 11:50 AM Re…"
type textarea "x"
type textarea "9/18 - Kelly - Doug called in and s Required On Site Date: 9/17/2025, 11:50 AM …"
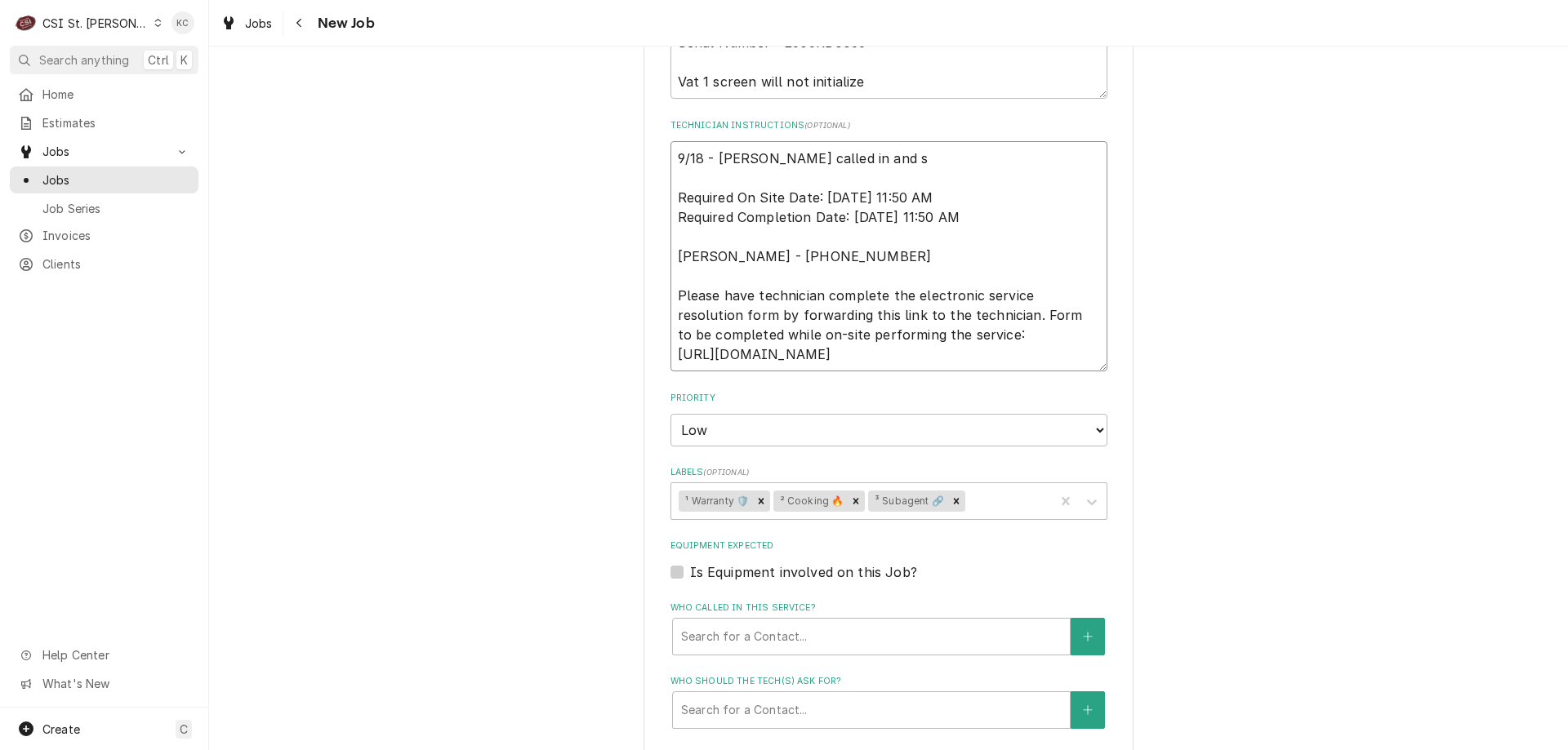
type textarea "x"
type textarea "9/18 - Kelly - Doug called in and st Required On Site Date: 9/17/2025, 11:50 AM…"
type textarea "x"
type textarea "9/18 - Kelly - Doug called in and stat Required On Site Date: 9/17/2025, 11:50 …"
type textarea "x"
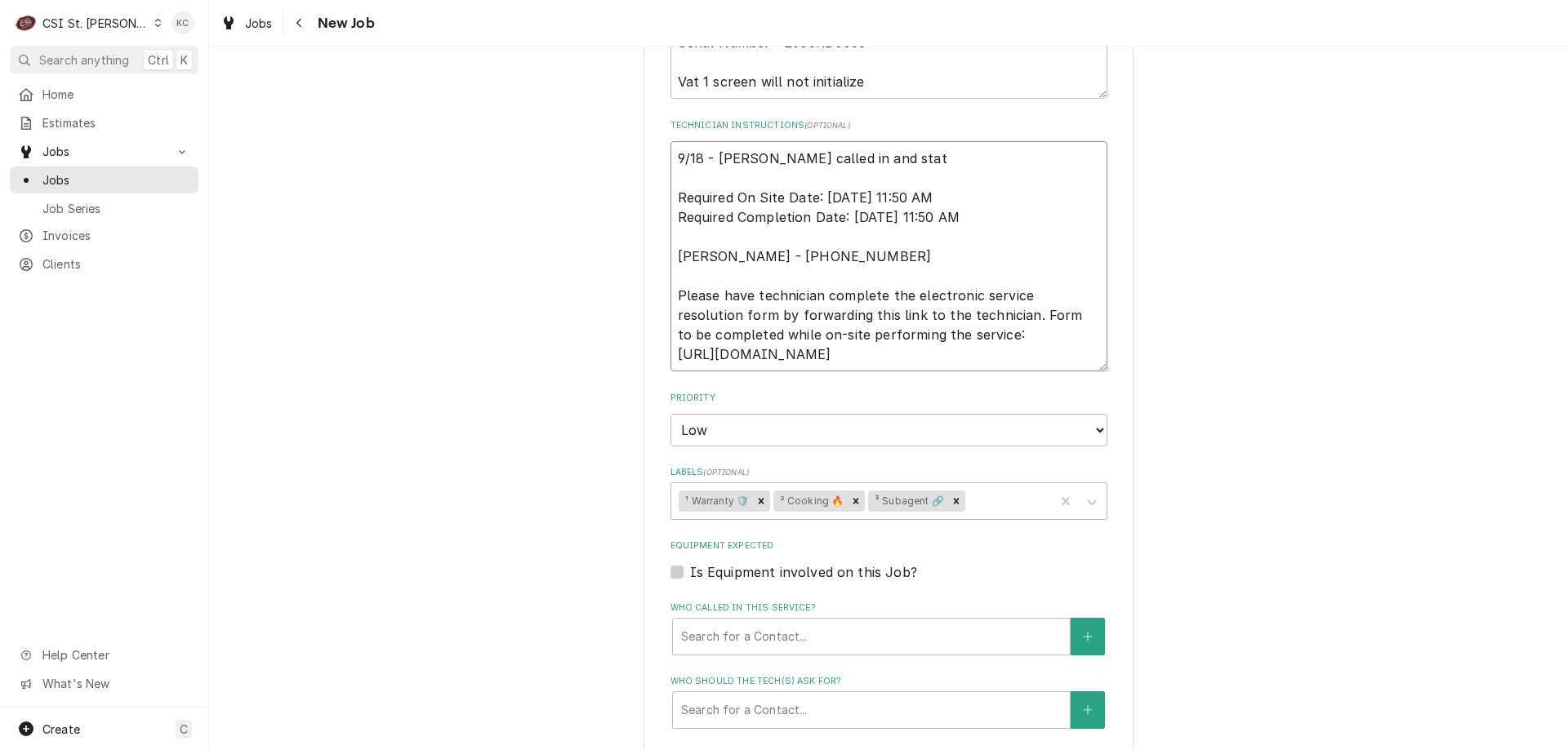
type textarea "9/18 - Kelly - Doug called in and state Required On Site Date: 9/17/2025, 11:50…"
type textarea "x"
type textarea "9/18 - Kelly - Doug called in and stated Required On Site Date: 9/17/2025, 11:5…"
type textarea "x"
type textarea "9/18 - Kelly - Doug called in and stated Required On Site Date: 9/17/2025, 11:5…"
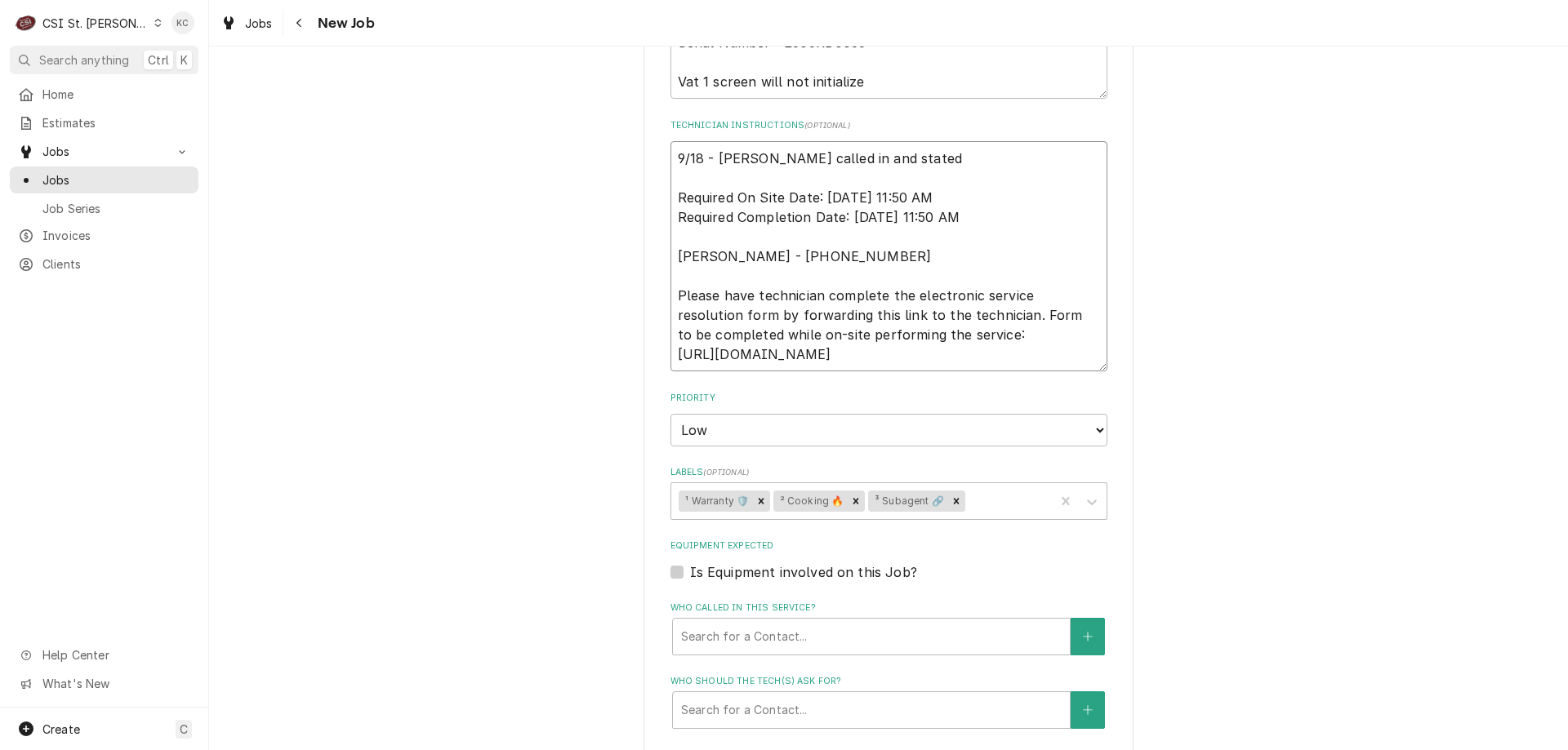
type textarea "x"
type textarea "9/18 - Kelly - Doug called in and stated h Required On Site Date: 9/17/2025, 11…"
type textarea "x"
type textarea "9/18 - Kelly - Doug called in and stated he Required On Site Date: 9/17/2025, 1…"
type textarea "x"
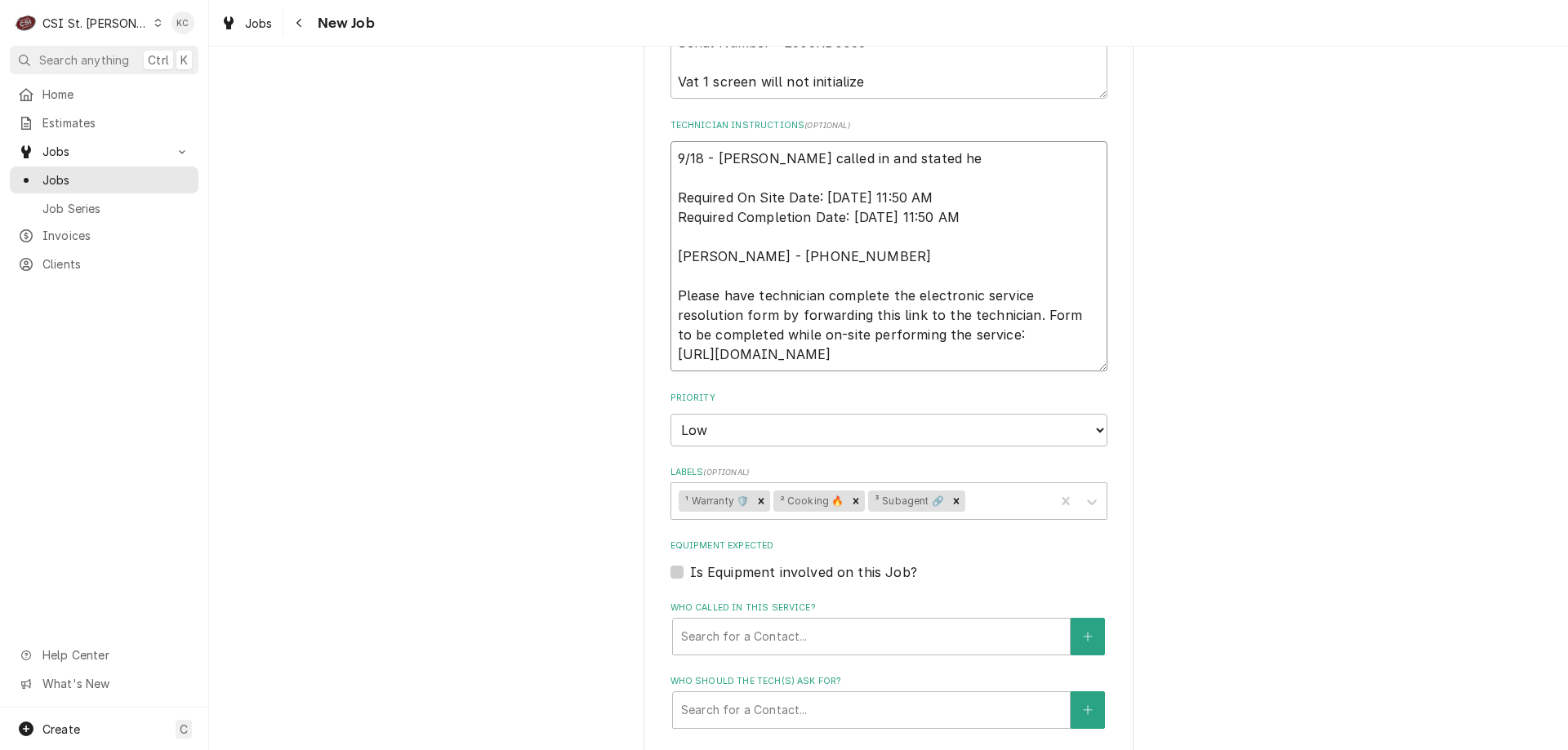
type textarea "9/18 - Kelly - Doug called in and stated he Required On Site Date: 9/17/2025, 1…"
type textarea "x"
type textarea "9/18 - Kelly - Doug called in and stated he w Required On Site Date: 9/17/2025,…"
type textarea "x"
type textarea "9/18 - Kelly - Doug called in and stated he wa Required On Site Date: 9/17/2025…"
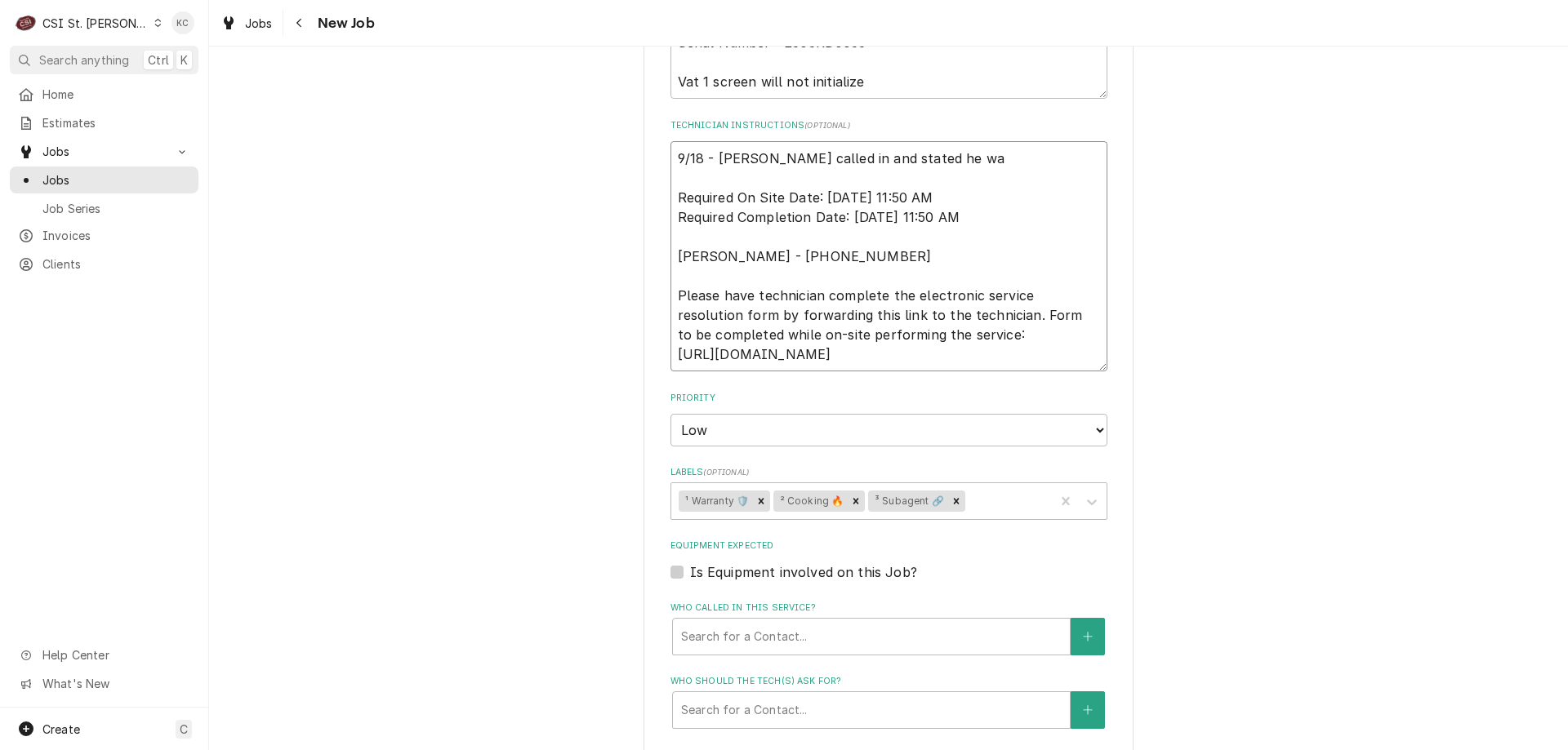
type textarea "x"
type textarea "9/18 - Kelly - Doug called in and stated he was Required On Site Date: 9/17/202…"
type textarea "x"
type textarea "9/18 - Kelly - Doug called in and stated he was Required On Site Date: 9/17/202…"
type textarea "x"
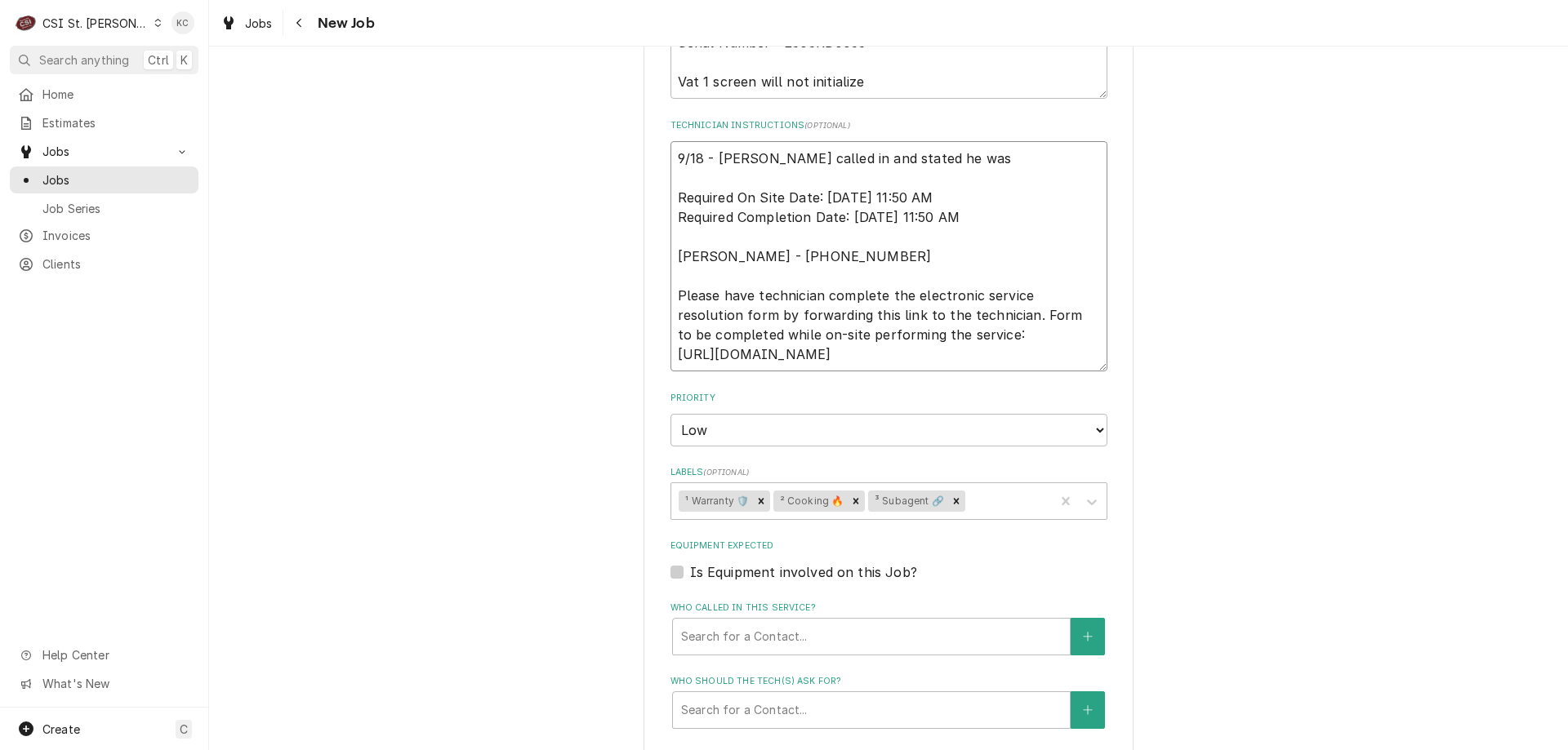
type textarea "9/18 - Kelly - Doug called in and stated he was n Required On Site Date: 9/17/2…"
type textarea "x"
type textarea "9/18 - Kelly - Doug called in and stated he was no Required On Site Date: 9/17/…"
type textarea "x"
type textarea "9/18 - Kelly - Doug called in and stated he was not Required On Site Date: 9/17…"
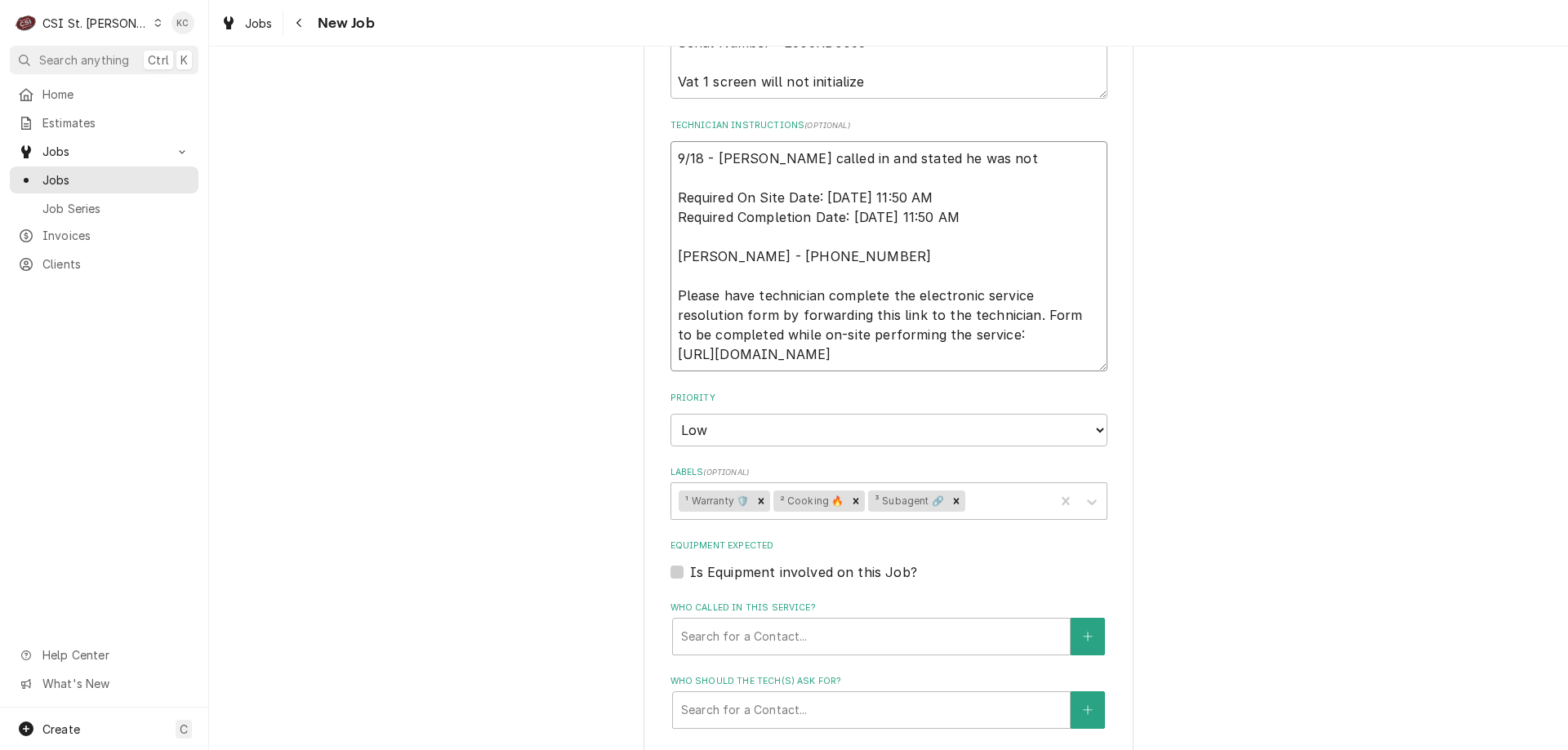
type textarea "x"
type textarea "9/18 - Kelly - Doug called in and stated he was not Required On Site Date: 9/17…"
type textarea "x"
type textarea "9/18 - Kelly - Doug called in and stated he was not c Required On Site Date: 9/…"
type textarea "x"
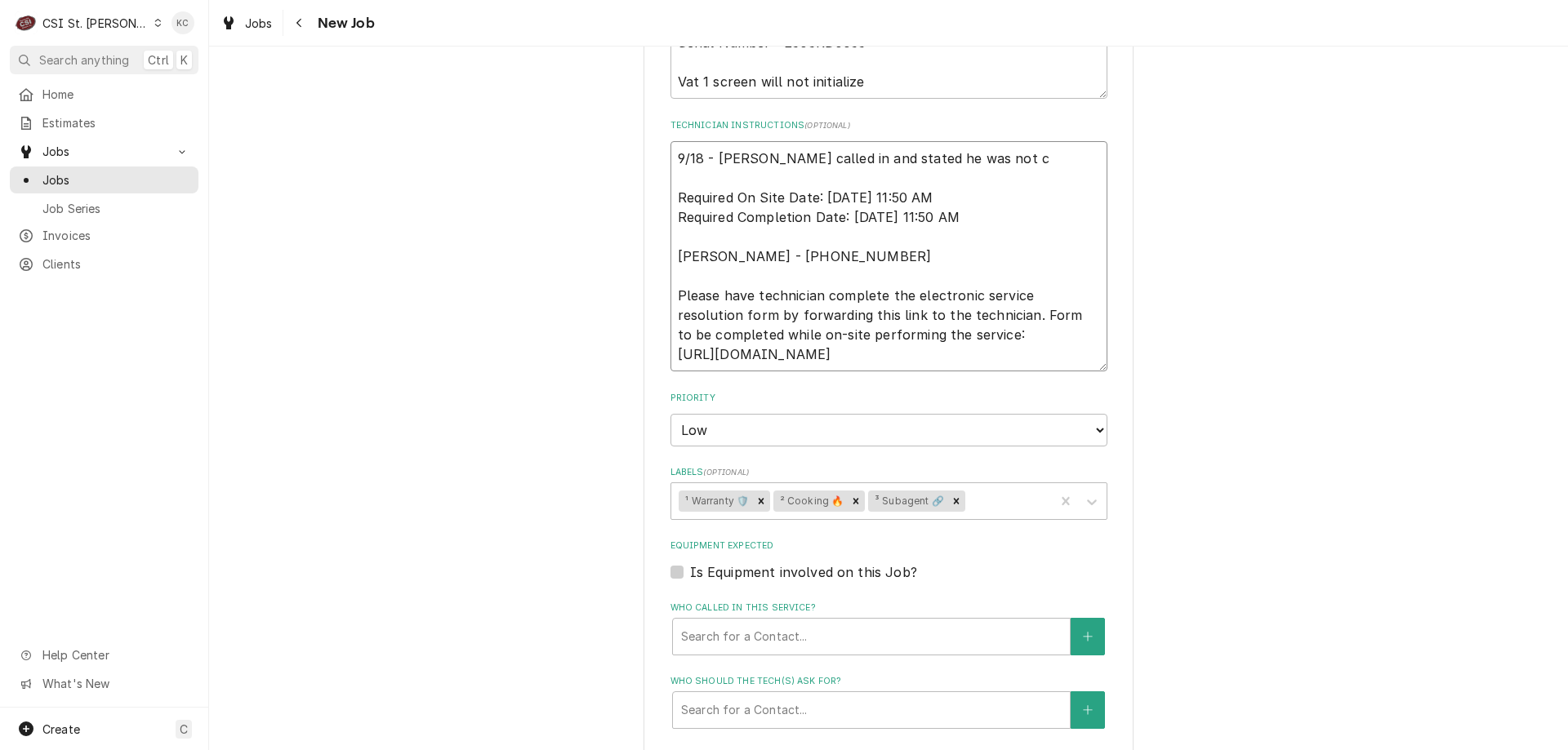
type textarea "9/18 - Kelly - Doug called in and stated he was not co Required On Site Date: 9…"
type textarea "x"
type textarea "9/18 - Kelly - Doug called in and stated he was not com Required On Site Date: …"
type textarea "x"
type textarea "9/18 - Kelly - Doug called in and stated he was not comf Required On Site Date:…"
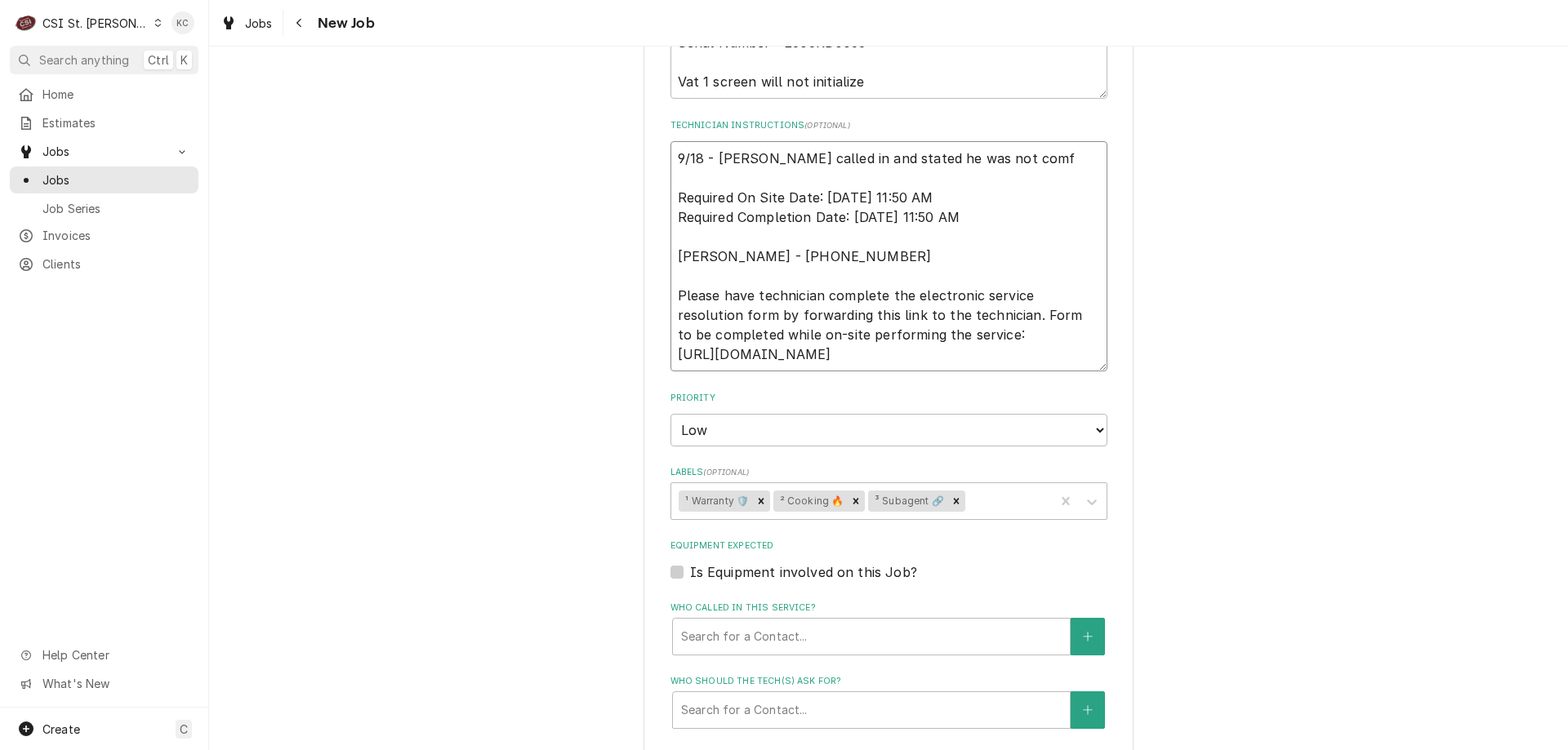
type textarea "x"
type textarea "9/18 - Kelly - Doug called in and stated he was not comfo Required On Site Date…"
type textarea "x"
type textarea "9/18 - Kelly - Doug called in and stated he was not comfor Required On Site Dat…"
type textarea "x"
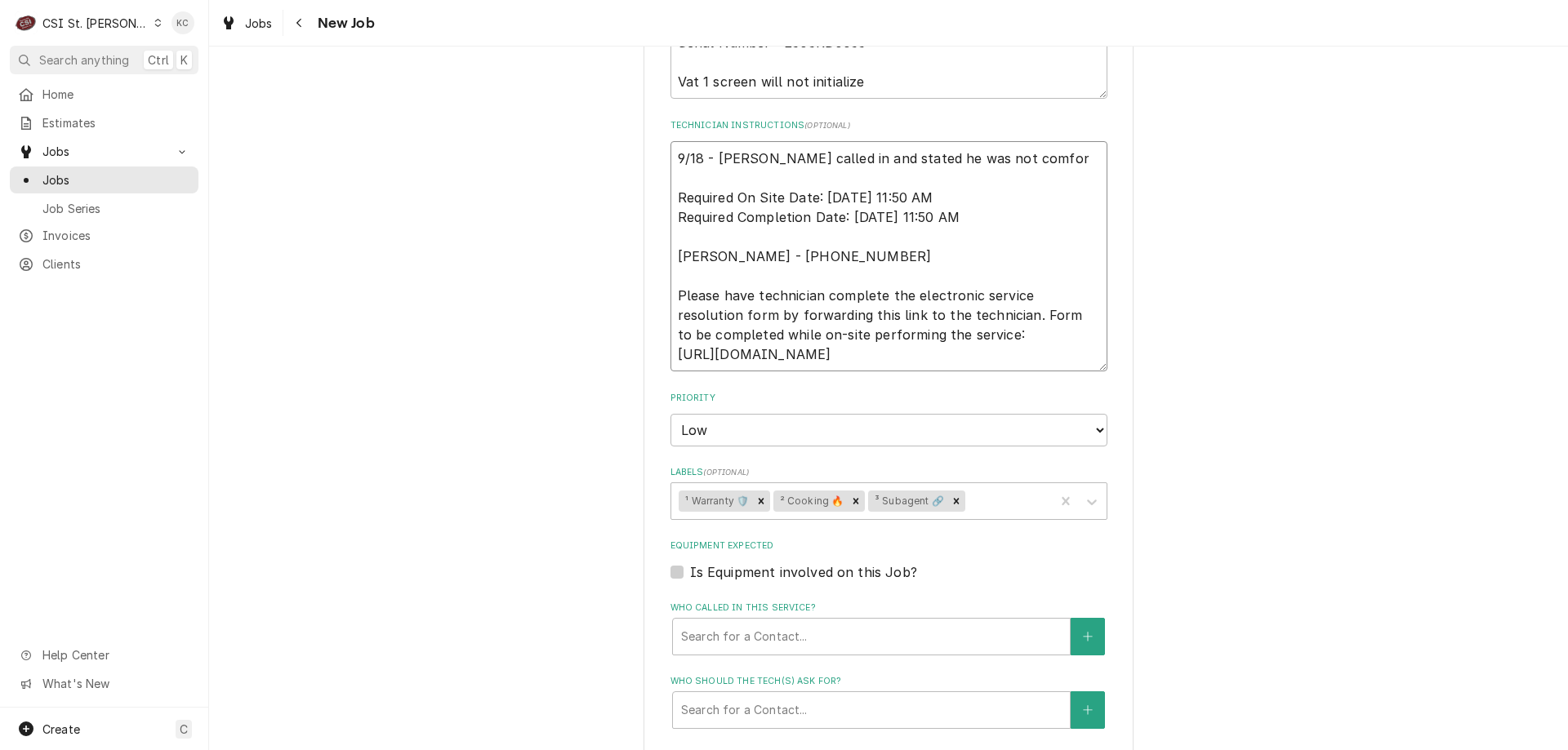
type textarea "9/18 - Kelly - Doug called in and stated he was not comfort Required On Site Da…"
type textarea "x"
type textarea "9/18 - Kelly - Doug called in and stated he was not comforta Required On Site D…"
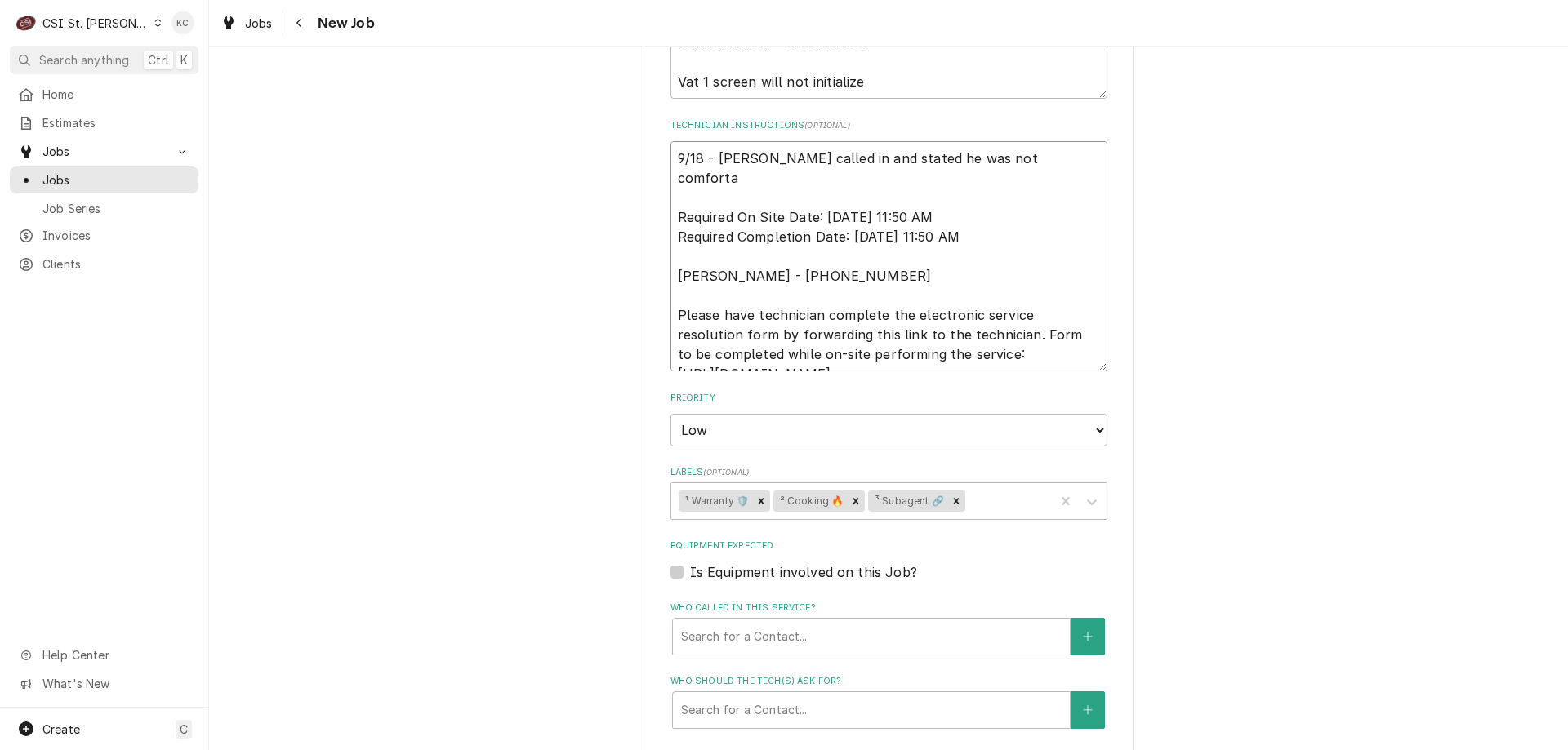
type textarea "x"
type textarea "9/18 - Kelly - Doug called in and stated he was not comfortab Required On Site …"
type textarea "x"
type textarea "9/18 - Kelly - Doug called in and stated he was not comfortabl Required On Site…"
type textarea "x"
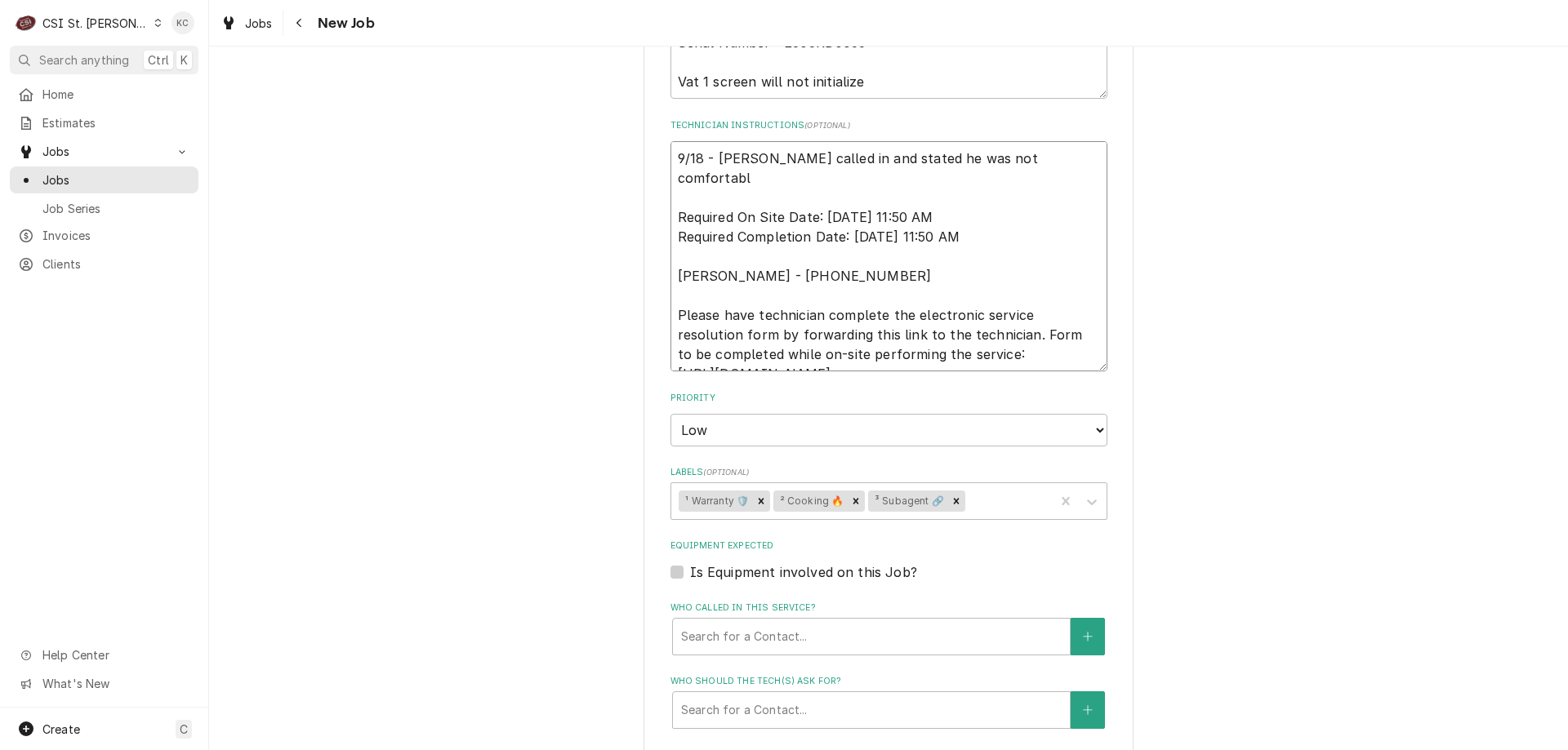
type textarea "9/18 - Kelly - Doug called in and stated he was not comfortable Required On Sit…"
type textarea "x"
type textarea "9/18 - Kelly - Doug called in and stated he was not comfortable Required On Sit…"
type textarea "x"
type textarea "9/18 - Kelly - Doug called in and stated he was not comfortable r Required On S…"
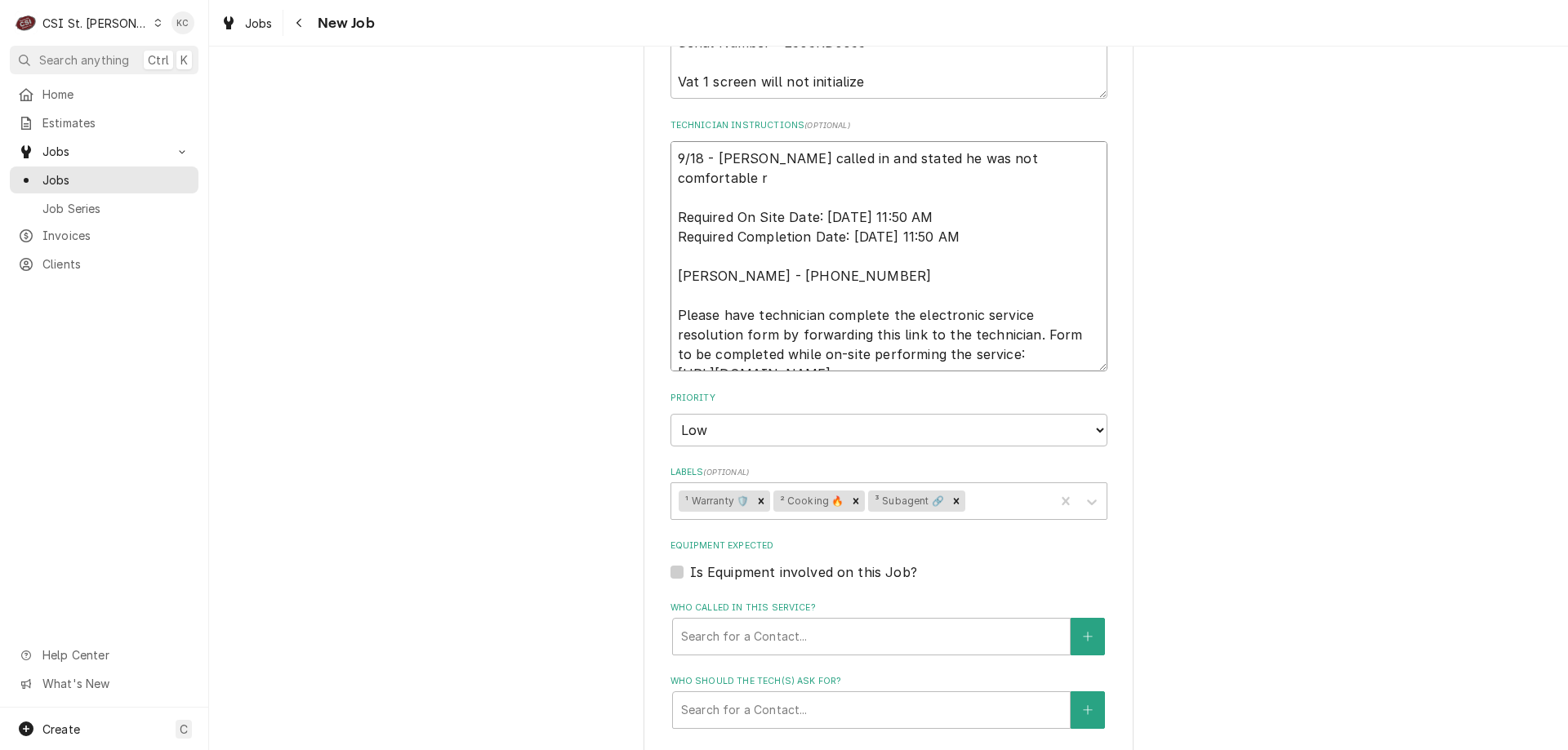
type textarea "x"
type textarea "9/18 - Kelly - Doug called in and stated he was not comfortable ru Required On …"
type textarea "x"
type textarea "9/18 - Kelly - Doug called in and stated he was not comfortable run Required On…"
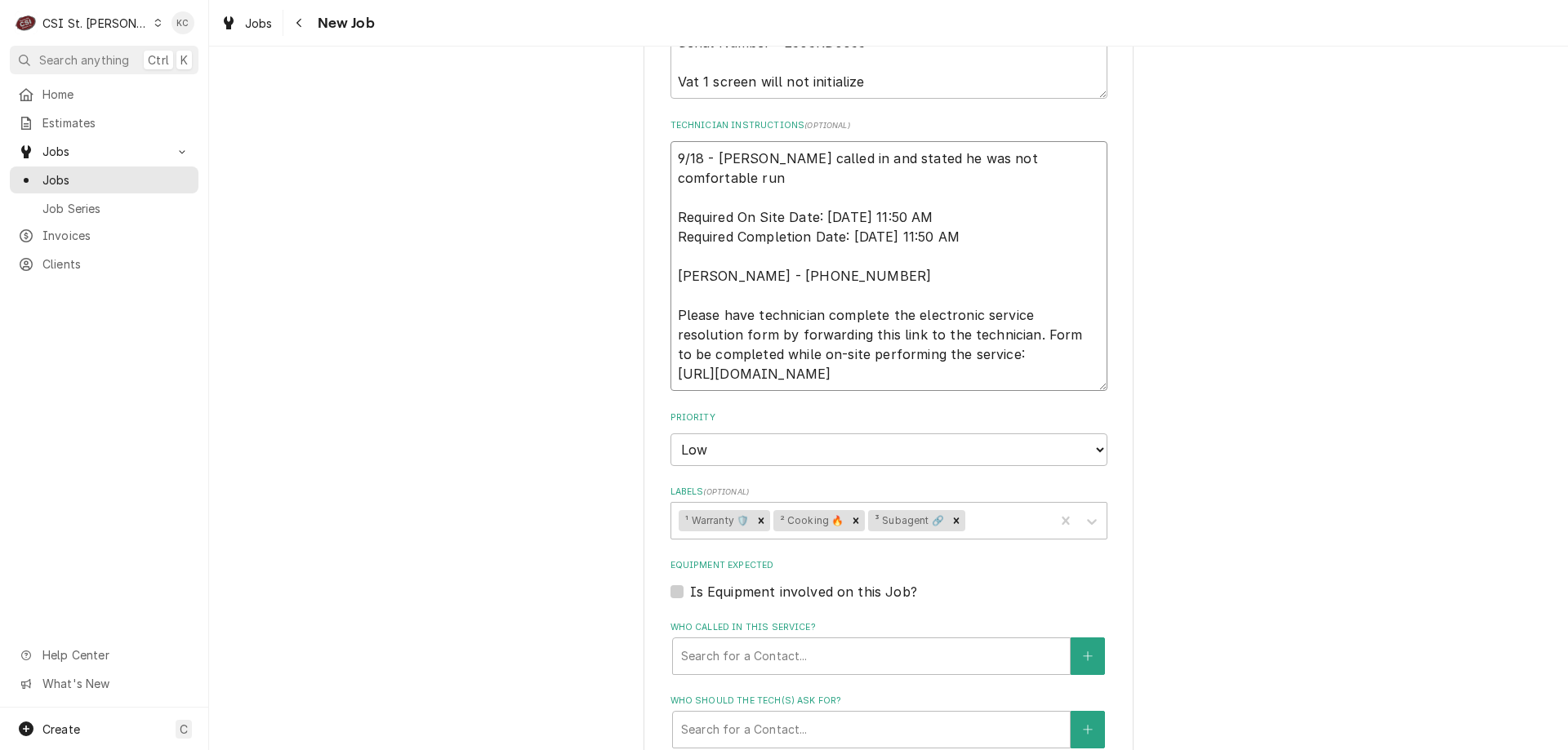
type textarea "x"
type textarea "9/18 - Kelly - Doug called in and stated he was not comfortable runn Required O…"
type textarea "x"
type textarea "9/18 - Kelly - Doug called in and stated he was not comfortable runni Required …"
type textarea "x"
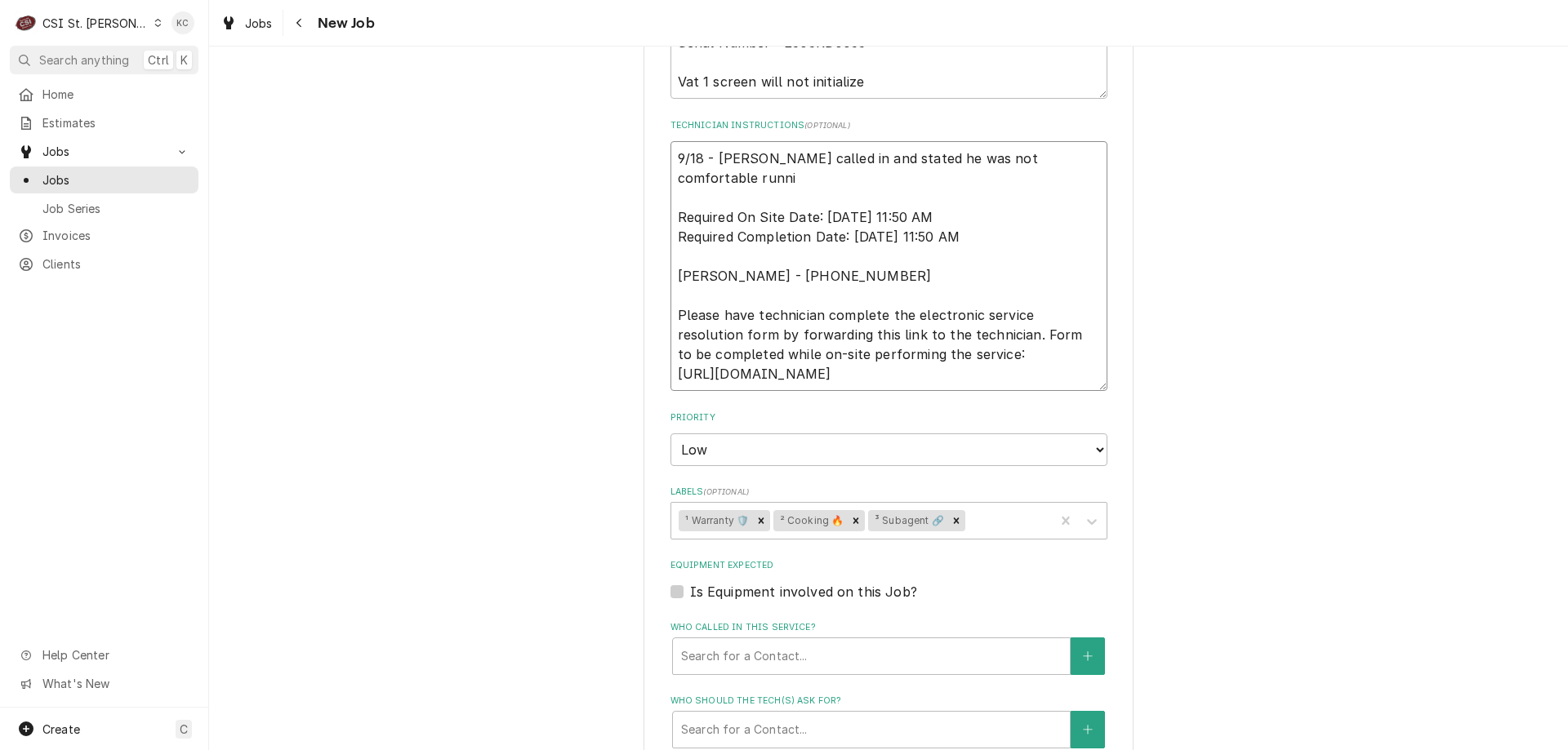
type textarea "9/18 - Kelly - Doug called in and stated he was not comfortable runnin Required…"
type textarea "x"
type textarea "9/18 - Kelly - Doug called in and stated he was not comfortable running Require…"
type textarea "x"
type textarea "9/18 - Kelly - Doug called in and stated he was not comfortable running Require…"
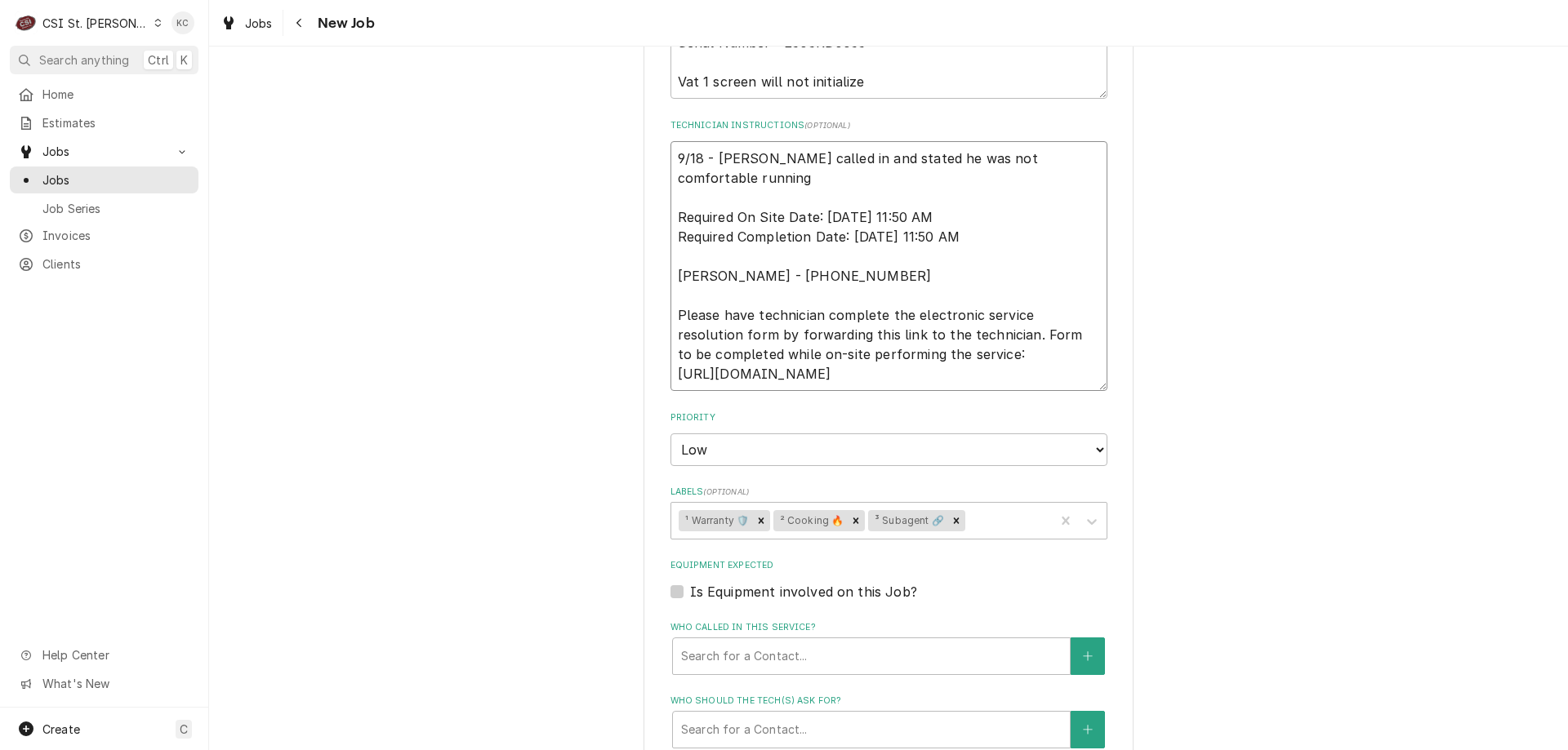
type textarea "x"
type textarea "9/18 - Kelly - Doug called in and stated he was not comfortable running t Requi…"
type textarea "x"
type textarea "9/18 - Kelly - Doug called in and stated he was not comfortable running th Requ…"
click at [947, 517] on div "Remove ³ Subagent 🔗" at bounding box center [957, 521] width 18 height 22
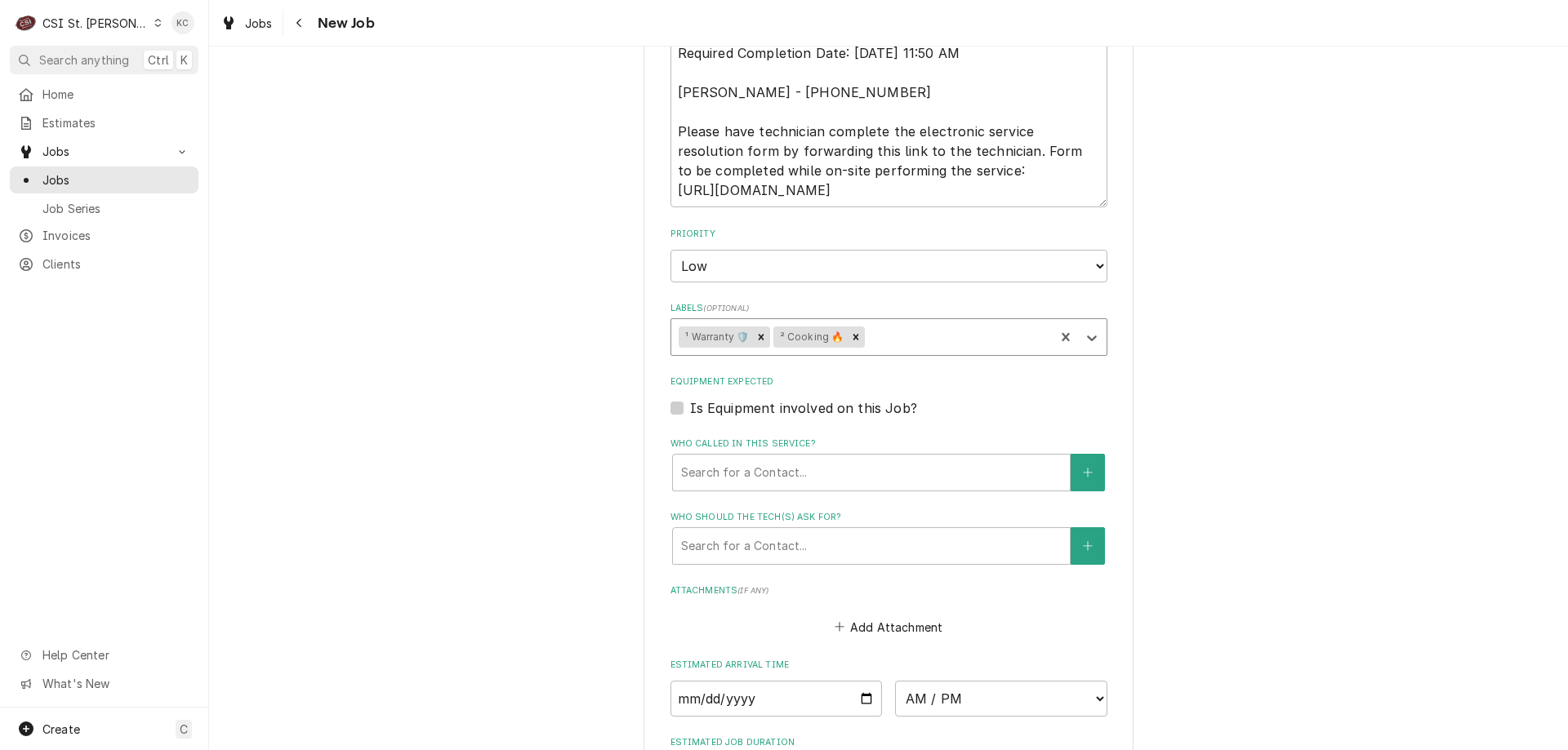
scroll to position [1464, 0]
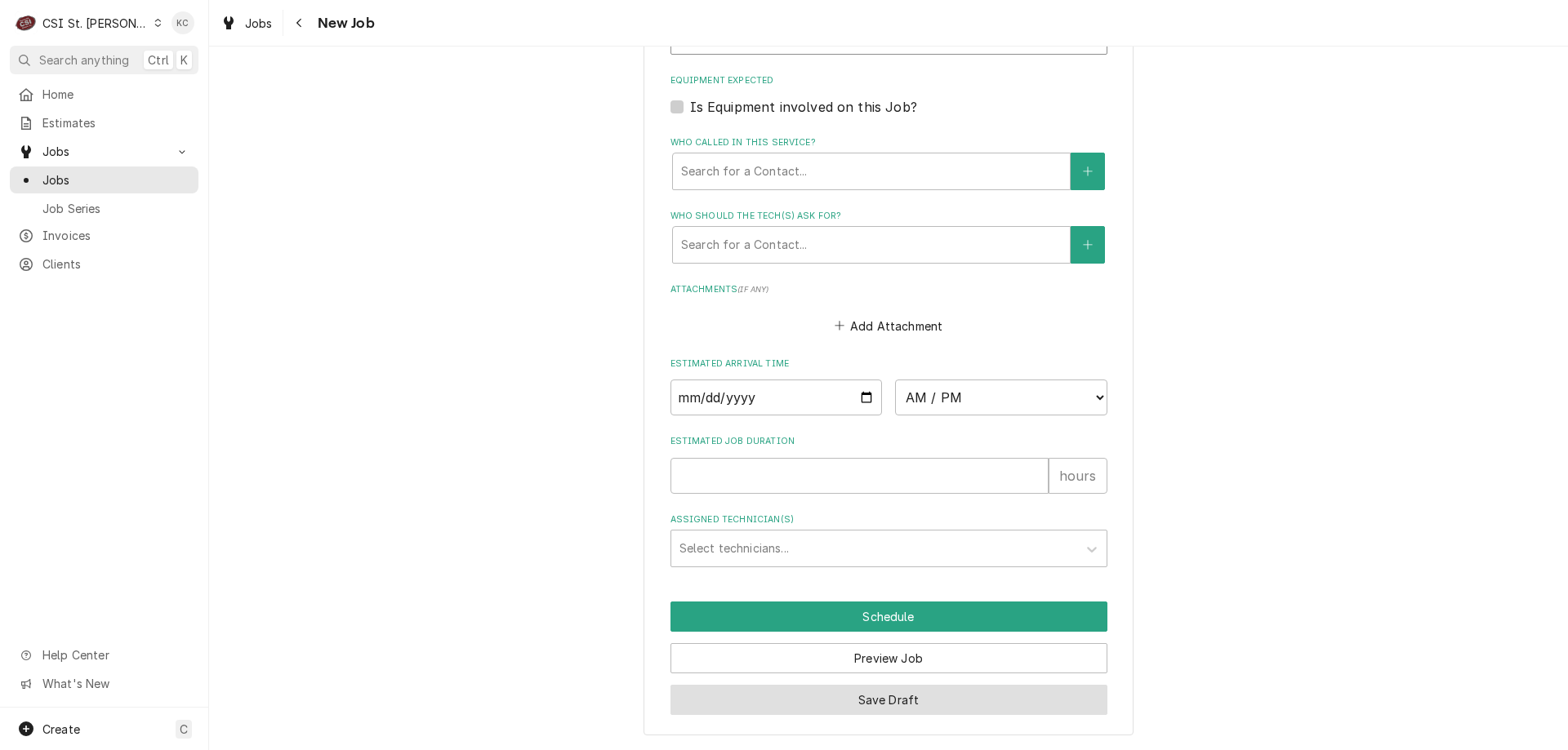
click at [799, 700] on button "Save Draft" at bounding box center [888, 700] width 437 height 30
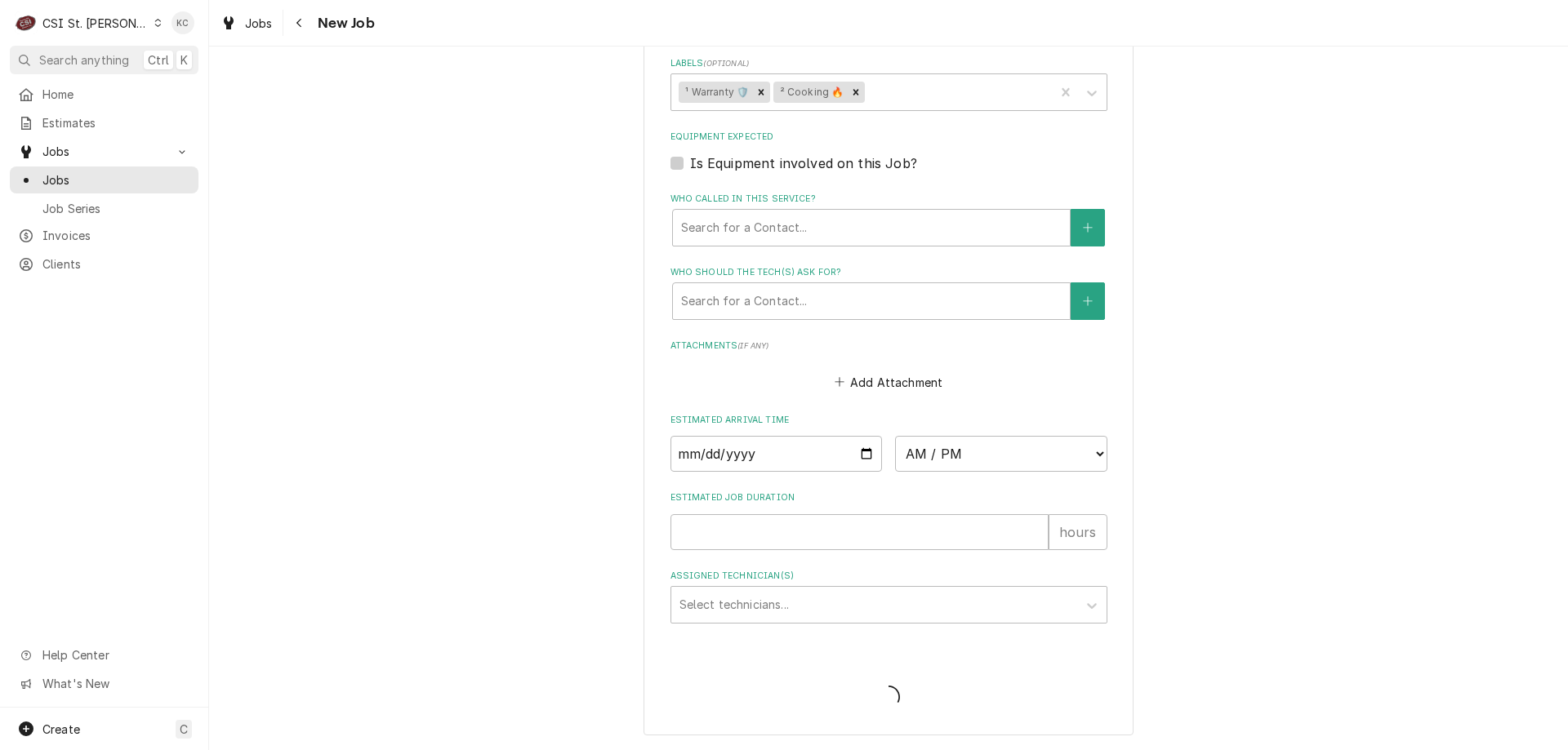
scroll to position [1409, 0]
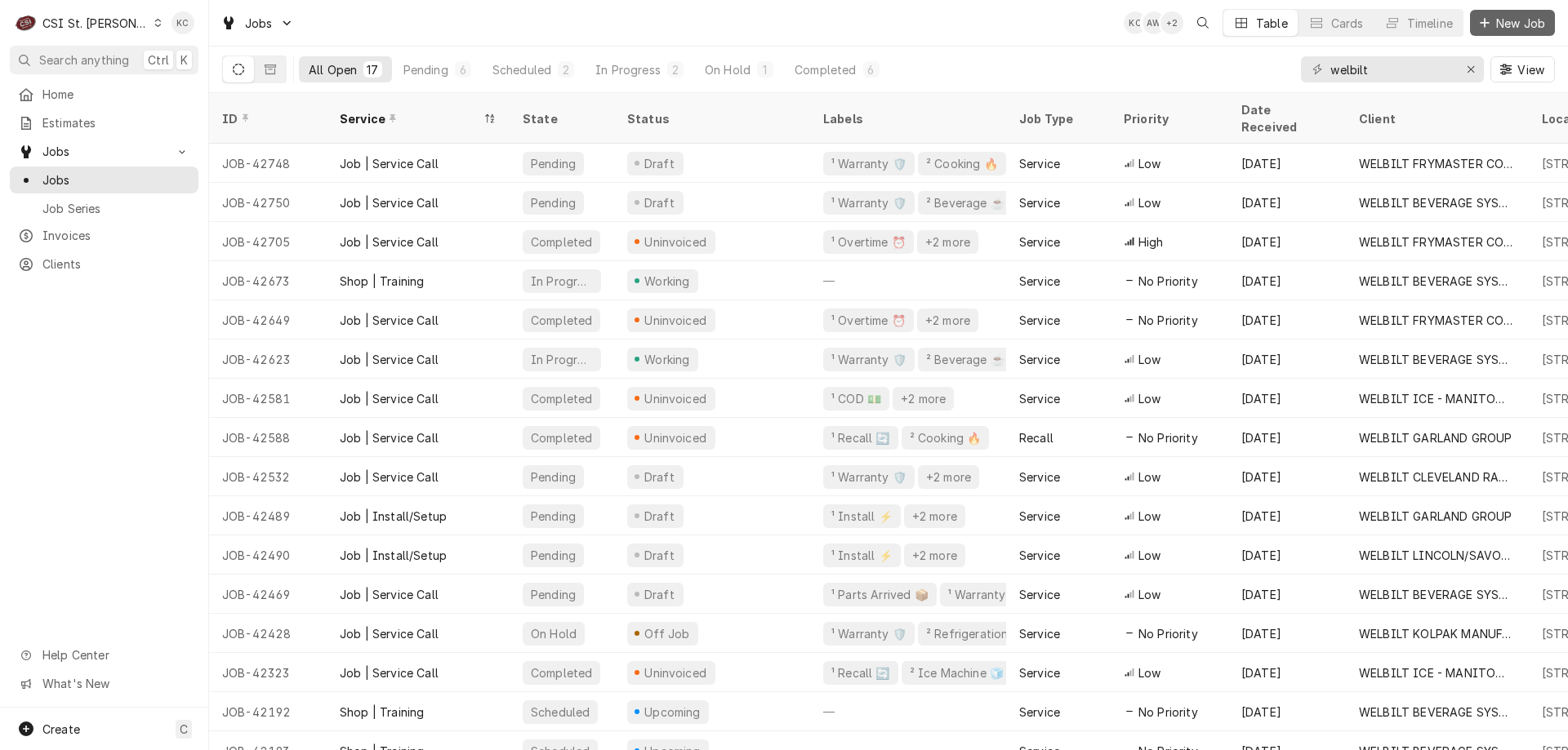
click at [1536, 17] on span "New Job" at bounding box center [1521, 23] width 56 height 17
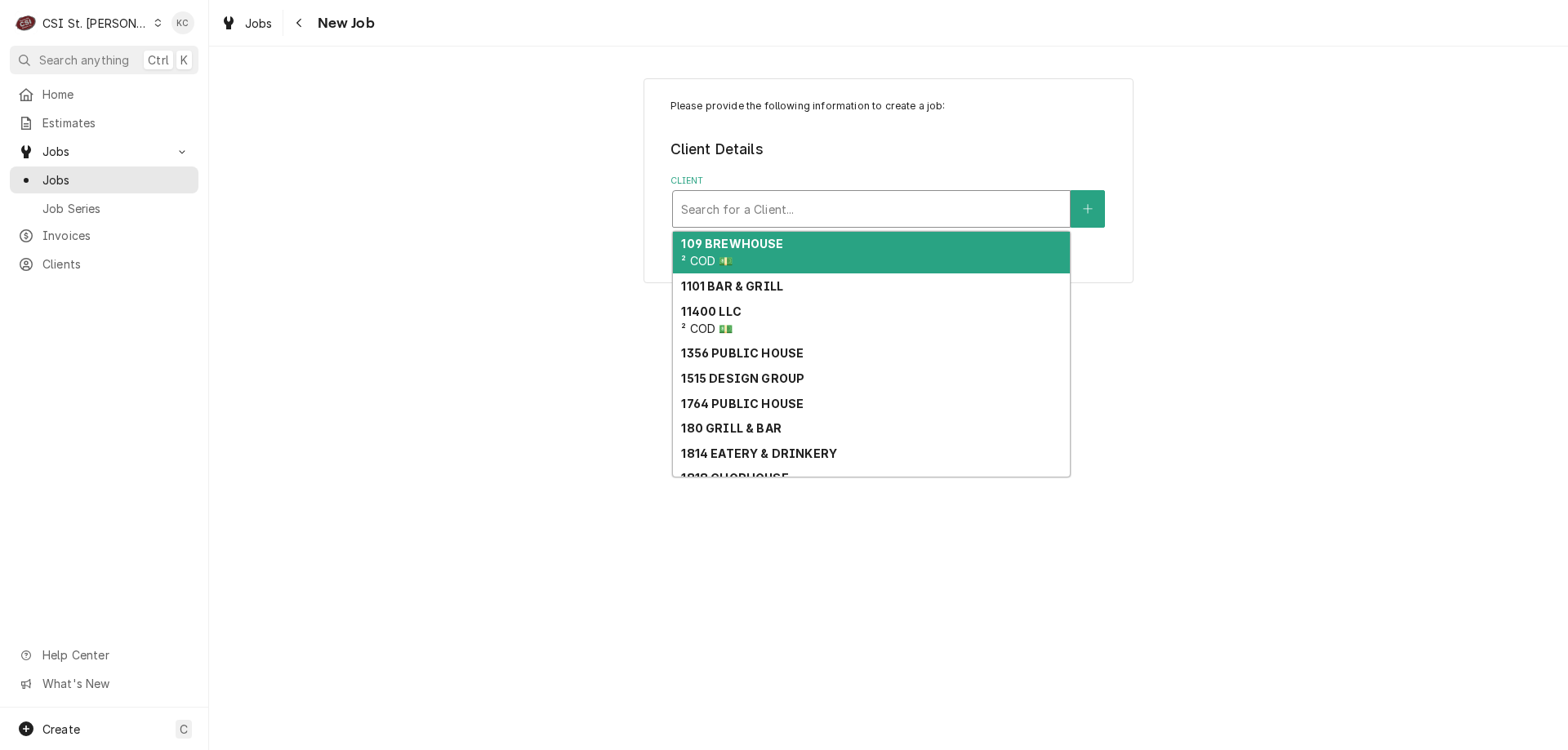
click at [818, 201] on div "Client" at bounding box center [871, 209] width 380 height 29
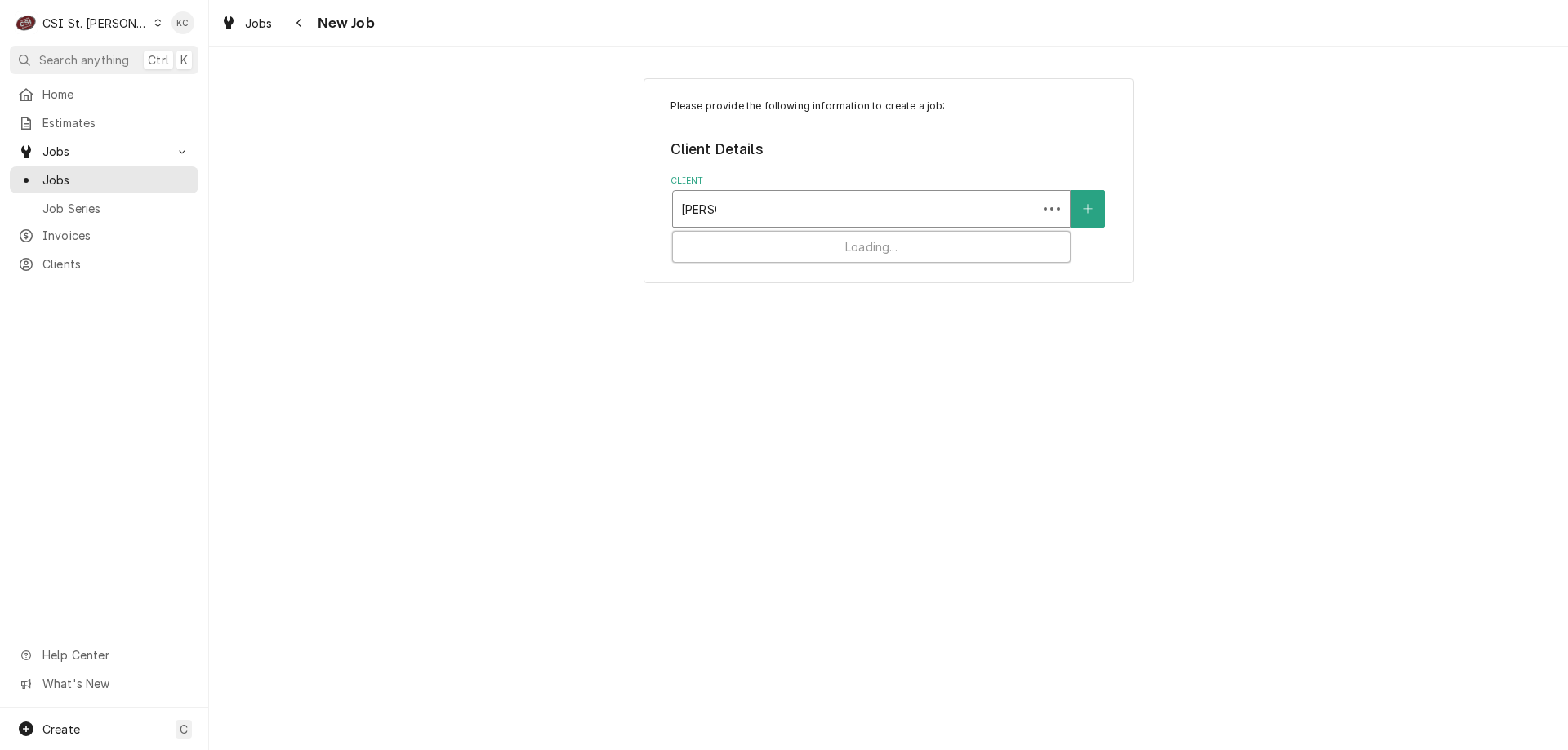
type input "[PERSON_NAME]"
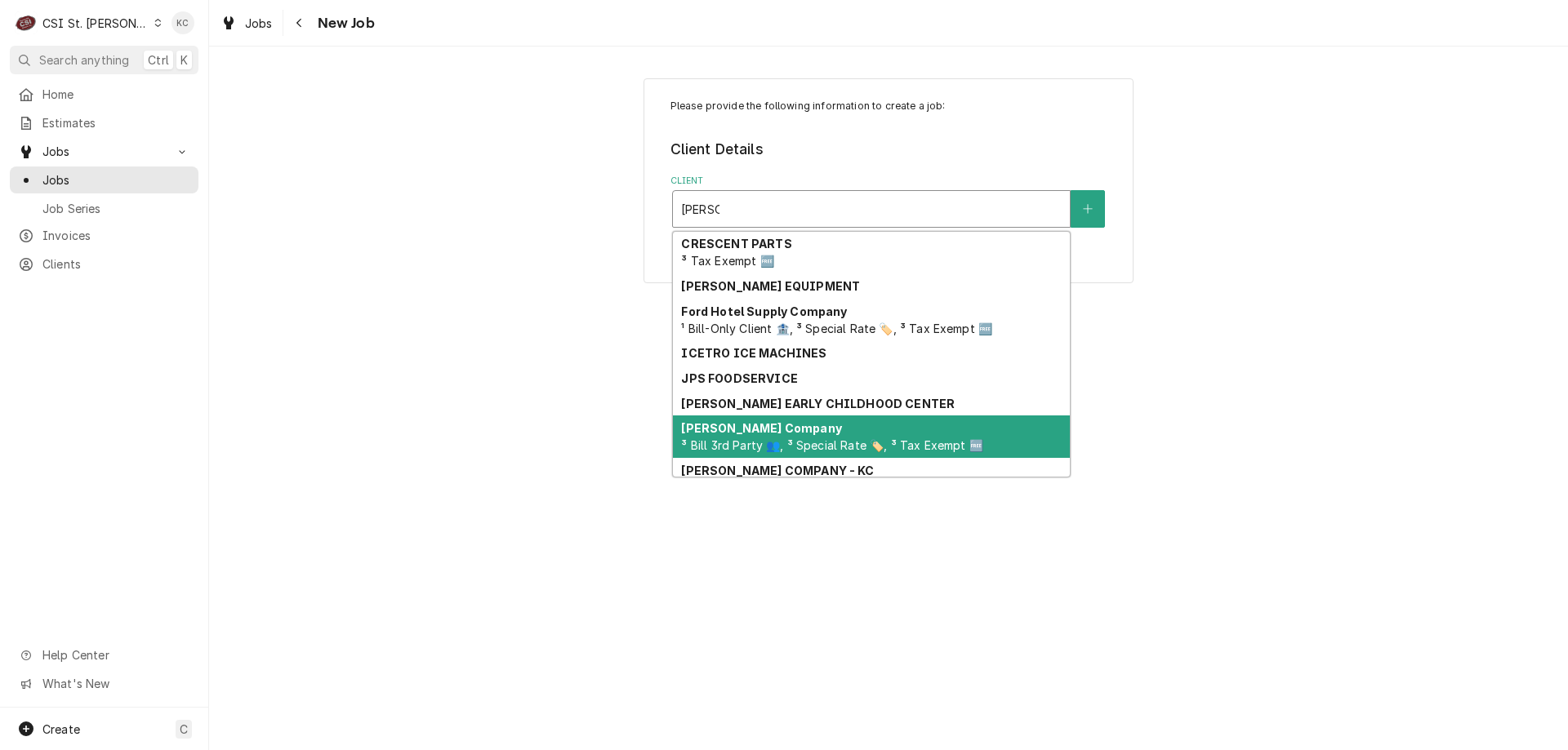
click at [813, 444] on span "³ Bill 3rd Party 👥, ³ Special Rate 🏷️, ³ Tax Exempt 🆓" at bounding box center [832, 445] width 301 height 14
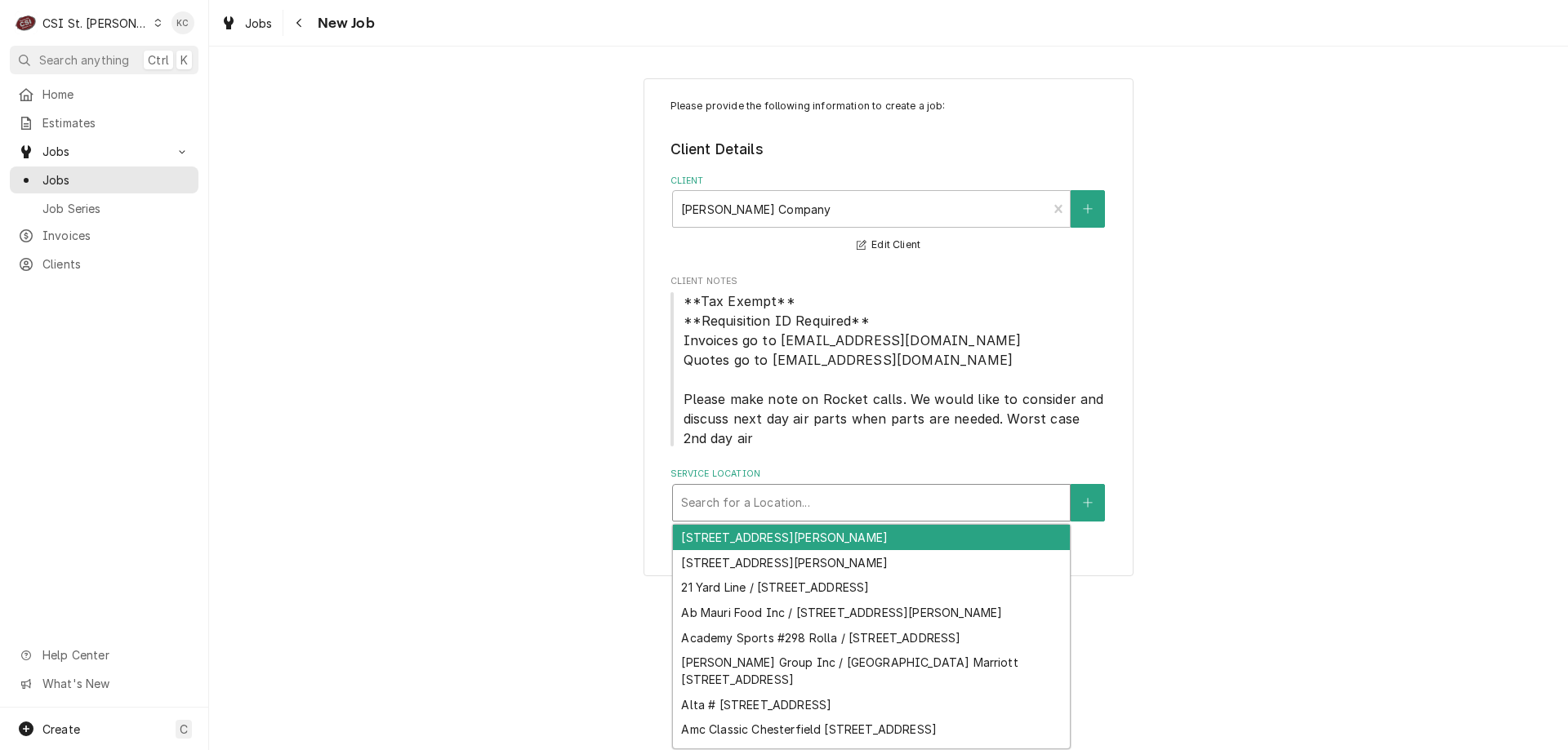
click at [837, 506] on div "Service Location" at bounding box center [871, 502] width 380 height 29
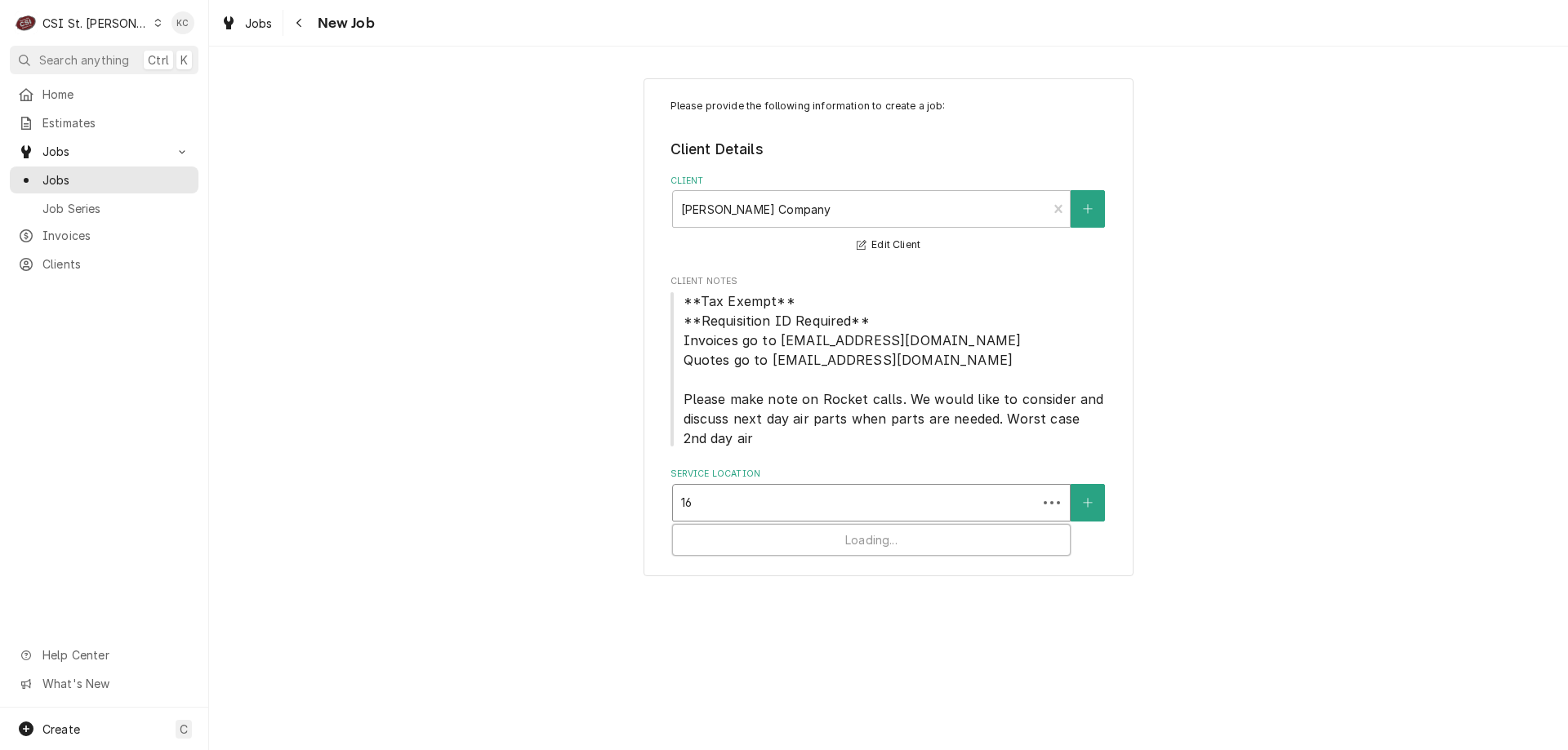
type input "160"
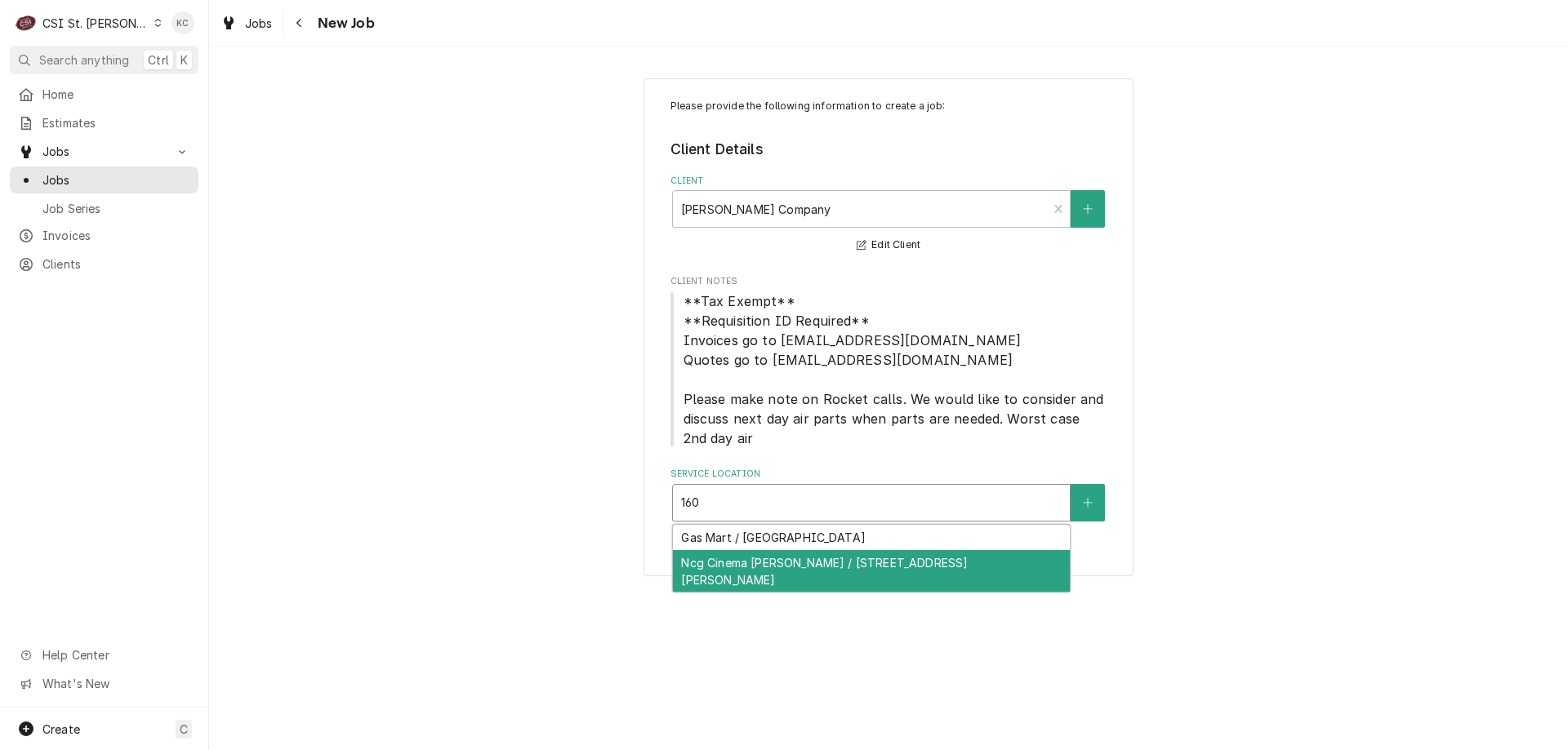
click at [847, 556] on div "Ncg Cinema [PERSON_NAME] / [STREET_ADDRESS][PERSON_NAME]" at bounding box center [871, 571] width 397 height 42
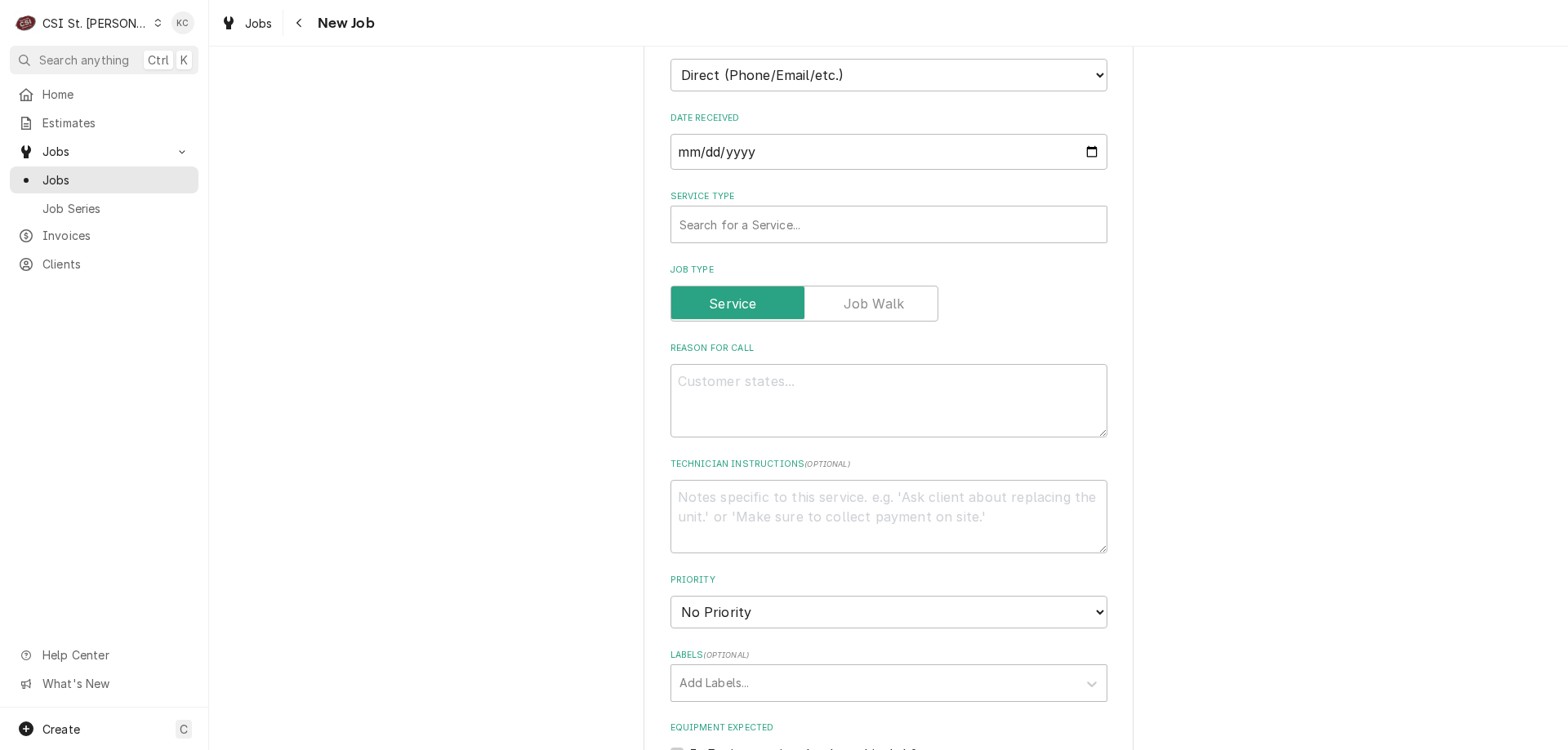
scroll to position [571, 0]
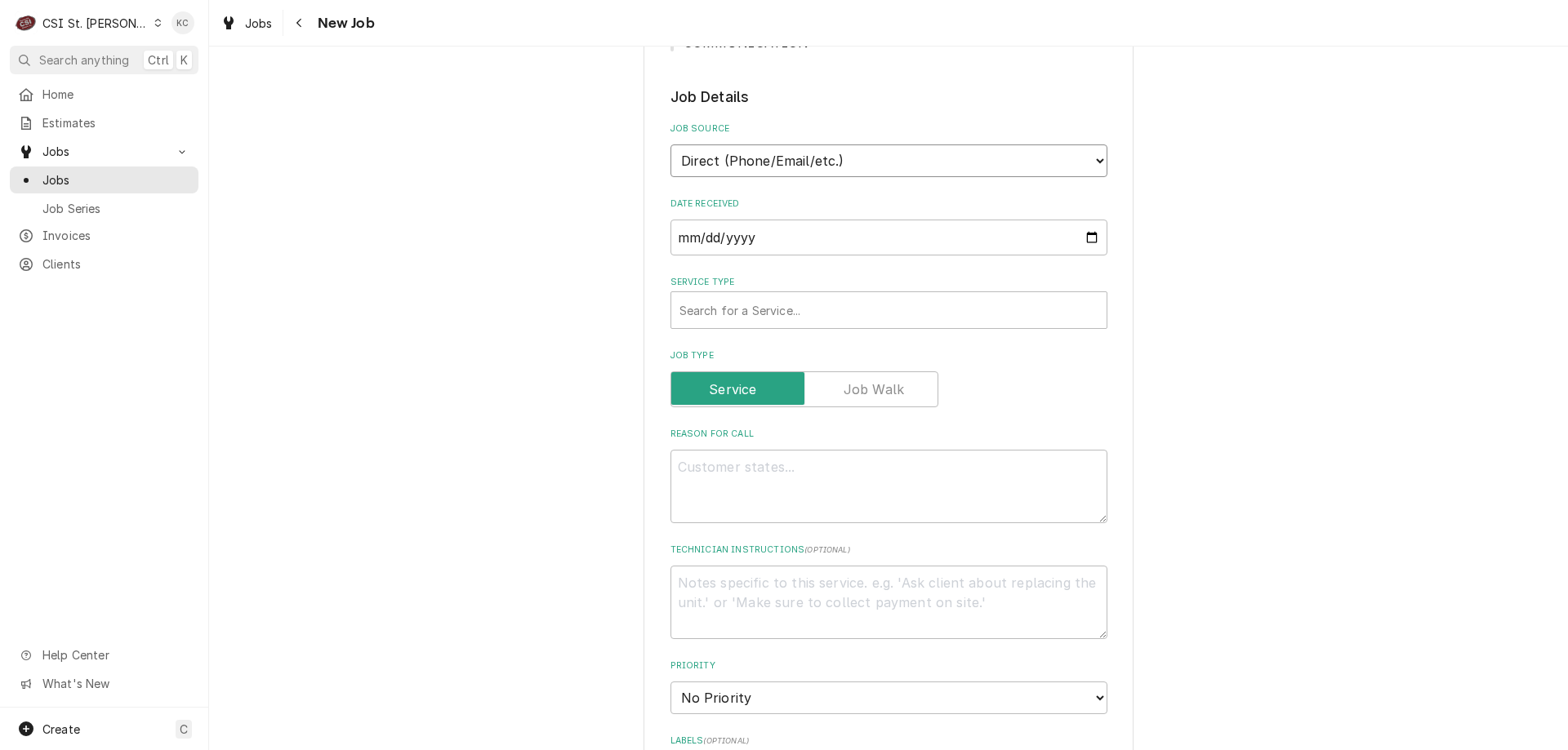
click at [719, 155] on select "Direct (Phone/Email/etc.) Service Channel Corrigo Ecotrak Other" at bounding box center [888, 160] width 437 height 32
select select "100"
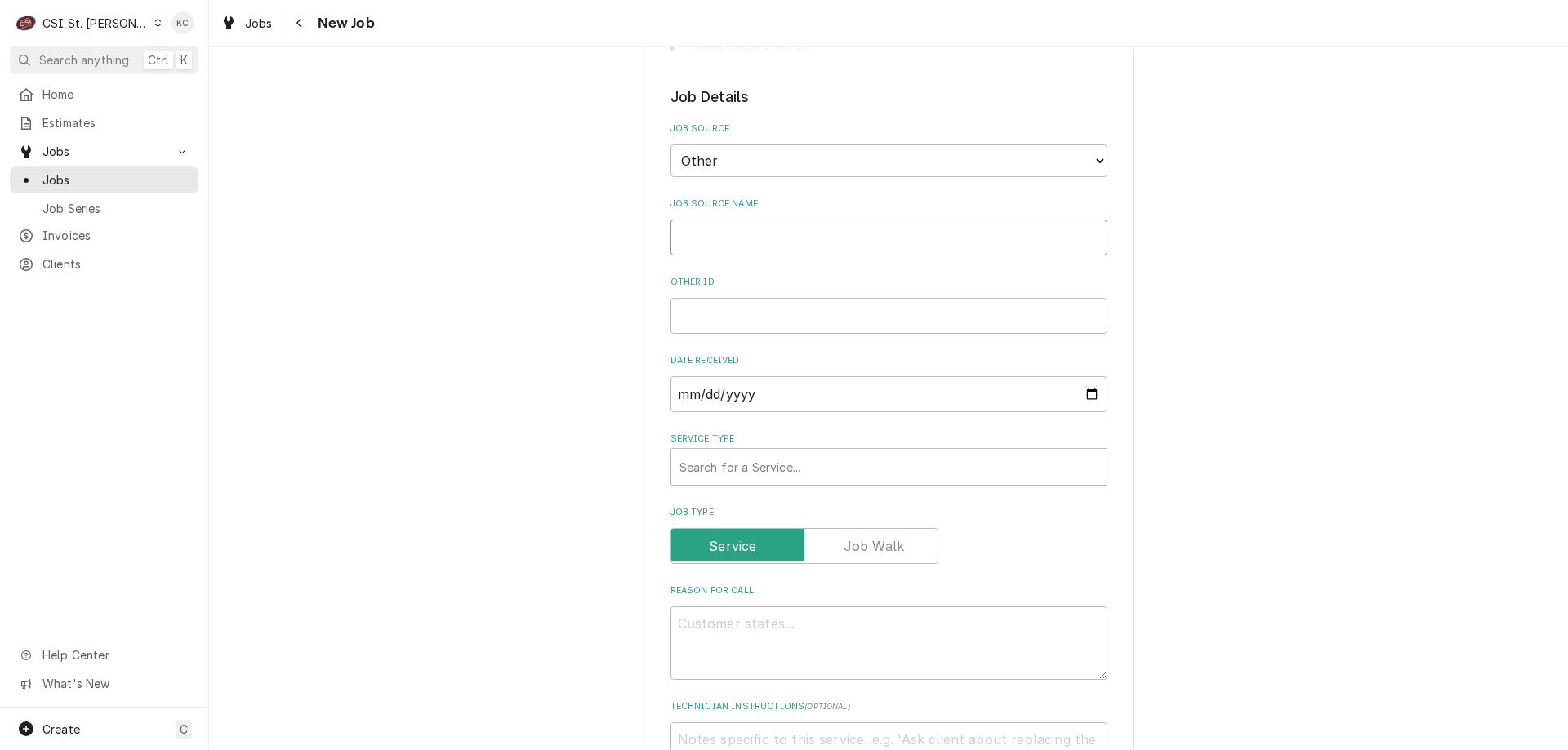
click at [752, 238] on input "Job Source Name" at bounding box center [888, 237] width 437 height 36
type textarea "x"
type input "V"
type textarea "x"
type input "Viv"
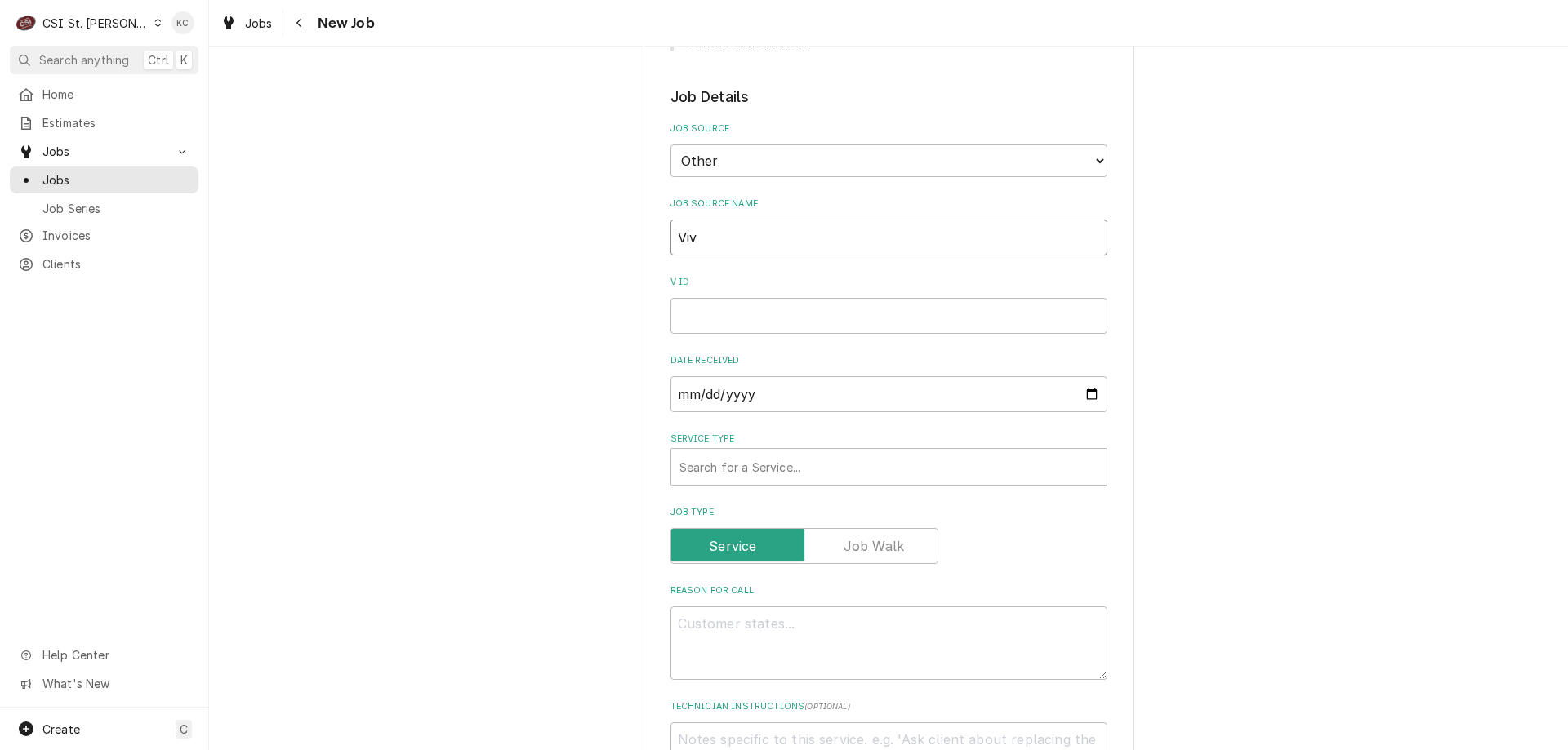
type textarea "x"
type input "Viva"
type textarea "x"
type input "Vivai"
type textarea "x"
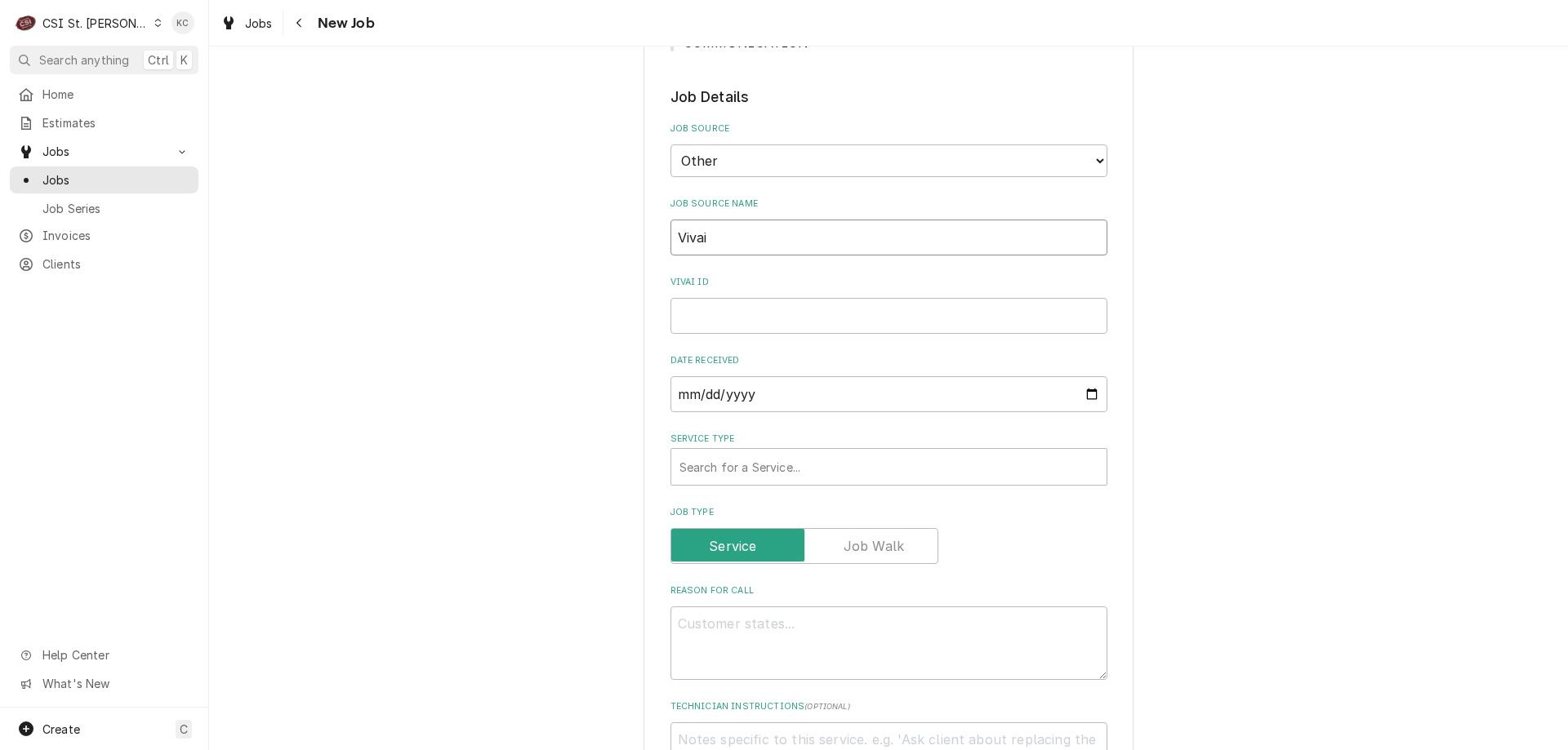
type input "Vivain"
type textarea "x"
type input "Vivain"
type textarea "x"
type input "Vivain"
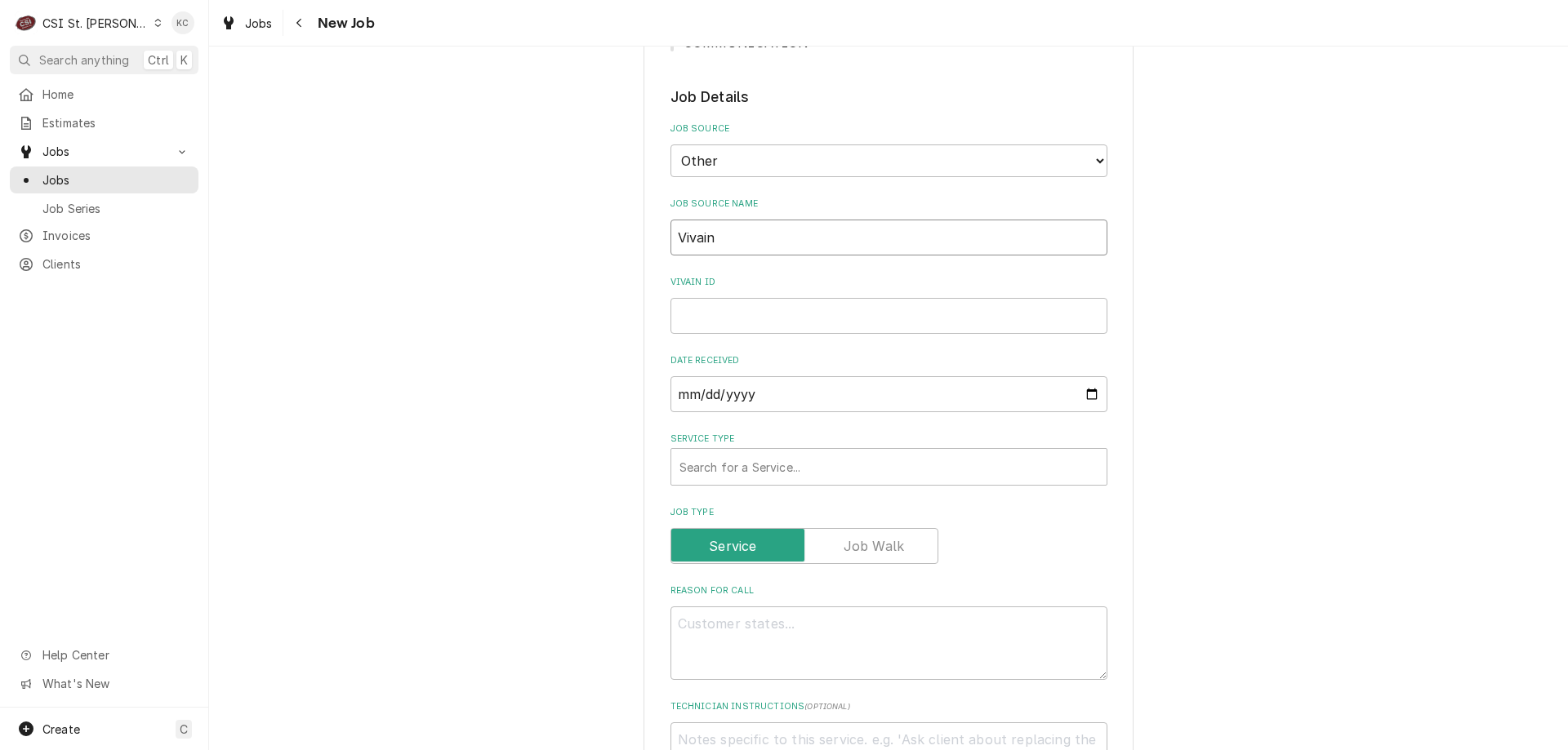
type textarea "x"
type input "Vivai"
type textarea "x"
type input "Viva"
type textarea "x"
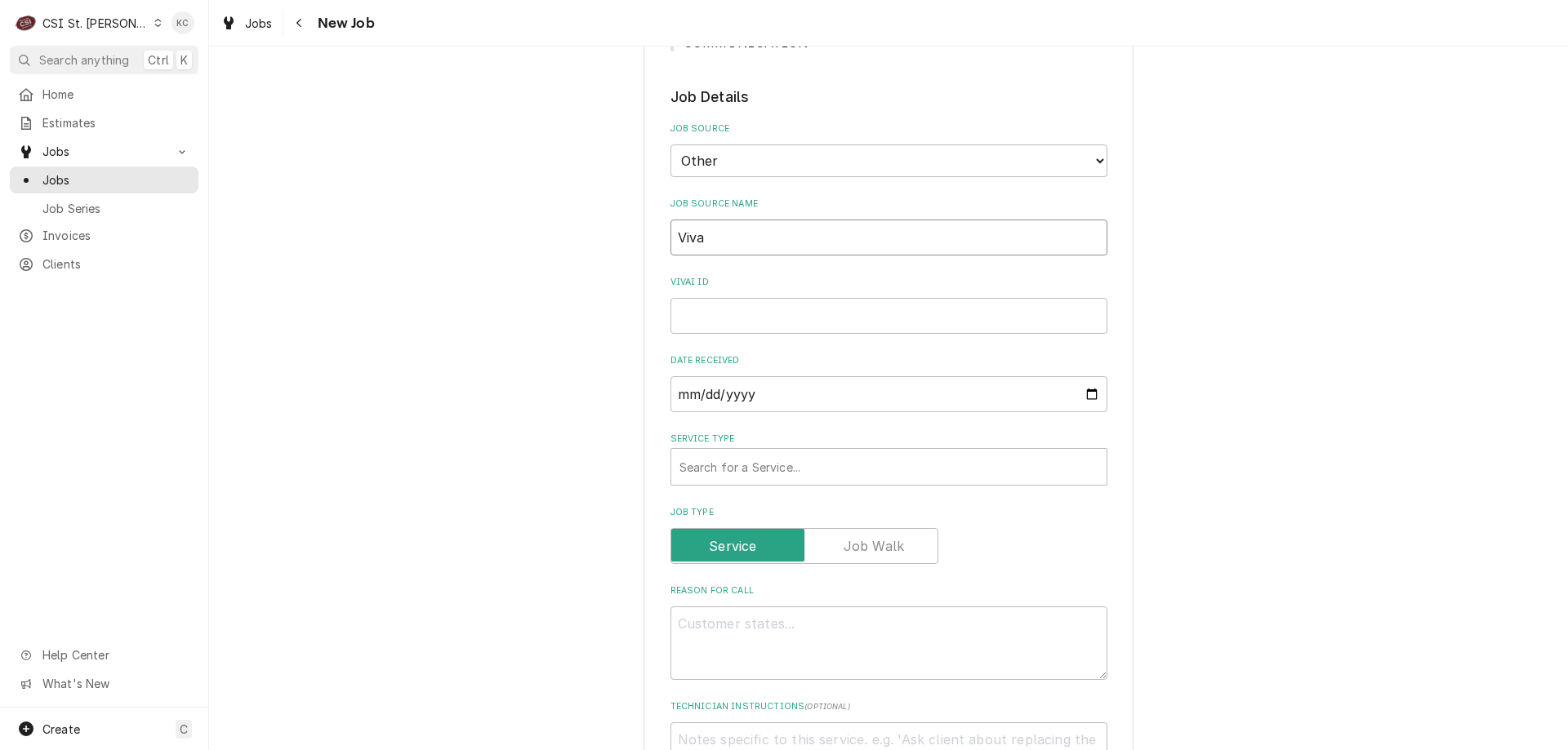
type input "Viv"
type textarea "x"
type input "Vivi"
type textarea "x"
type input "Vivia"
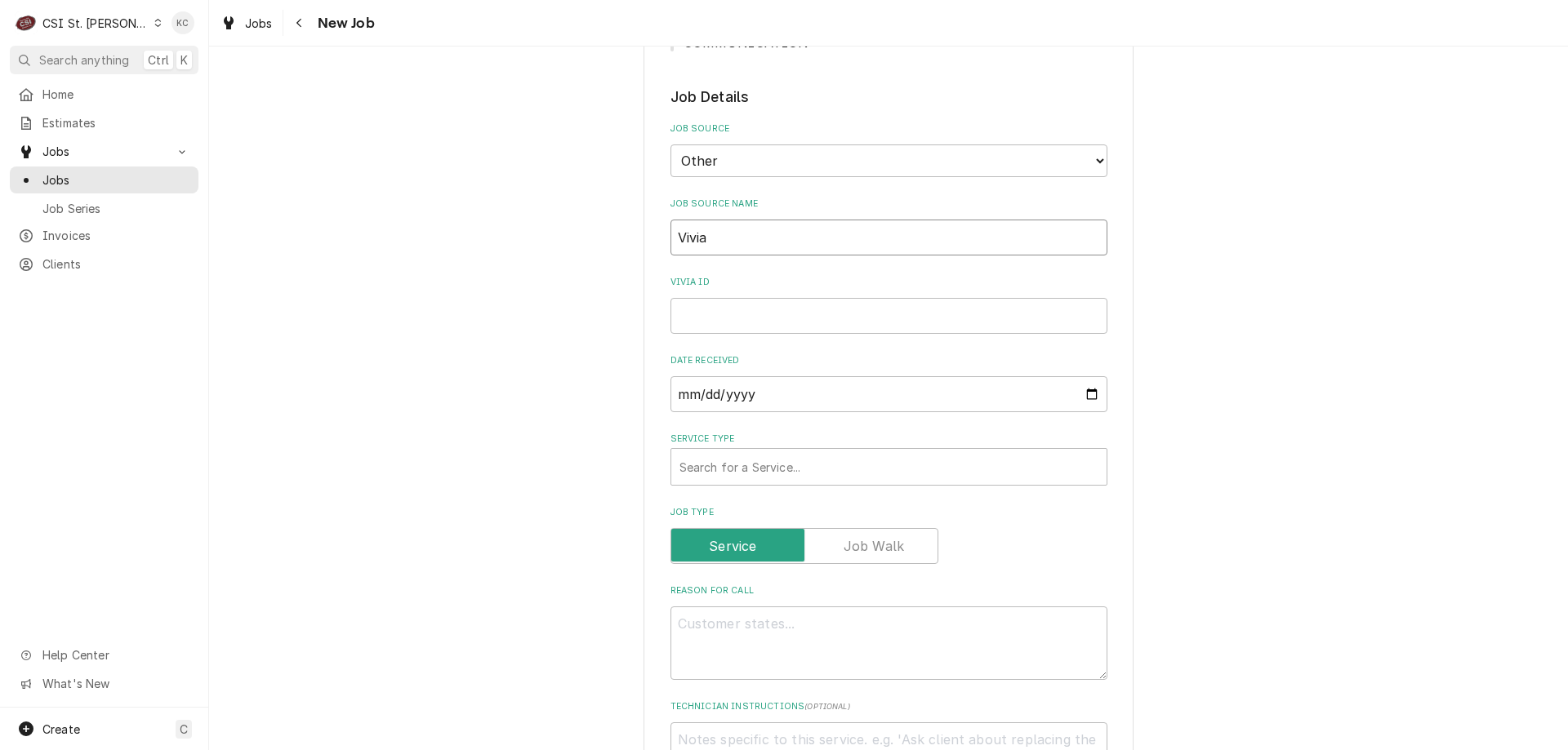
type textarea "x"
type input "Vivian"
type textarea "x"
type input "Vivian"
type textarea "x"
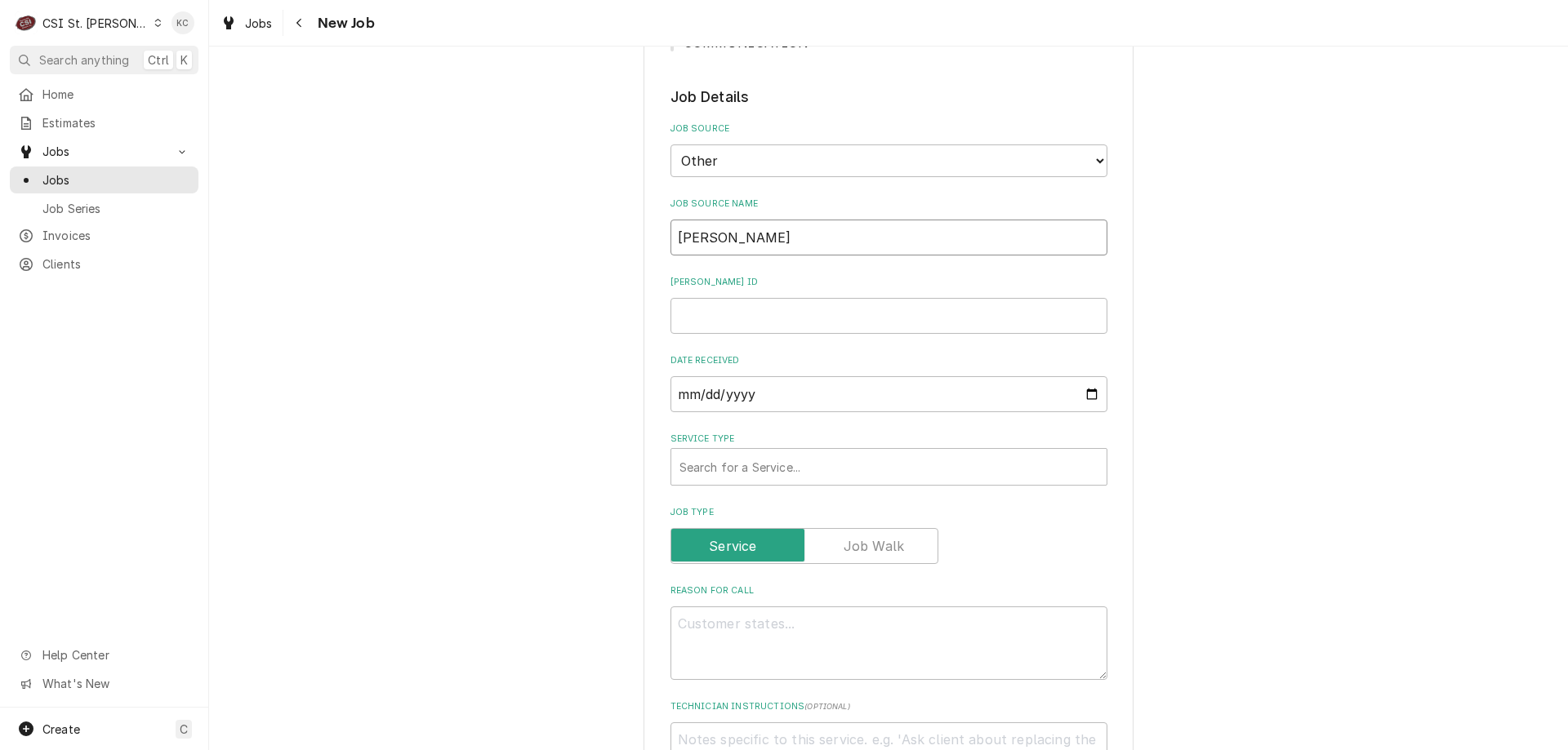
type input "Vivian e"
type textarea "x"
type input "Vivian emi"
type textarea "x"
type input "Vivian emia"
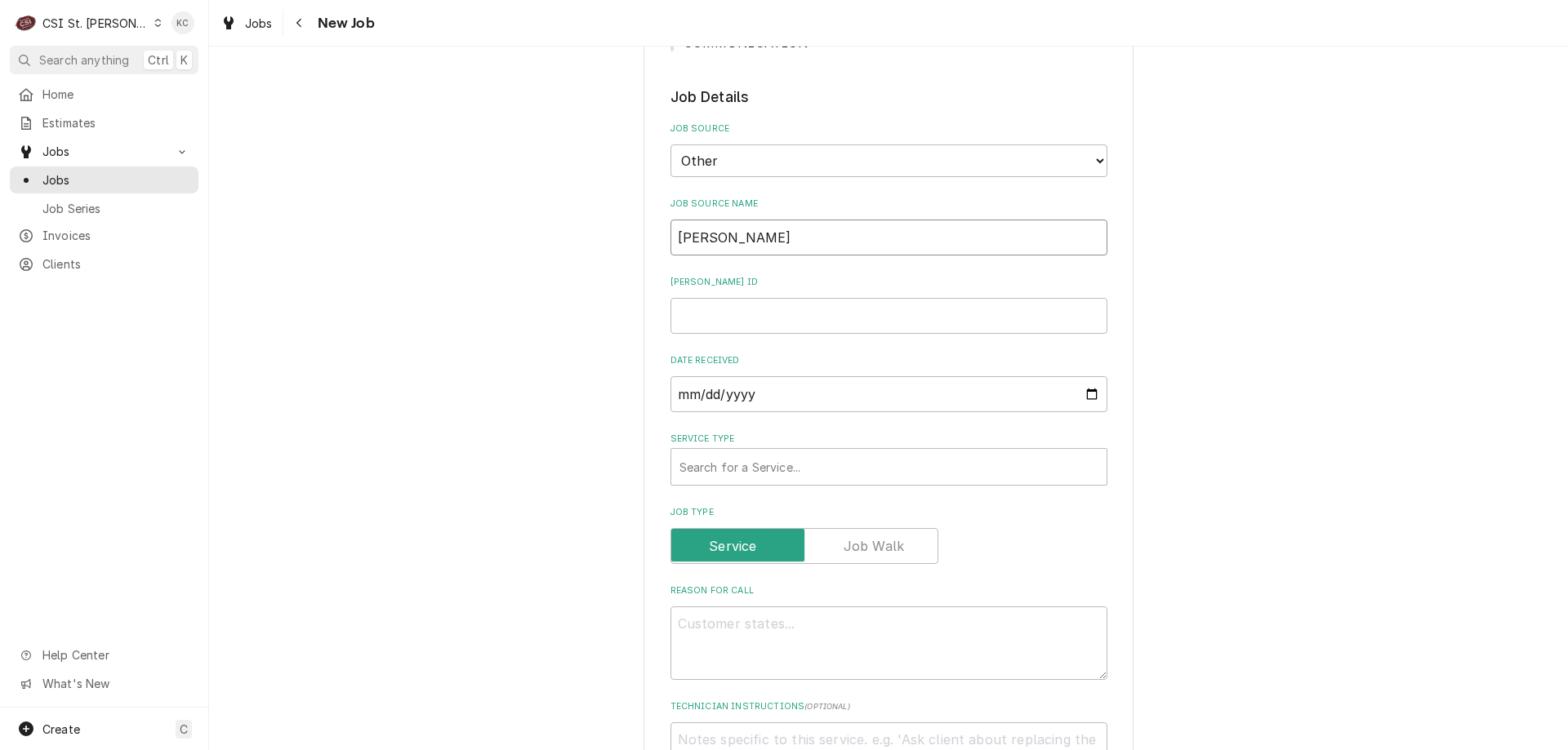
type textarea "x"
type input "Vivian emial"
type textarea "x"
type input "Vivian emial"
type textarea "x"
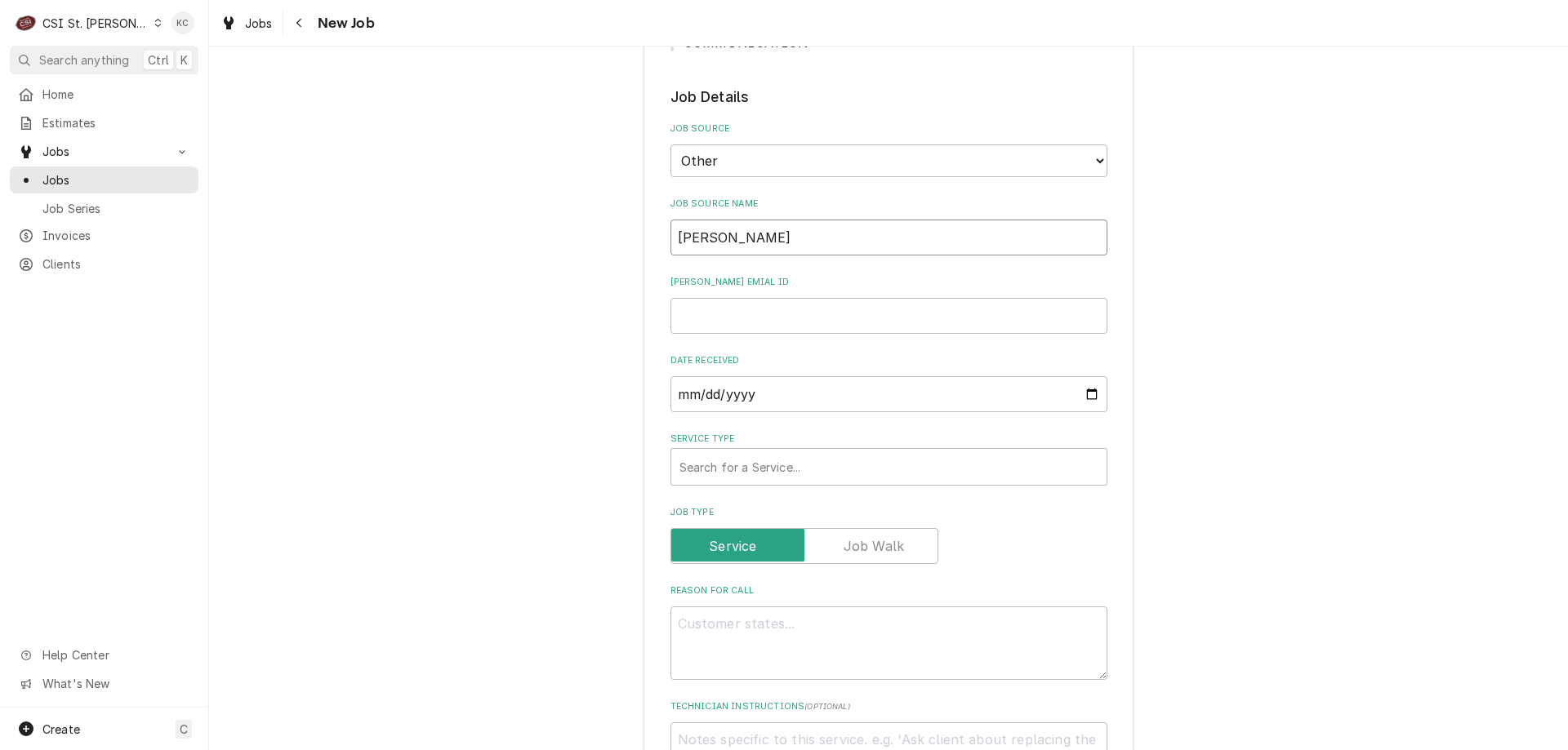
type input "Vivian emial"
type textarea "x"
type input "Vivian emia"
type textarea "x"
type input "Vivian emi"
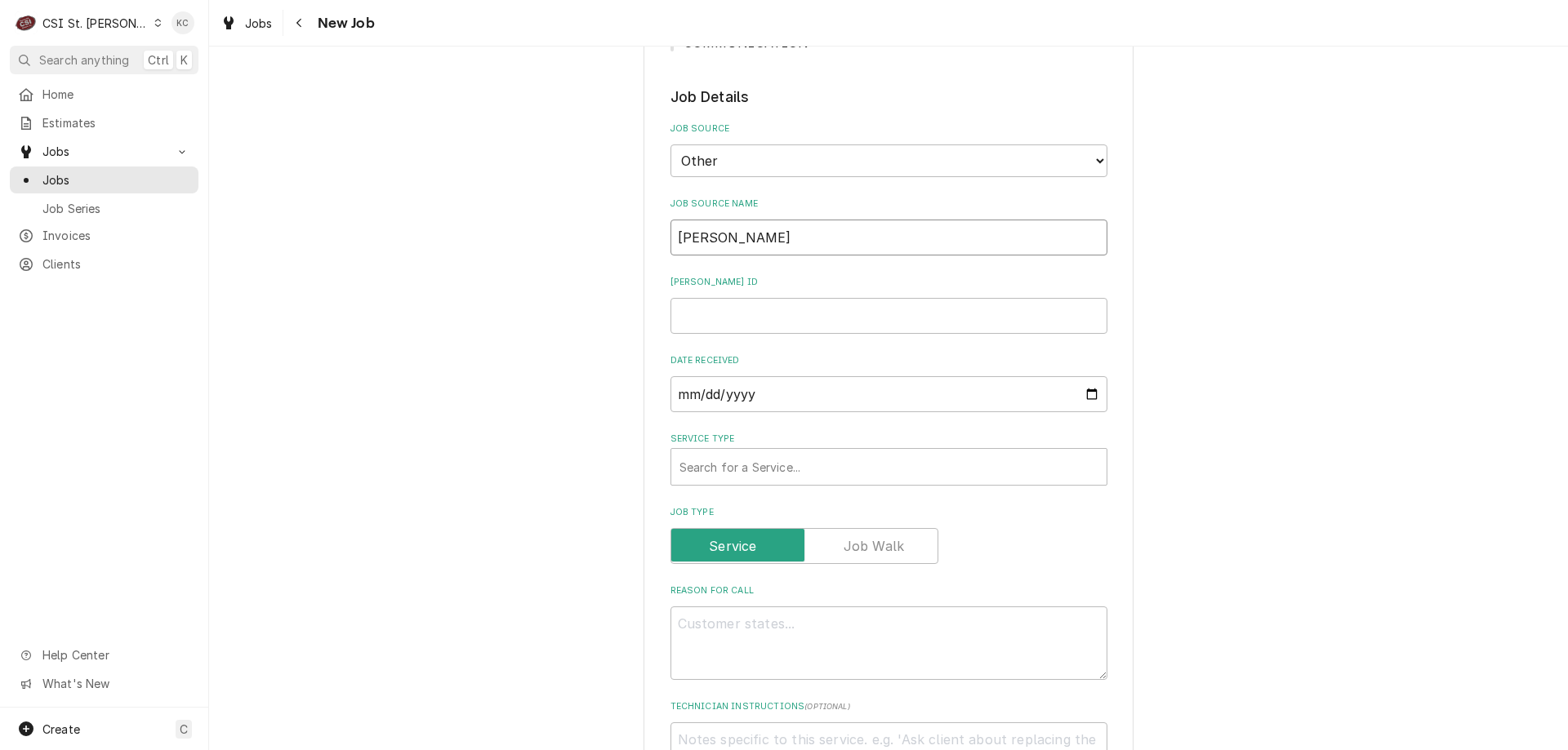
type textarea "x"
type input "Vivian em"
type textarea "x"
type input "Vivian ema"
type textarea "x"
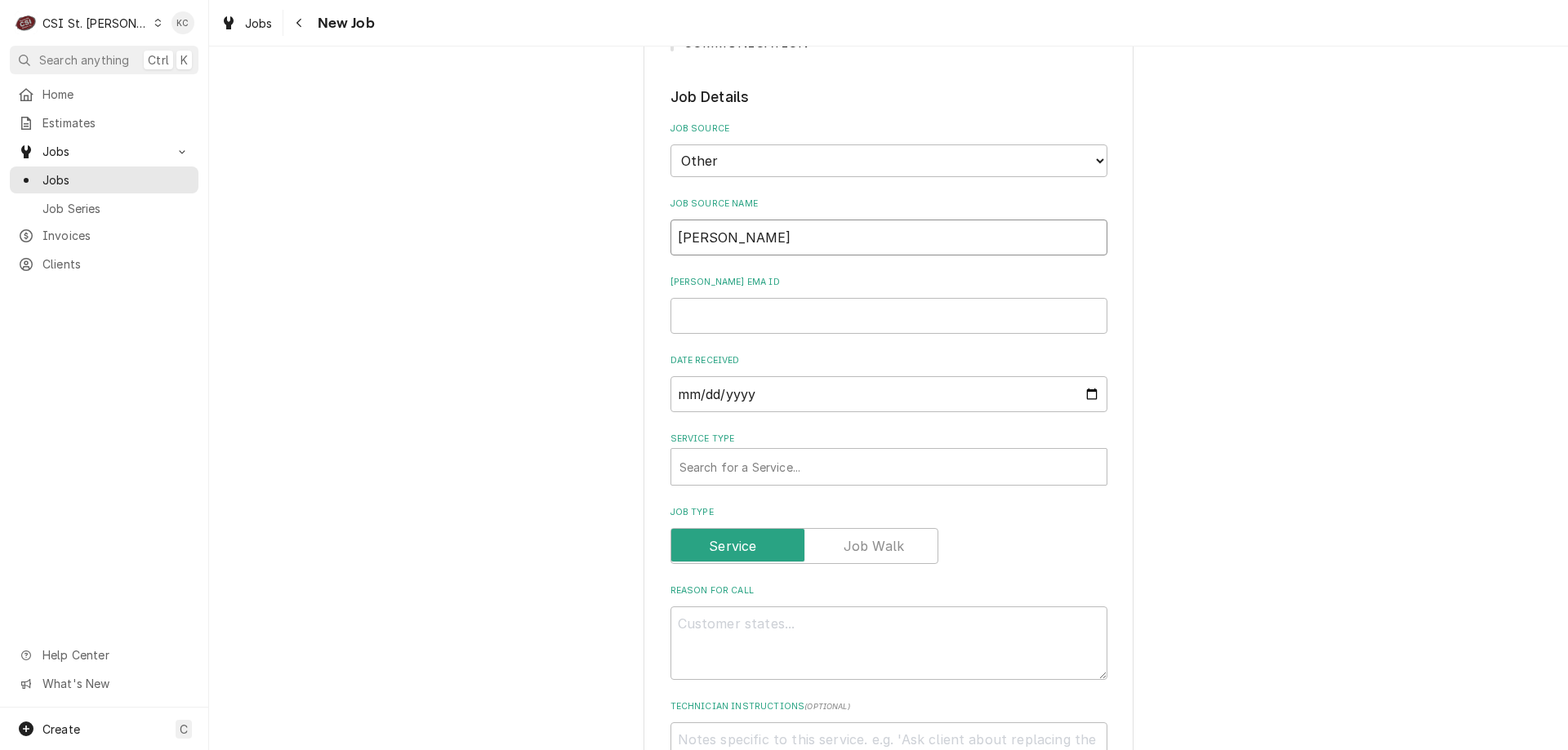
type input "Vivian emai"
type textarea "x"
type input "[PERSON_NAME] email"
type textarea "x"
type input "4"
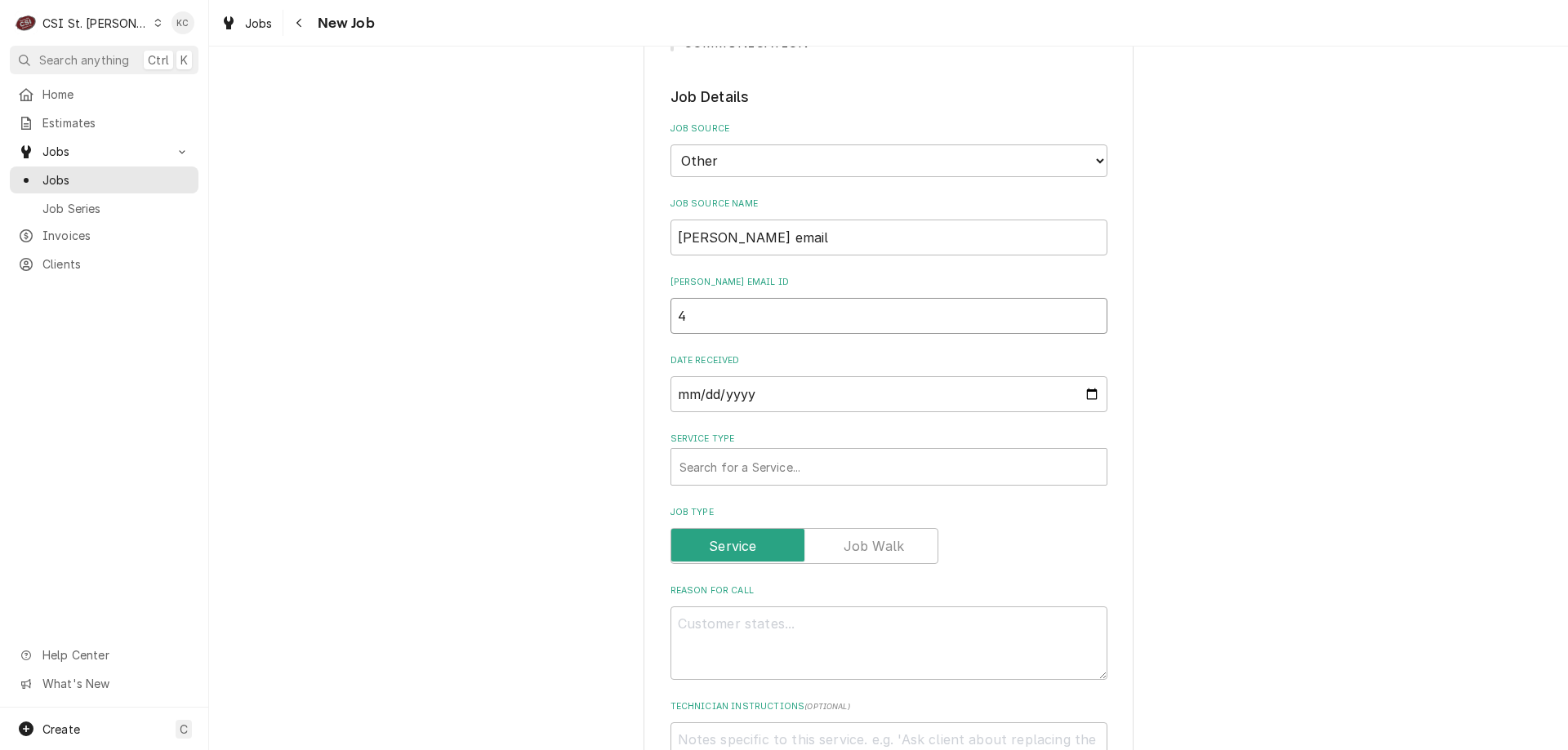
type textarea "x"
type input "44"
type textarea "x"
type input "442"
type textarea "x"
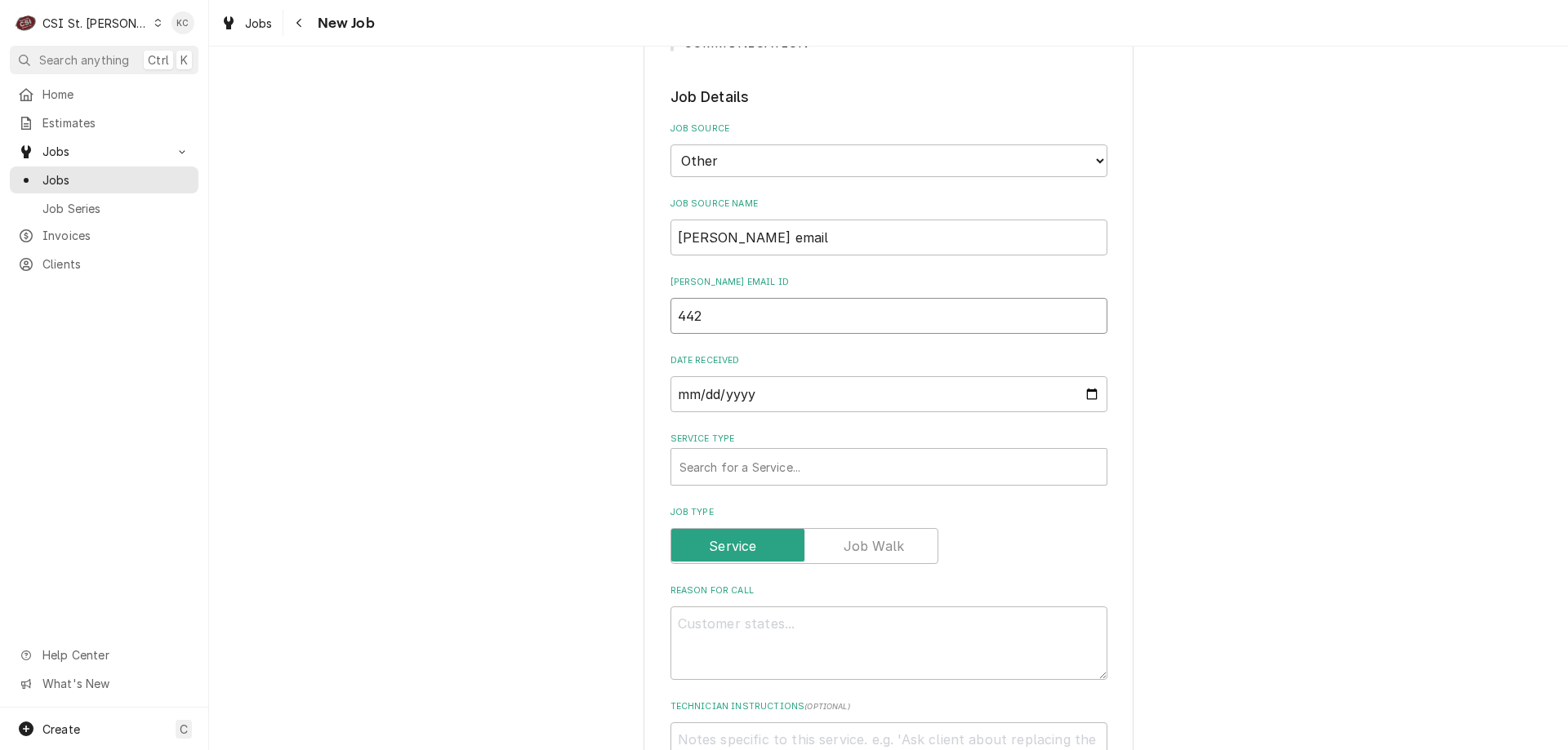
type input "4428"
type textarea "x"
type input "44285"
type textarea "x"
type input "44285"
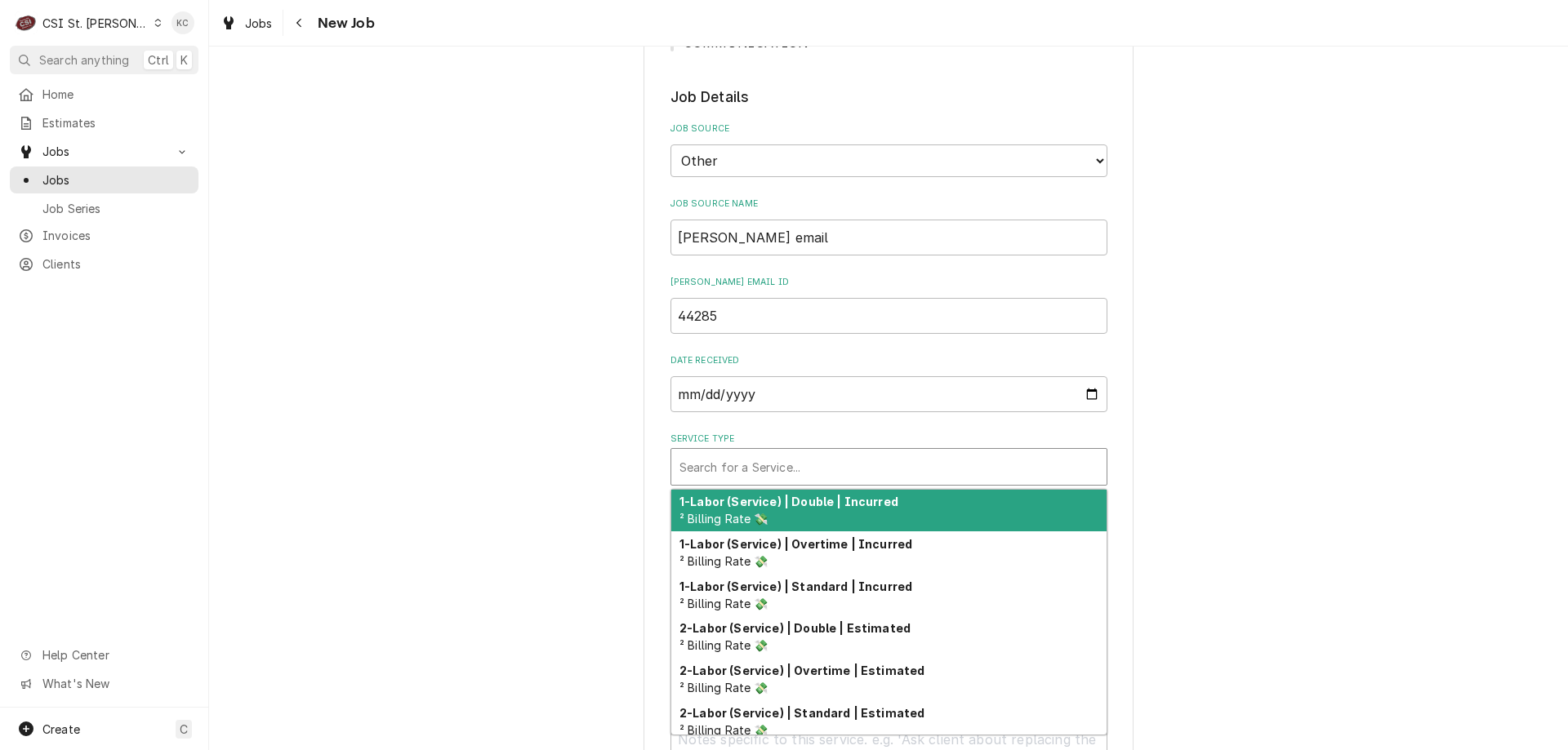
click at [769, 466] on div "Service Type" at bounding box center [889, 466] width 419 height 29
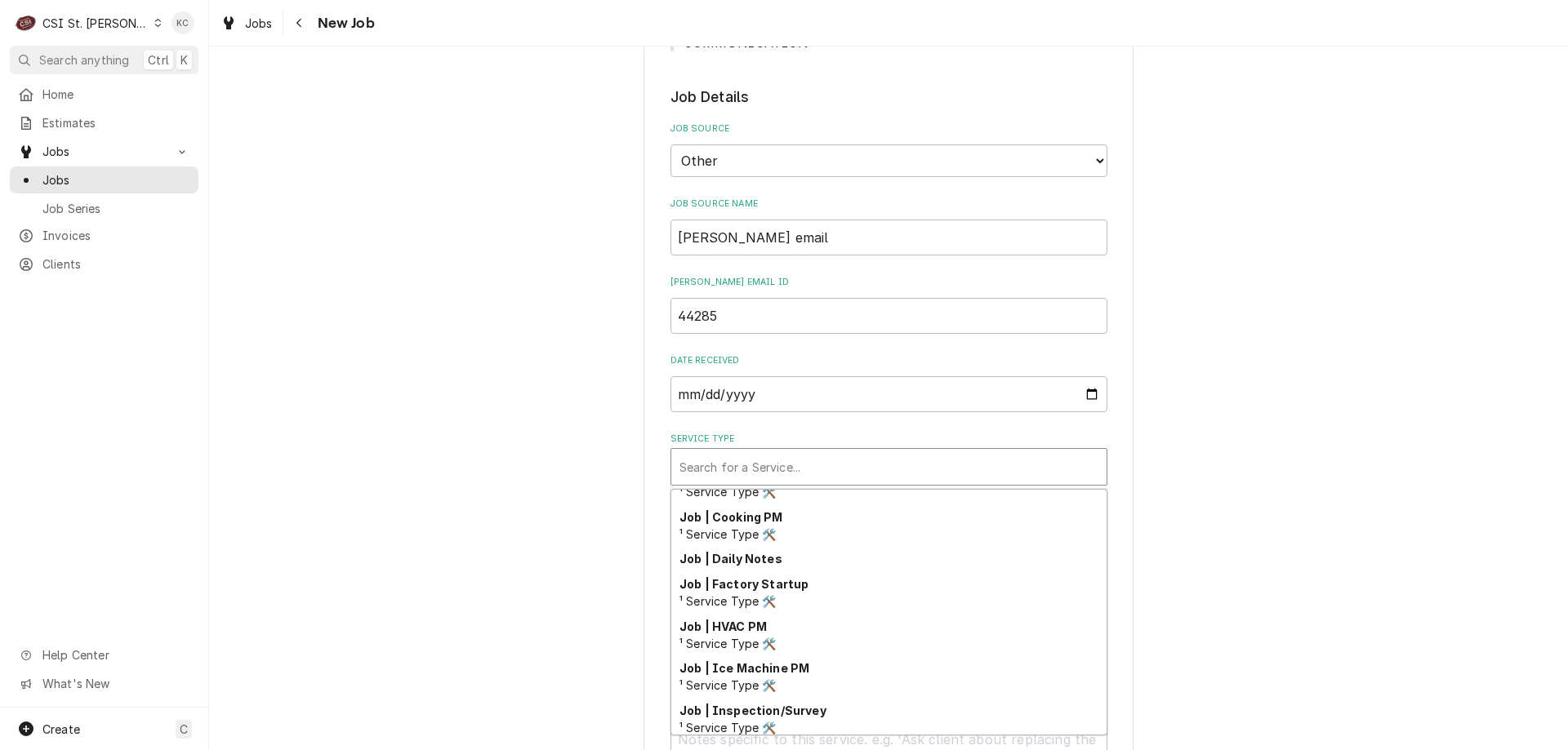
scroll to position [856, 0]
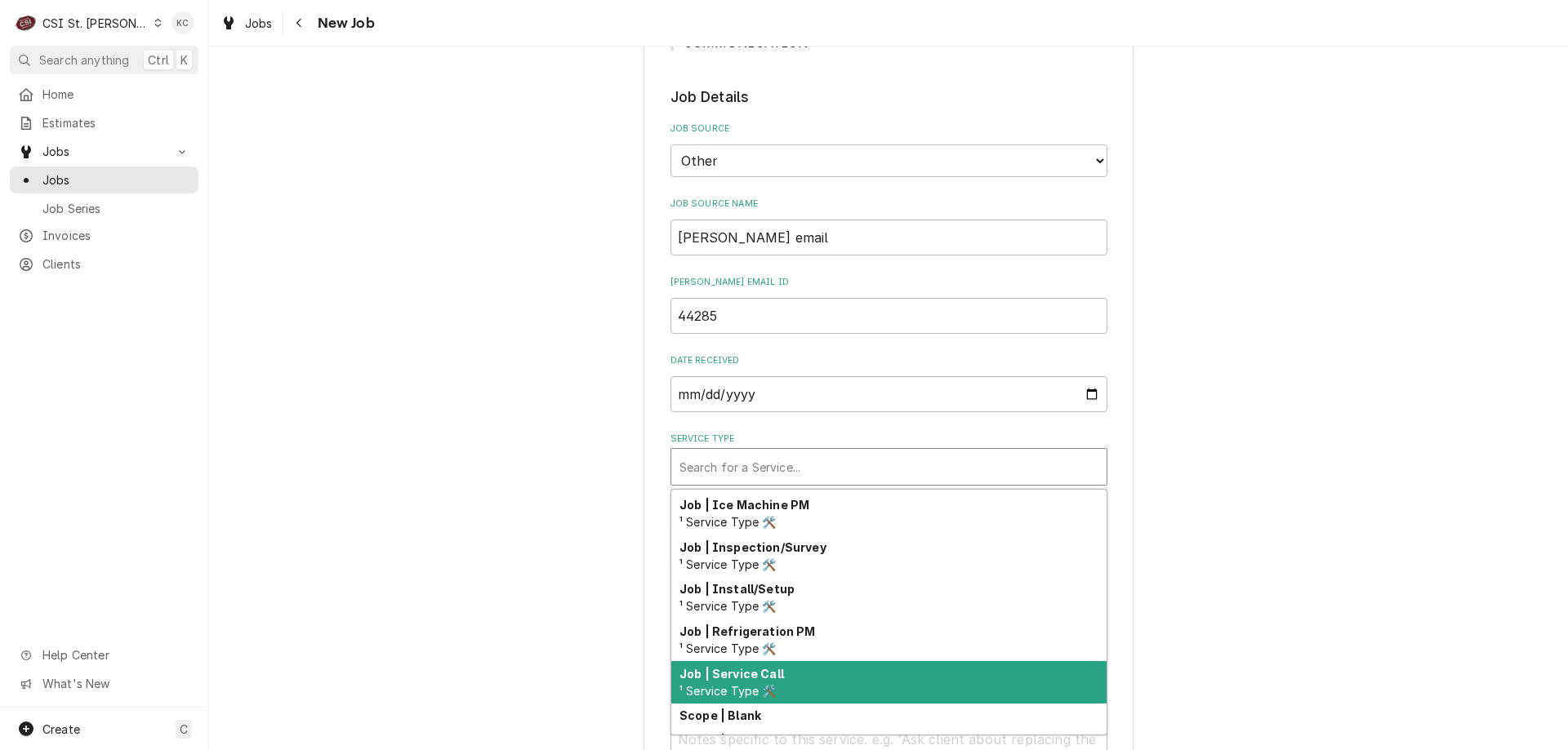
click at [811, 698] on div "Job | Service Call ¹ Service Type 🛠️" at bounding box center [888, 682] width 435 height 42
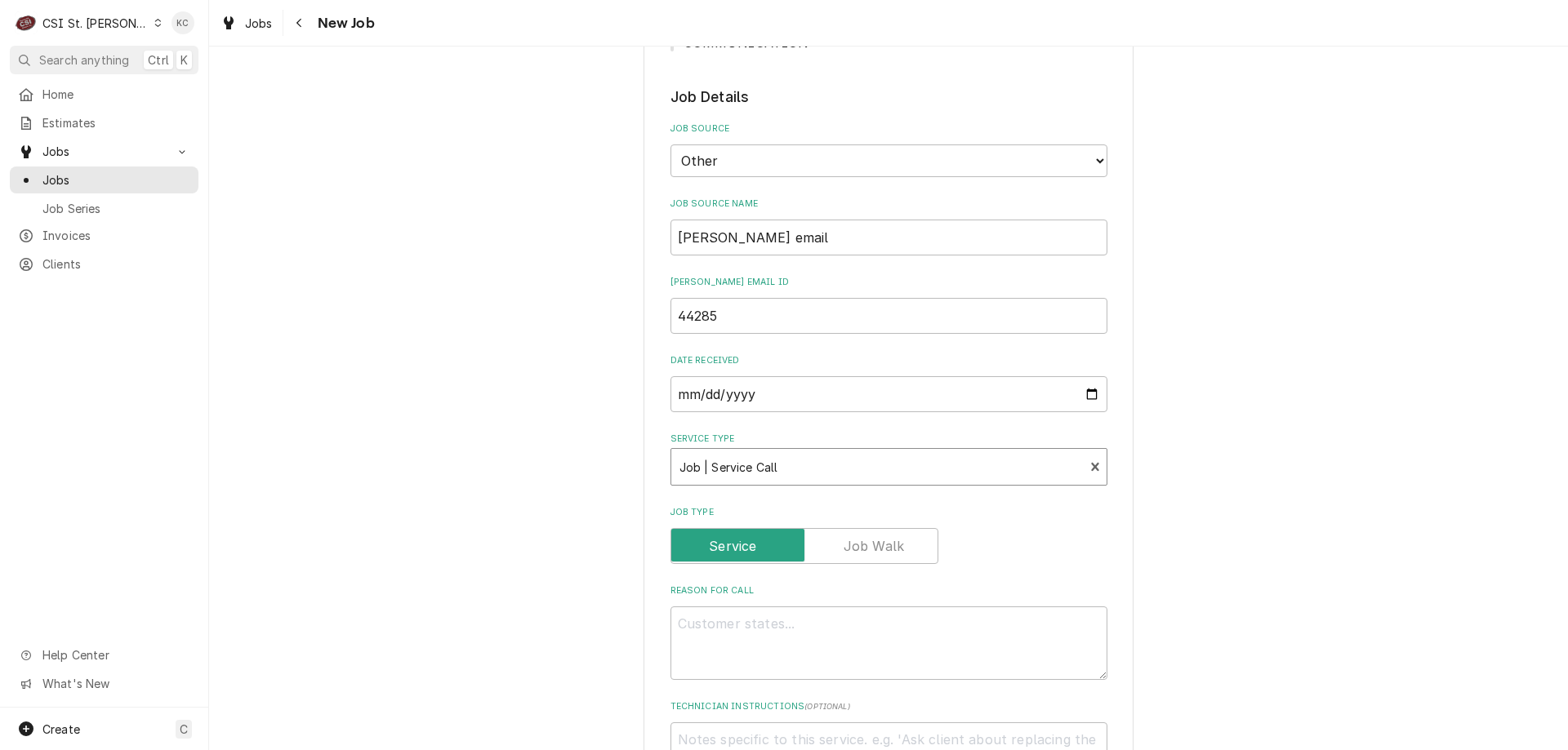
click at [1253, 559] on div "Please provide the following information to create a job: Client Details Client…" at bounding box center [888, 545] width 1359 height 2106
click at [717, 636] on textarea "Reason For Call" at bounding box center [888, 643] width 437 height 73
paste textarea "TURBO CHEF IS NOT COOKING FOOD ALL THE WAY THROUGH. IT IS ALSO TAKING LONGER TH…"
type textarea "x"
type textarea "TURBO CHEF IS NOT COOKING FOOD ALL THE WAY THROUGH. IT IS ALSO TAKING LONGER TH…"
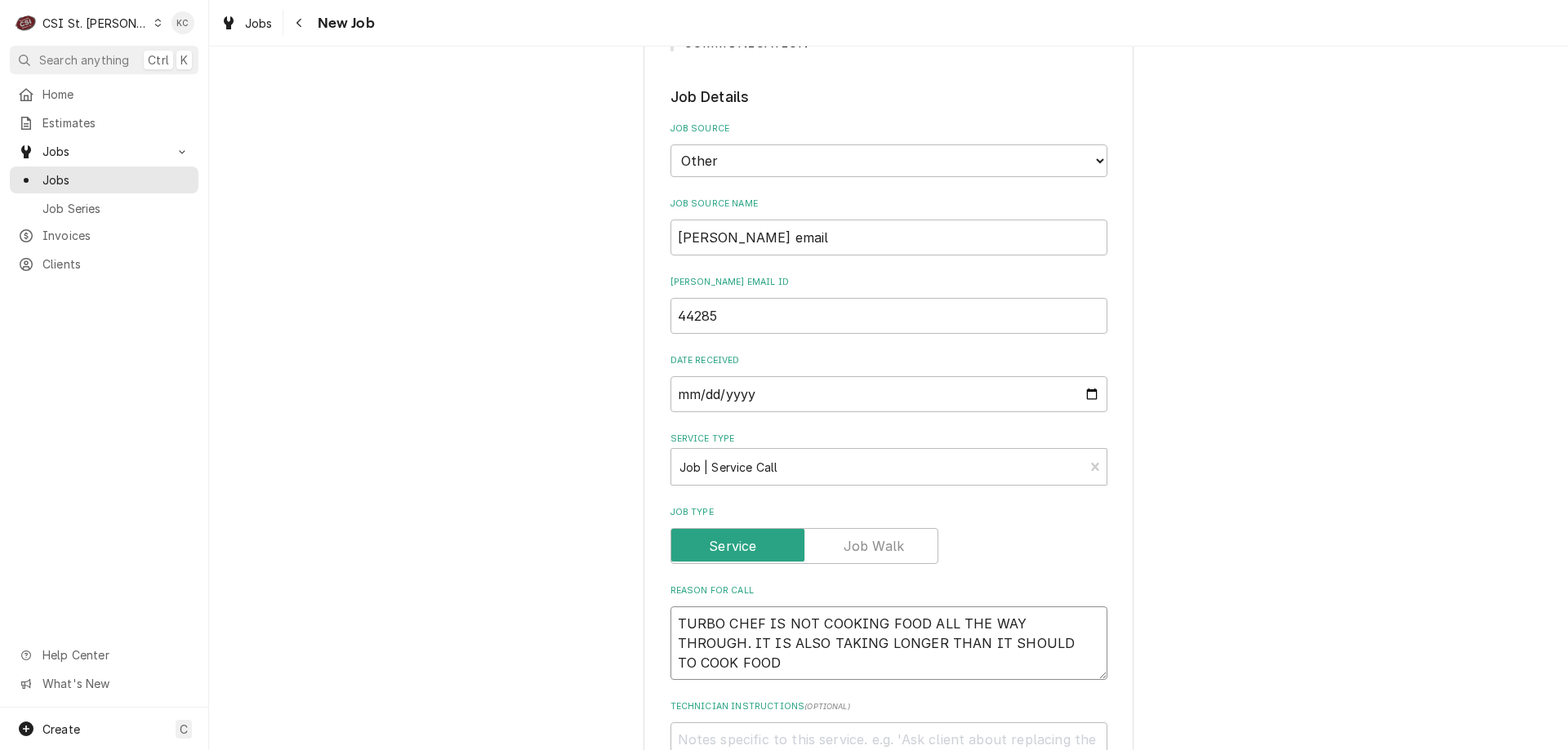
type textarea "x"
type textarea "TURBO CHEF IS NOT COOKING FOOD ALL THE WAY THROUGH. IT IS ALSO TAKING LONGER TH…"
click at [751, 733] on textarea "Technician Instructions ( optional )" at bounding box center [888, 759] width 437 height 73
type textarea "x"
type textarea "N"
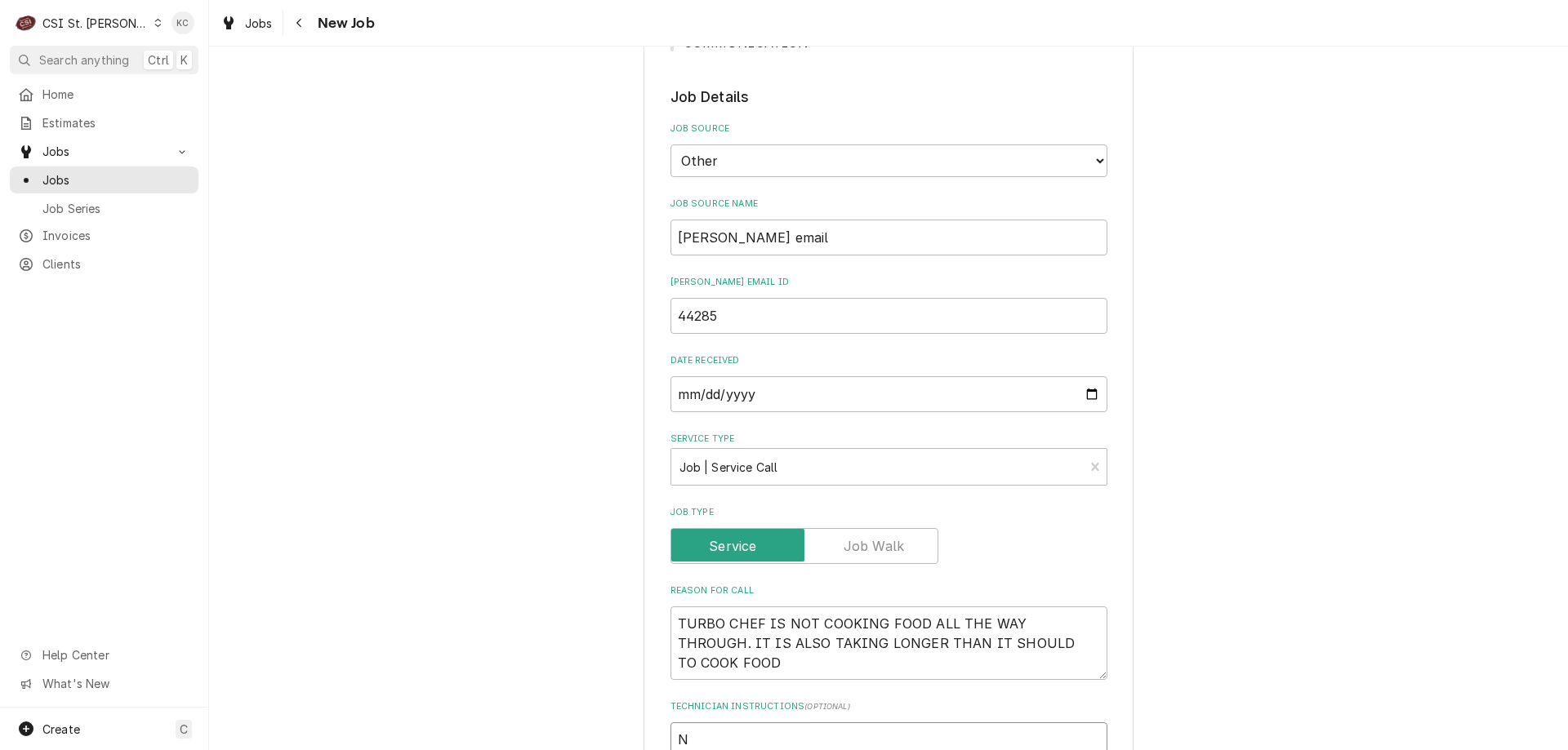
type textarea "x"
type textarea "NT"
type textarea "x"
type textarea "NTE"
type textarea "x"
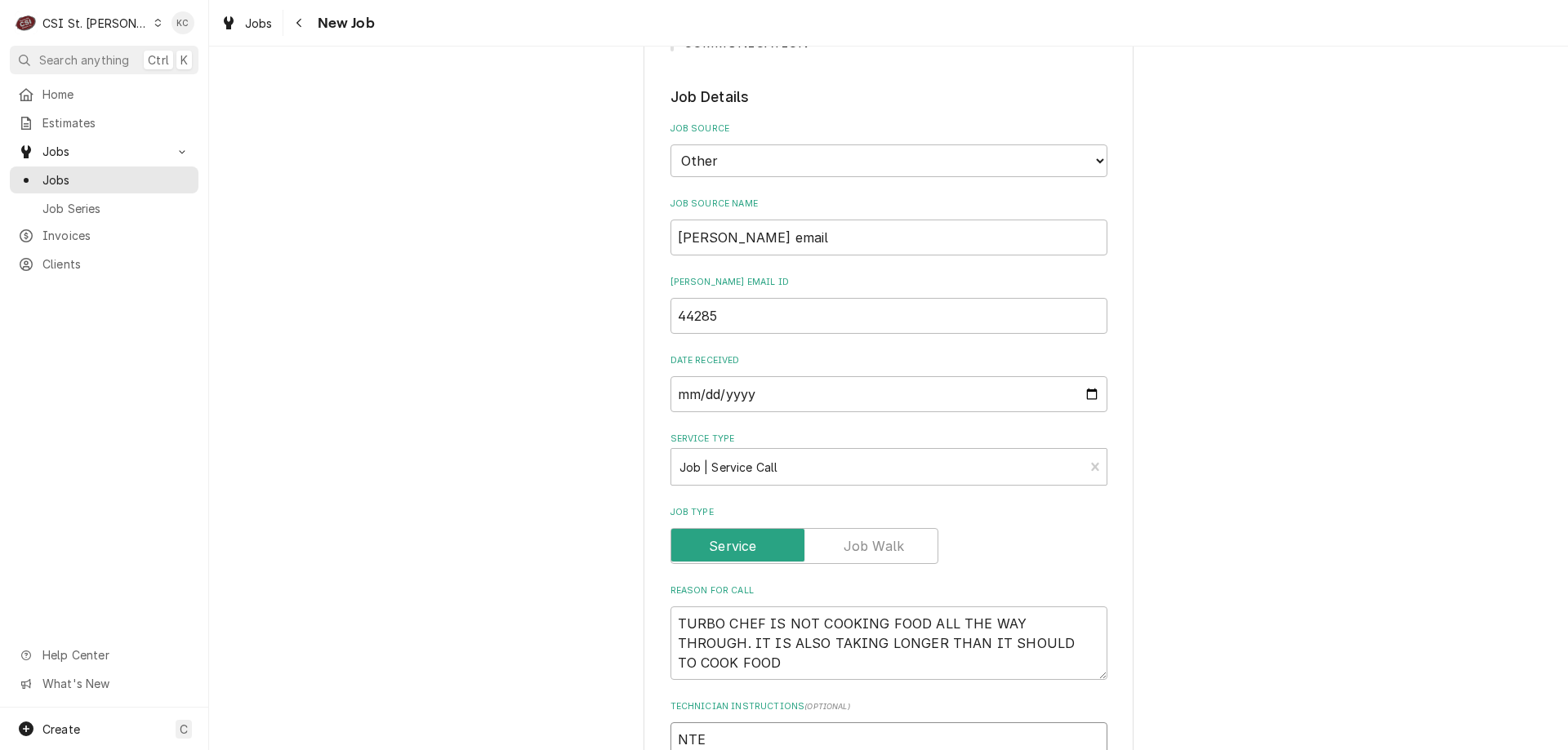
type textarea "NTE $"
type textarea "x"
type textarea "NTE $6"
type textarea "x"
type textarea "NTE $600"
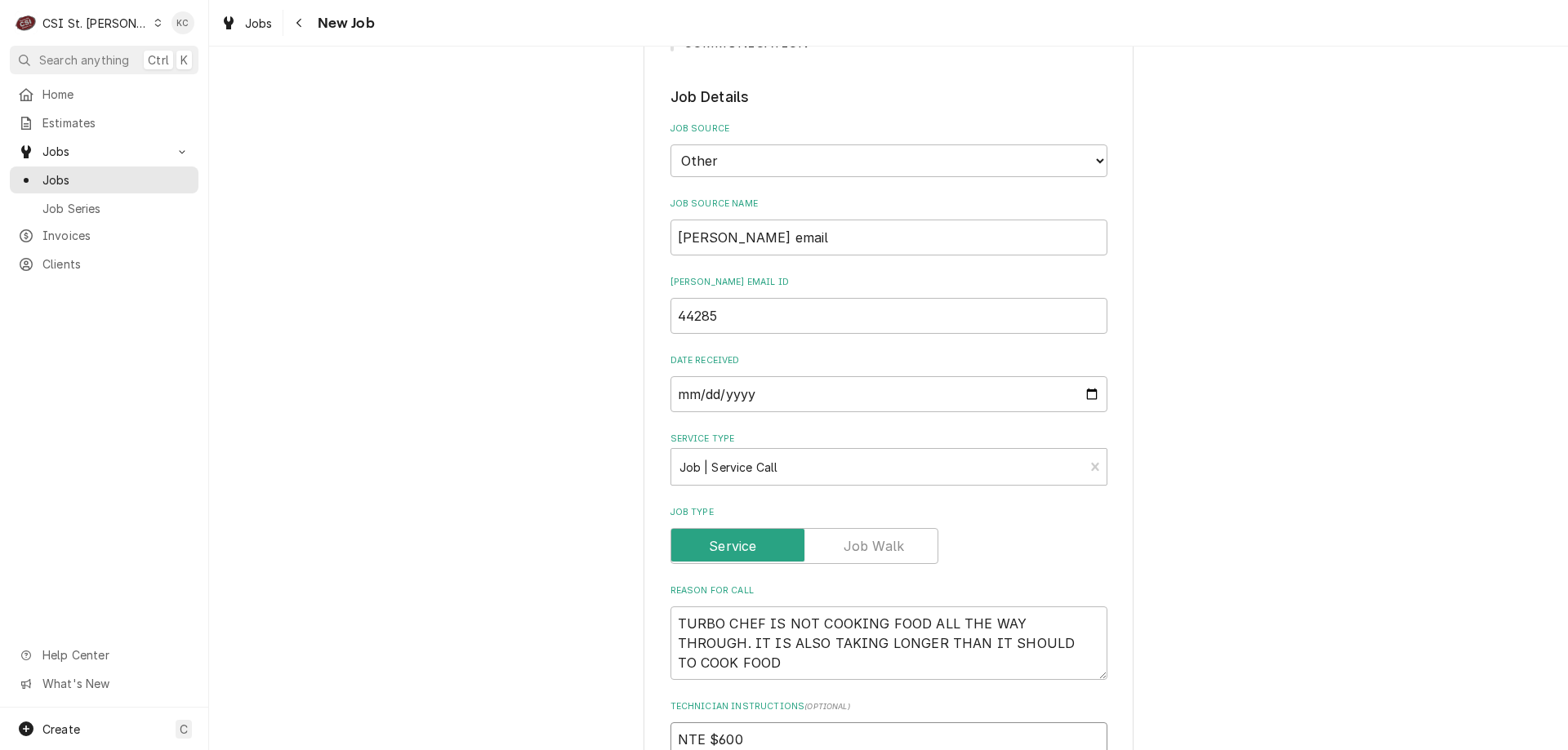
type textarea "x"
type textarea "NTE $600"
click at [823, 741] on textarea "NTE $600" at bounding box center [888, 759] width 437 height 73
type textarea "x"
type textarea "NTE $600"
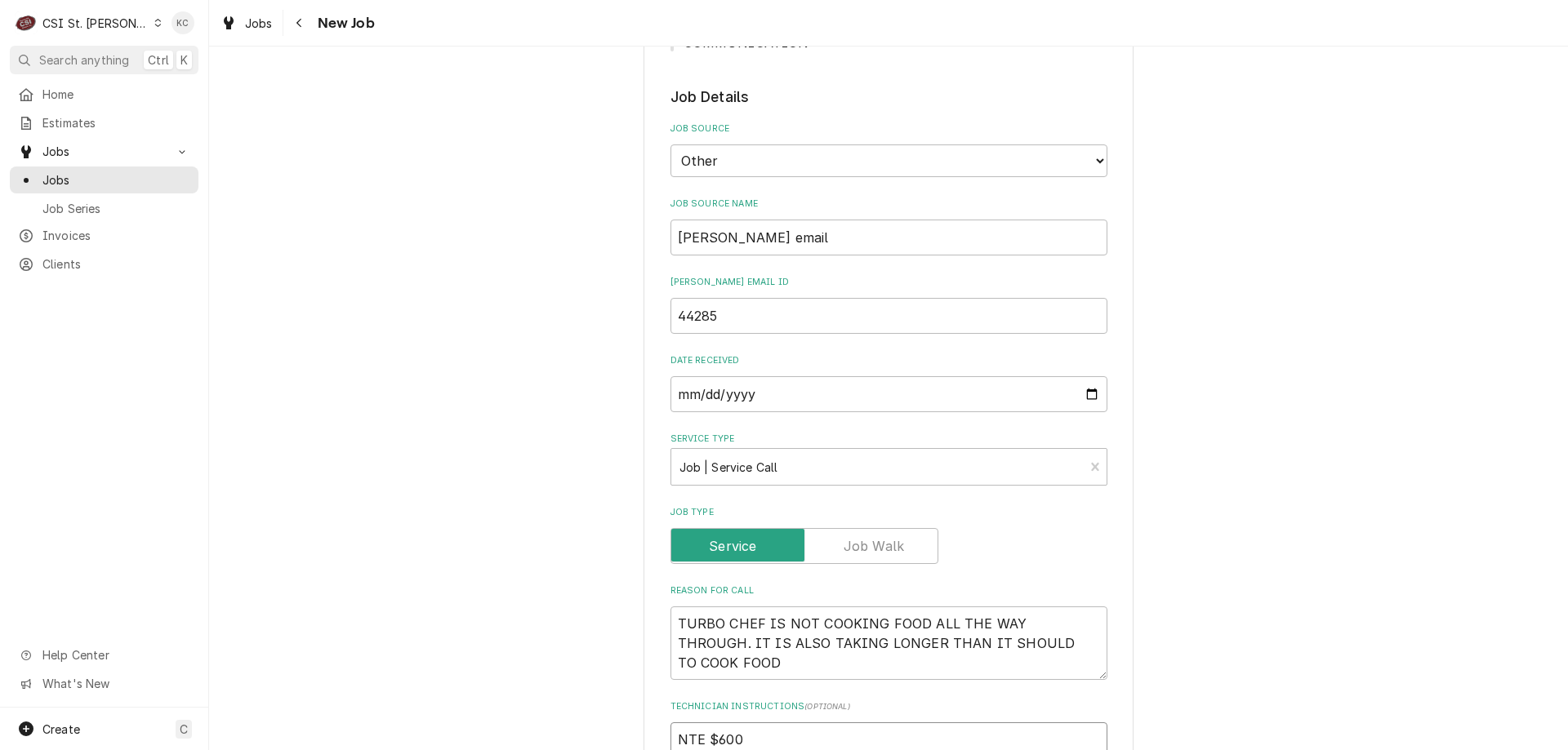
type textarea "x"
type textarea "NTE $600"
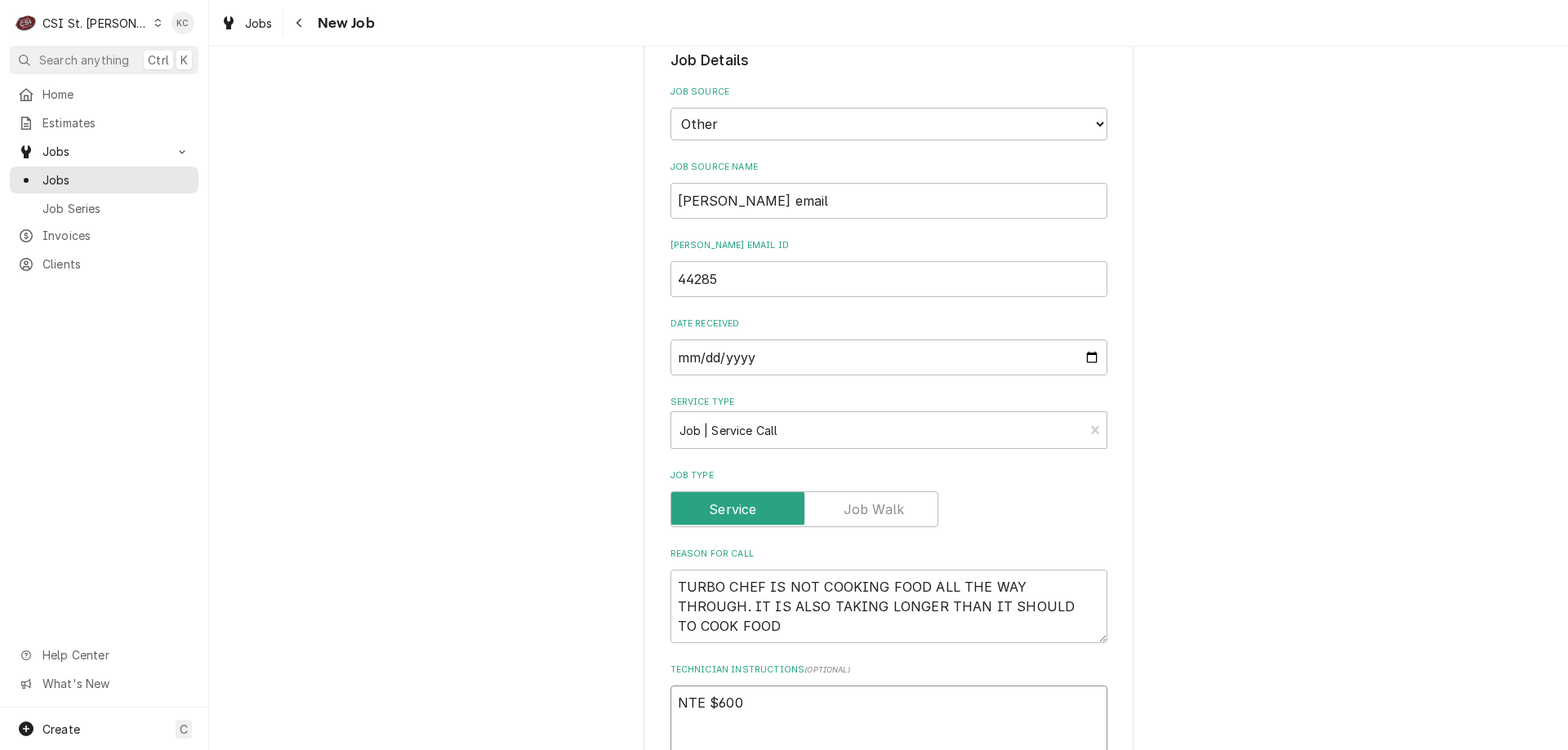
paste textarea "DESHAUN AT 618-467-8555"
type textarea "x"
type textarea "NTE $600 DESHAUN AT 618-467-8555"
type textarea "x"
type textarea "NTE $600 DESHAUN AT 618-467-8555"
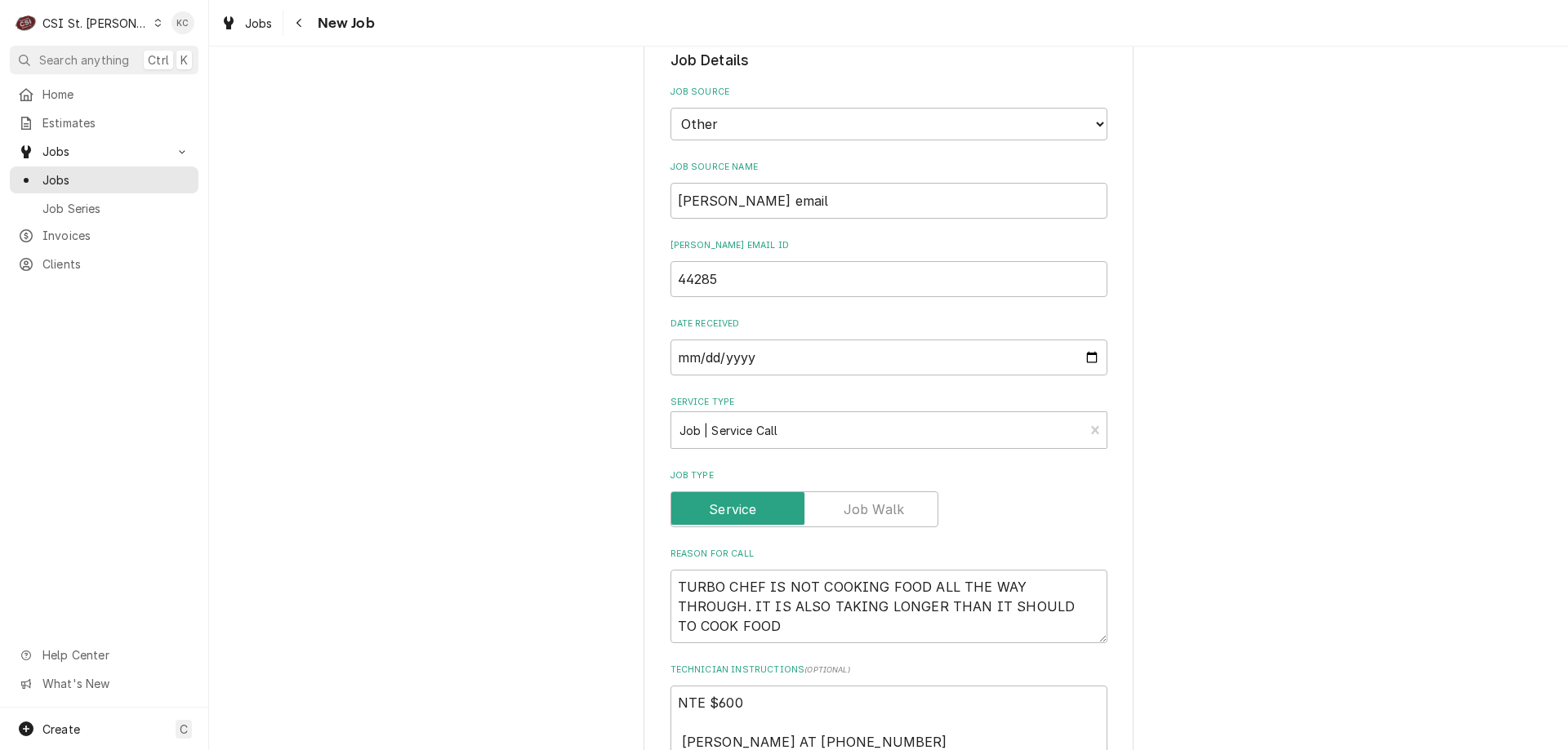
click at [1223, 447] on div "Please provide the following information to create a job: Client Details Client…" at bounding box center [888, 508] width 1359 height 2106
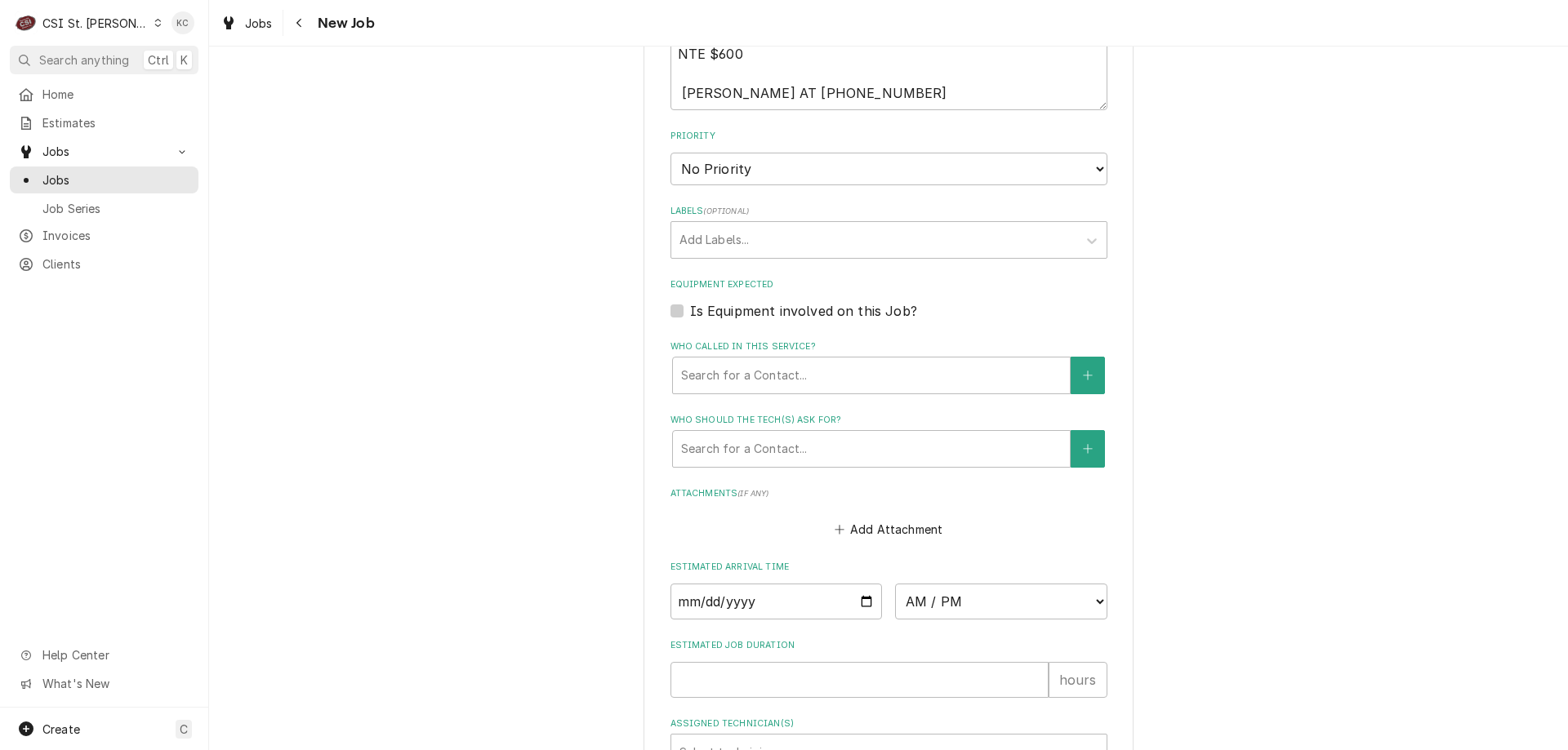
scroll to position [1256, 0]
click at [675, 91] on textarea "NTE $600 DESHAUN AT 618-467-8555" at bounding box center [888, 74] width 437 height 73
type textarea "x"
type textarea "NTE $600 DESHAUN AT 618-467-8555"
type textarea "x"
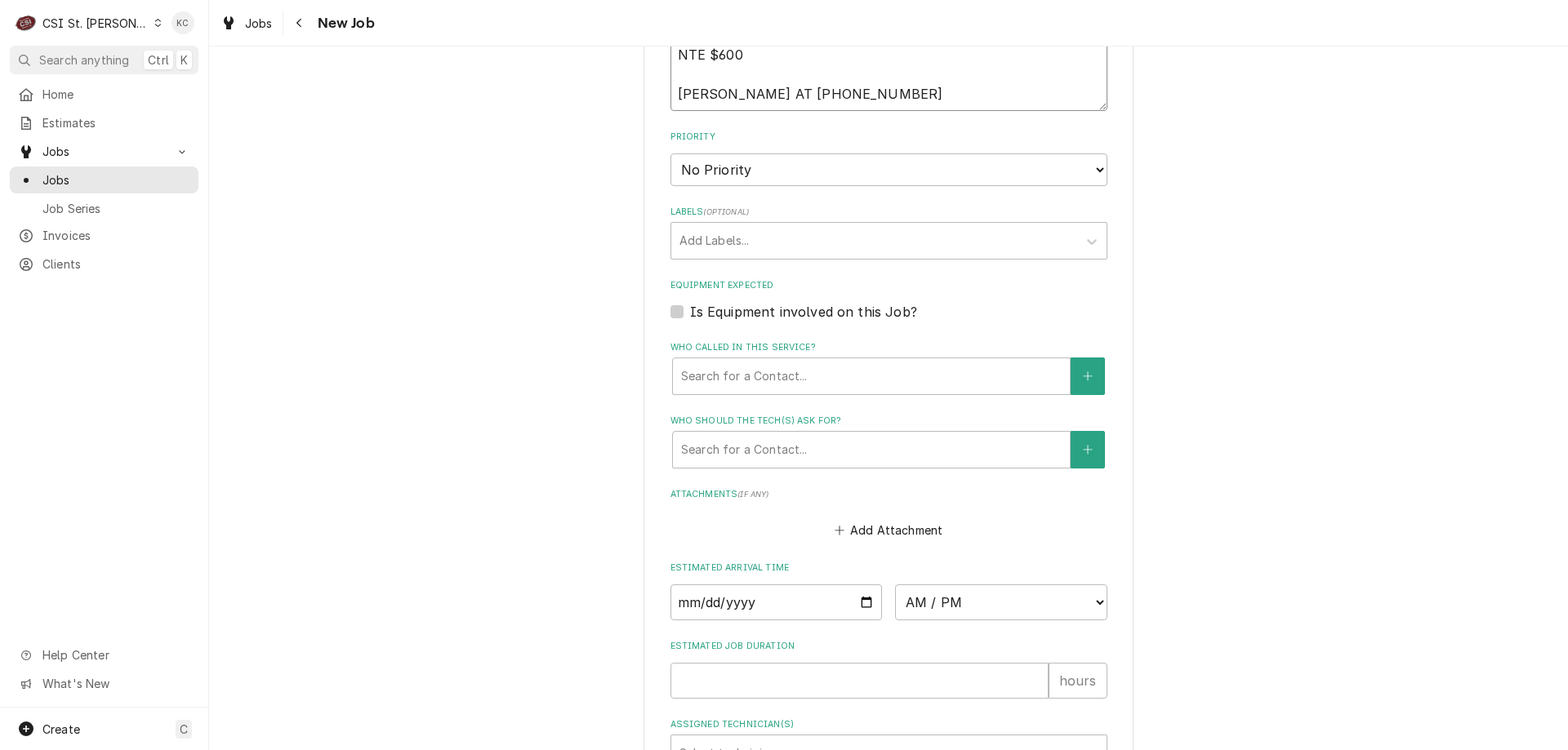
type textarea "NTE $600 DESHAUN AT 618-467-8555"
click at [772, 168] on select "No Priority Urgent High Medium Low" at bounding box center [888, 170] width 437 height 32
select select "4"
click at [670, 154] on select "No Priority Urgent High Medium Low" at bounding box center [888, 170] width 437 height 32
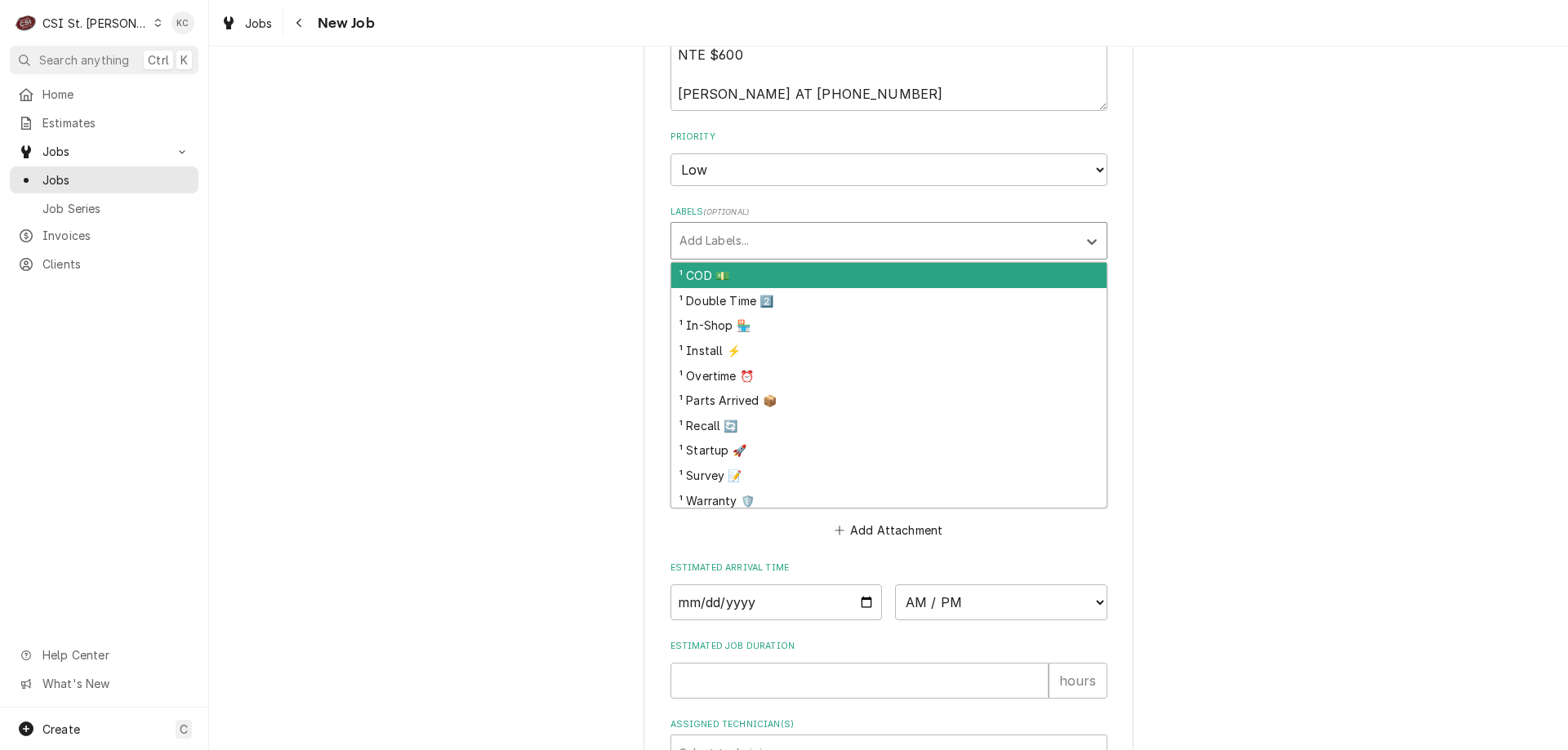
click at [749, 241] on div "Labels" at bounding box center [874, 240] width 389 height 29
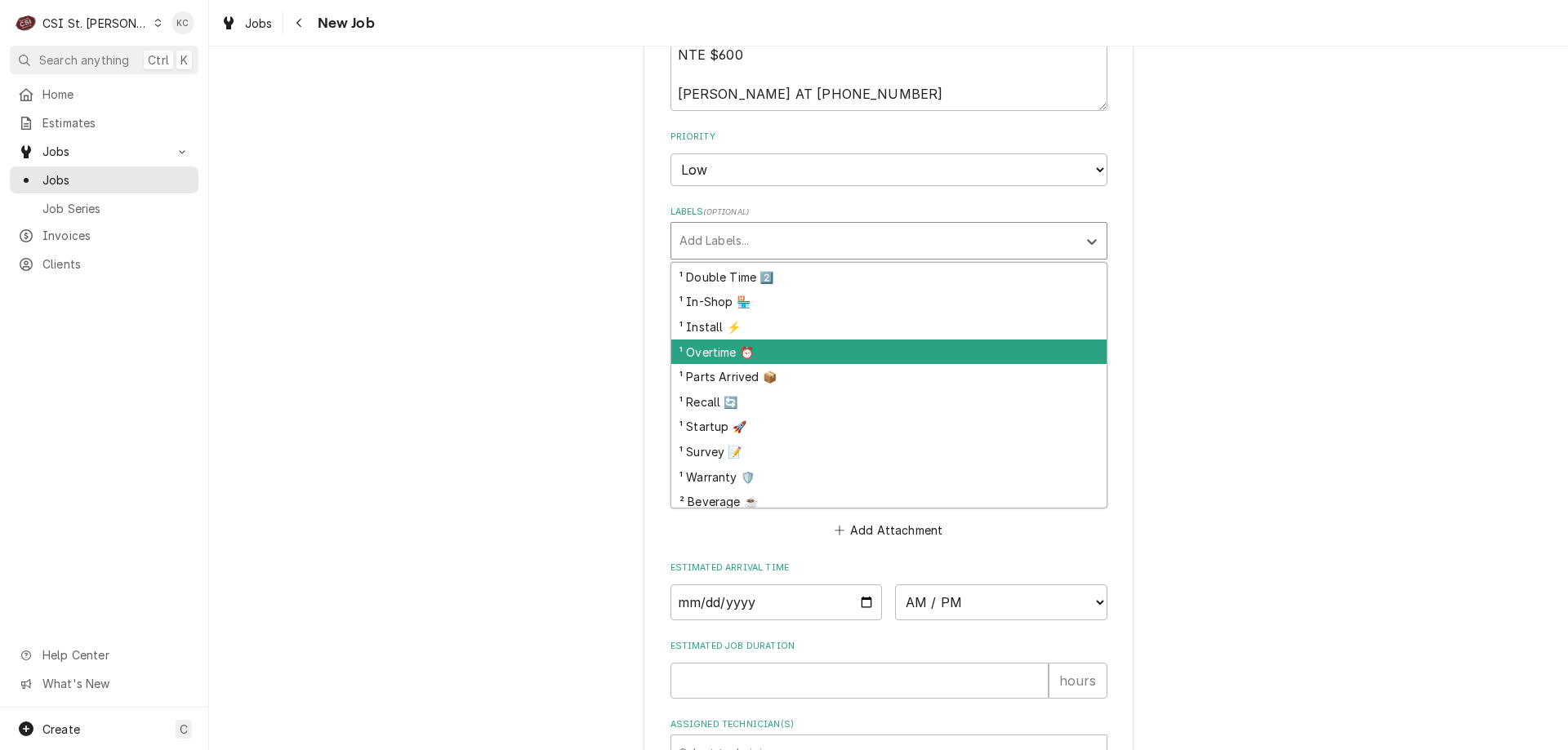
scroll to position [81, 0]
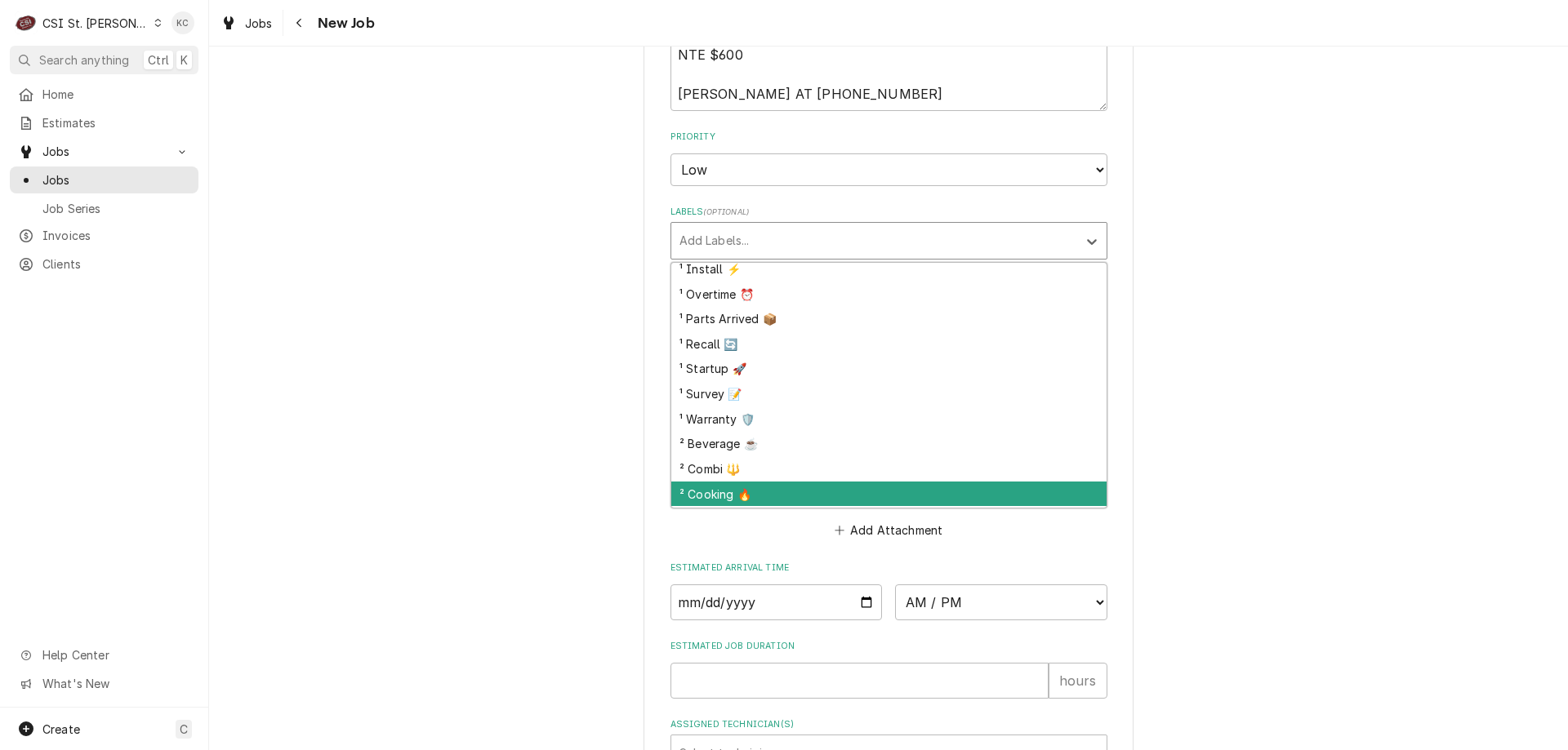
click at [844, 484] on div "² Cooking 🔥" at bounding box center [888, 494] width 435 height 25
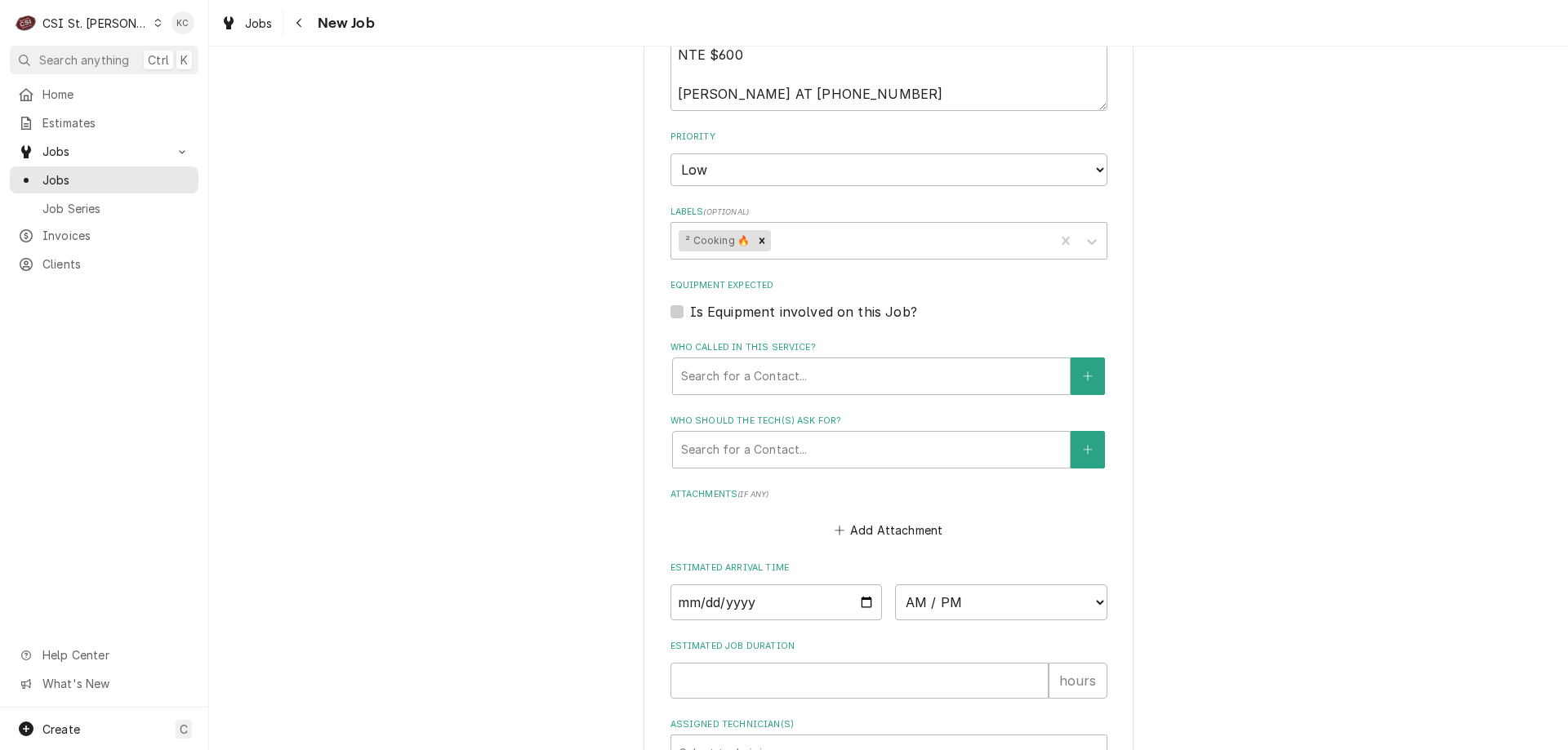
drag, startPoint x: 1347, startPoint y: 437, endPoint x: 1145, endPoint y: 432, distance: 202.1
click at [927, 519] on button "Add Attachment" at bounding box center [888, 530] width 114 height 22
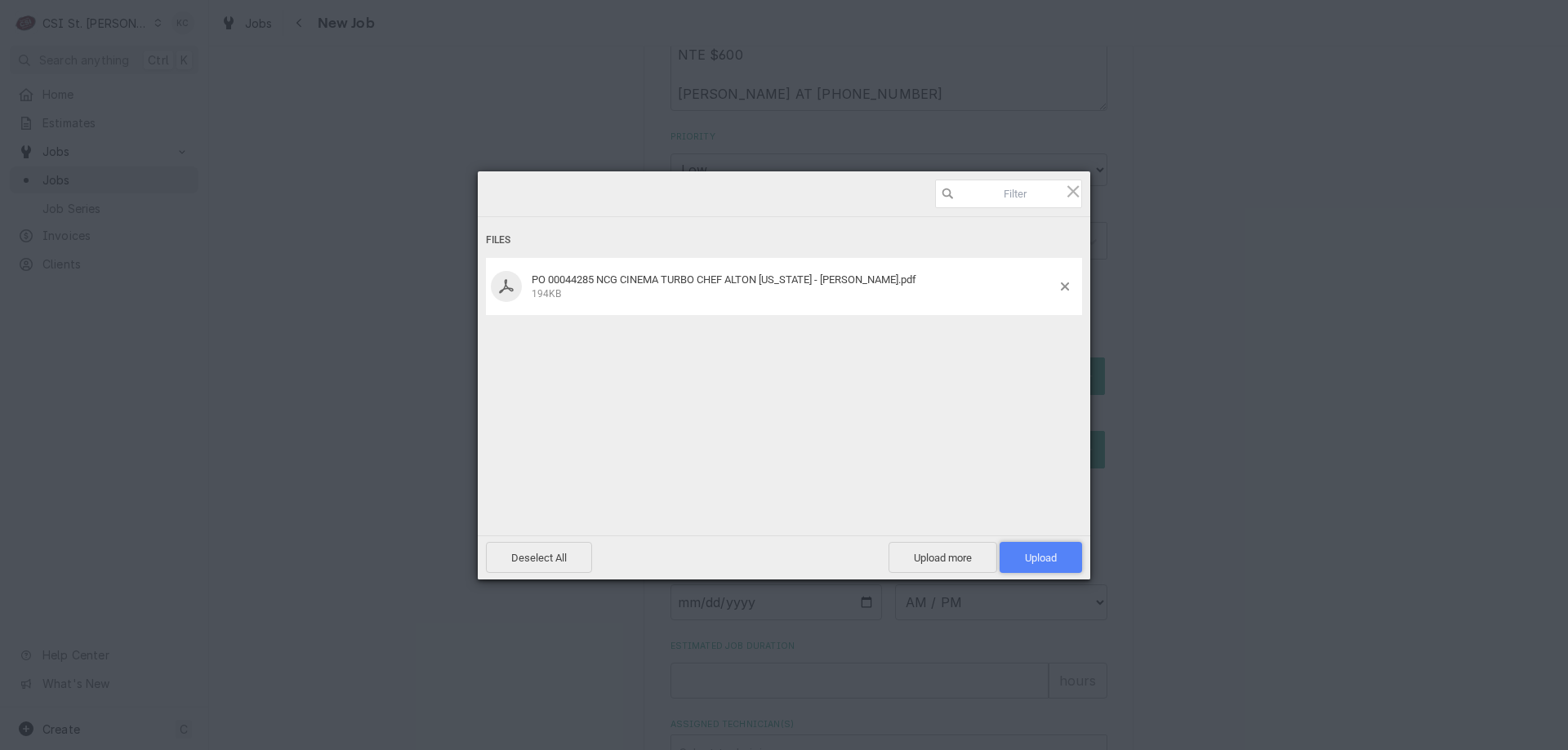
click at [1035, 549] on span "Upload 1" at bounding box center [1041, 557] width 82 height 31
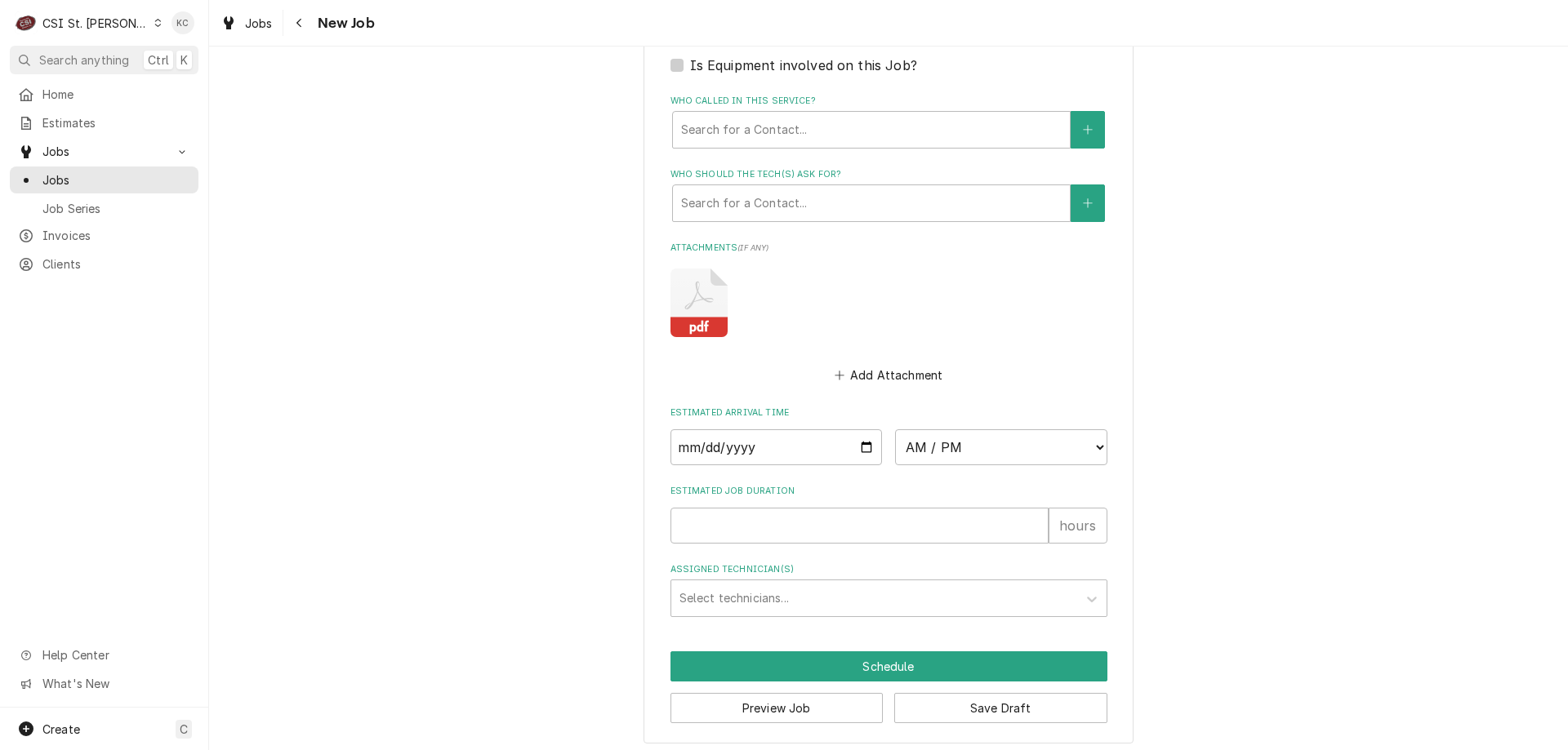
scroll to position [1511, 0]
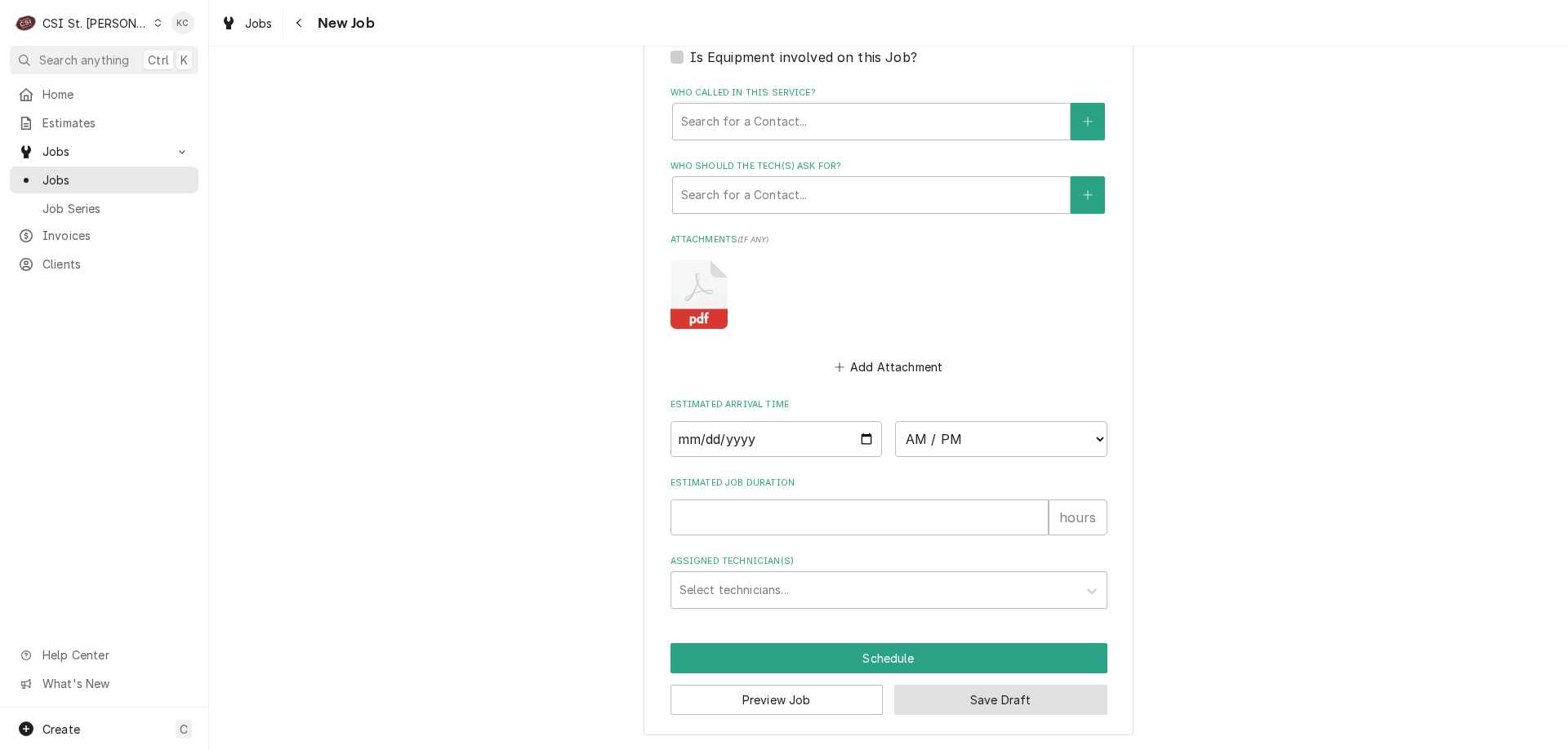
click at [1000, 703] on button "Save Draft" at bounding box center [1001, 700] width 213 height 30
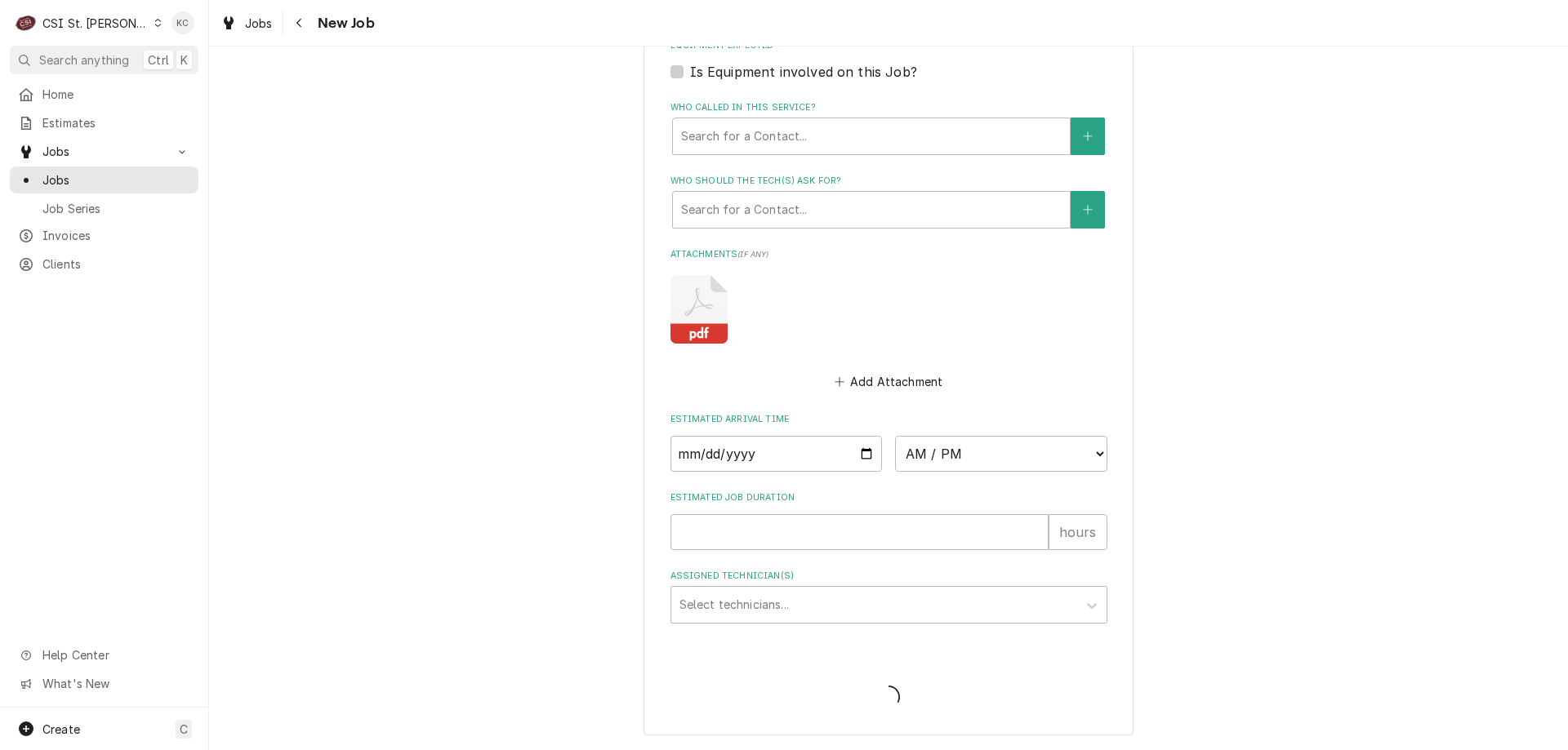
scroll to position [1497, 0]
type textarea "x"
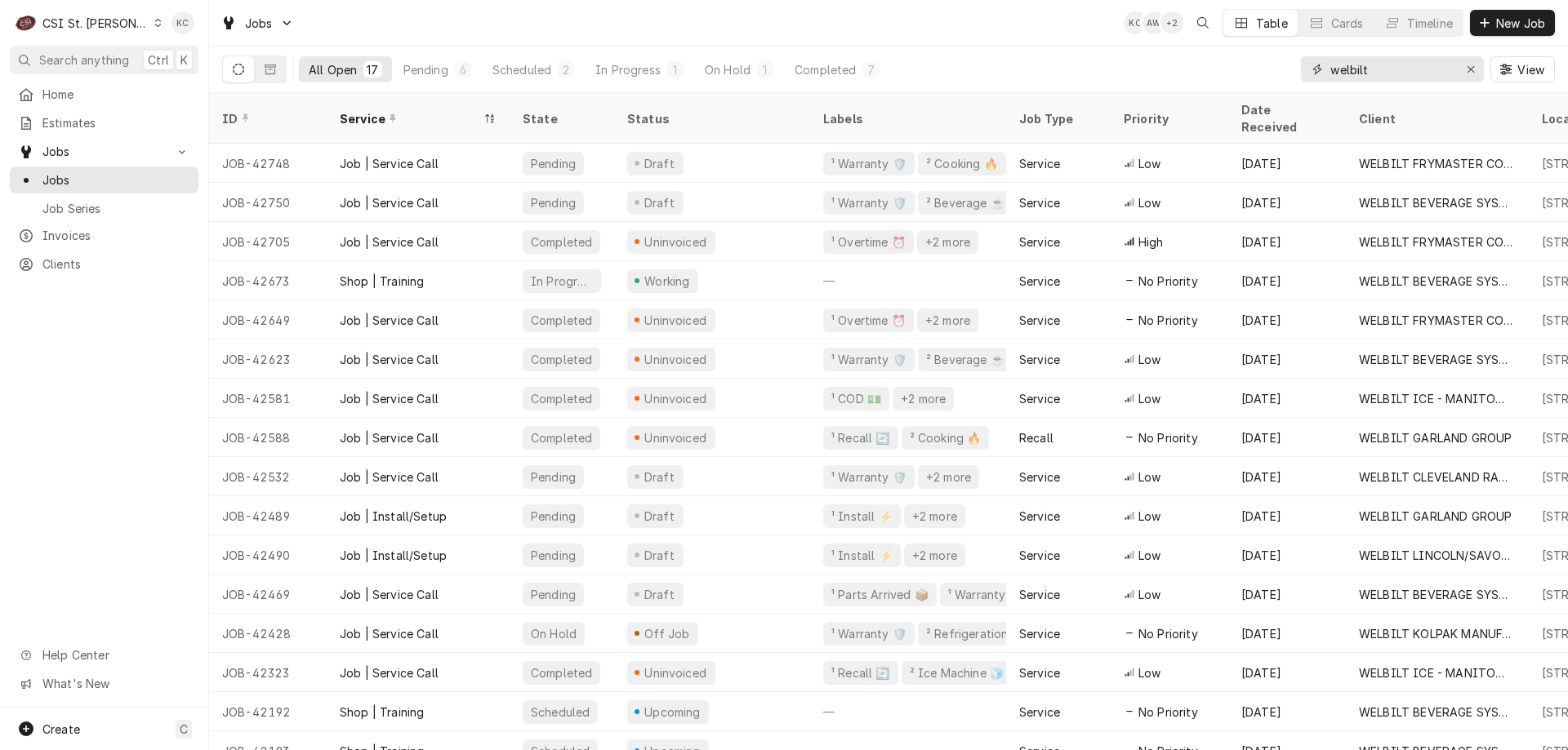
drag, startPoint x: 1395, startPoint y: 73, endPoint x: 1235, endPoint y: 80, distance: 160.2
click at [1235, 80] on div "All Open 17 Pending 6 Scheduled 2 In Progress 1 On Hold 1 Completed 7 welbilt V…" at bounding box center [888, 69] width 1333 height 46
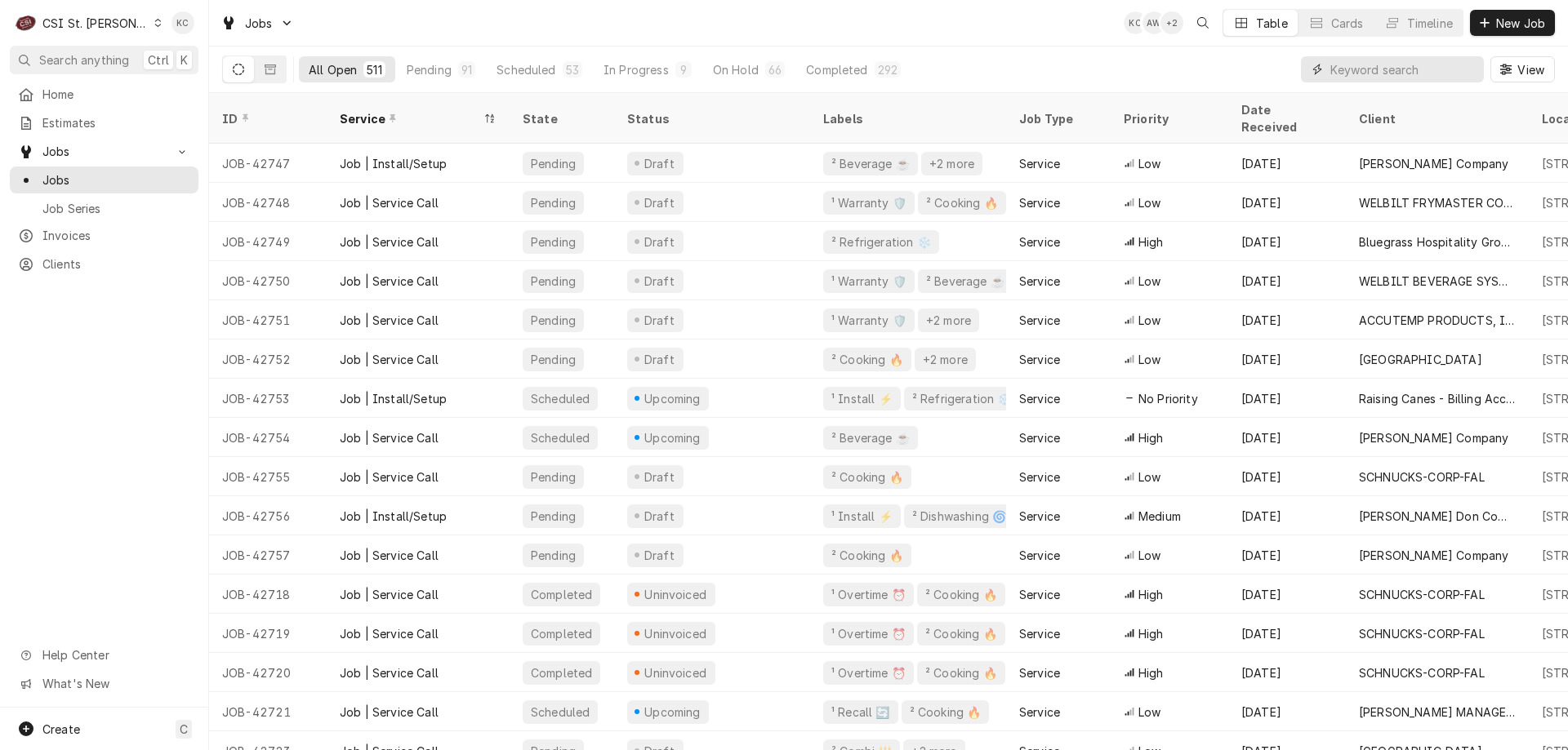
click at [1389, 71] on input "Dynamic Content Wrapper" at bounding box center [1402, 69] width 146 height 26
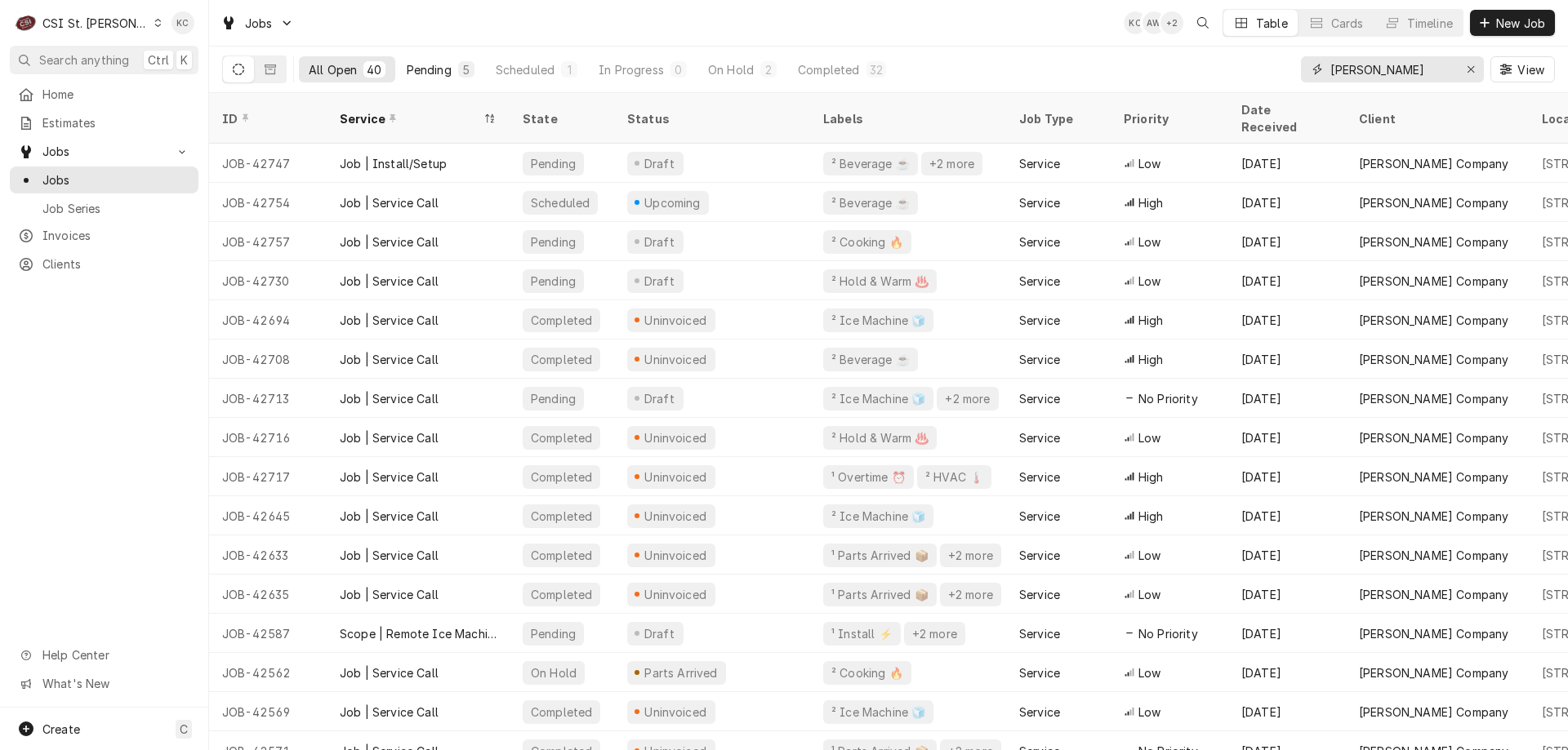
type input "[PERSON_NAME]"
click at [434, 77] on button "Pending 5" at bounding box center [440, 69] width 87 height 26
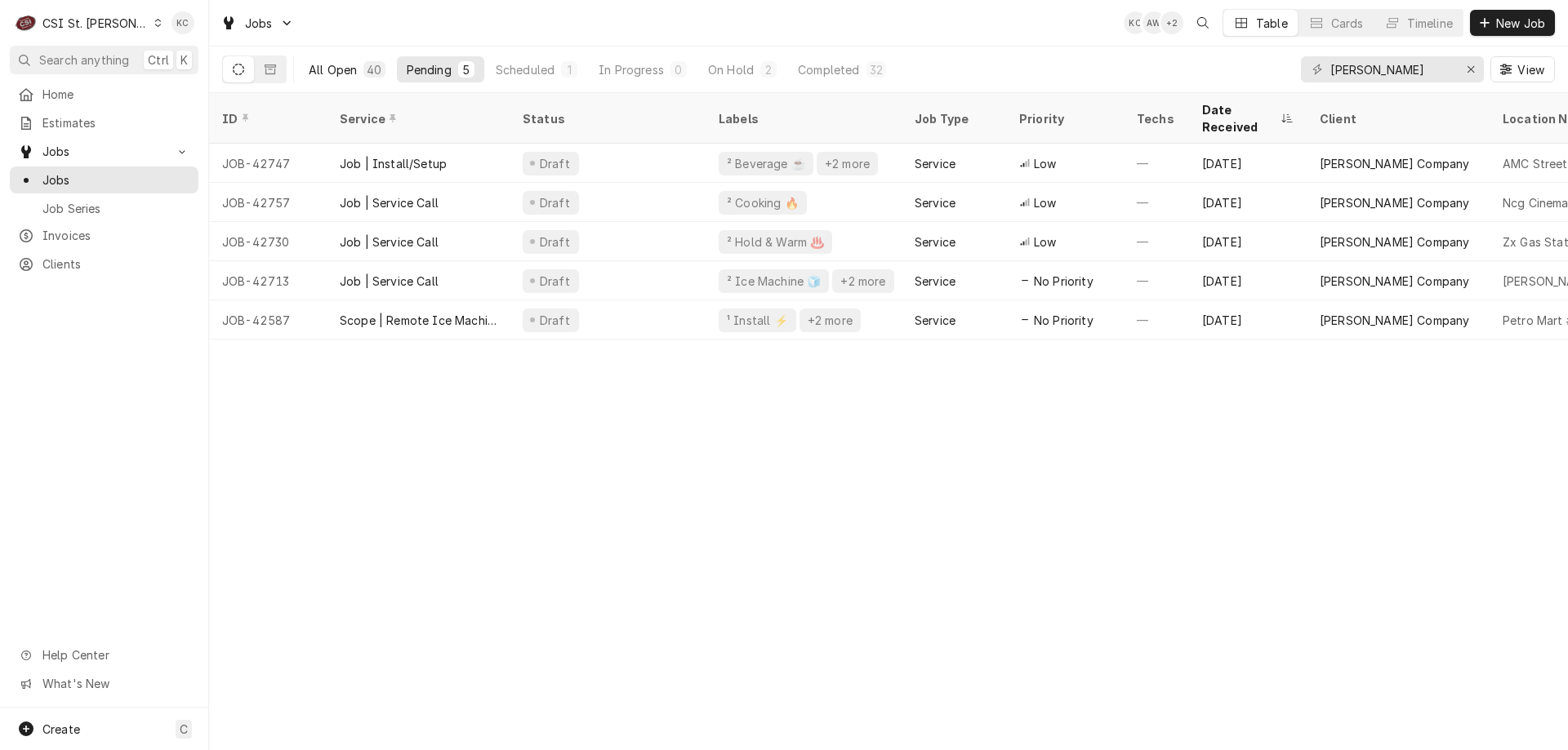
click at [360, 74] on button "All Open 40" at bounding box center [347, 69] width 96 height 26
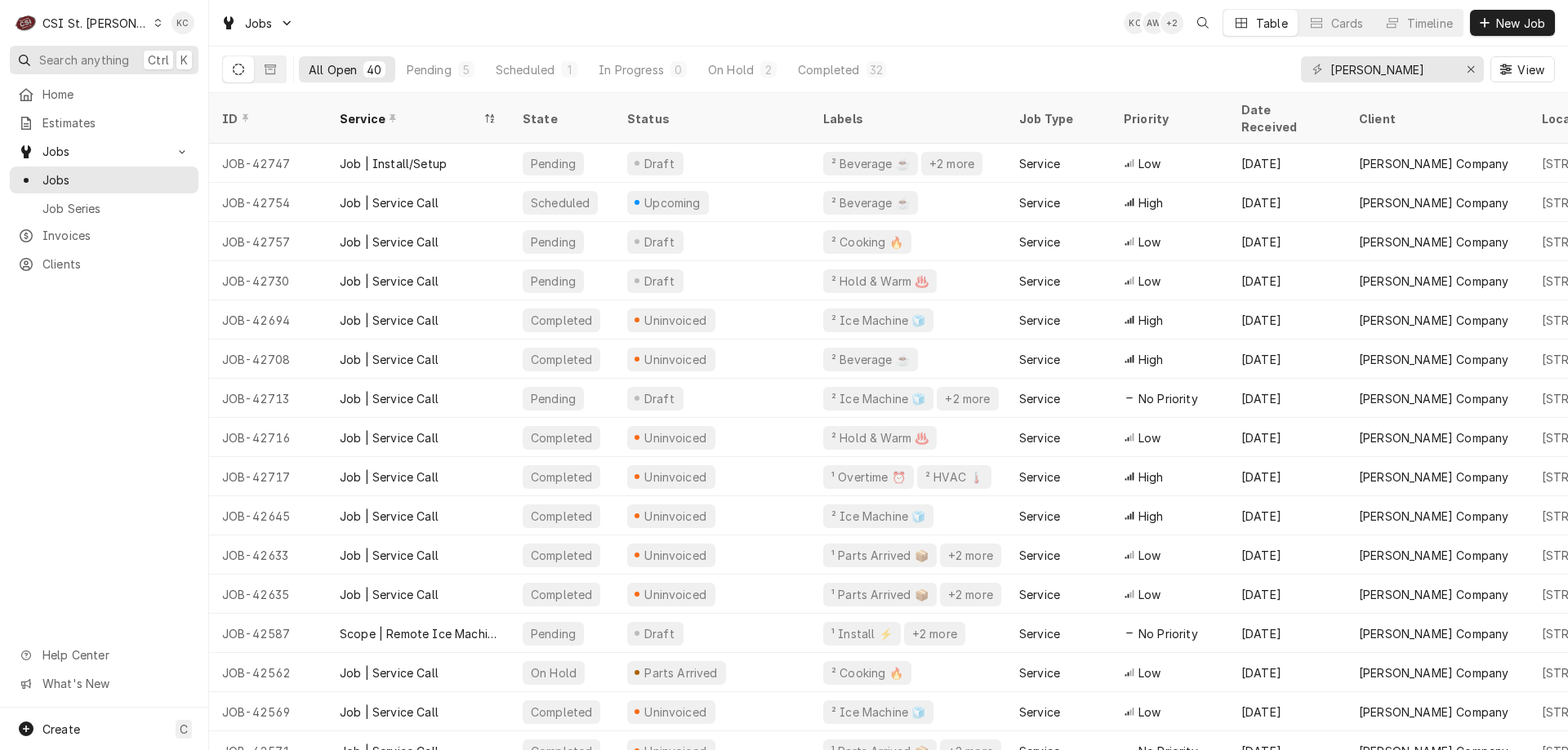
click at [73, 59] on span "Search anything" at bounding box center [84, 60] width 90 height 17
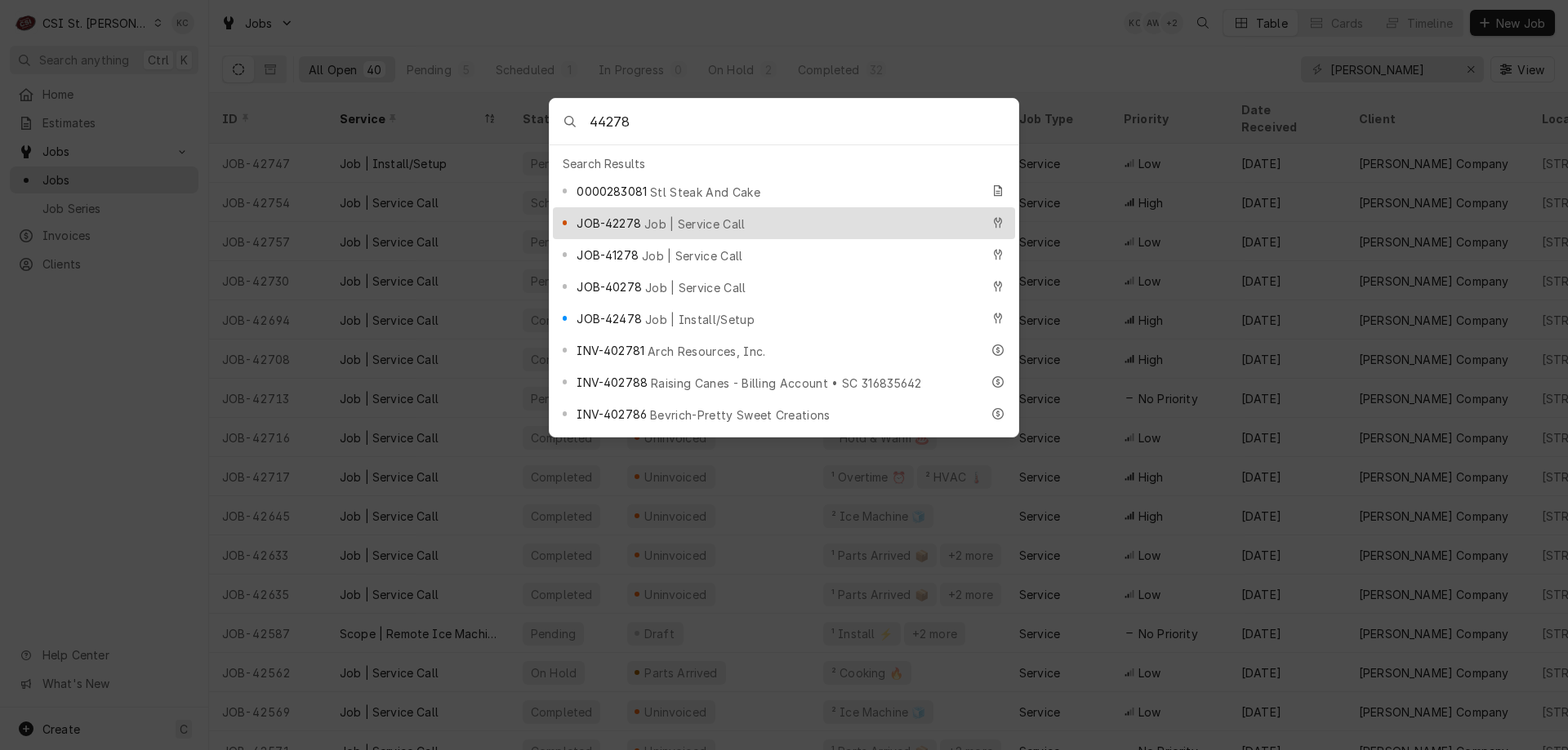
type input "44278"
click at [608, 216] on span "JOB-42278" at bounding box center [608, 223] width 64 height 17
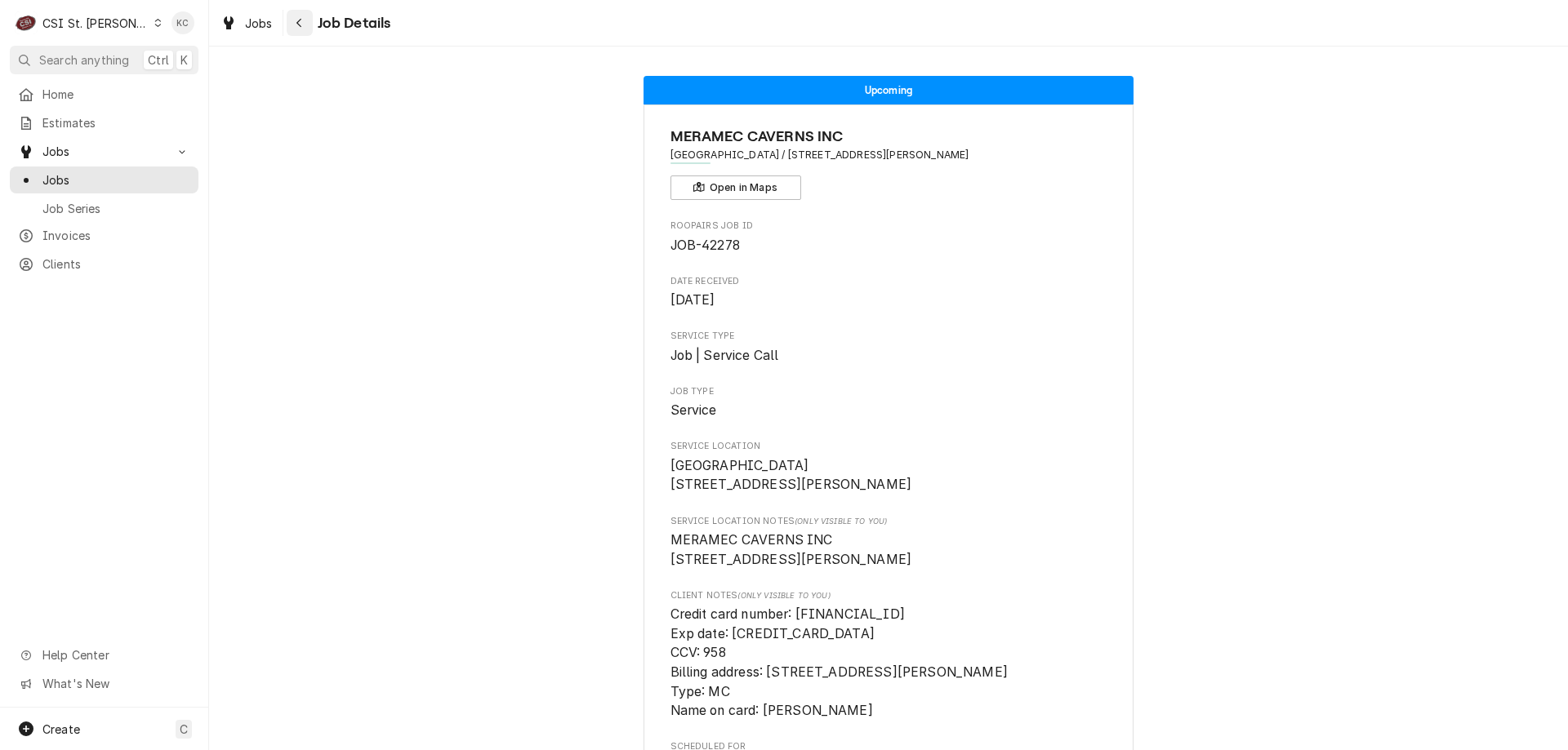
click at [292, 26] on div "Navigate back" at bounding box center [299, 23] width 17 height 17
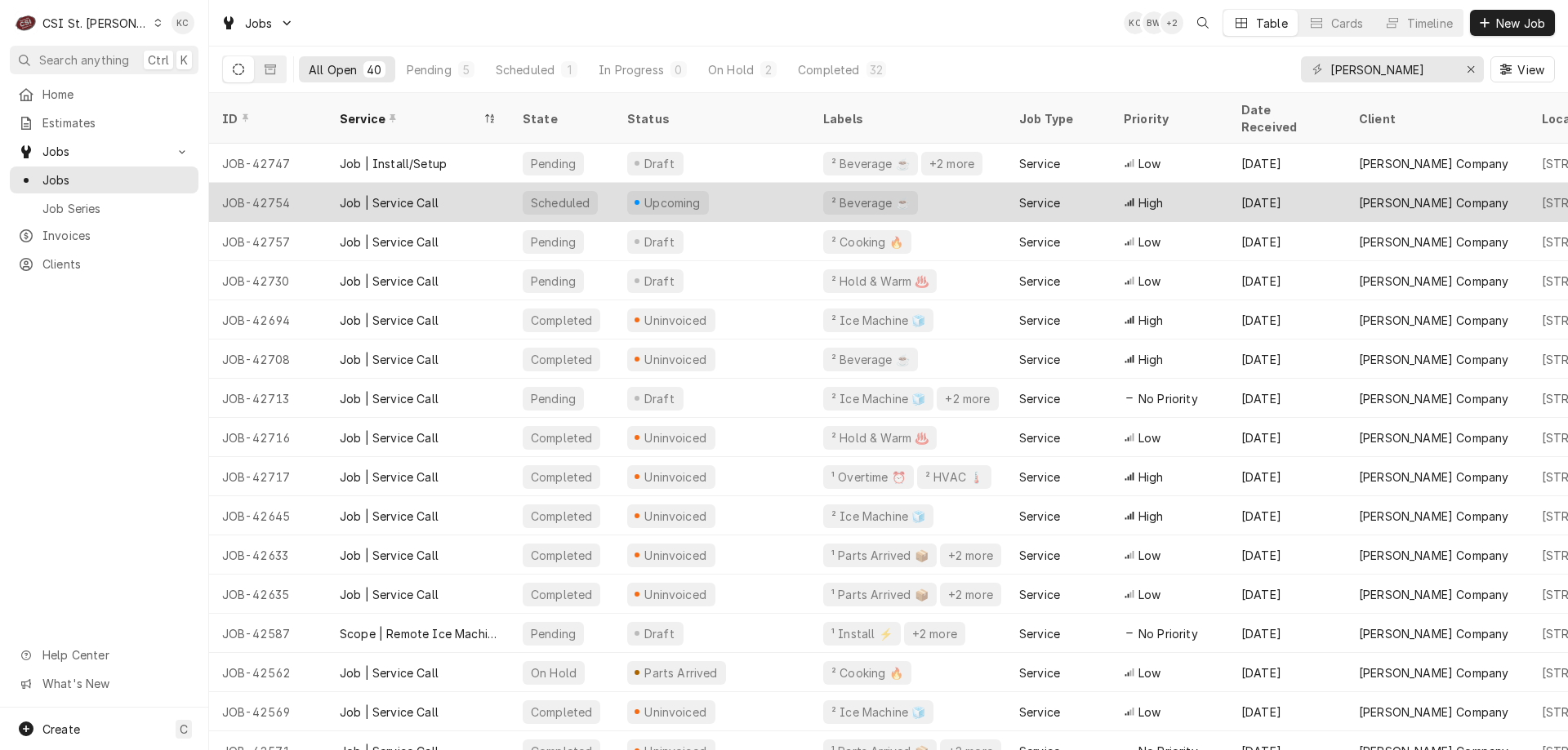
click at [1373, 195] on div "[PERSON_NAME] Company" at bounding box center [1434, 203] width 150 height 17
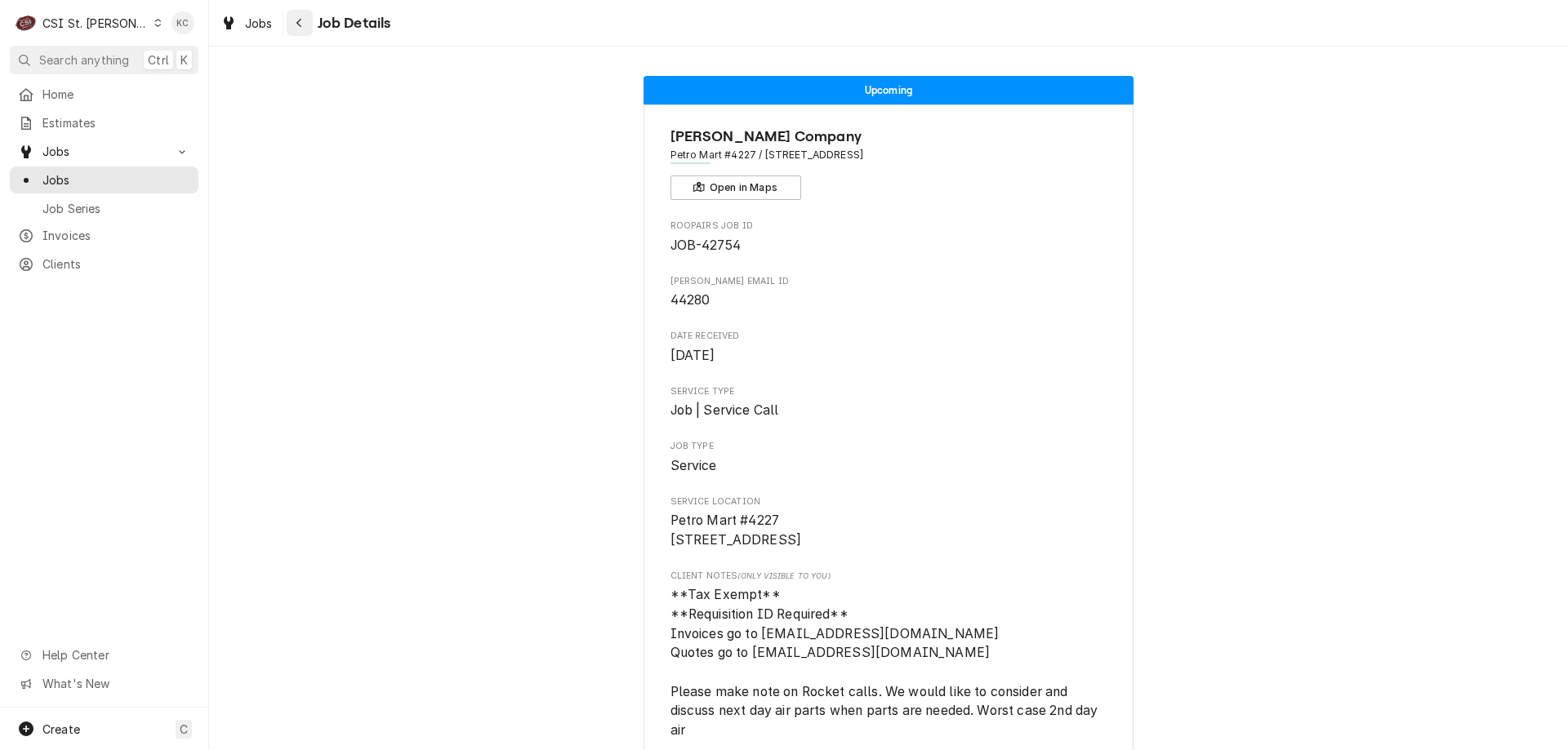
click at [307, 24] on div "Navigate back" at bounding box center [299, 23] width 17 height 17
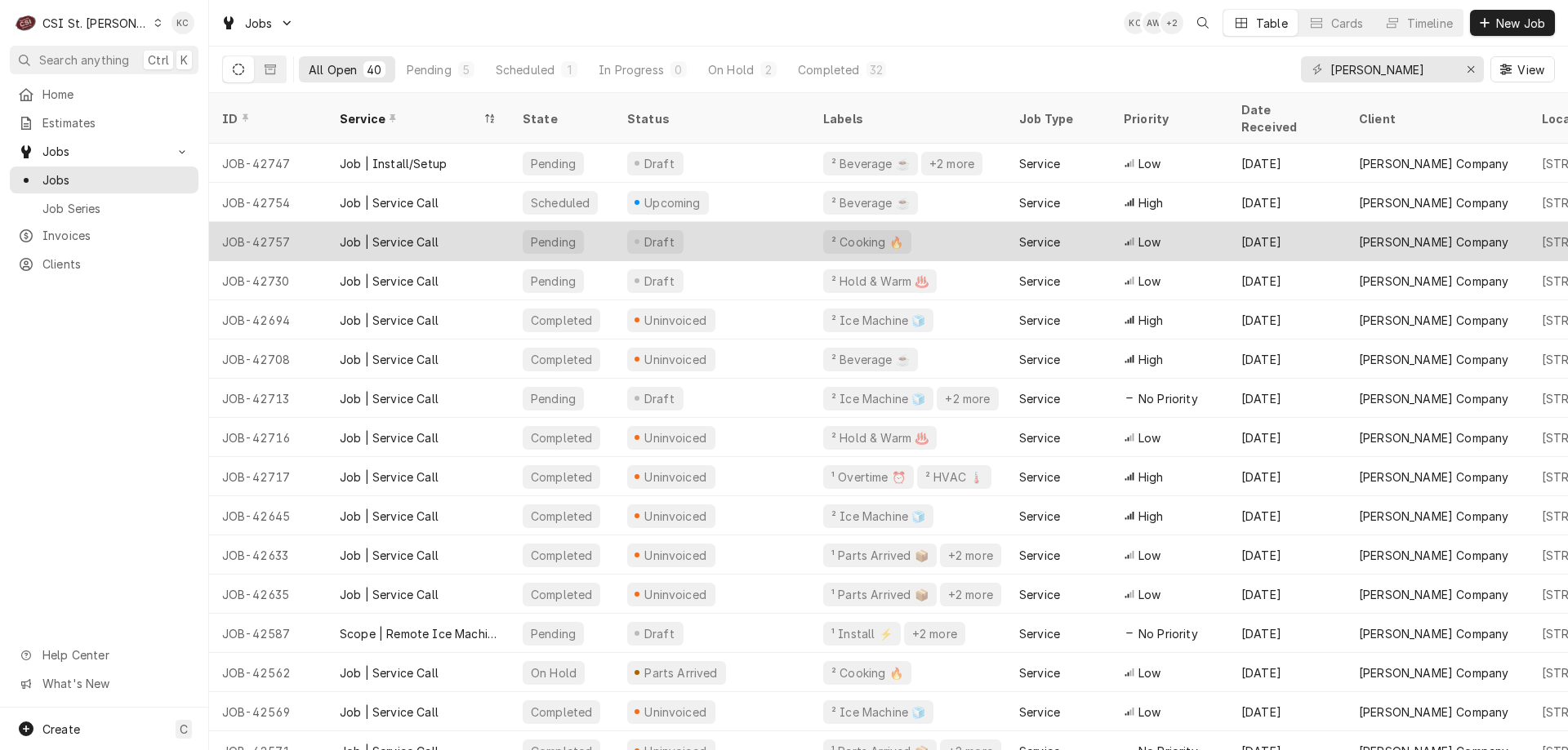
click at [528, 230] on div "Pending" at bounding box center [553, 242] width 62 height 23
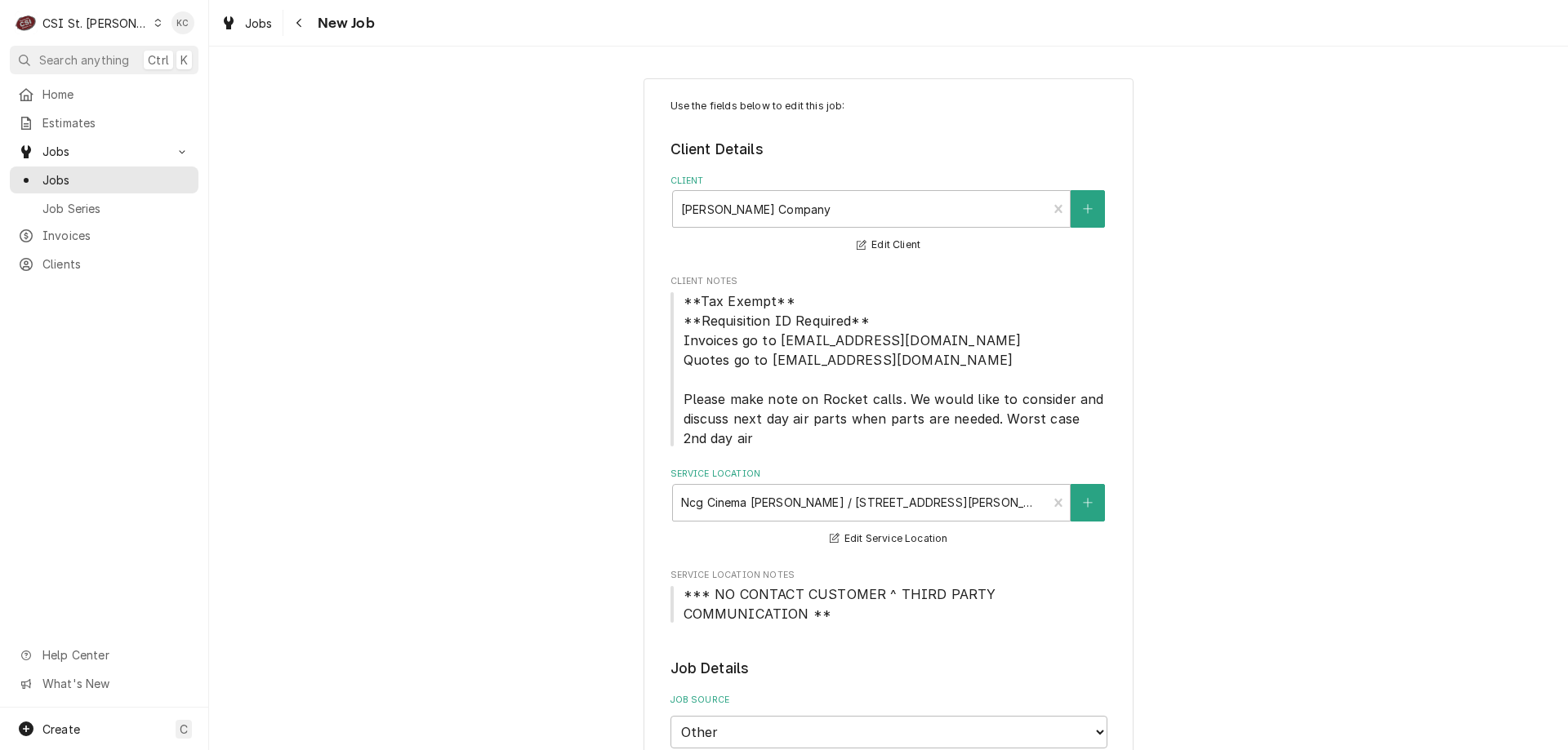
type textarea "x"
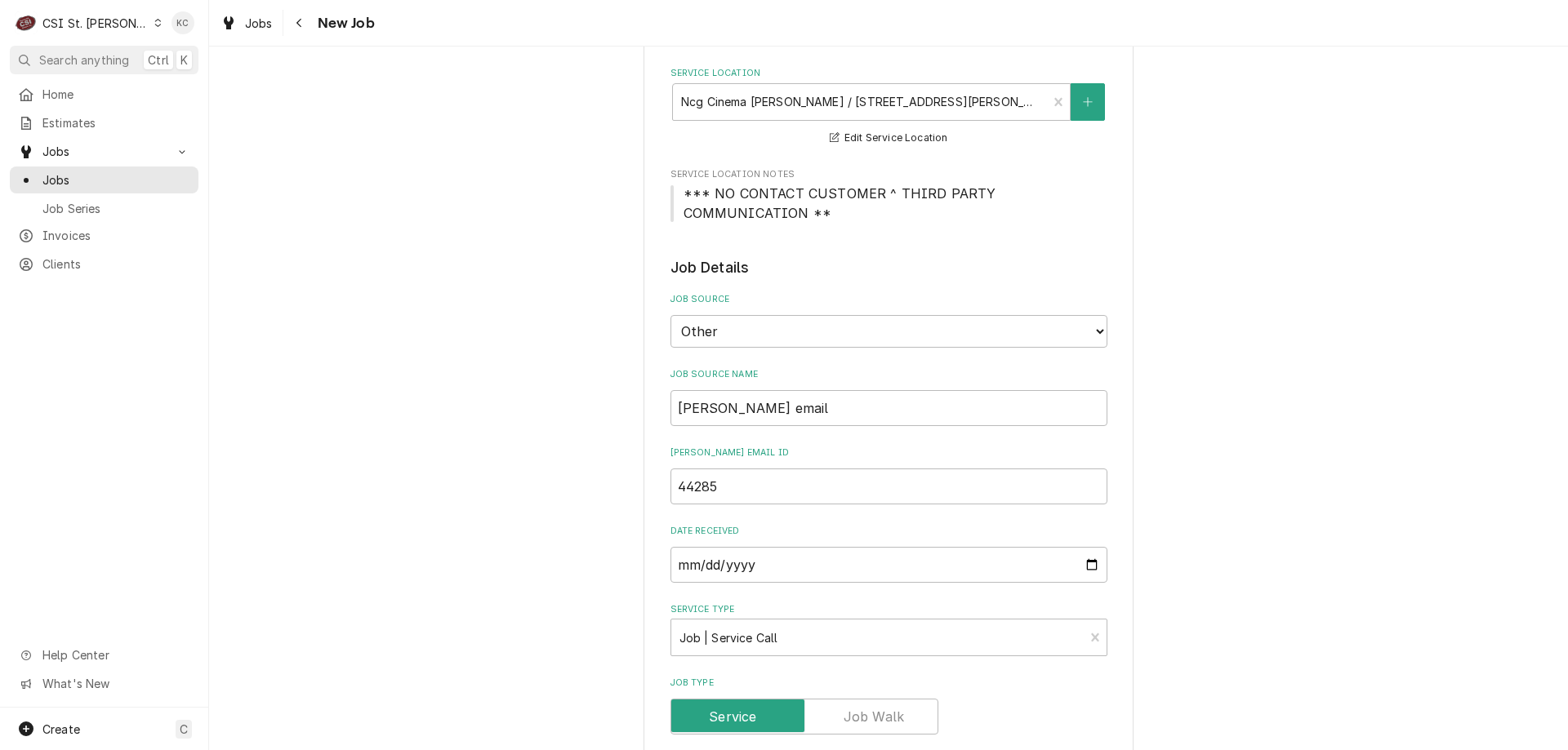
scroll to position [327, 0]
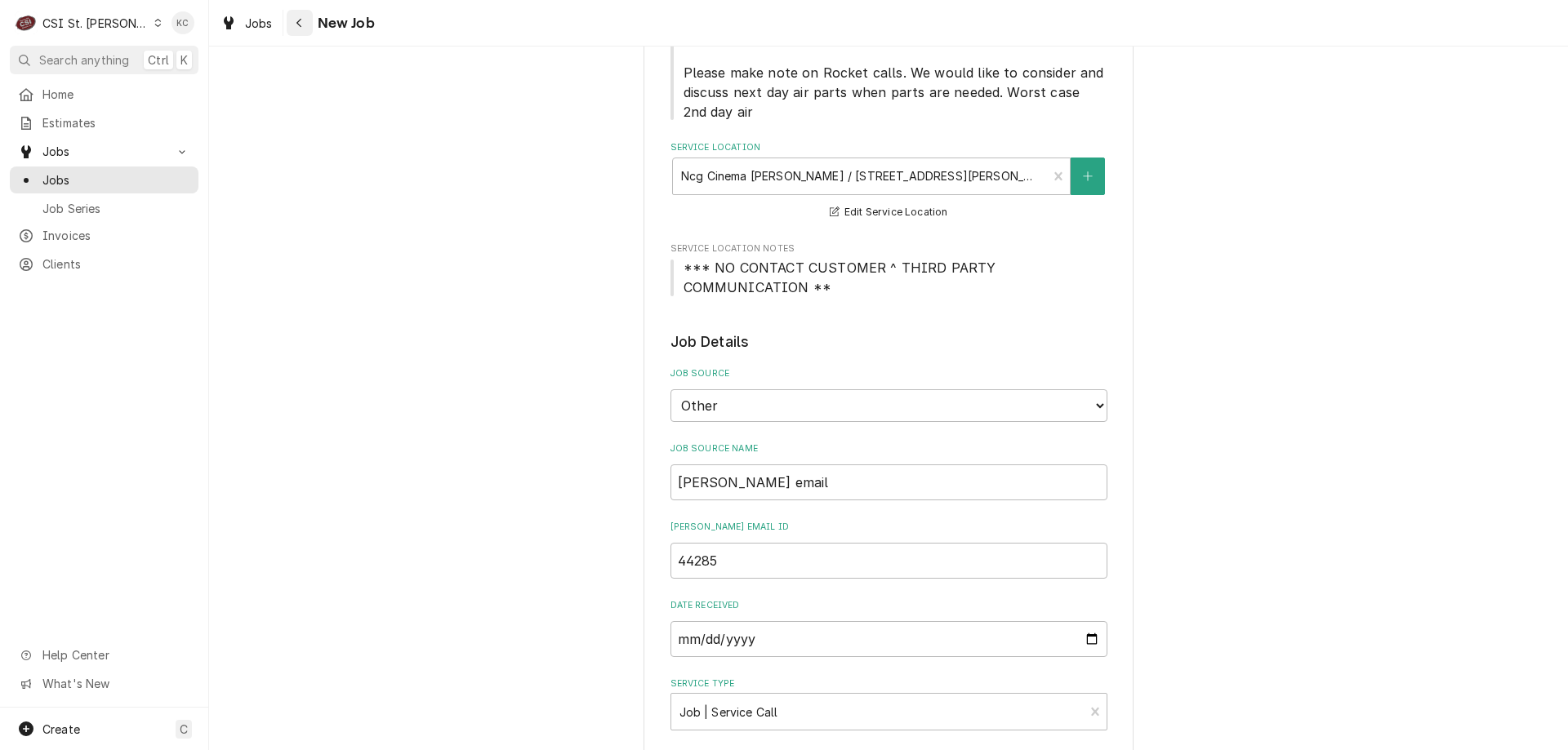
click at [305, 32] on button "Navigate back" at bounding box center [299, 22] width 26 height 26
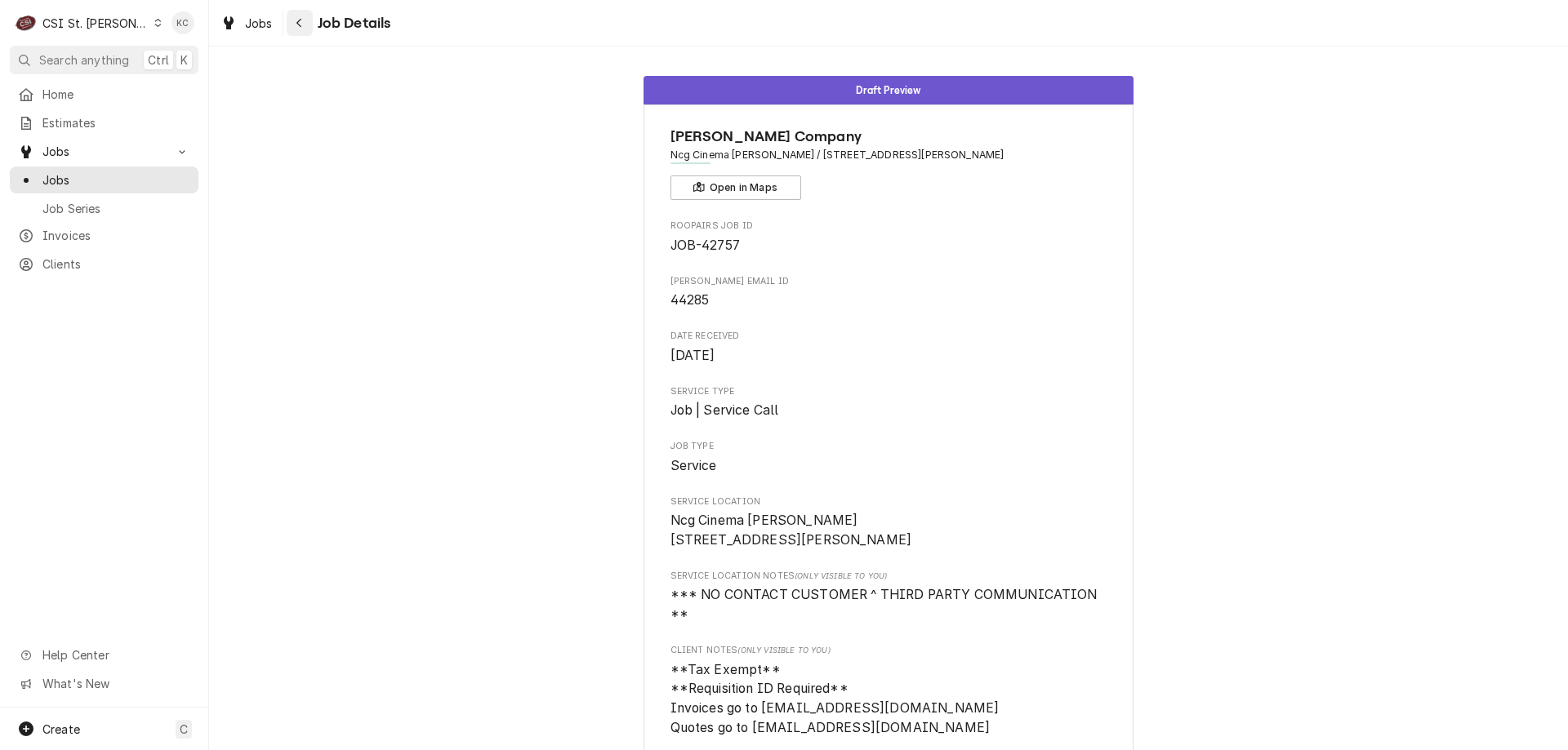
click at [303, 29] on div "Navigate back" at bounding box center [299, 23] width 17 height 17
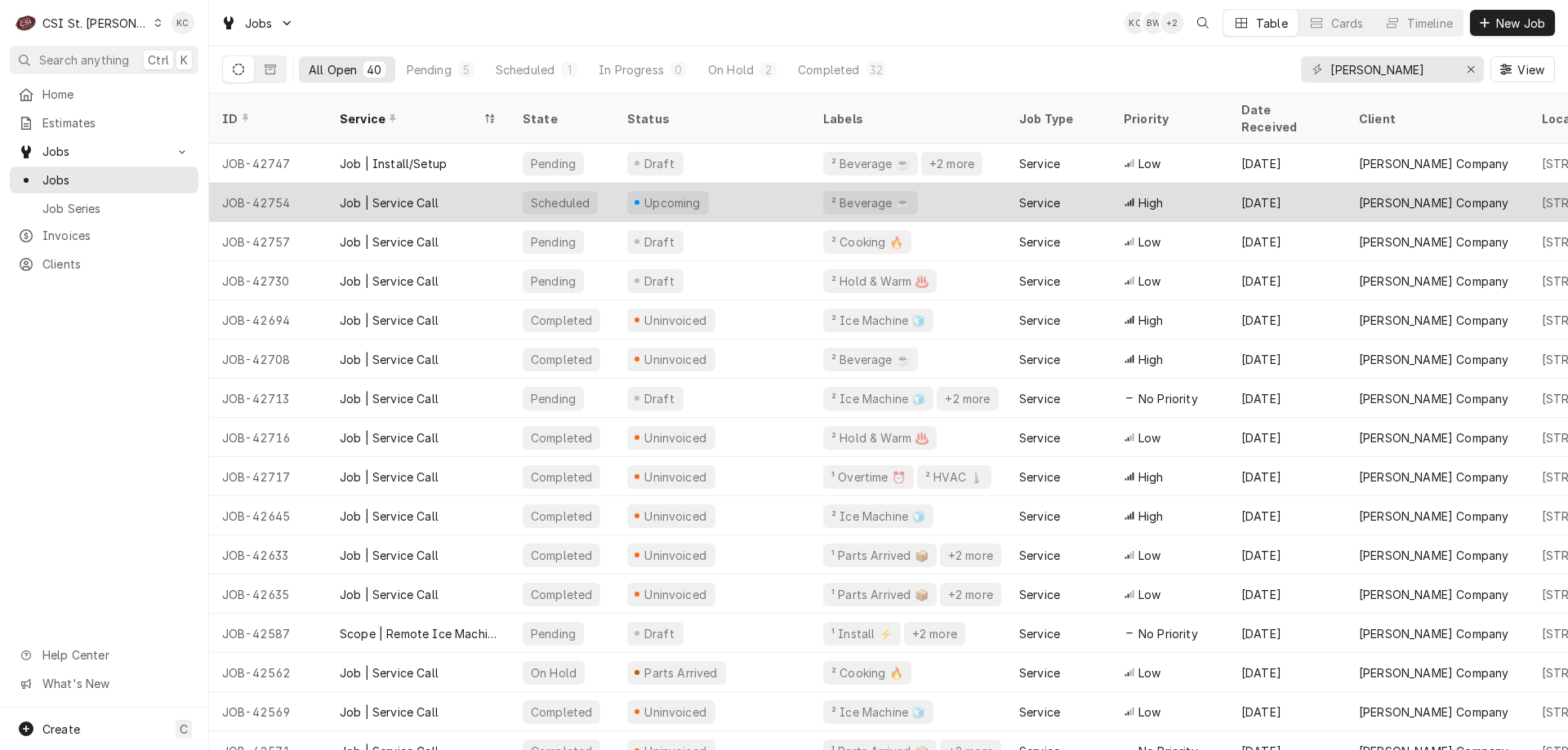
click at [1415, 195] on div "[PERSON_NAME] Company" at bounding box center [1434, 203] width 150 height 17
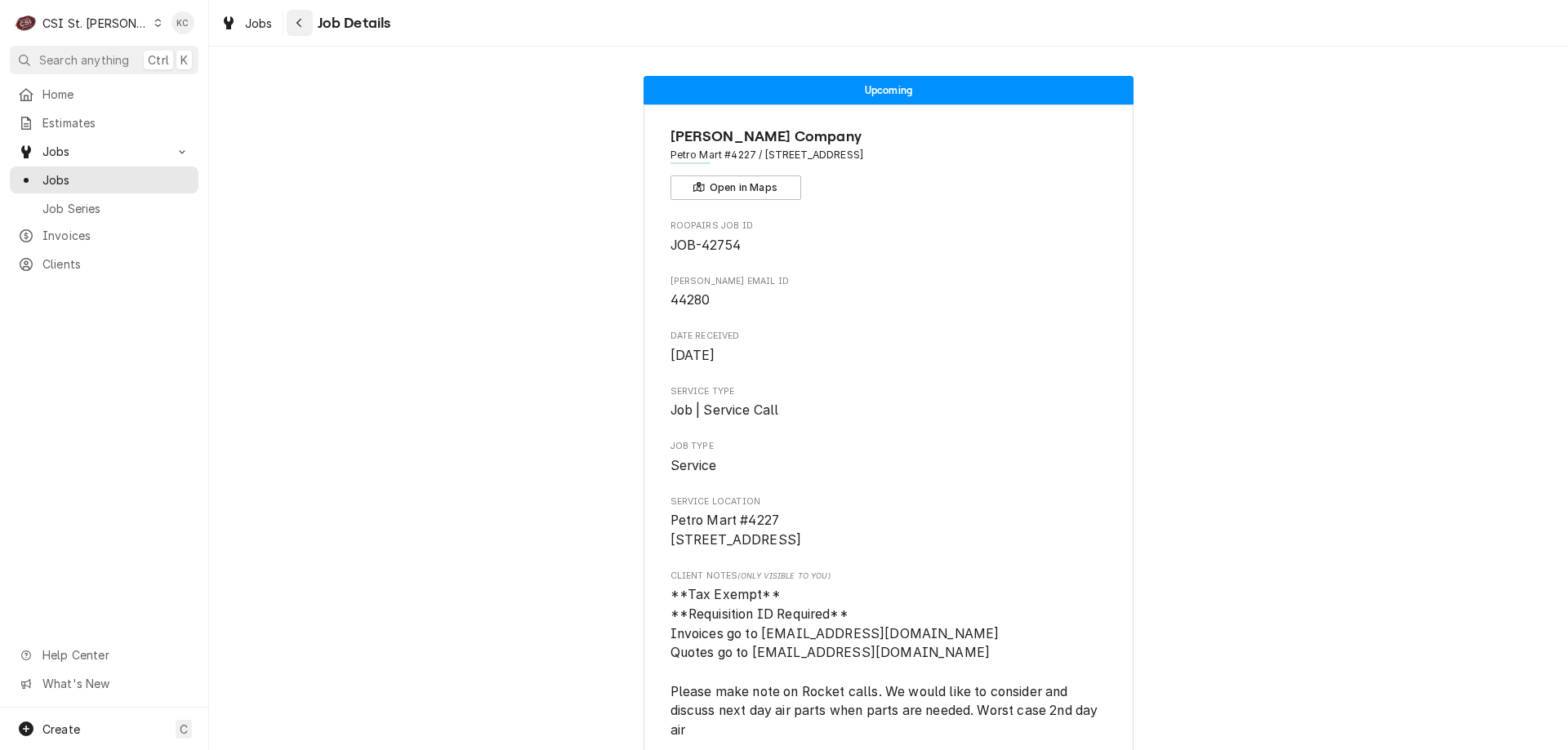
click at [299, 22] on icon "Navigate back" at bounding box center [299, 23] width 5 height 9
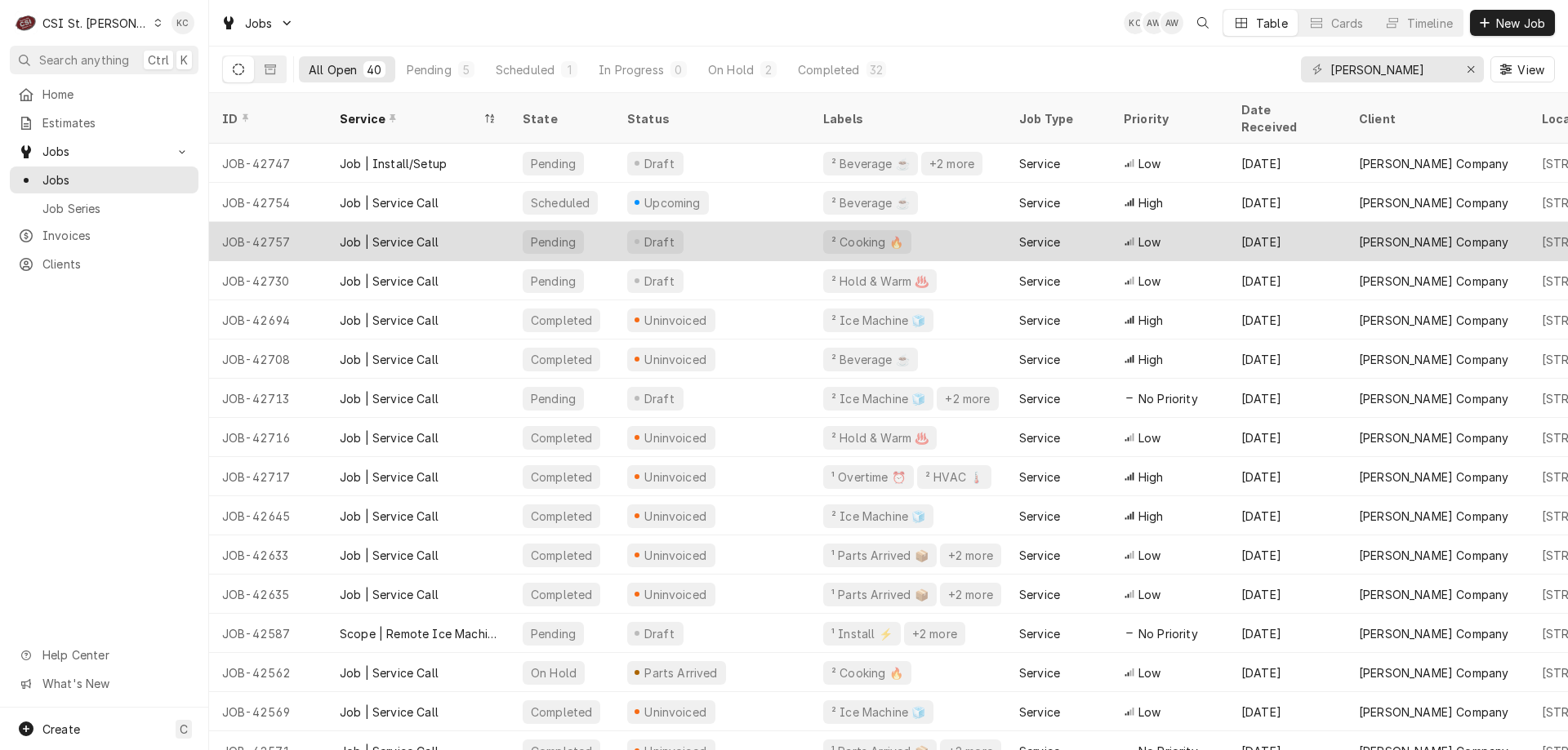
click at [1297, 236] on div "Sep 18" at bounding box center [1287, 241] width 117 height 39
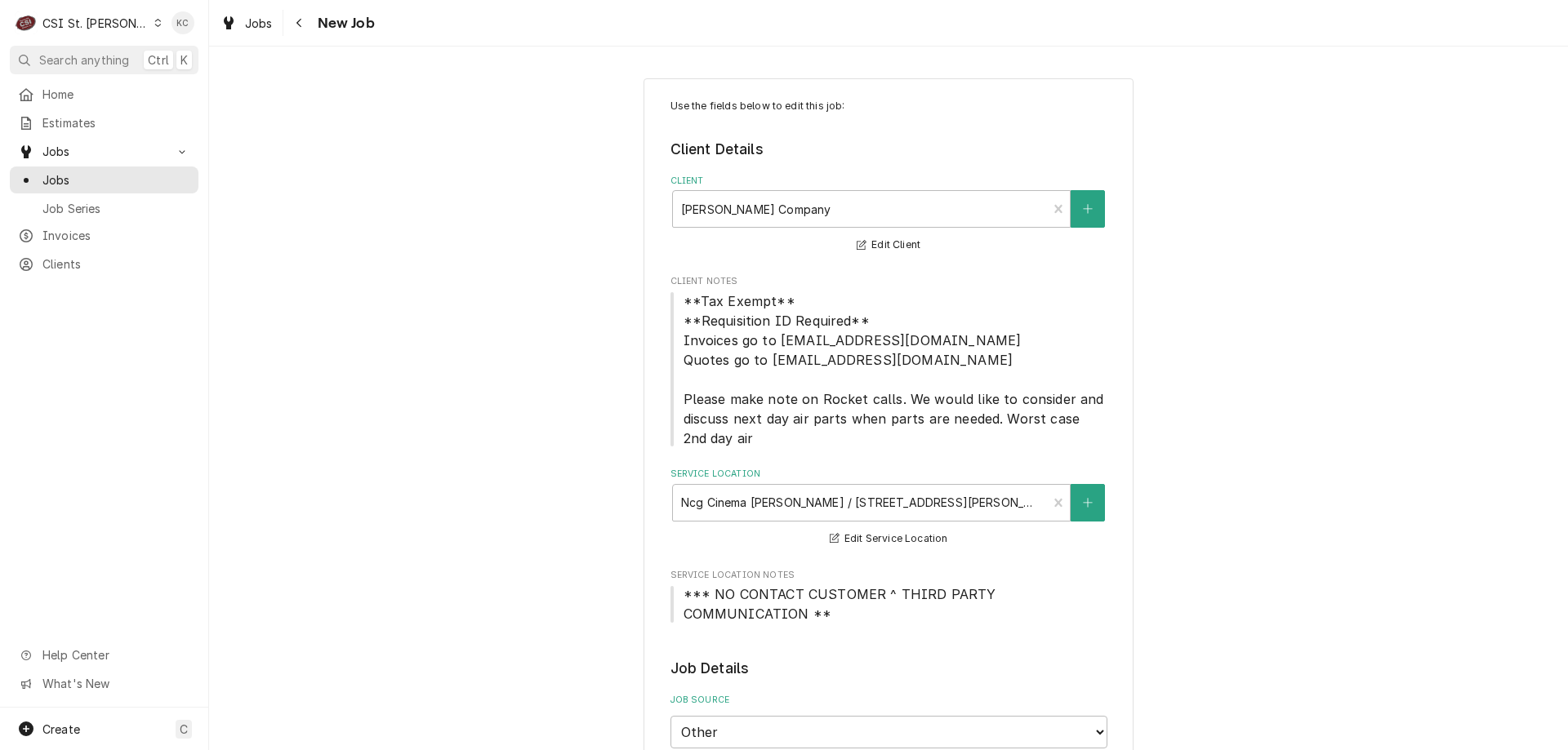
type textarea "x"
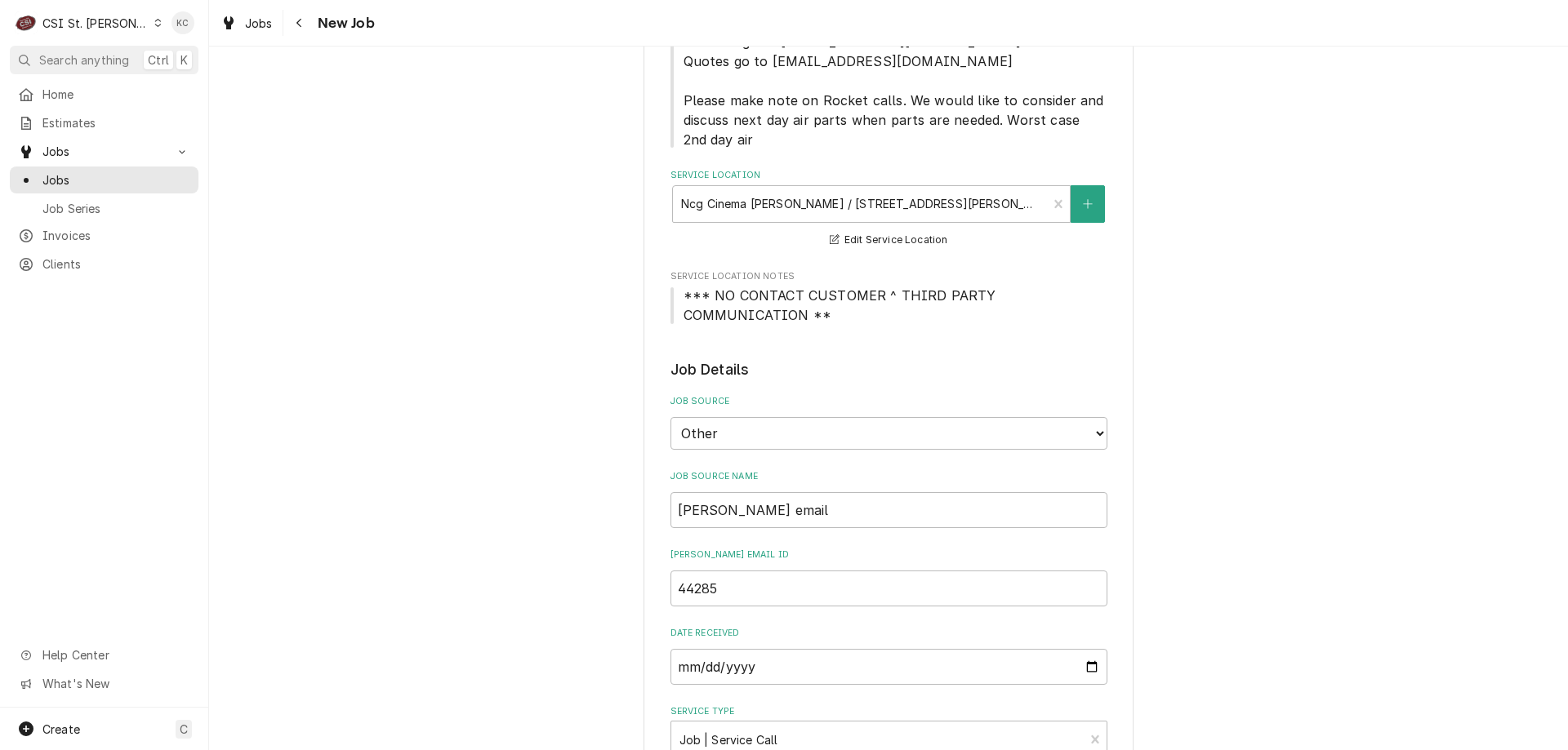
scroll to position [327, 0]
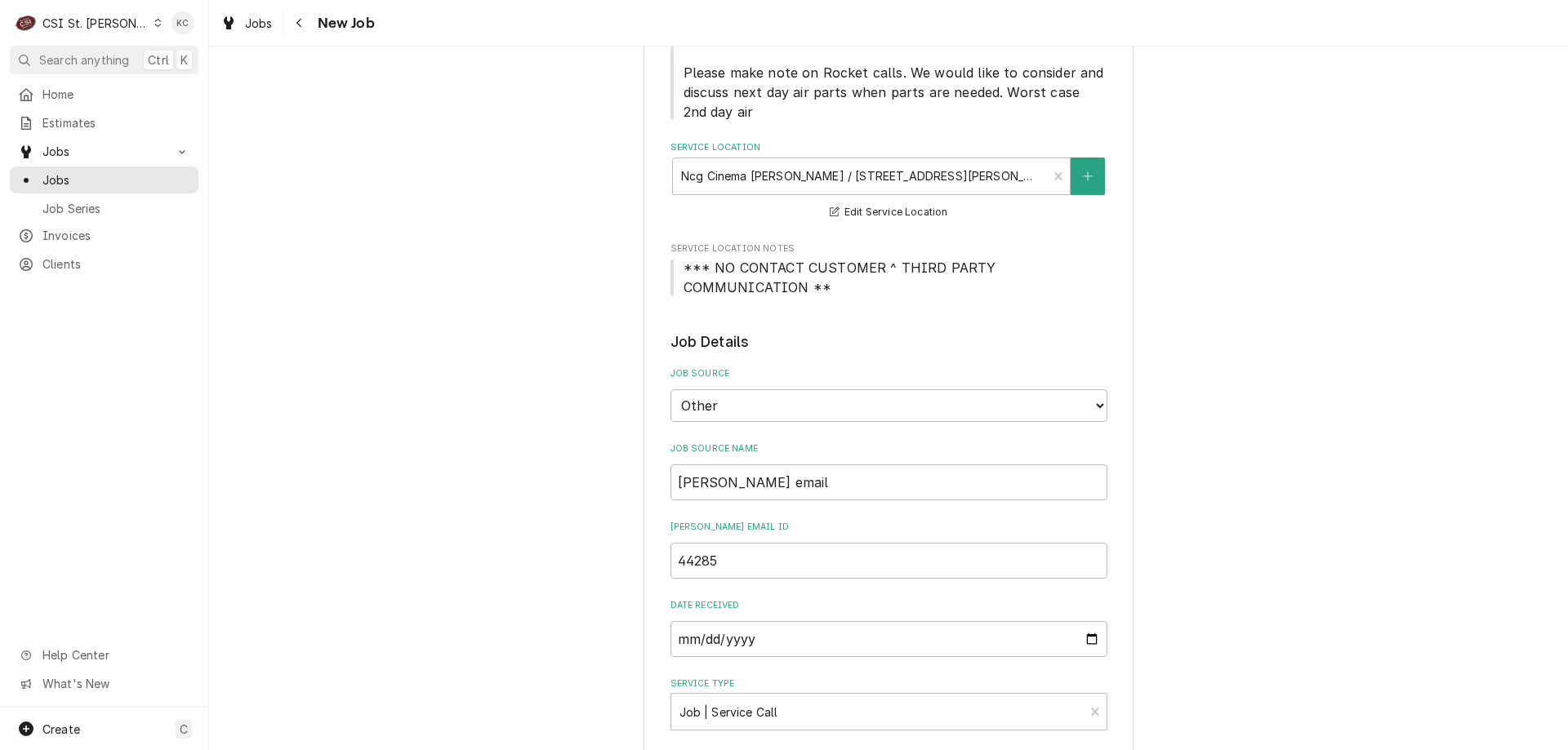
click at [99, 14] on div "C CSI St. Louis" at bounding box center [88, 22] width 157 height 32
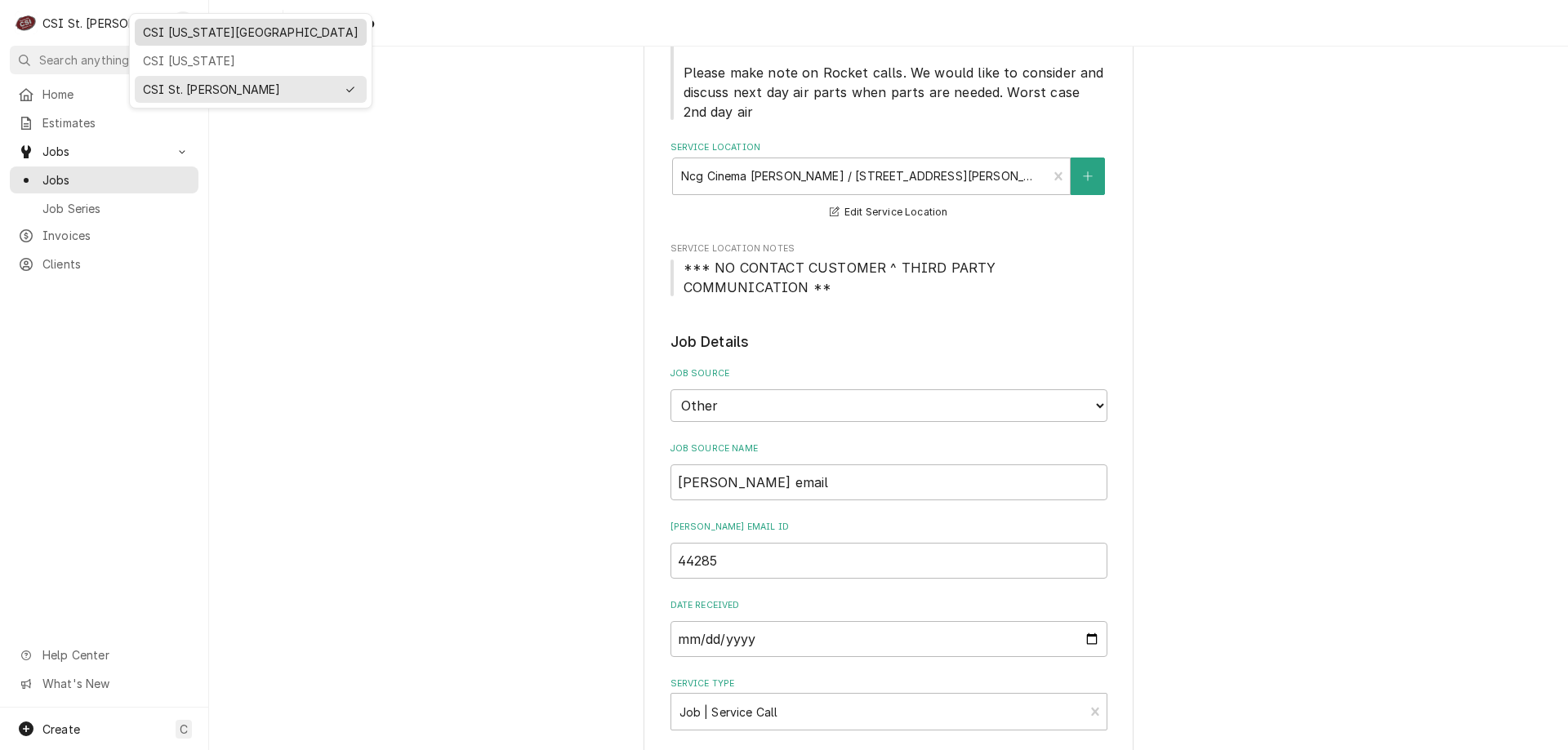
click at [218, 24] on div "CSI [US_STATE][GEOGRAPHIC_DATA]" at bounding box center [250, 32] width 215 height 17
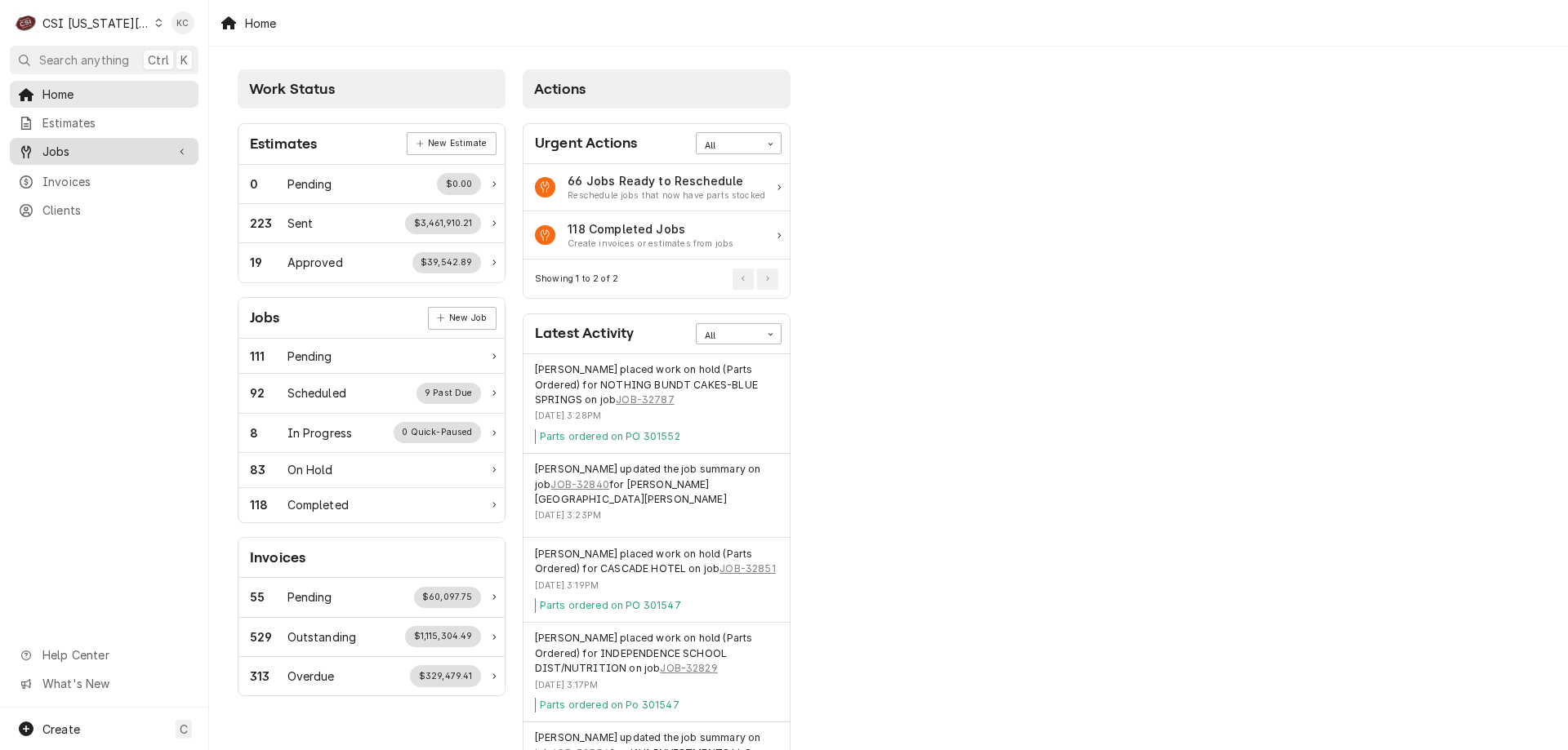
click at [95, 143] on span "Jobs" at bounding box center [104, 151] width 123 height 17
click at [92, 170] on div "Jobs" at bounding box center [104, 180] width 182 height 21
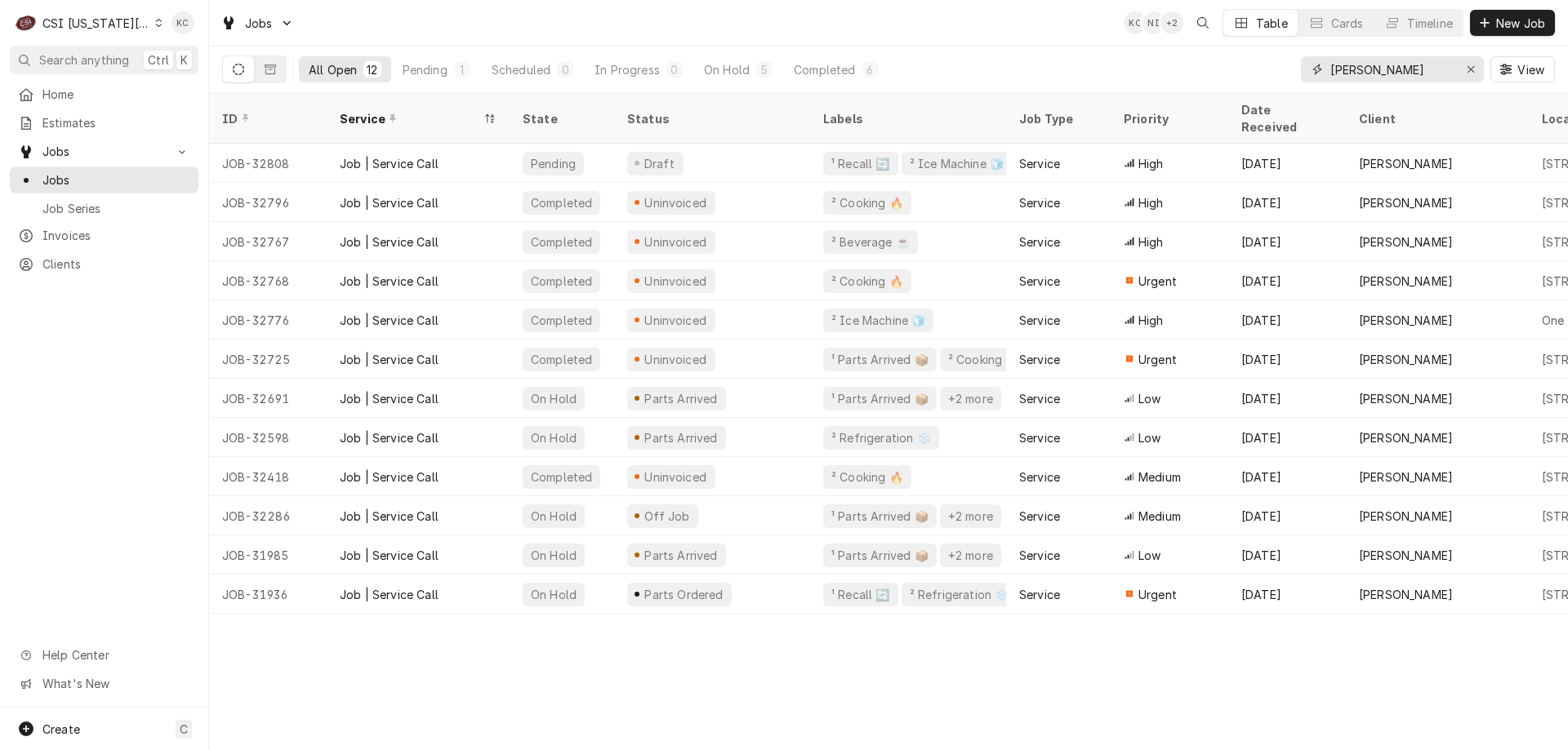
drag, startPoint x: 1362, startPoint y: 74, endPoint x: 1320, endPoint y: 74, distance: 42.0
click at [1320, 74] on div "[PERSON_NAME]" at bounding box center [1392, 69] width 183 height 26
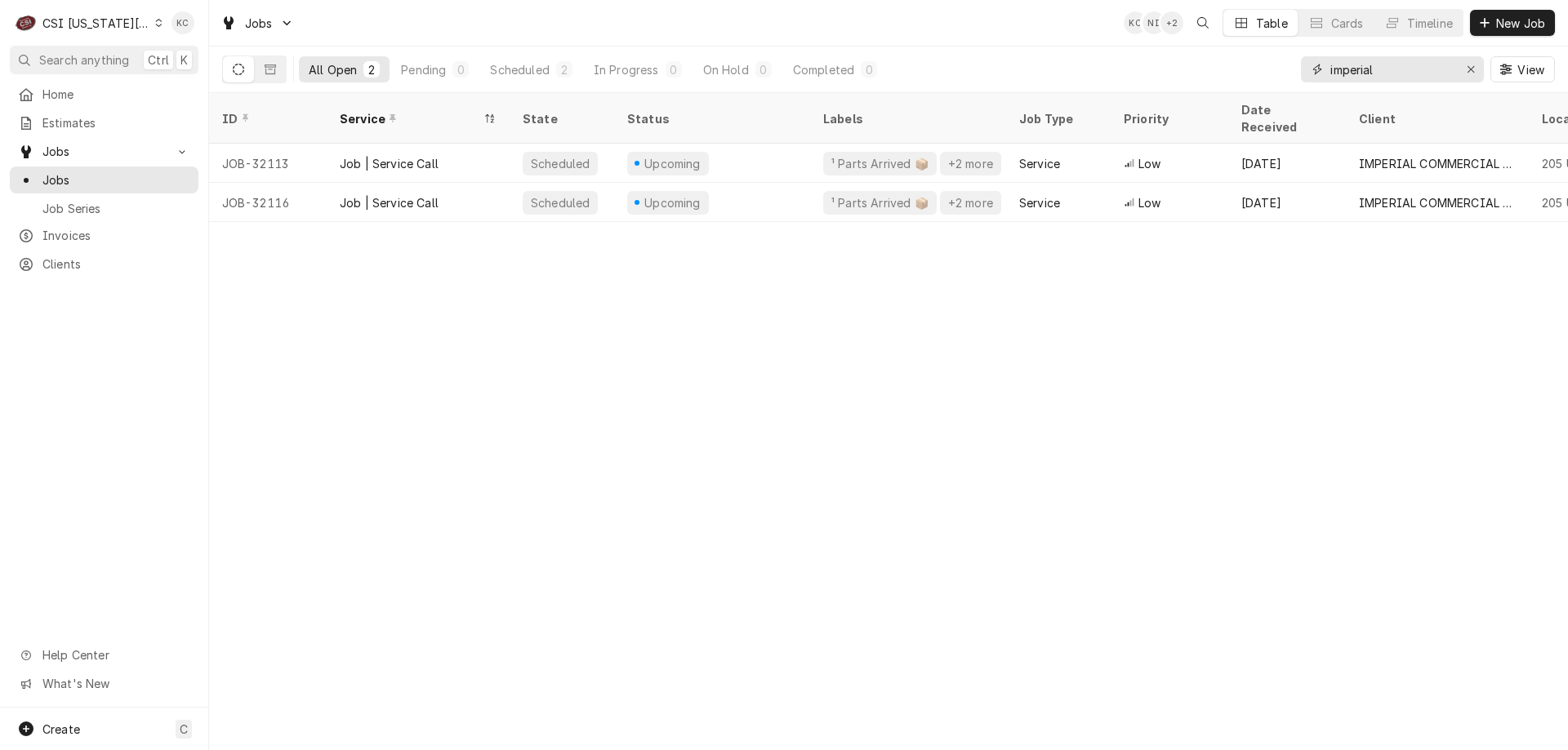
type input "imperial"
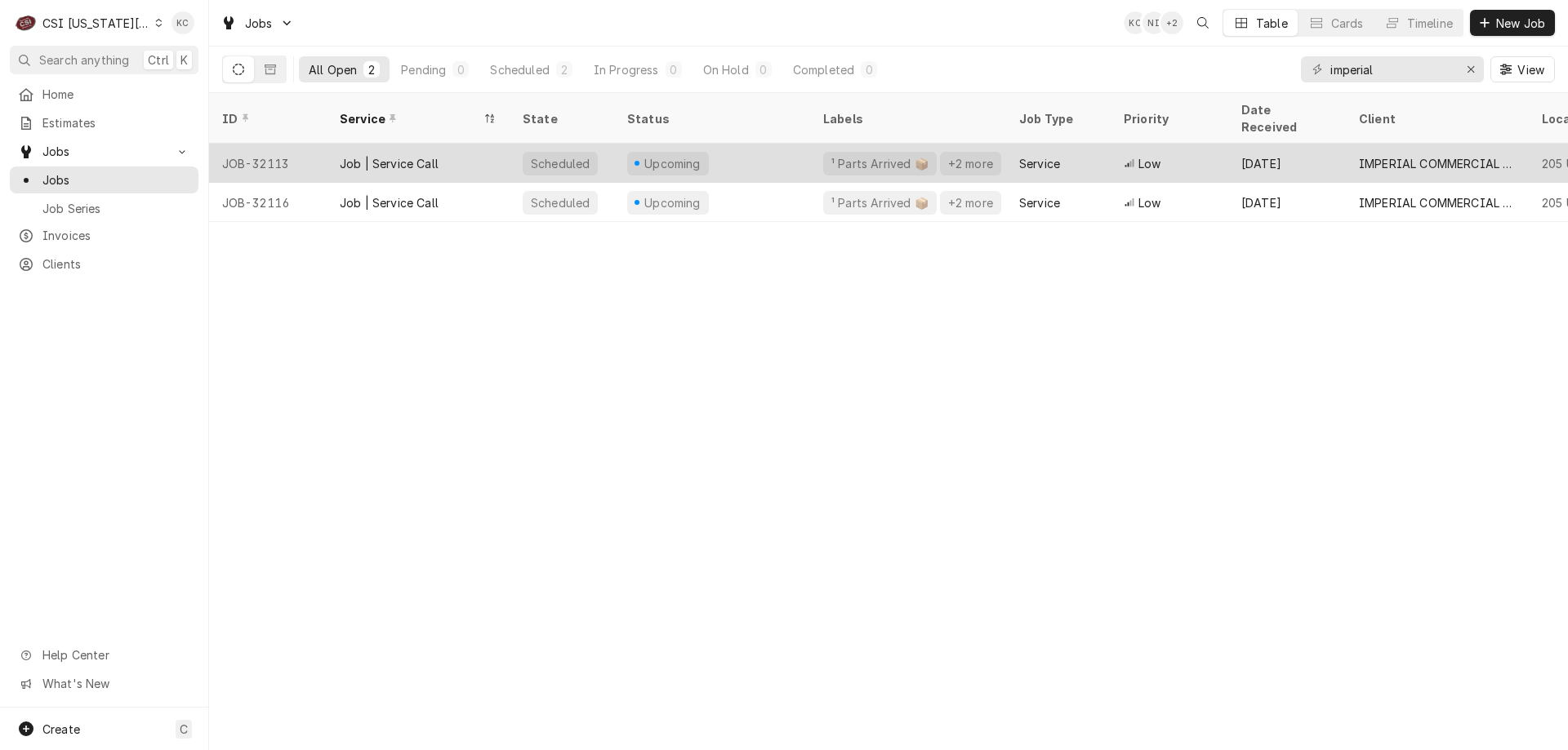
click at [581, 155] on div "Scheduled" at bounding box center [560, 164] width 62 height 17
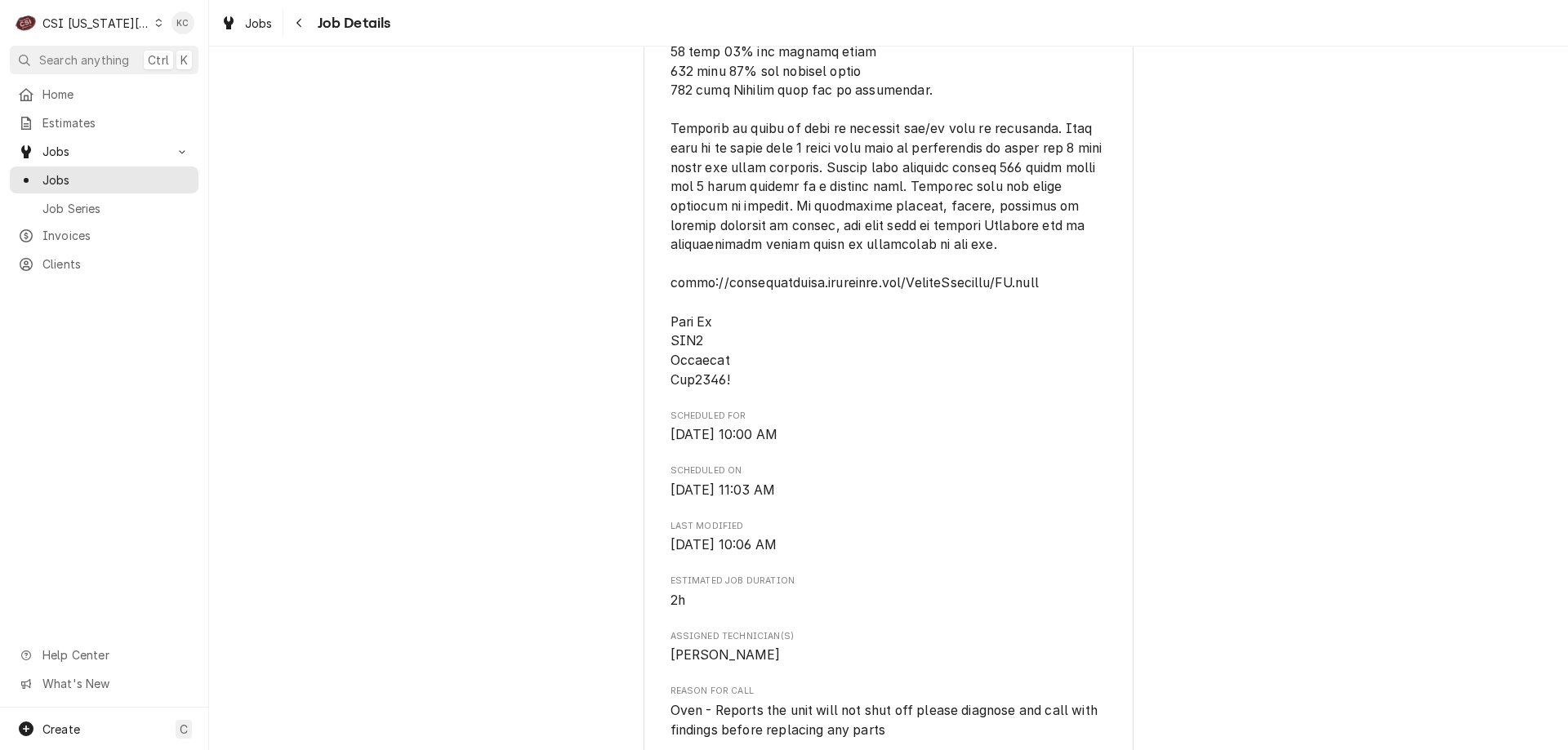
scroll to position [1225, 0]
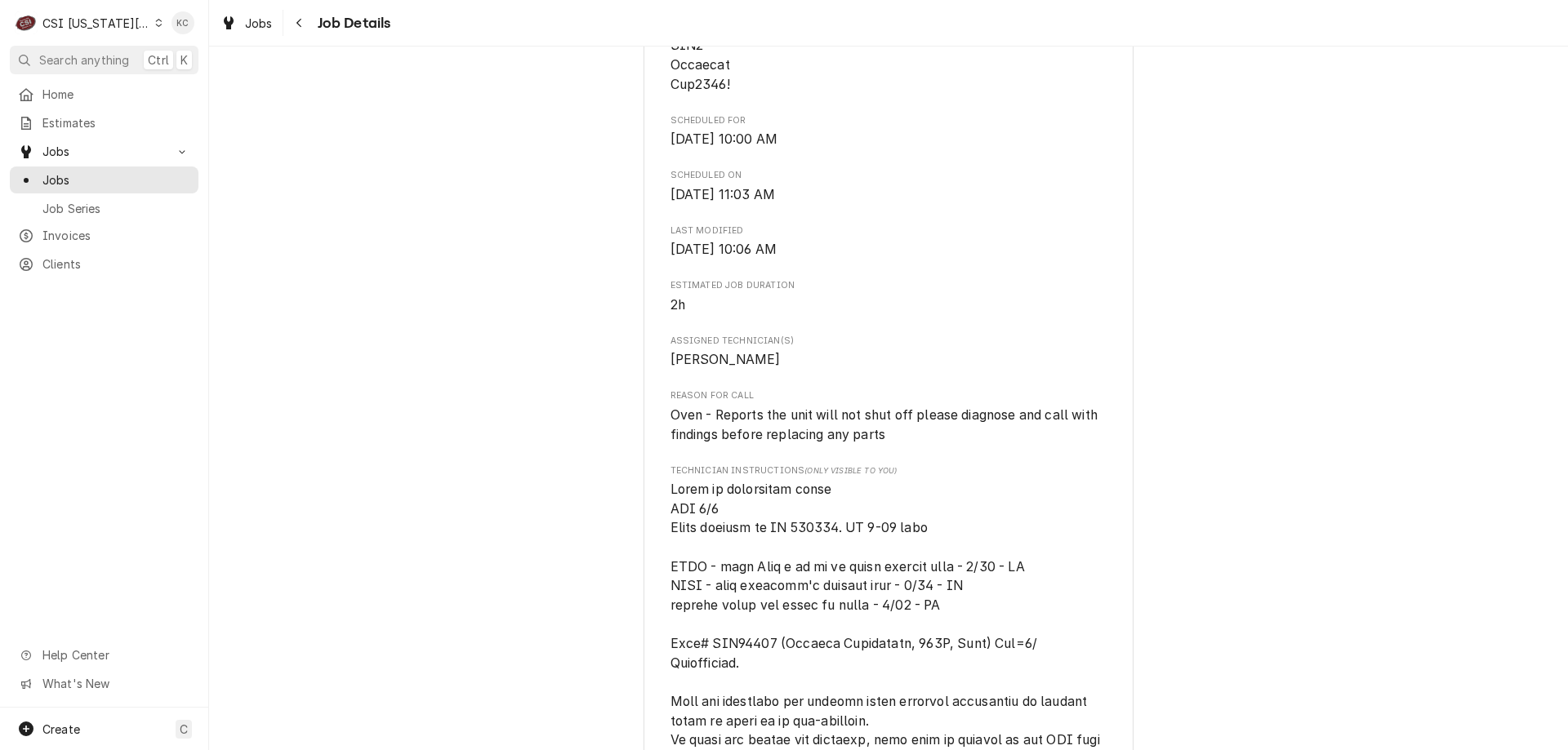
drag, startPoint x: 1291, startPoint y: 229, endPoint x: 1160, endPoint y: 163, distance: 146.7
click at [1285, 223] on div "Upcoming IMPERIAL COMMERCIAL COOKING EQUIP Cornerstone Family Worship / 205 US-…" at bounding box center [888, 426] width 1359 height 3174
click at [304, 20] on div "Navigate back" at bounding box center [299, 23] width 17 height 17
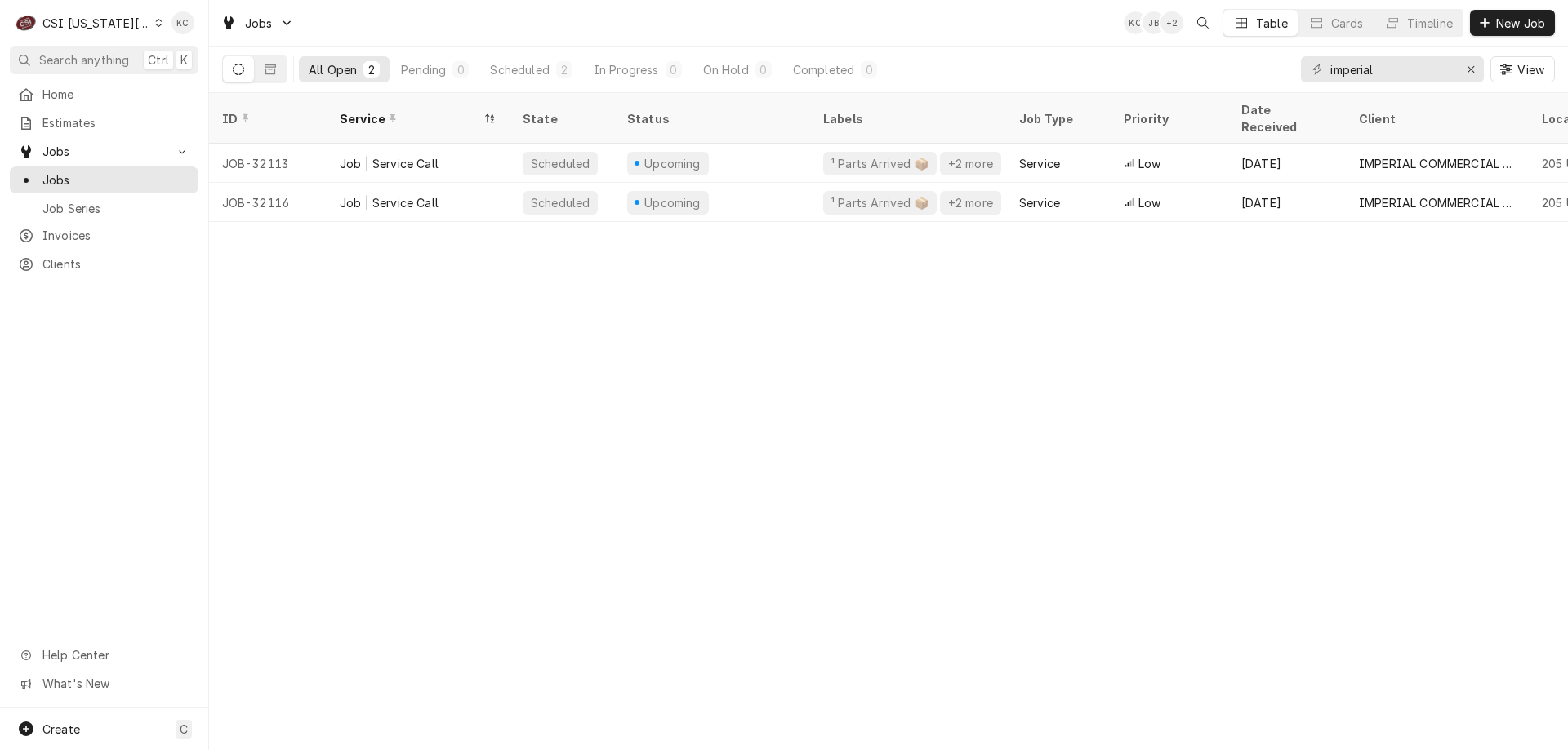
click at [70, 23] on div "CSI [US_STATE][GEOGRAPHIC_DATA]" at bounding box center [96, 23] width 108 height 17
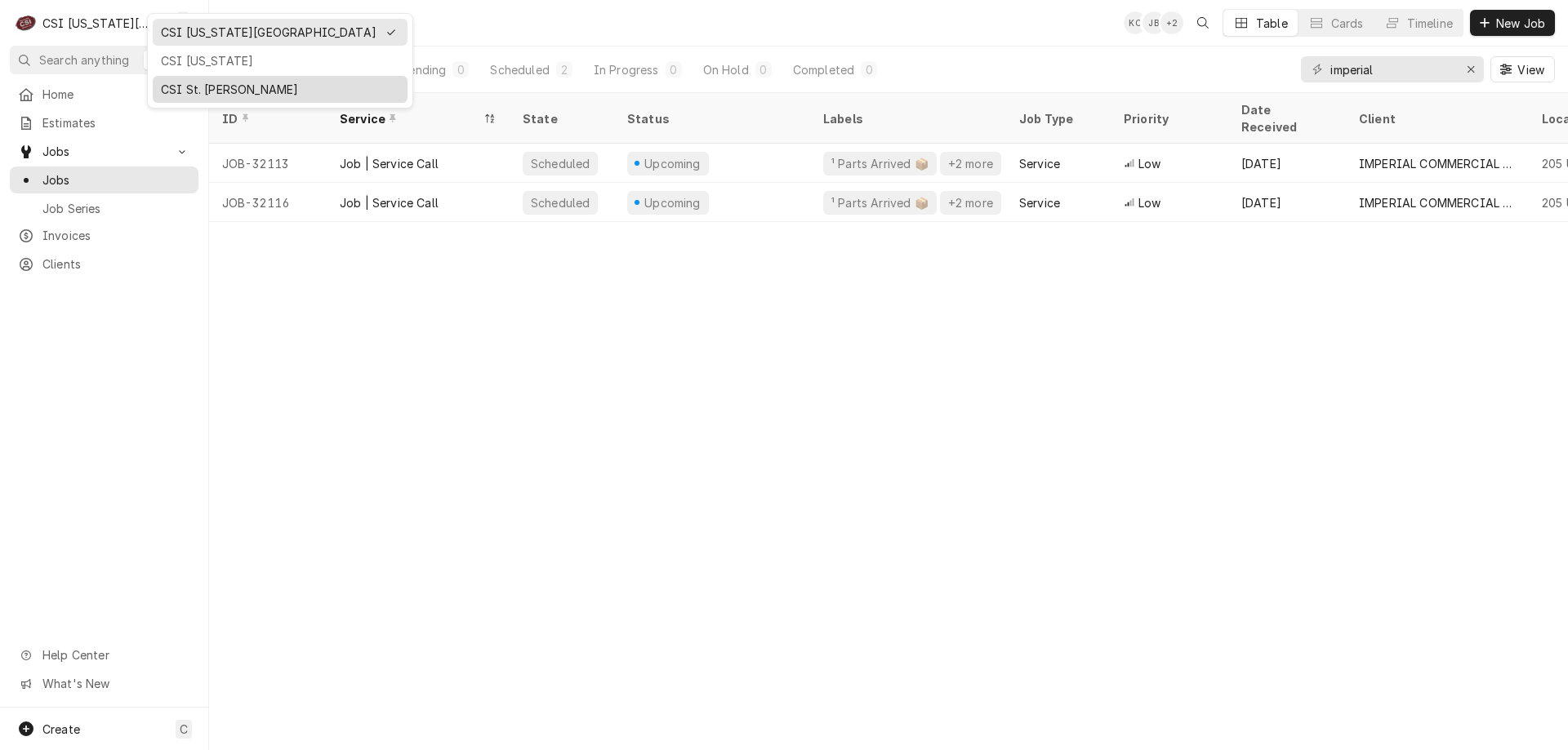
click at [193, 79] on div "CSI St. [PERSON_NAME]" at bounding box center [280, 89] width 248 height 21
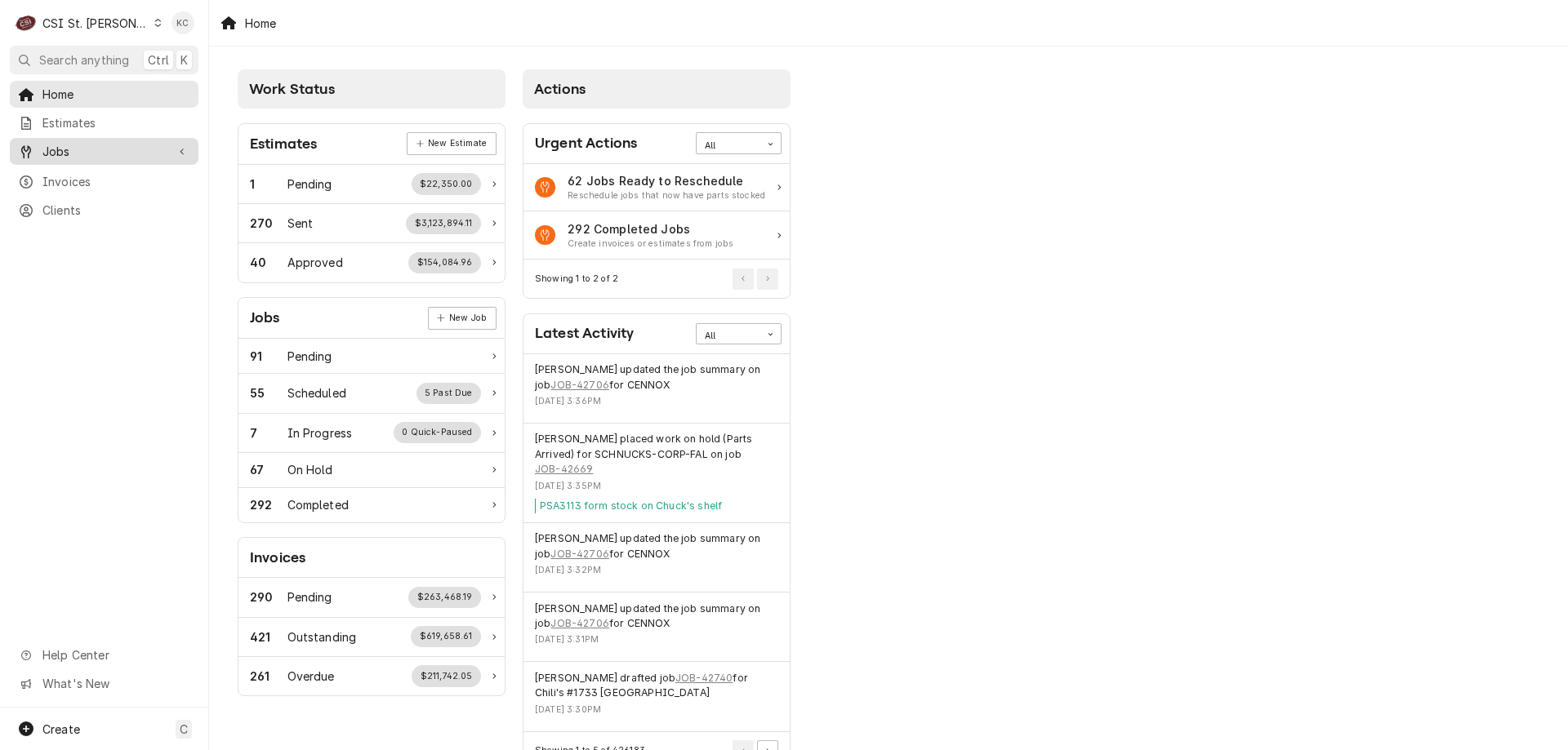
click at [87, 143] on span "Jobs" at bounding box center [104, 151] width 123 height 17
click at [87, 171] on span "Jobs" at bounding box center [116, 180] width 148 height 17
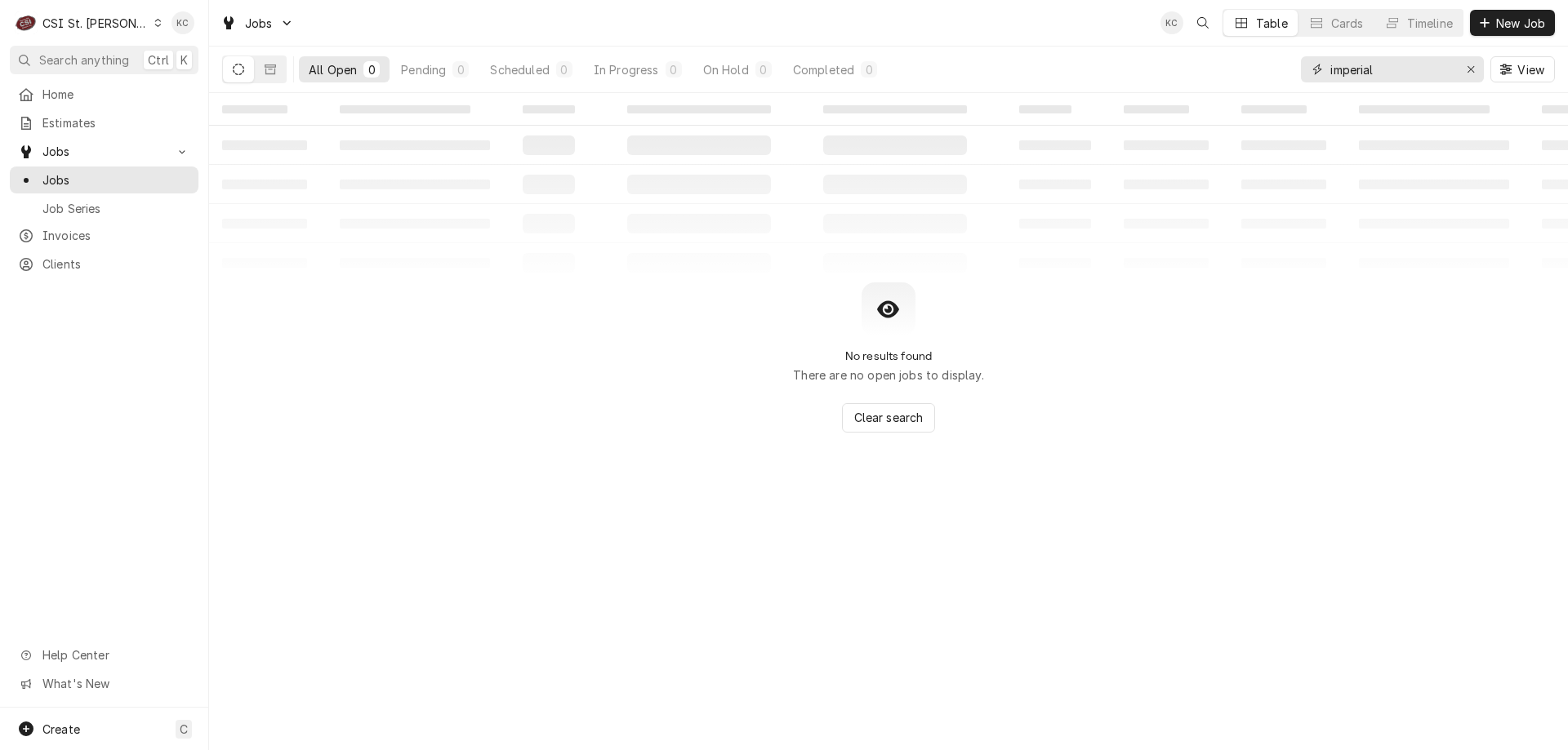
drag, startPoint x: 1411, startPoint y: 67, endPoint x: 1254, endPoint y: 67, distance: 157.0
click at [1254, 67] on div "All Open 0 Pending 0 Scheduled 0 In Progress 0 On Hold 0 Completed 0 imperial V…" at bounding box center [888, 69] width 1333 height 46
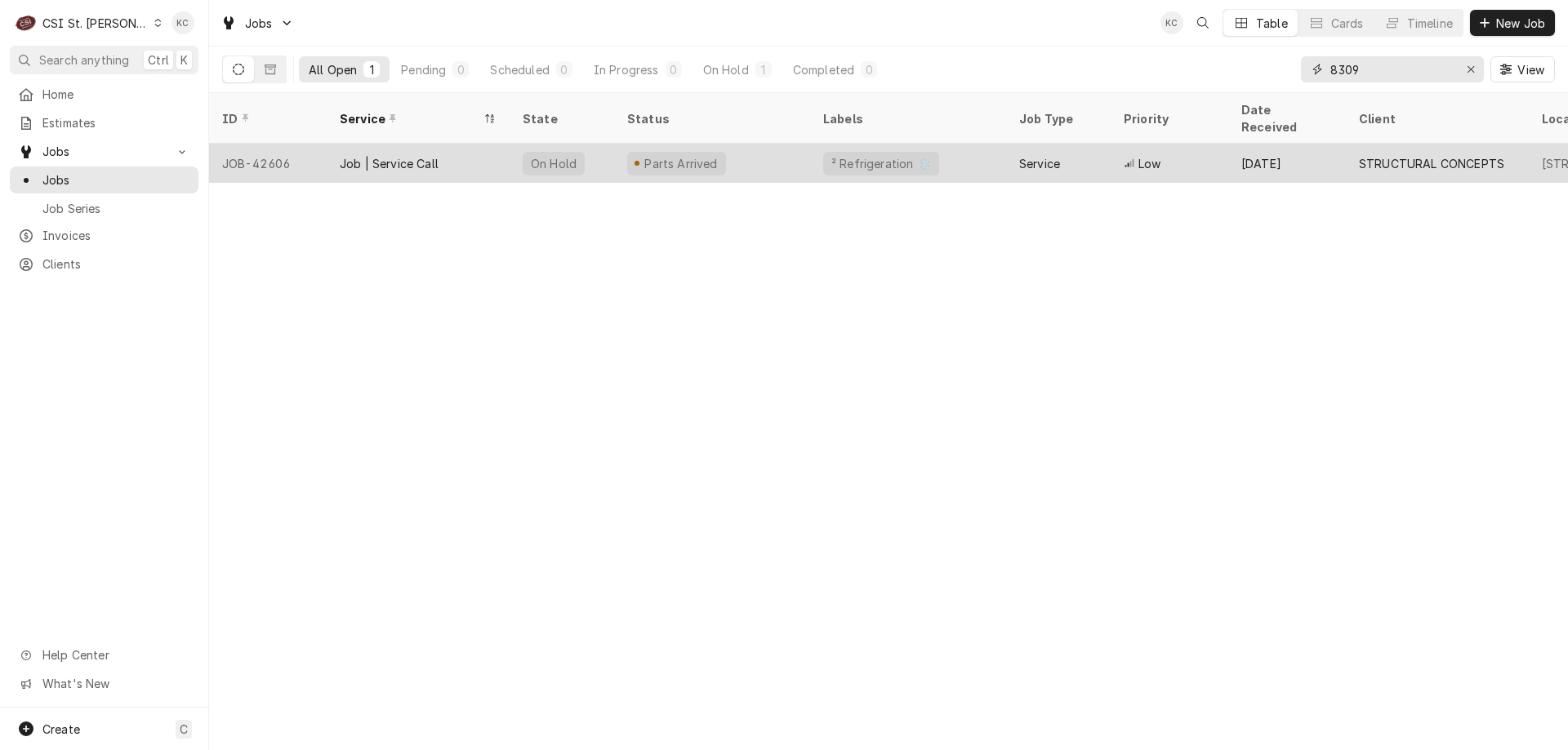
type input "8309"
click at [982, 144] on div "² Refrigeration ❄️" at bounding box center [908, 163] width 196 height 39
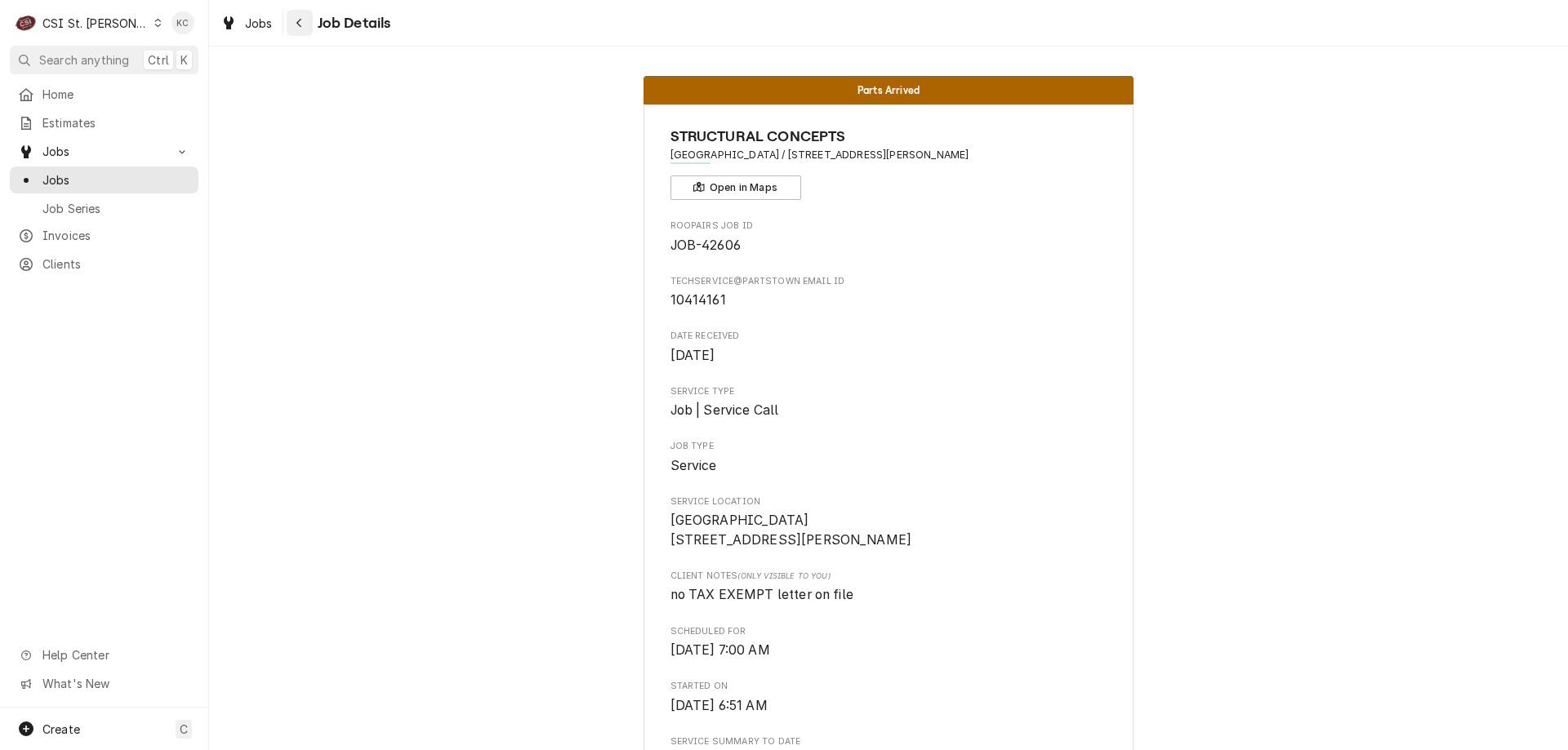
click at [302, 29] on div "Navigate back" at bounding box center [299, 23] width 17 height 17
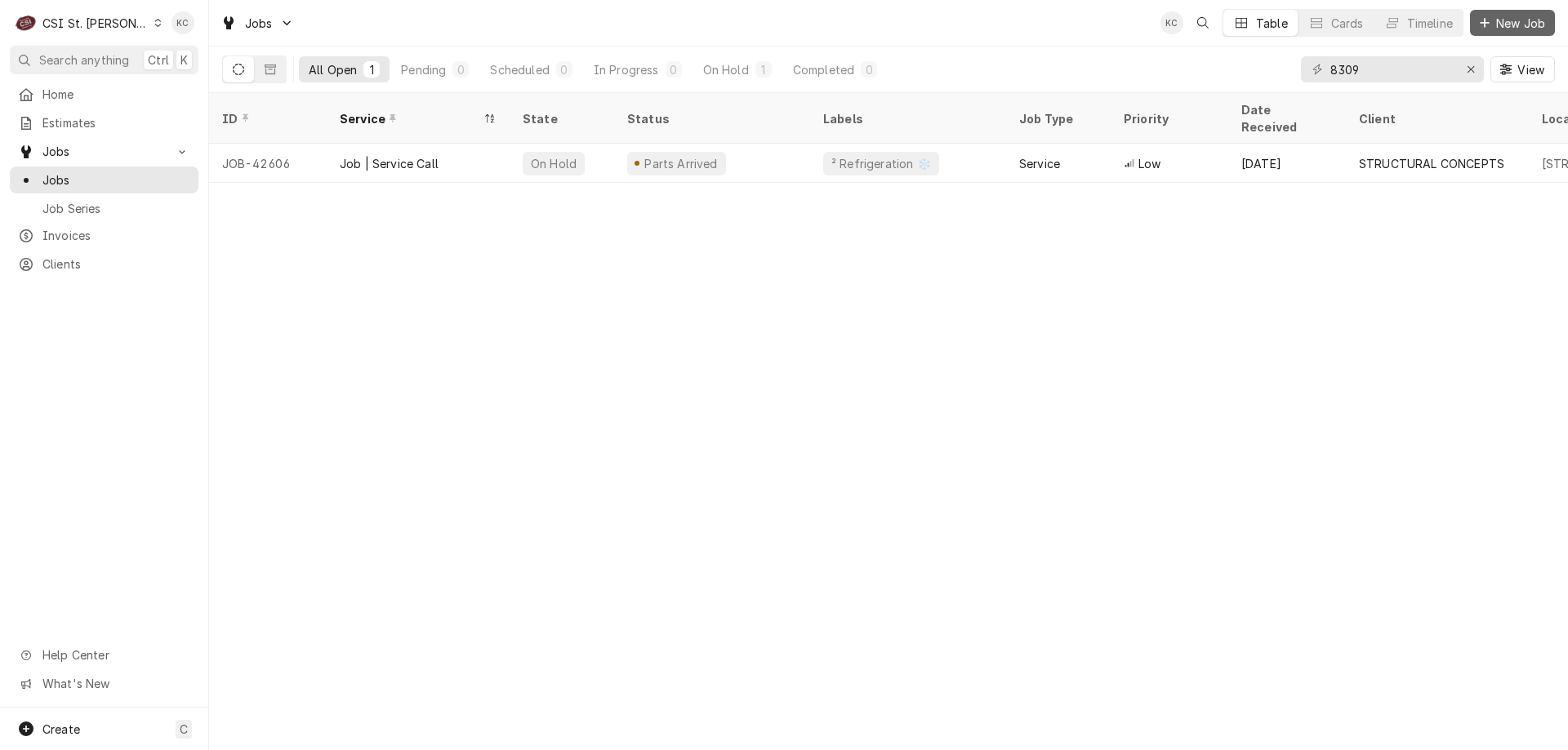
click at [1518, 27] on span "New Job" at bounding box center [1521, 23] width 56 height 17
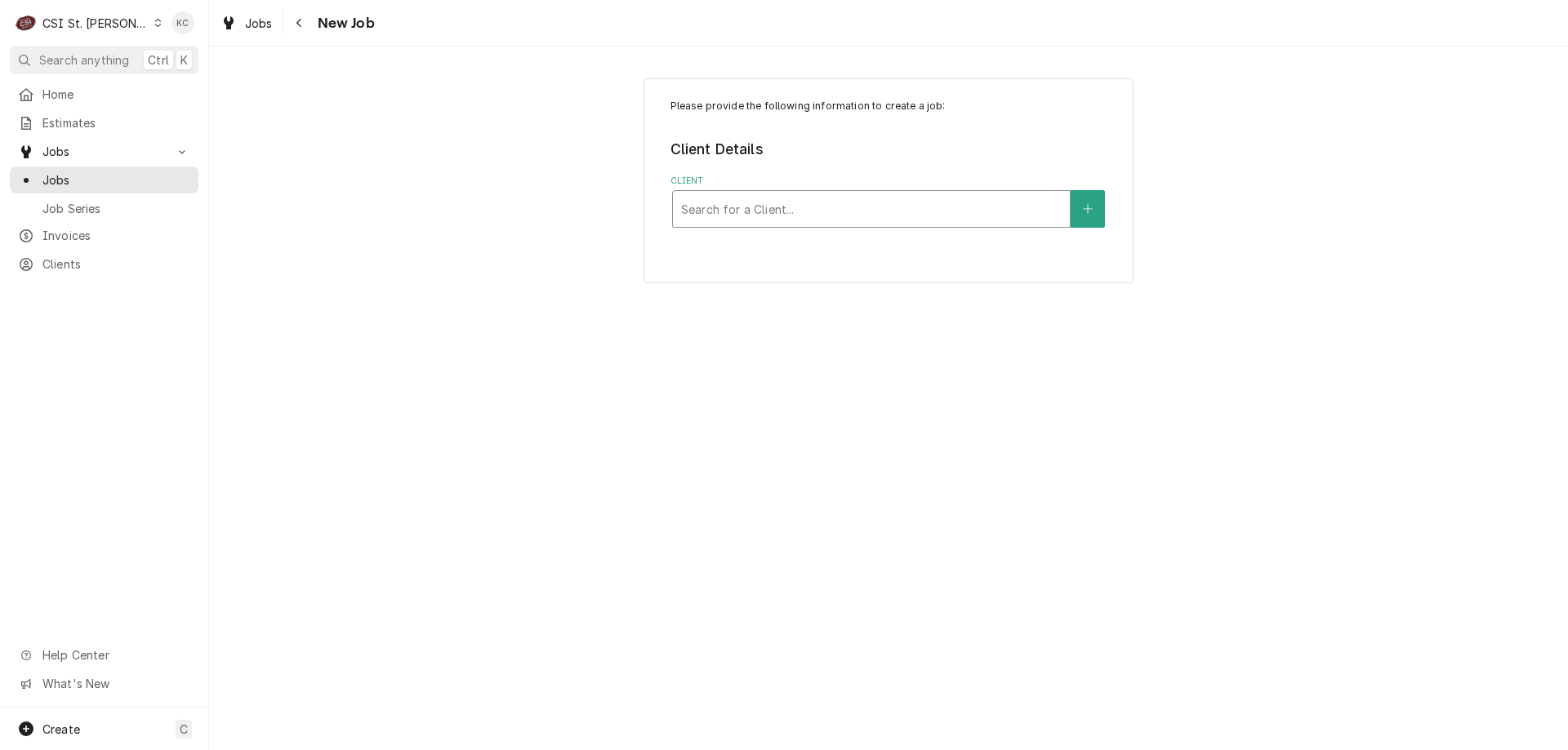
click at [908, 204] on div "Client" at bounding box center [871, 209] width 380 height 29
type input "214 w 5th"
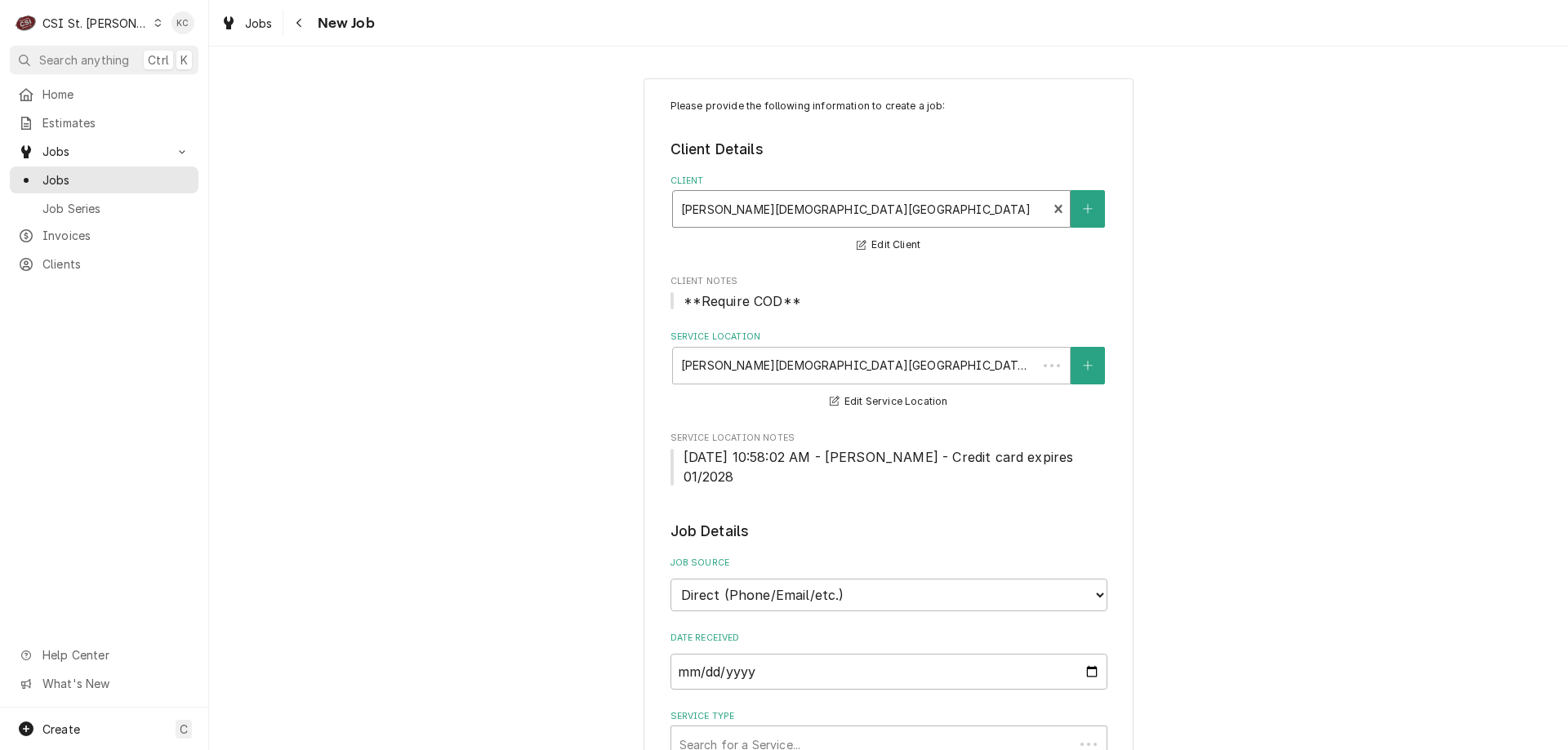
type textarea "x"
